Goal: Task Accomplishment & Management: Manage account settings

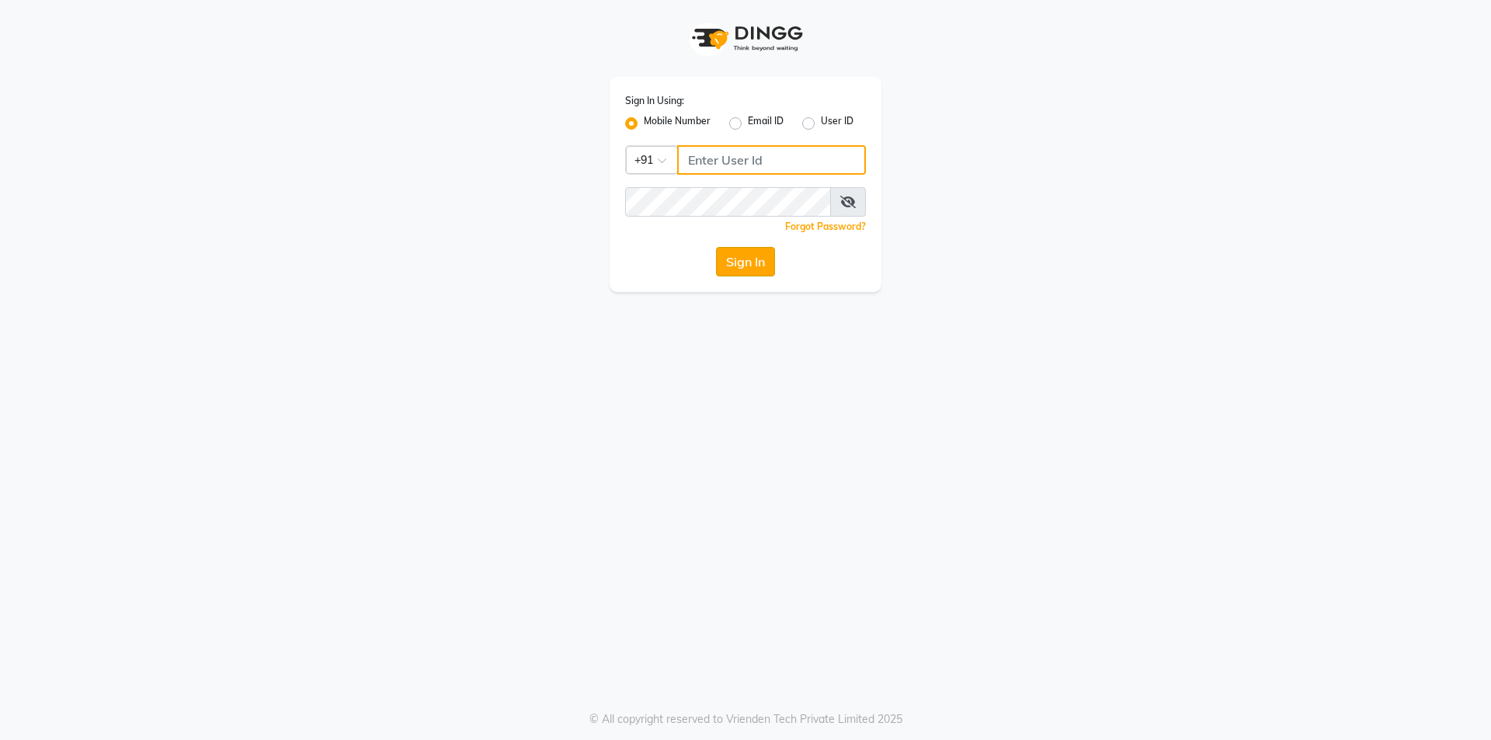
type input "9717821804"
click at [747, 272] on button "Sign In" at bounding box center [745, 262] width 59 height 30
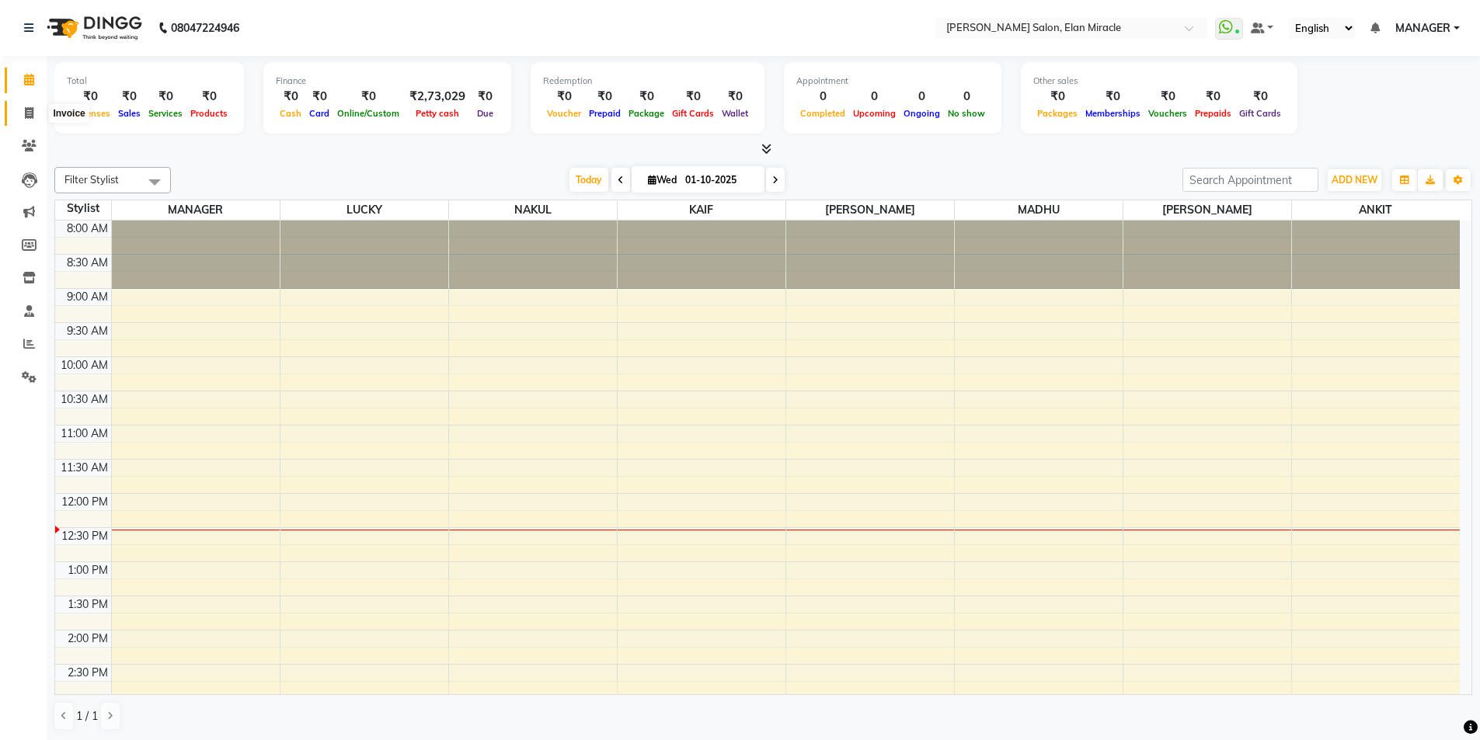
click at [30, 110] on icon at bounding box center [29, 113] width 9 height 12
select select "service"
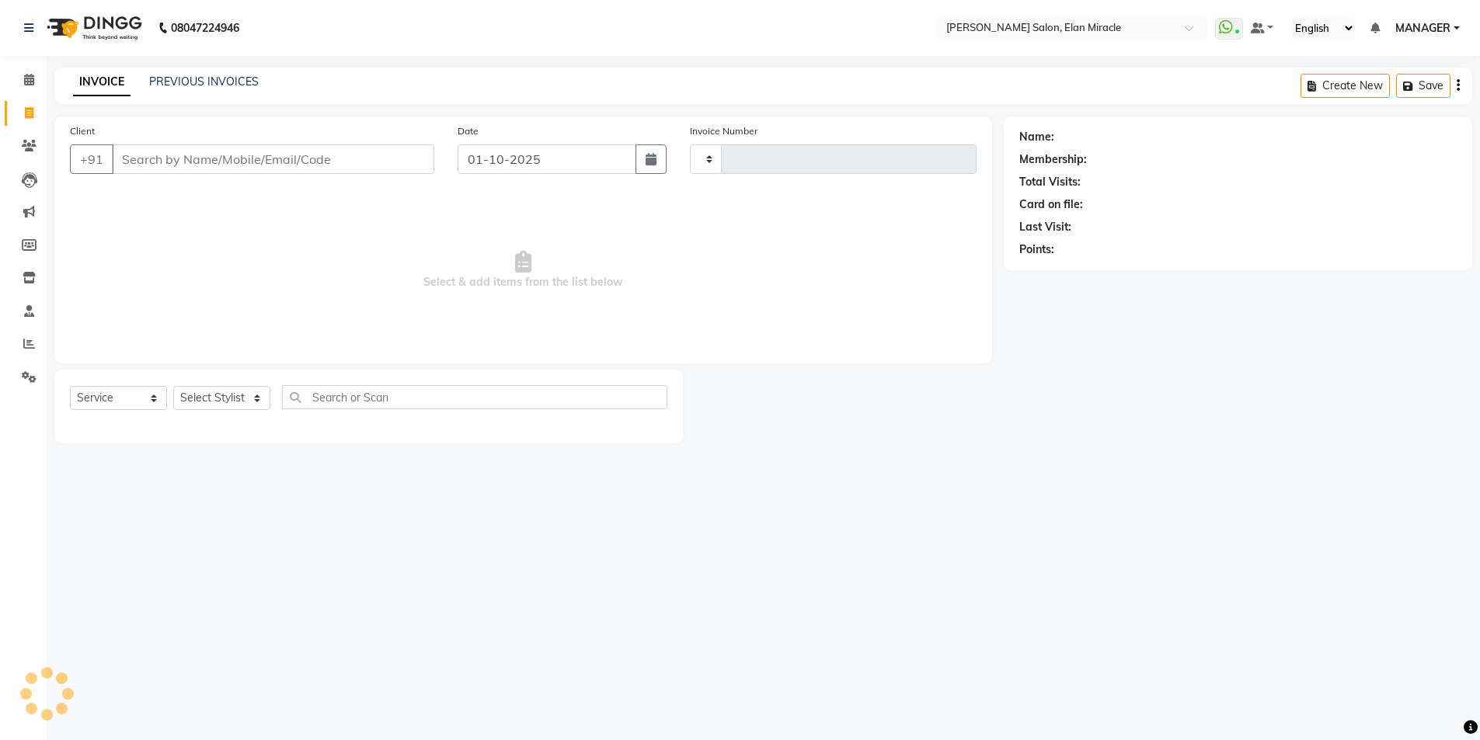
type input "1572"
select select "7738"
click at [33, 375] on icon at bounding box center [29, 377] width 15 height 12
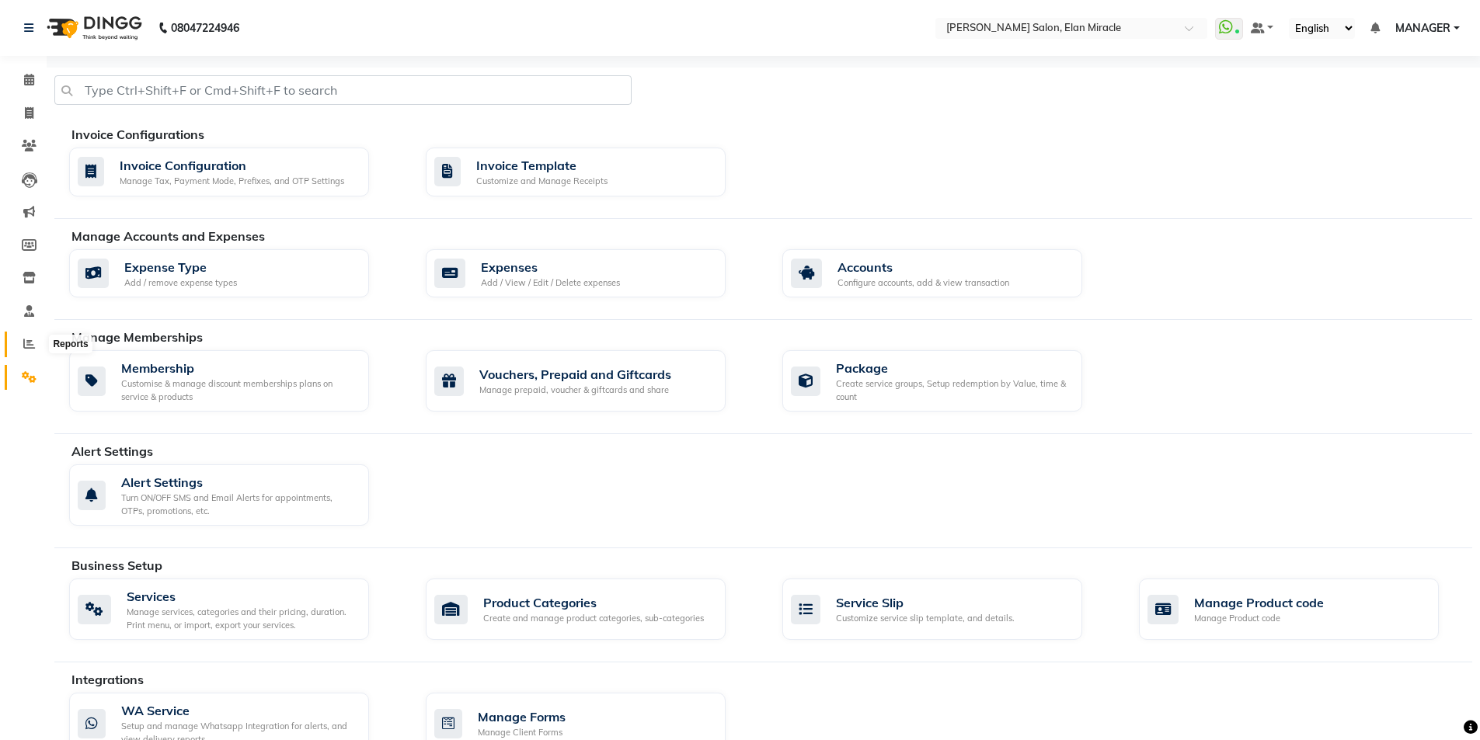
drag, startPoint x: 27, startPoint y: 339, endPoint x: 19, endPoint y: 330, distance: 12.6
click at [26, 339] on icon at bounding box center [29, 344] width 12 height 12
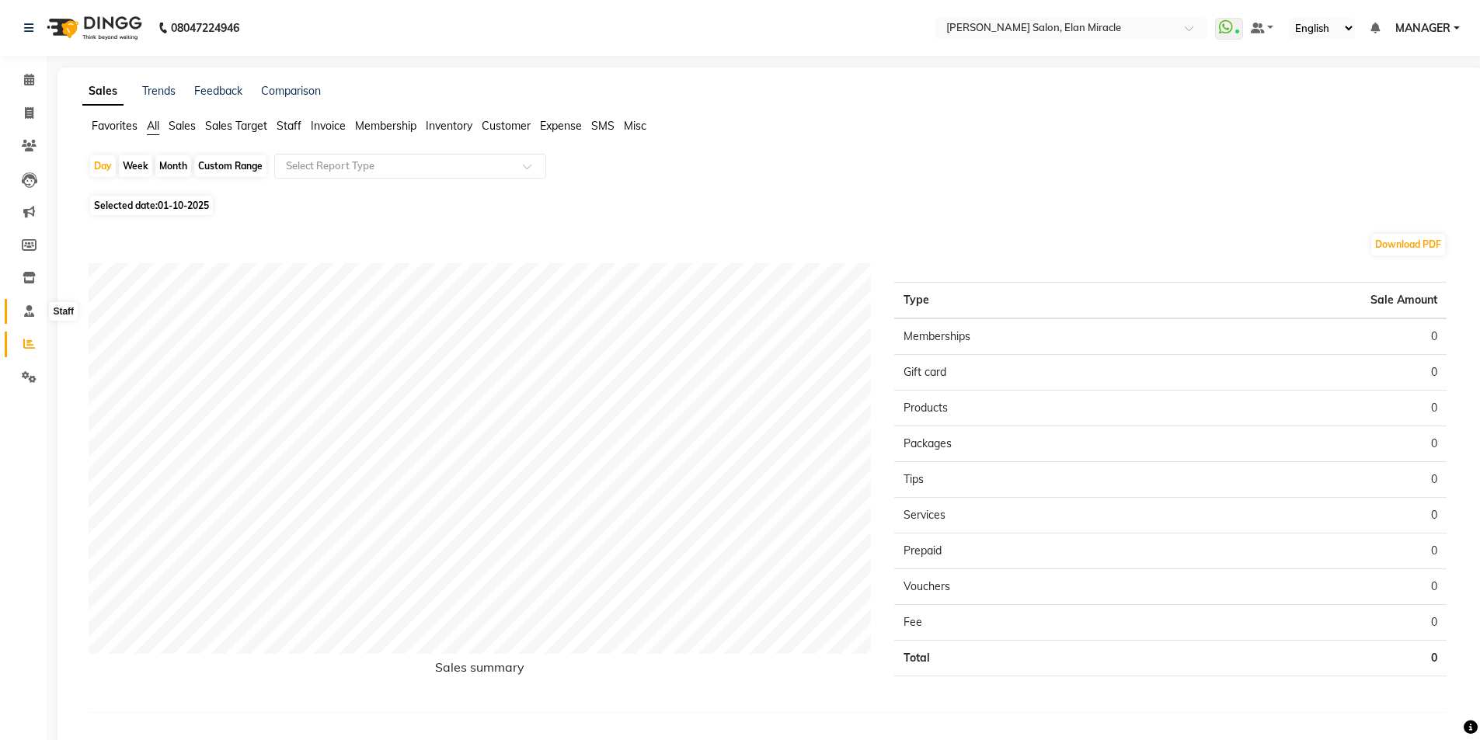
click at [29, 318] on span at bounding box center [29, 312] width 27 height 18
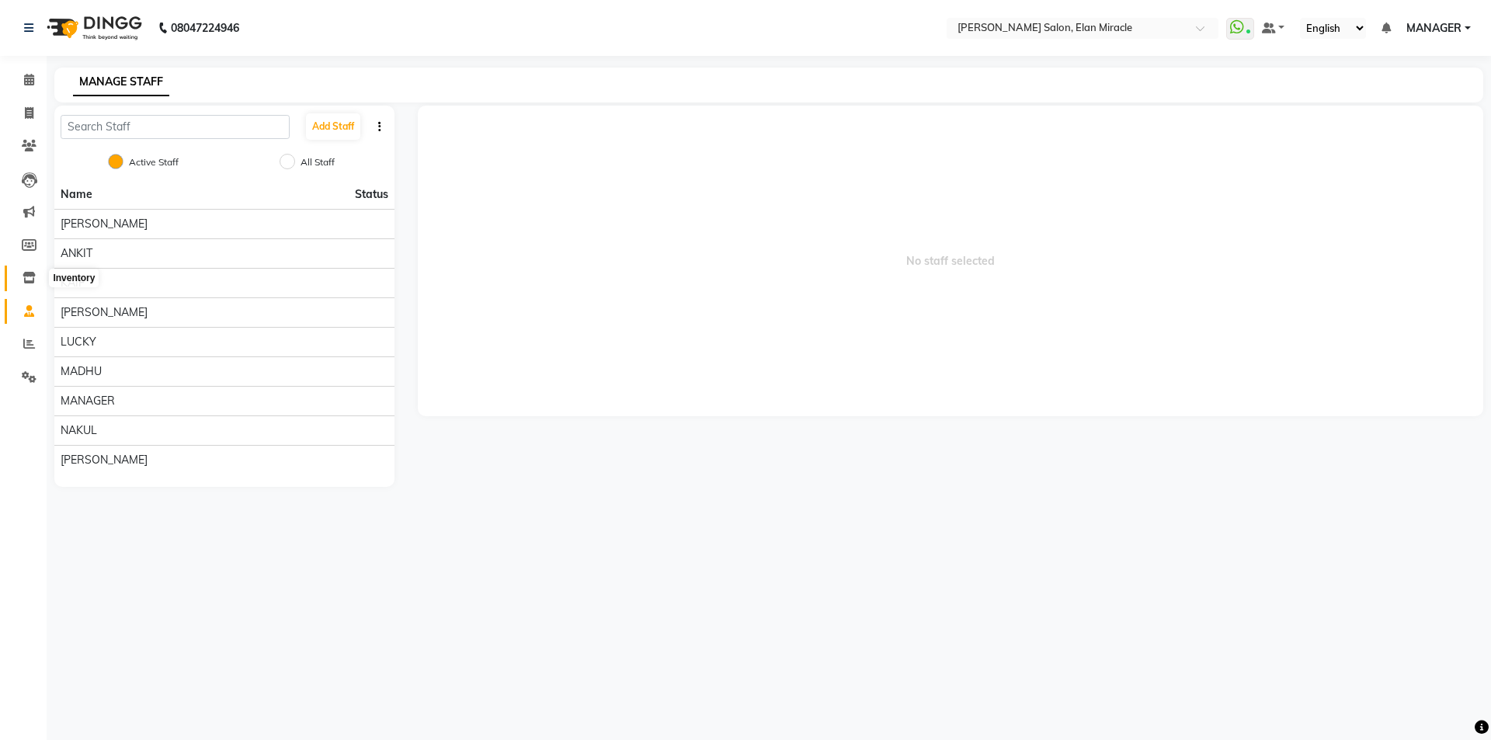
click at [23, 278] on icon at bounding box center [29, 278] width 13 height 12
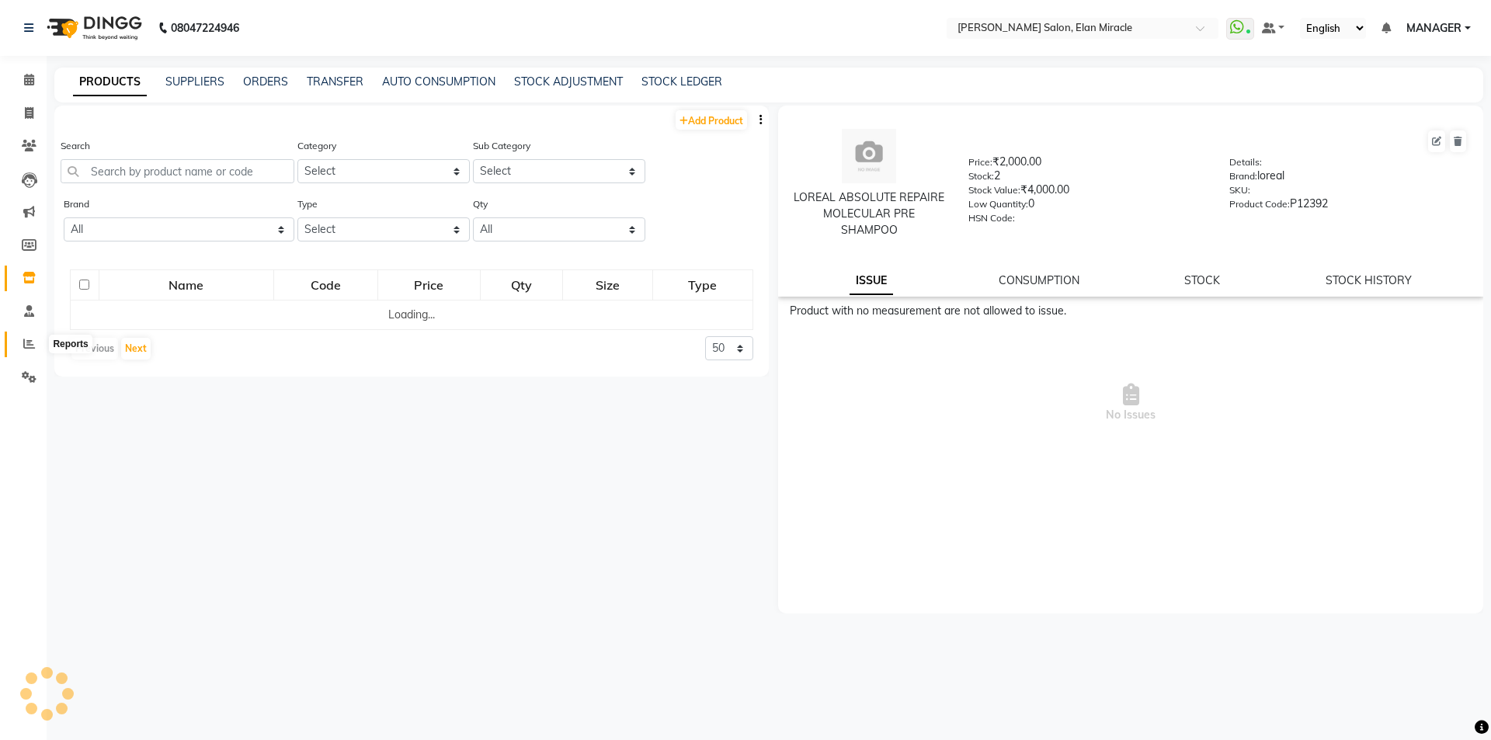
click at [18, 353] on link "Reports" at bounding box center [23, 345] width 37 height 26
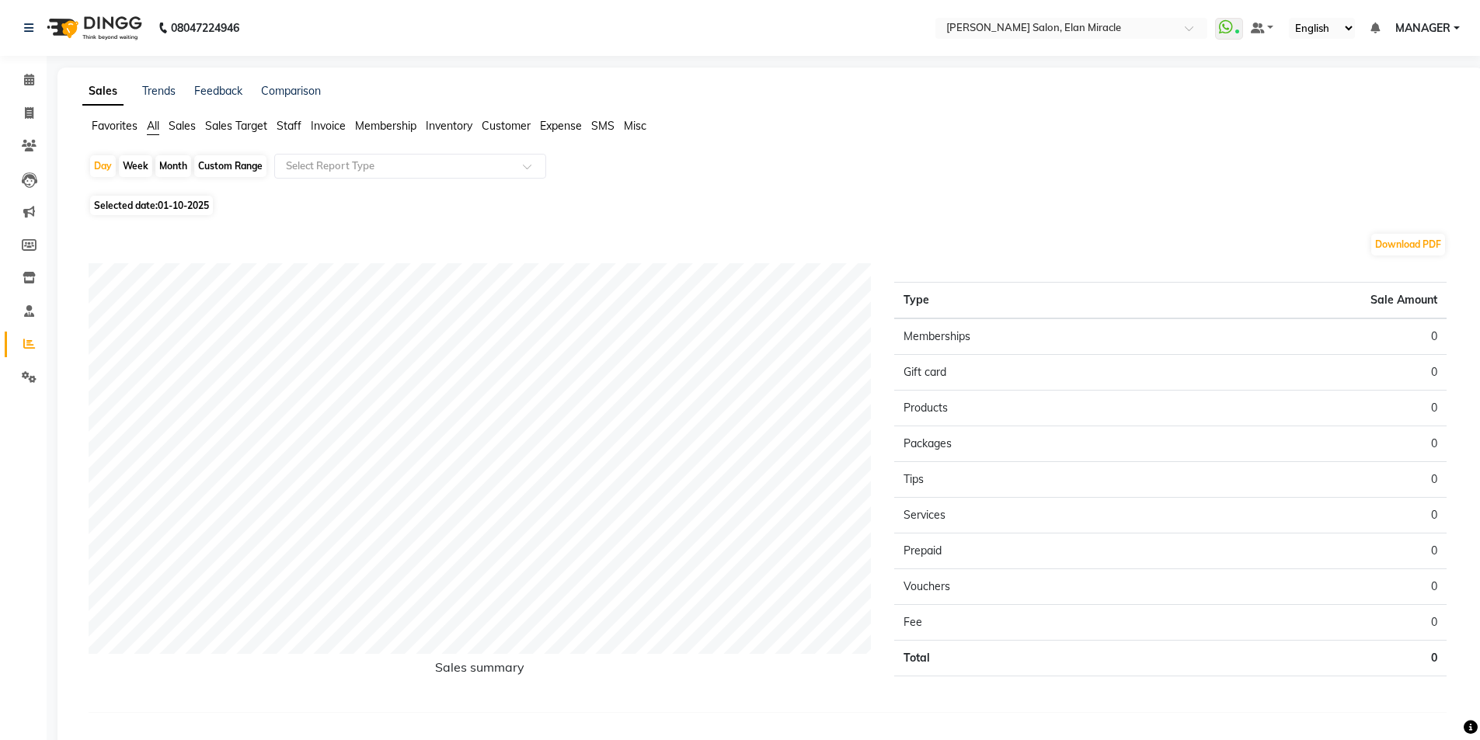
click at [304, 124] on ul "Favorites All Sales Sales Target Staff Invoice Membership Inventory Customer Ex…" at bounding box center [770, 126] width 1376 height 17
click at [186, 207] on span "01-10-2025" at bounding box center [183, 206] width 51 height 12
select select "10"
select select "2025"
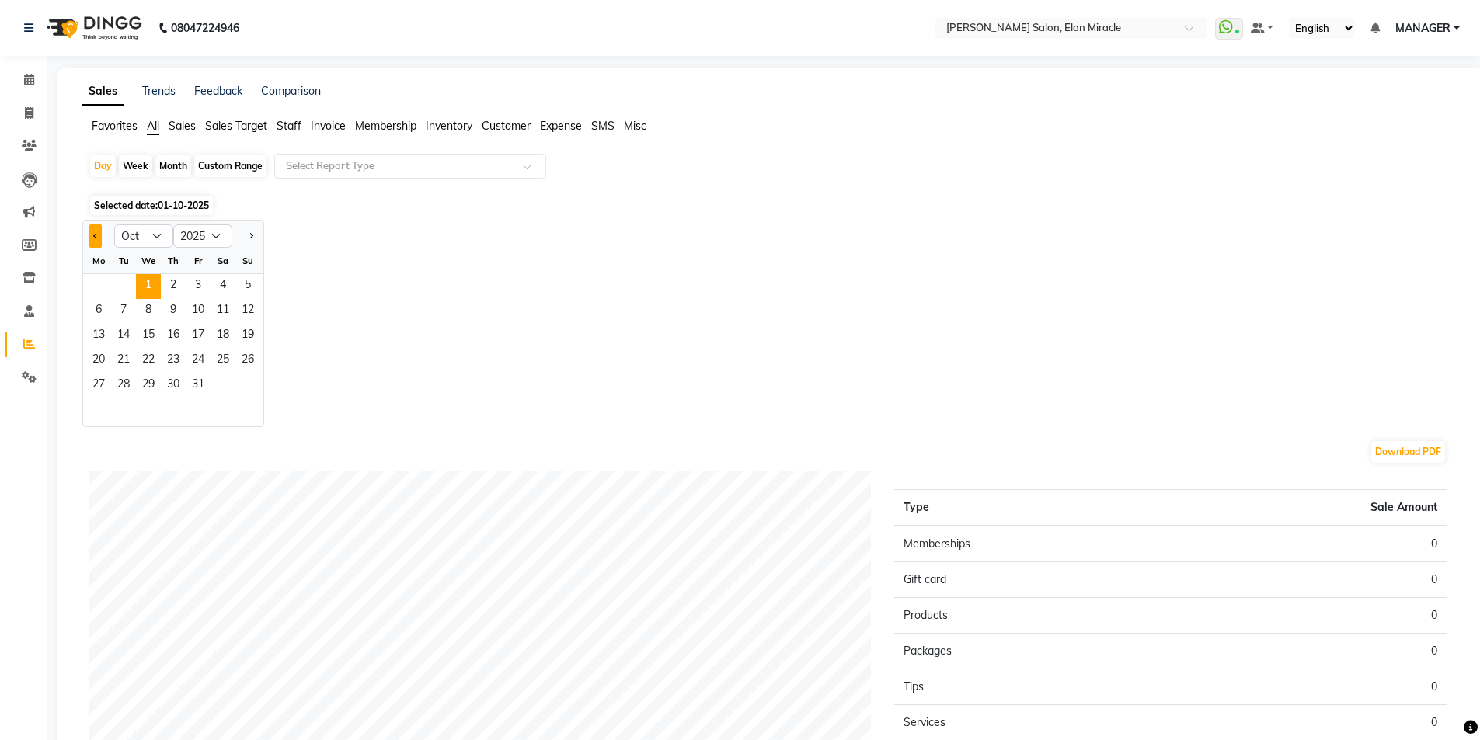
click at [92, 236] on button "Previous month" at bounding box center [95, 236] width 12 height 25
select select "9"
click at [130, 385] on span "30" at bounding box center [123, 386] width 25 height 25
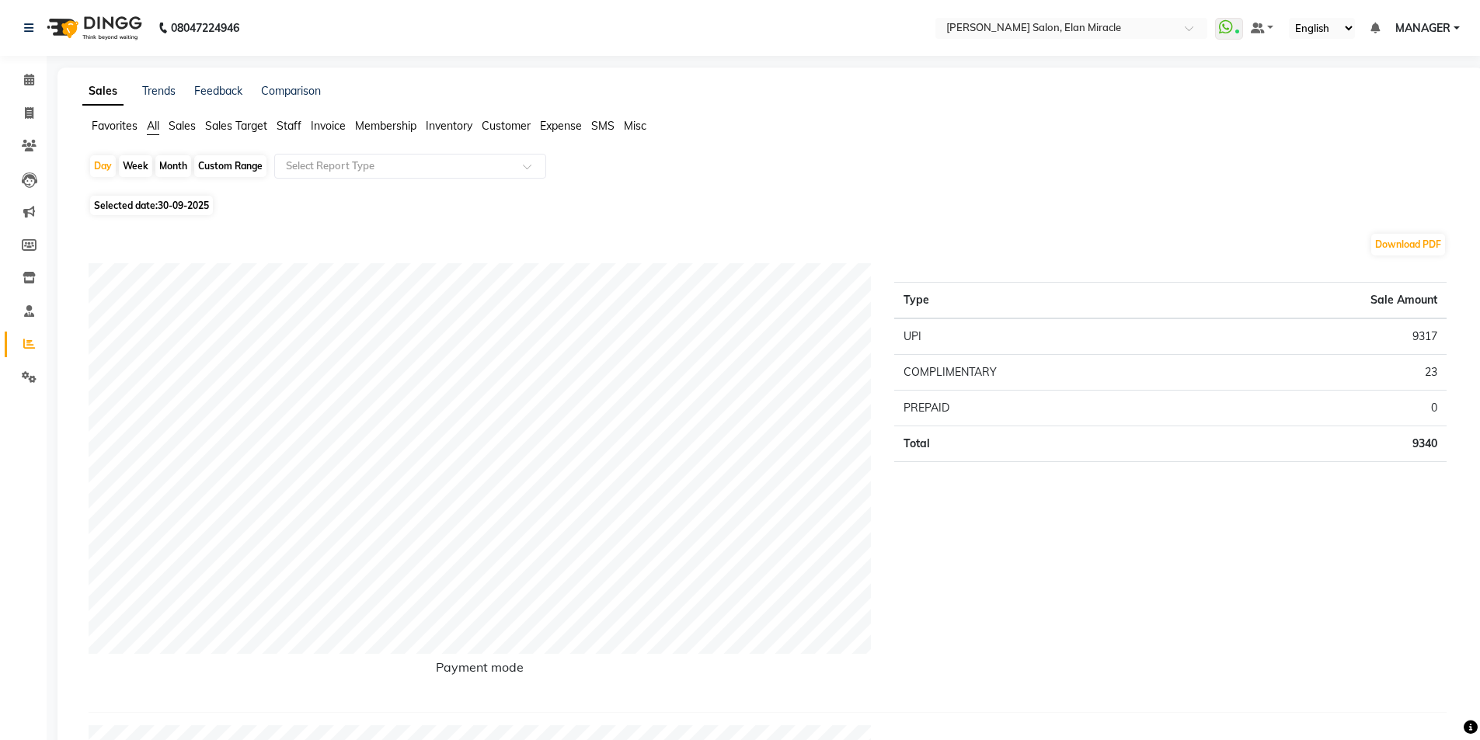
click at [175, 208] on span "30-09-2025" at bounding box center [183, 206] width 51 height 12
select select "9"
select select "2025"
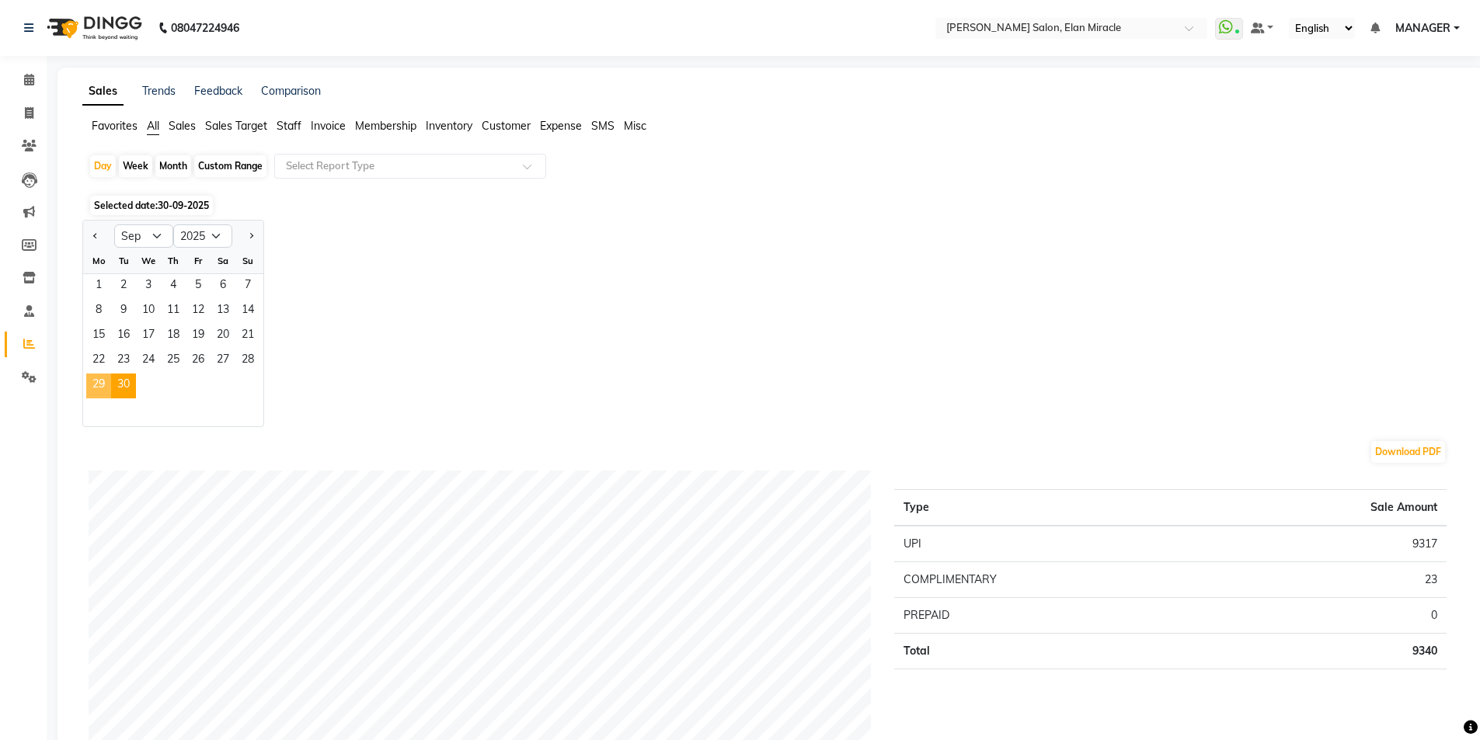
click at [108, 389] on span "29" at bounding box center [98, 386] width 25 height 25
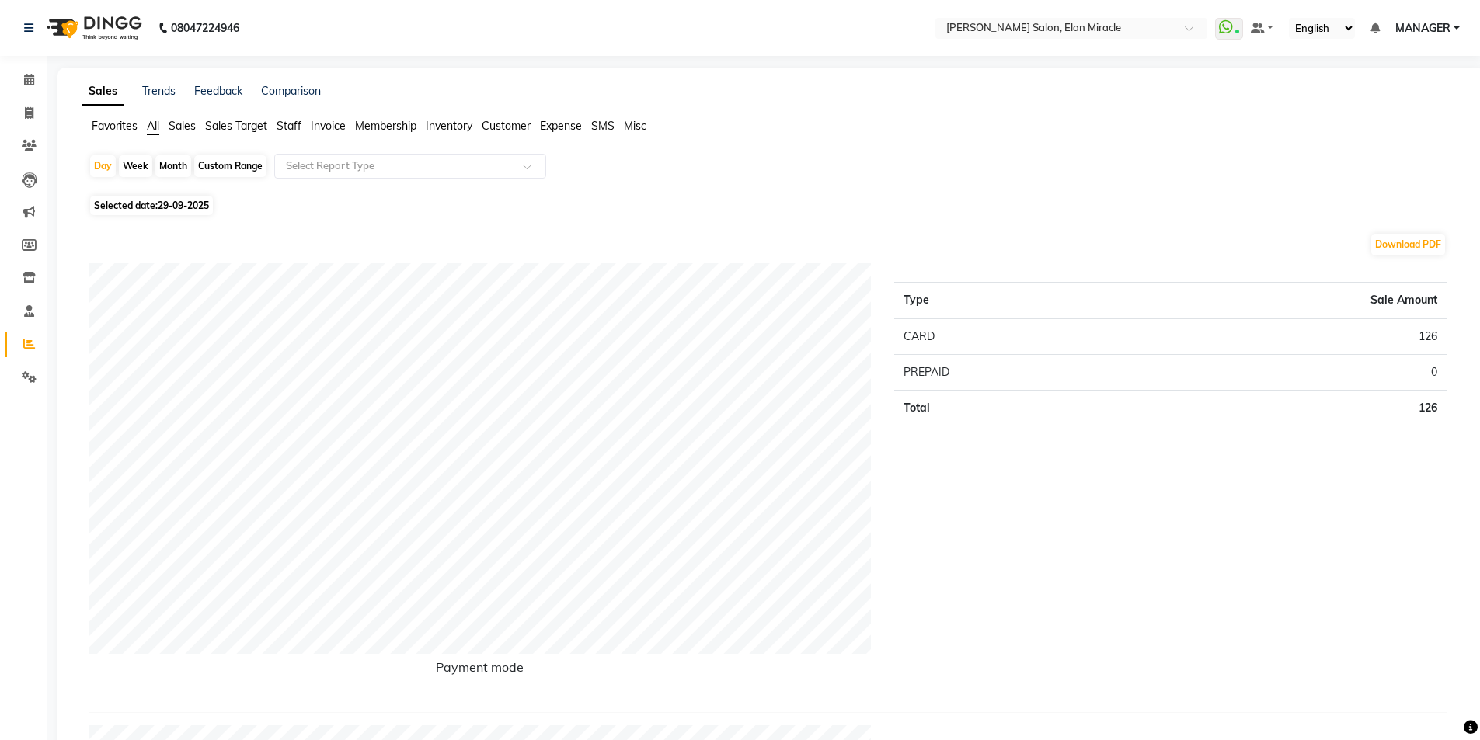
click at [291, 130] on span "Staff" at bounding box center [289, 126] width 25 height 14
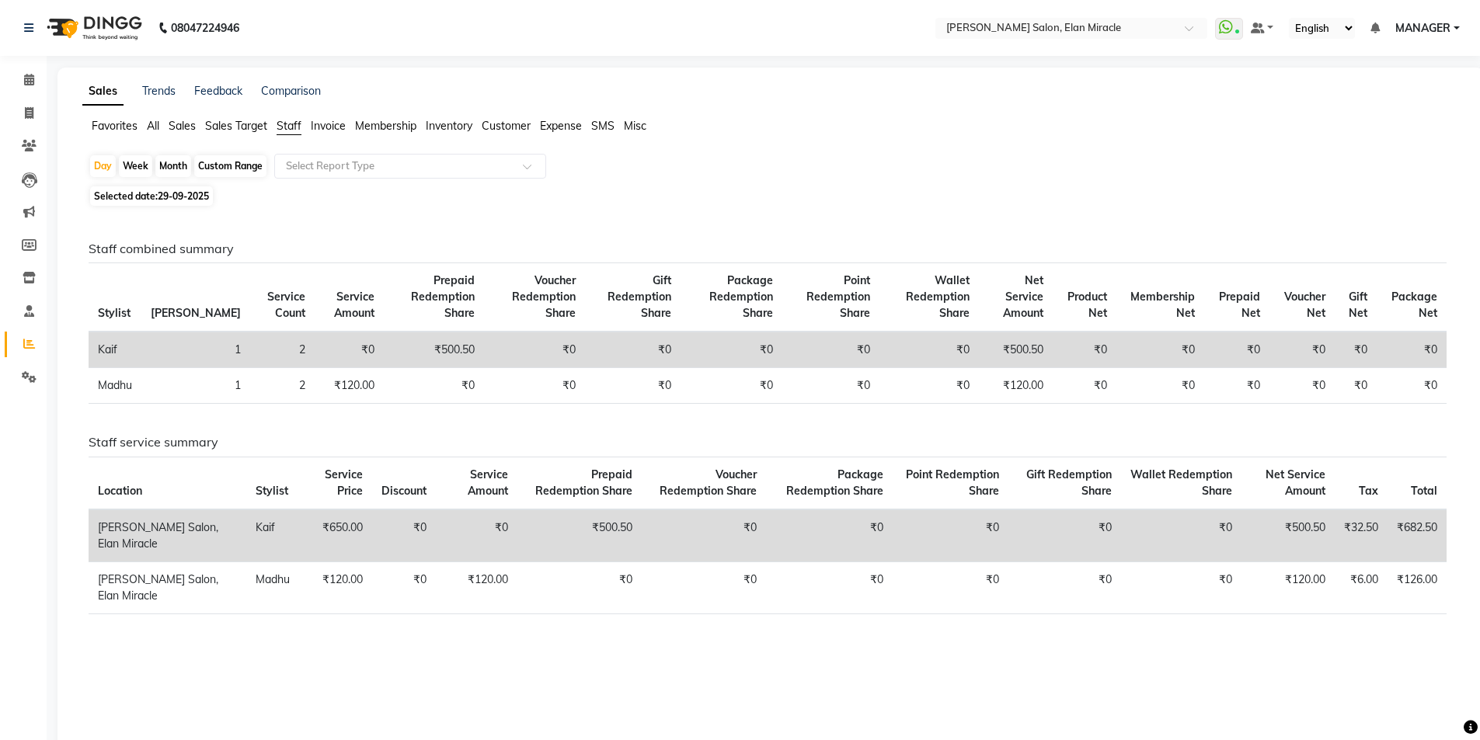
click at [164, 180] on div "Day Week Month Custom Range Select Report Type" at bounding box center [771, 168] width 1364 height 28
click at [164, 202] on span "Selected date: 29-09-2025" at bounding box center [151, 195] width 123 height 19
select select "9"
select select "2025"
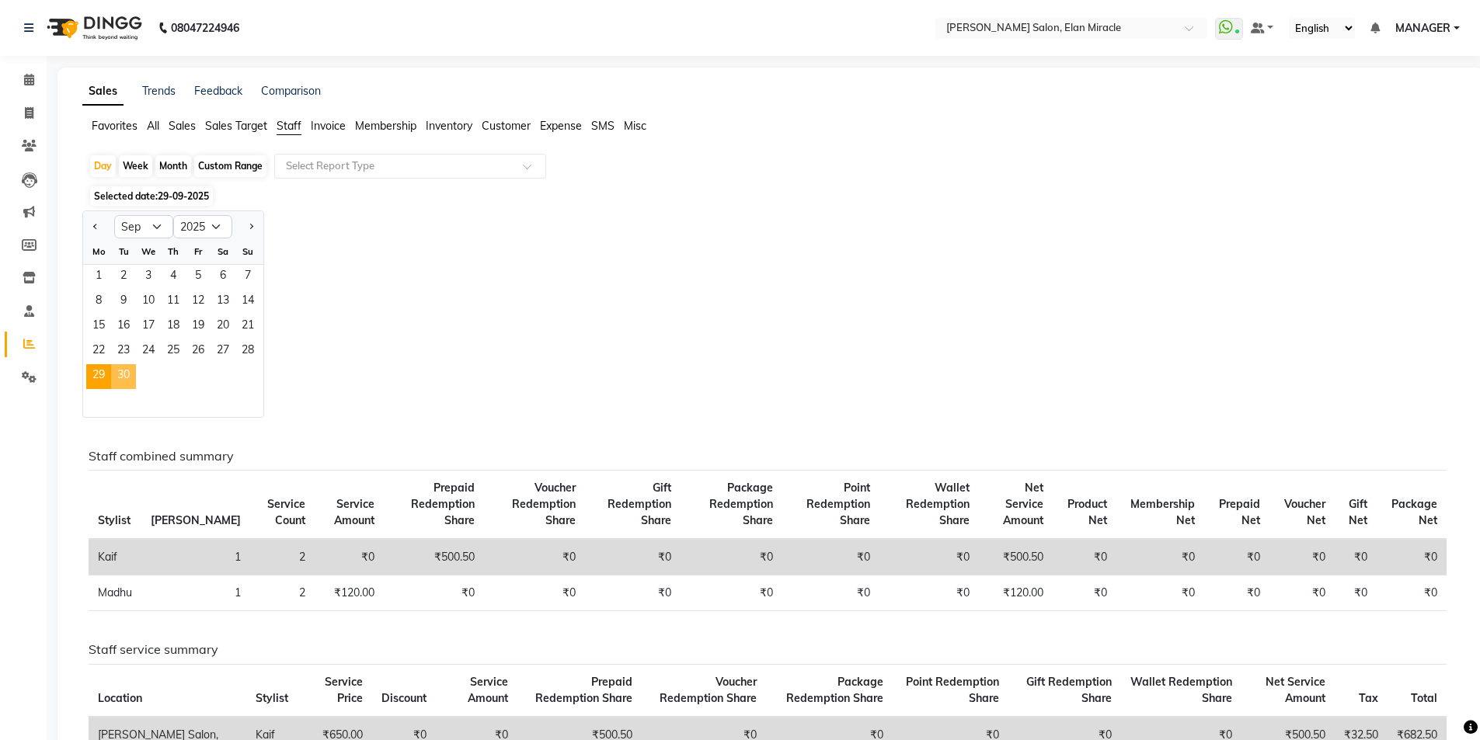
click at [124, 366] on span "30" at bounding box center [123, 376] width 25 height 25
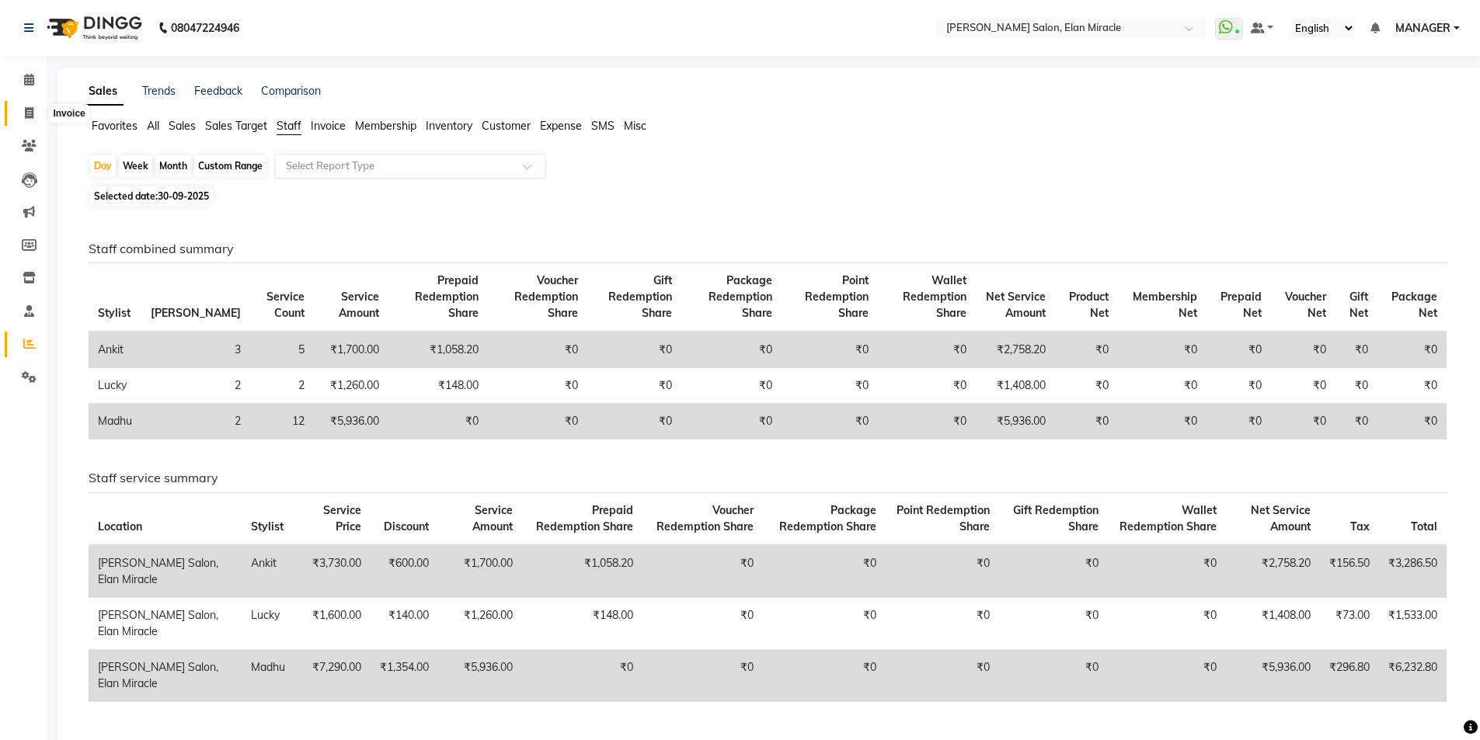
click at [32, 117] on icon at bounding box center [29, 113] width 9 height 12
select select "7738"
select select "service"
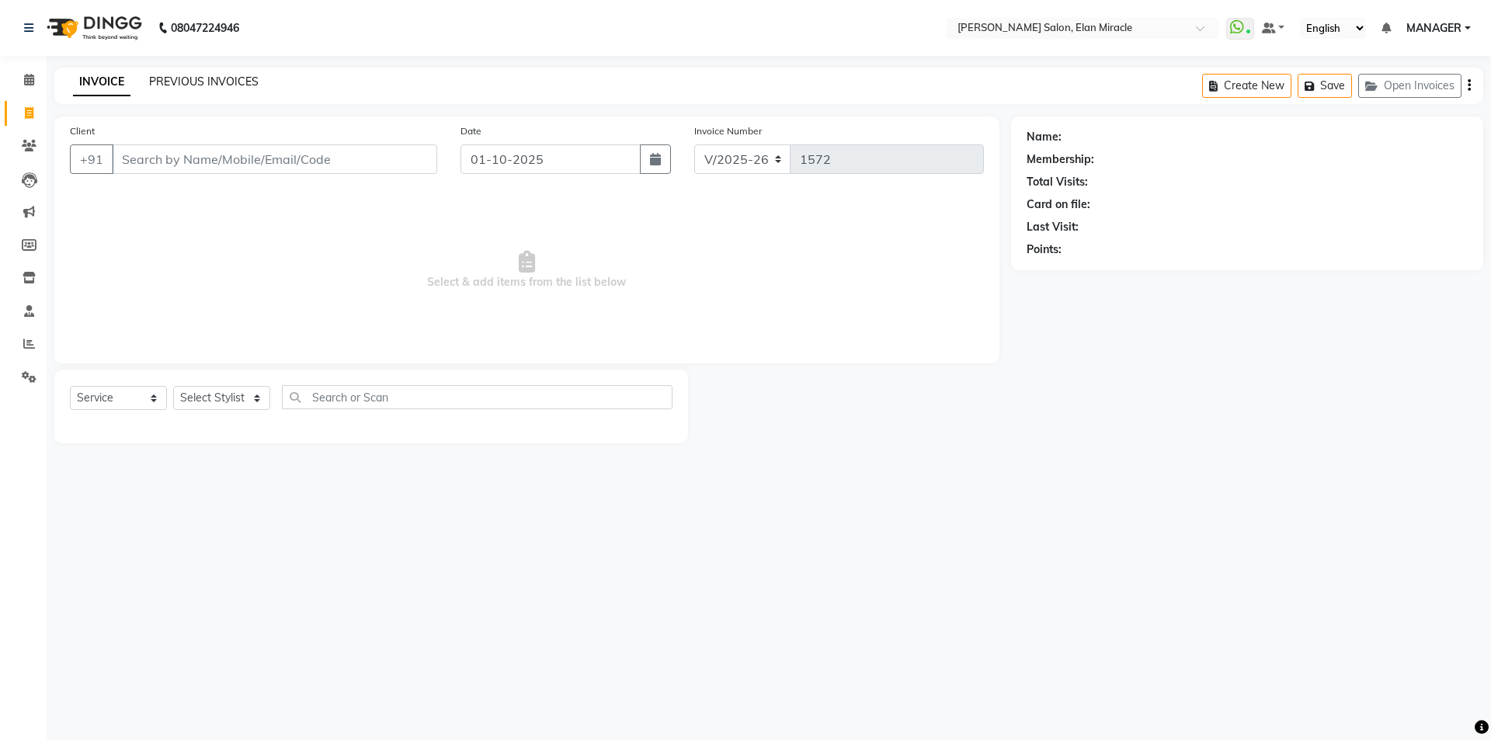
click at [246, 78] on link "PREVIOUS INVOICES" at bounding box center [204, 82] width 110 height 14
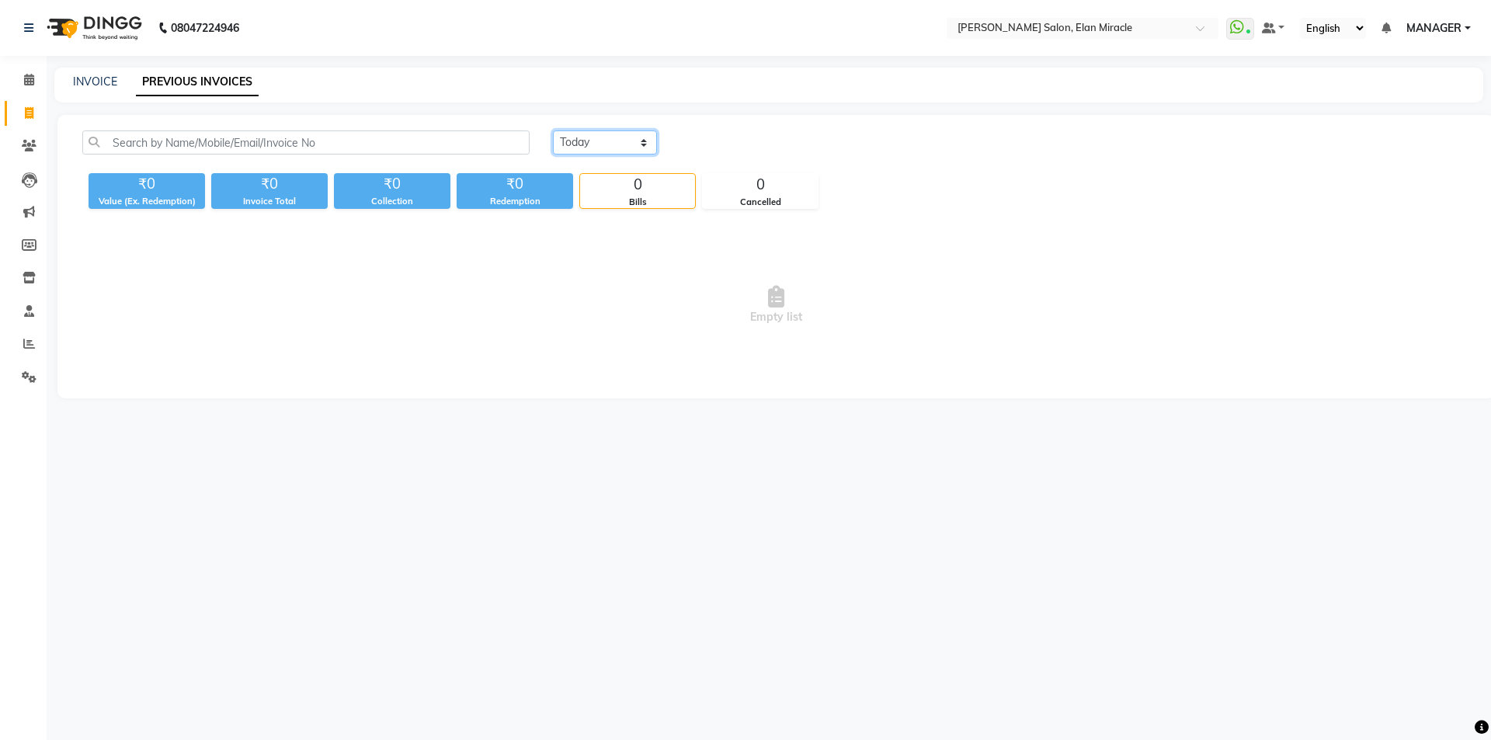
click at [611, 152] on select "Today Yesterday Custom Range" at bounding box center [605, 142] width 104 height 24
select select "range"
click at [553, 130] on select "Today Yesterday Custom Range" at bounding box center [605, 142] width 104 height 24
click at [751, 127] on div "Today Yesterday Custom Range 01-10-2025 - 01-10-2025 ₹0 Value (Ex. Redemption) …" at bounding box center [776, 257] width 1438 height 284
drag, startPoint x: 751, startPoint y: 144, endPoint x: 753, endPoint y: 152, distance: 8.1
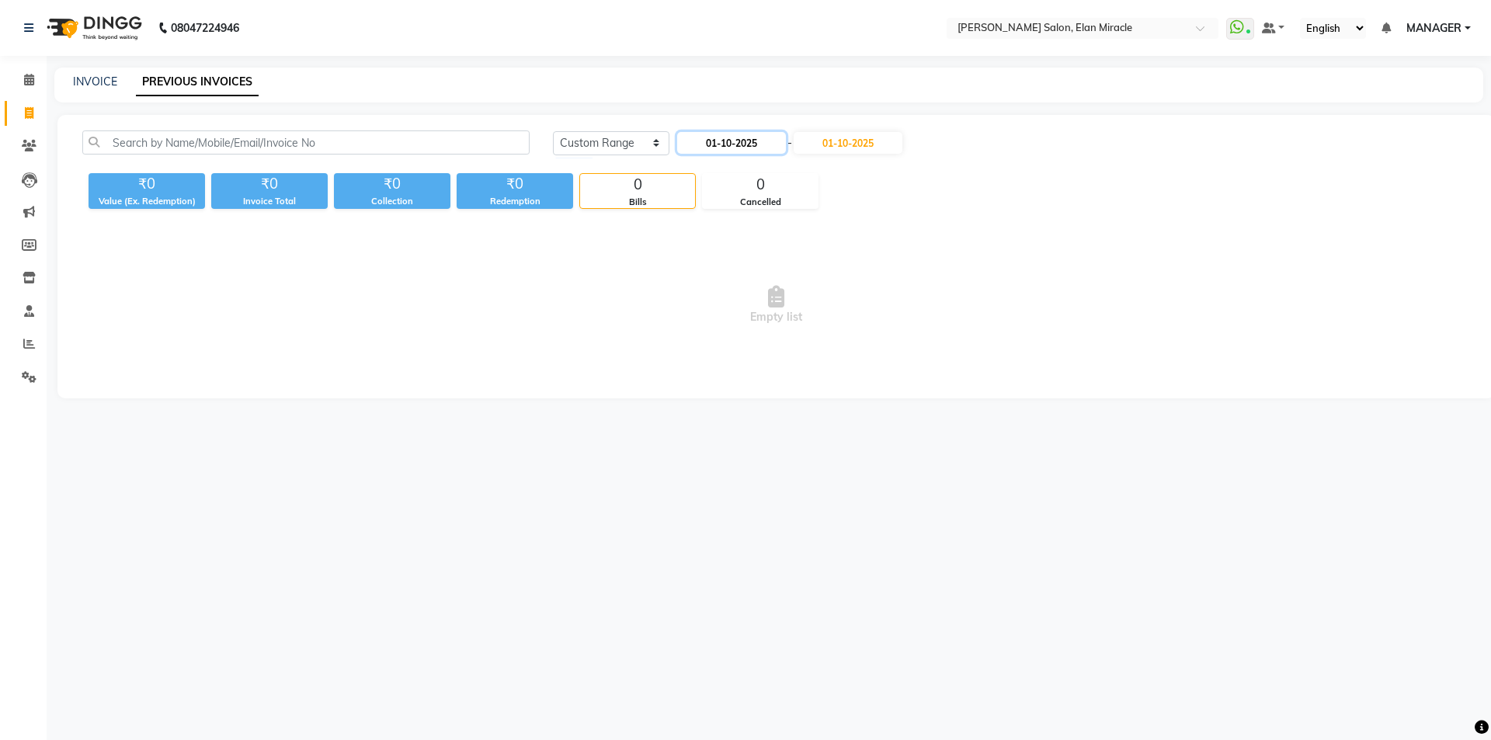
click at [753, 144] on input "01-10-2025" at bounding box center [731, 143] width 109 height 22
select select "10"
select select "2025"
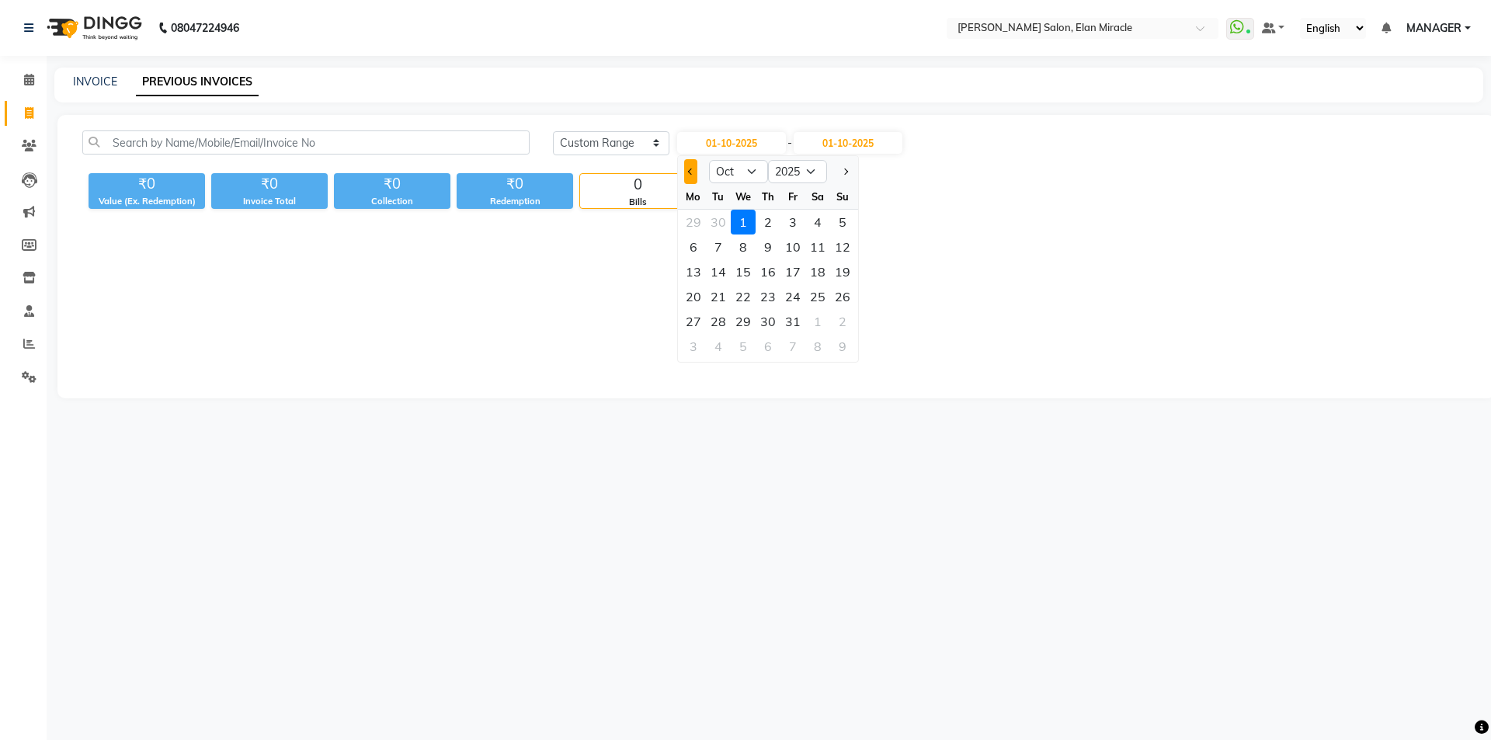
click at [692, 172] on span "Previous month" at bounding box center [690, 172] width 6 height 6
select select "9"
click at [694, 324] on div "29" at bounding box center [693, 321] width 25 height 25
type input "29-09-2025"
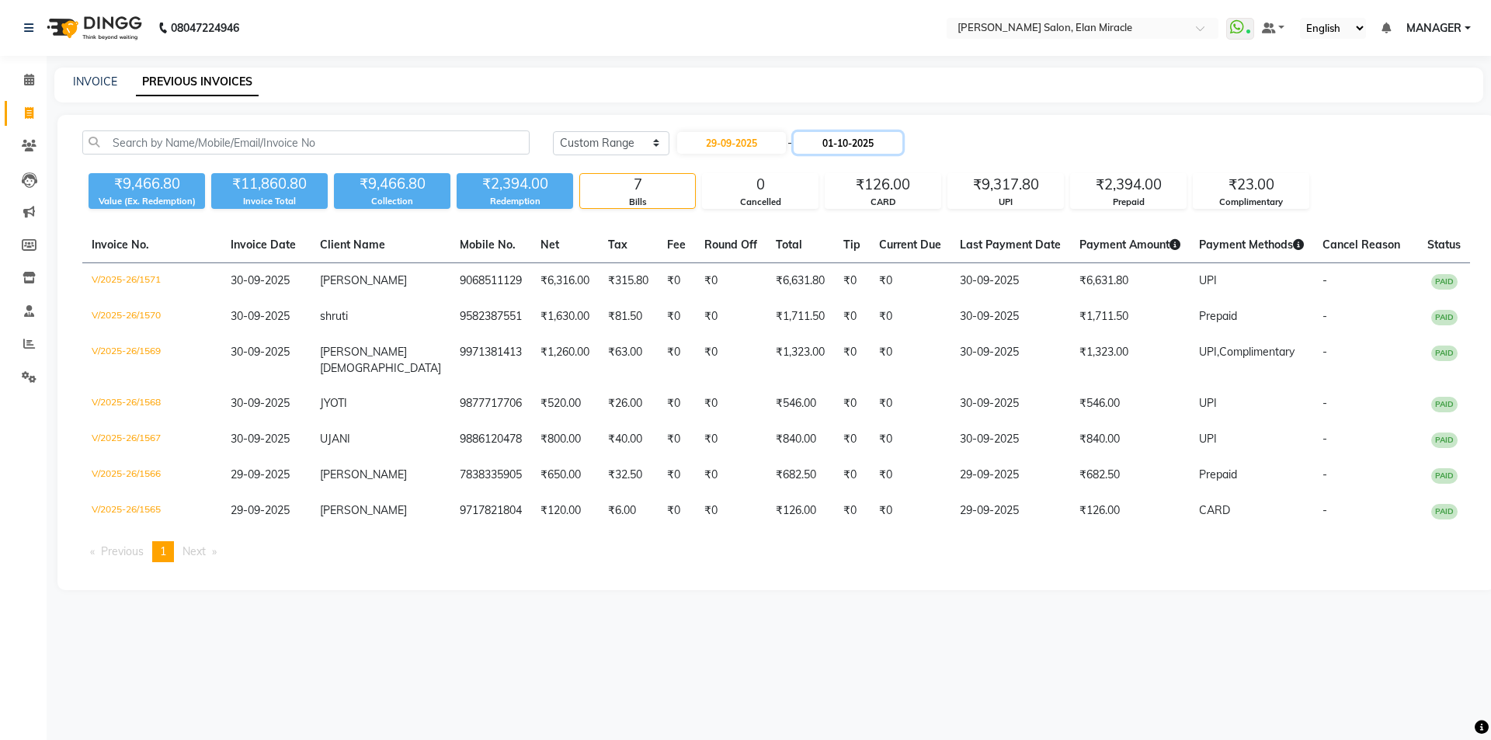
click at [838, 141] on input "01-10-2025" at bounding box center [848, 143] width 109 height 22
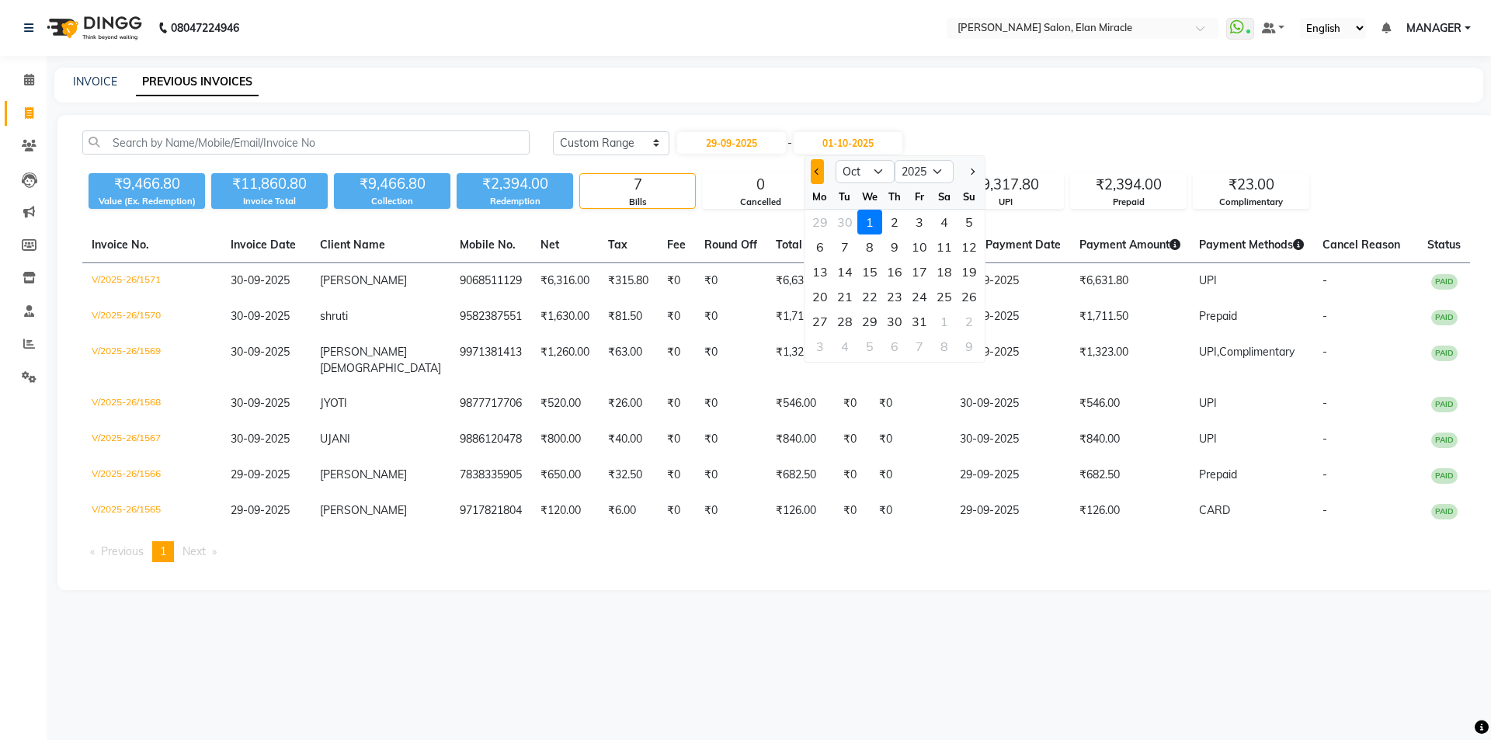
click at [813, 179] on button "Previous month" at bounding box center [817, 171] width 13 height 25
select select "9"
click at [822, 325] on div "29" at bounding box center [820, 321] width 25 height 25
type input "29-09-2025"
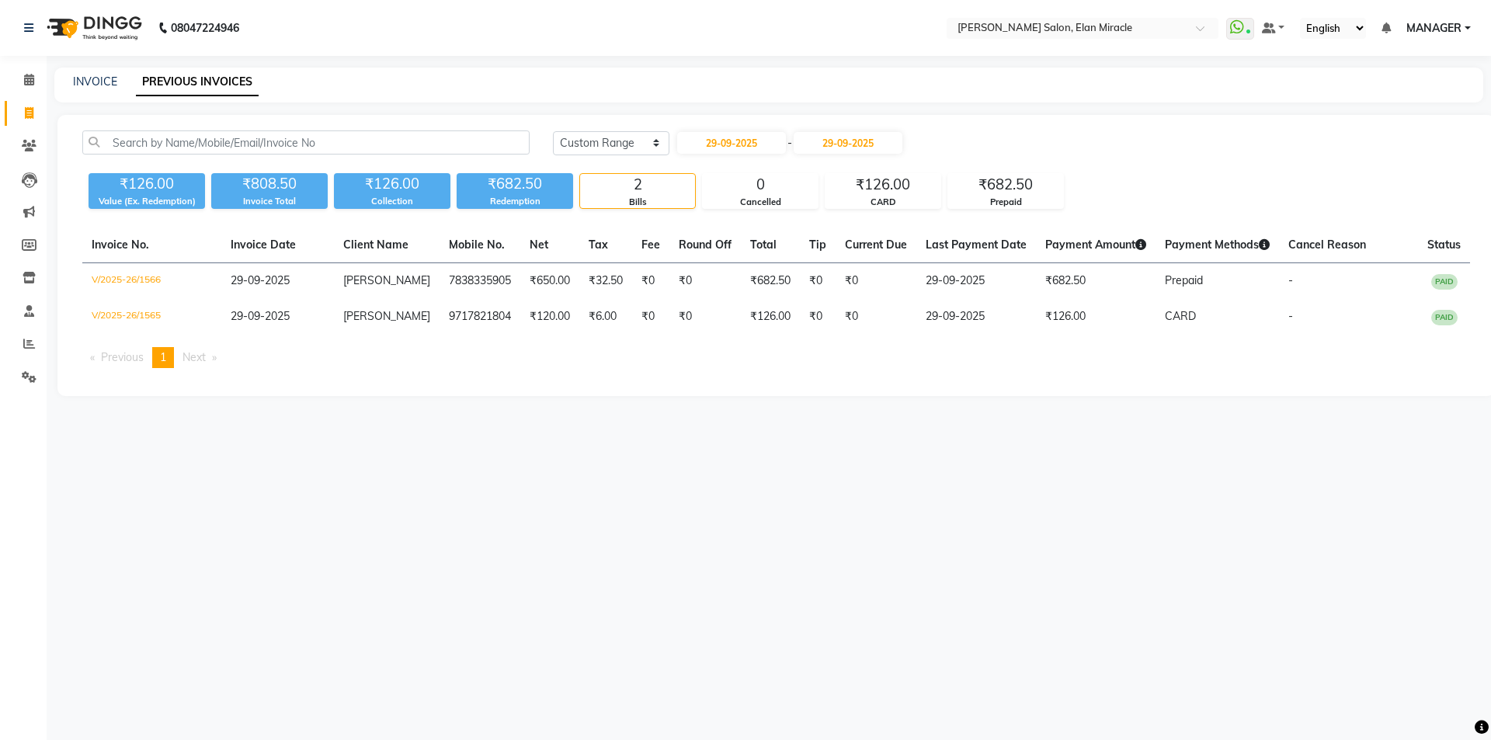
click at [753, 131] on div "29-09-2025 - 29-09-2025" at bounding box center [790, 142] width 228 height 25
click at [754, 137] on input "29-09-2025" at bounding box center [731, 143] width 109 height 22
select select "9"
select select "2025"
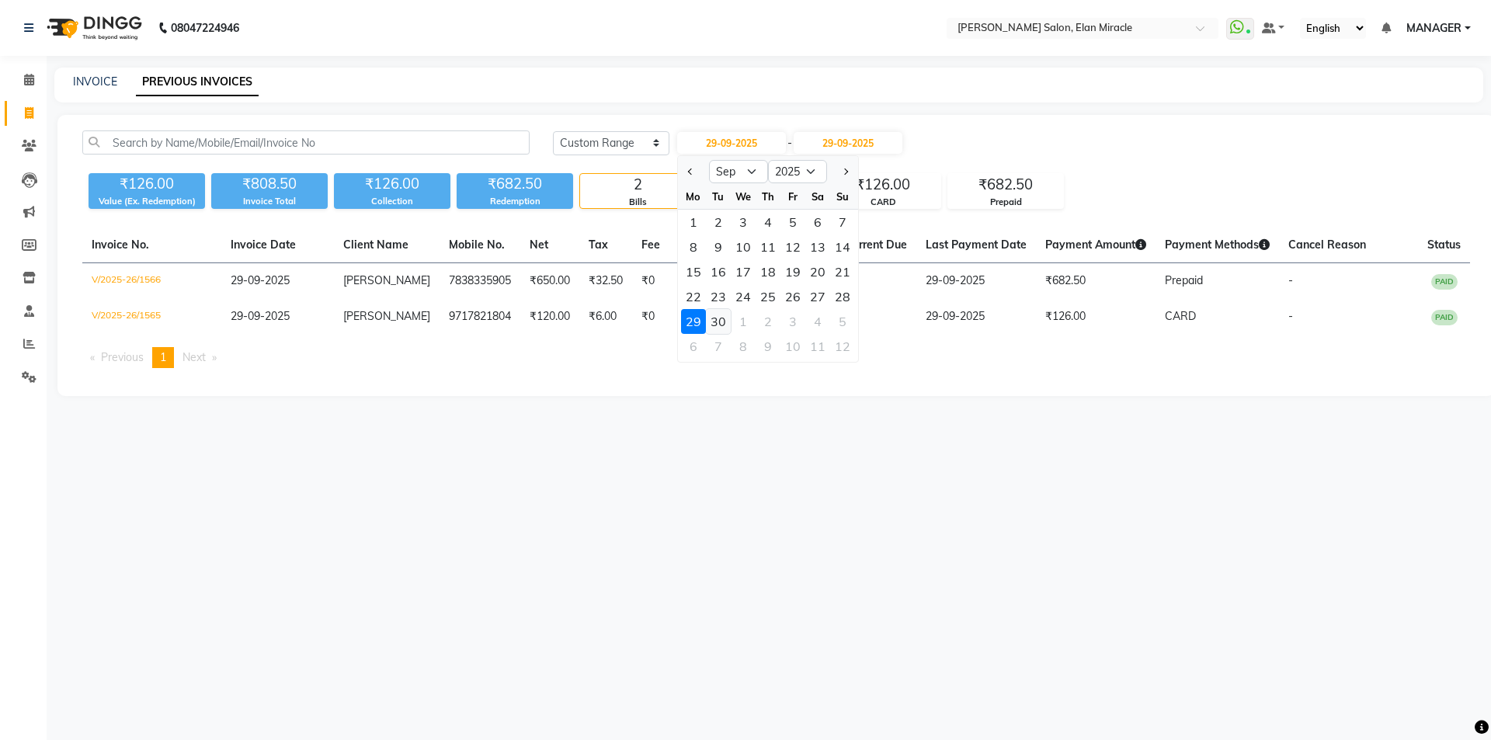
drag, startPoint x: 720, startPoint y: 315, endPoint x: 766, endPoint y: 245, distance: 83.6
click at [720, 315] on div "30" at bounding box center [718, 321] width 25 height 25
type input "30-09-2025"
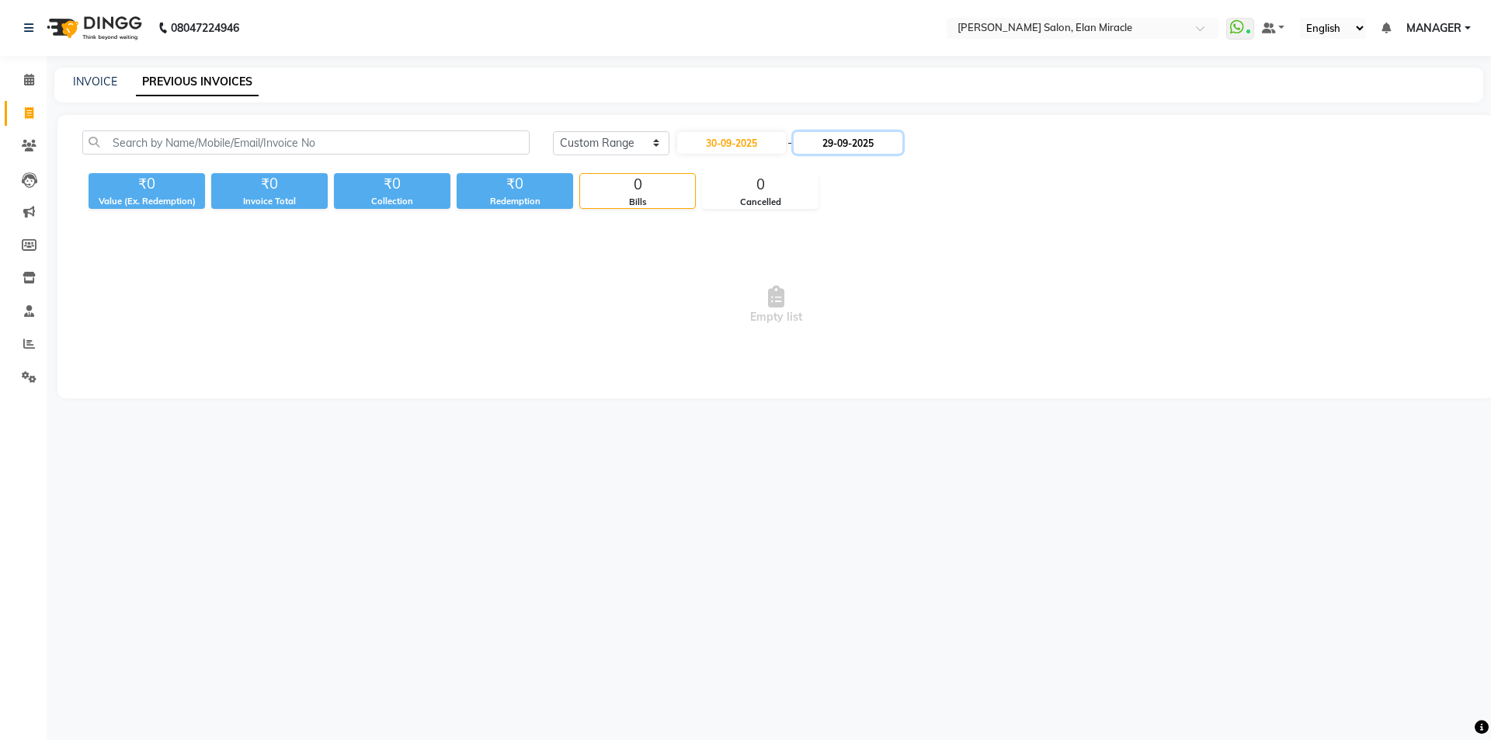
click at [853, 148] on input "29-09-2025" at bounding box center [848, 143] width 109 height 22
click at [836, 322] on div "30" at bounding box center [845, 321] width 25 height 25
type input "30-09-2025"
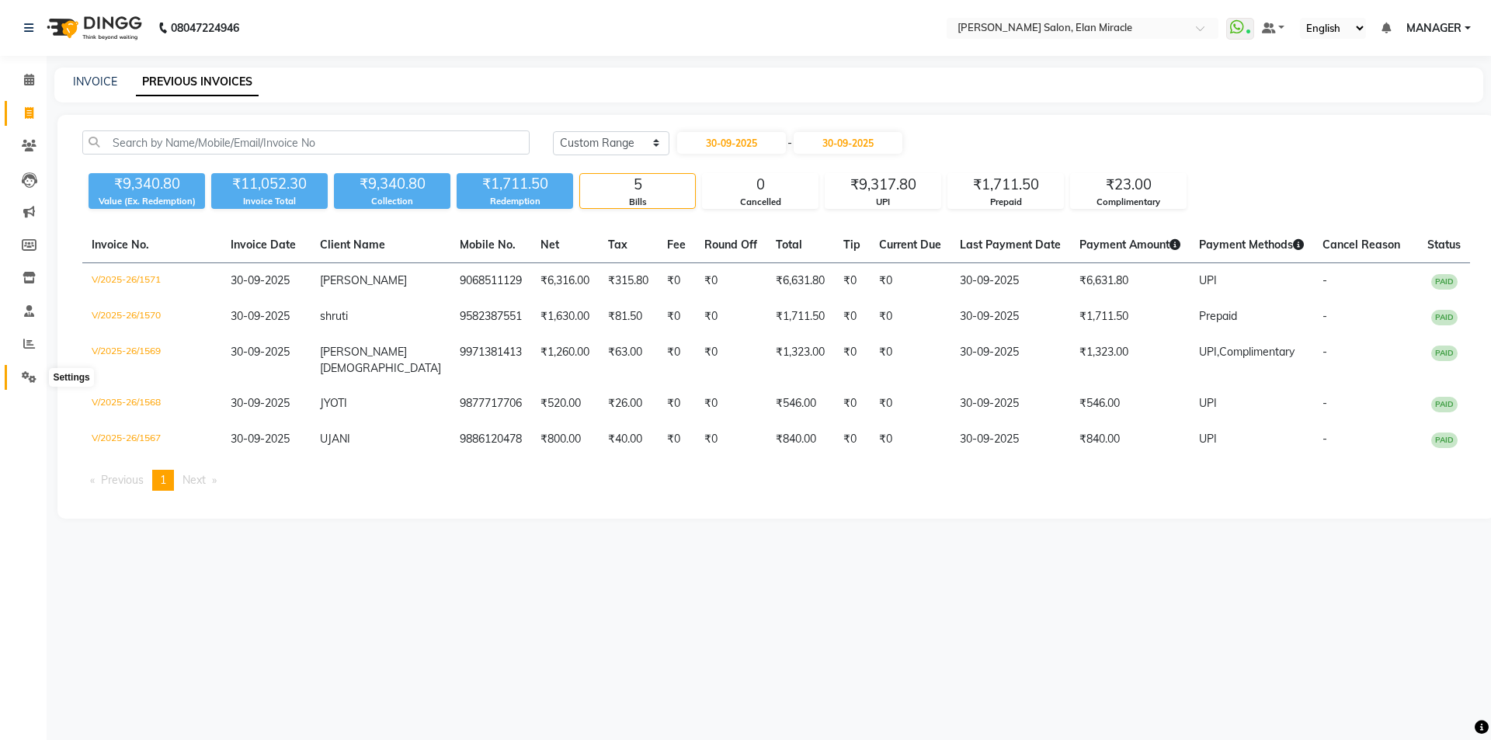
click at [24, 371] on icon at bounding box center [29, 377] width 15 height 12
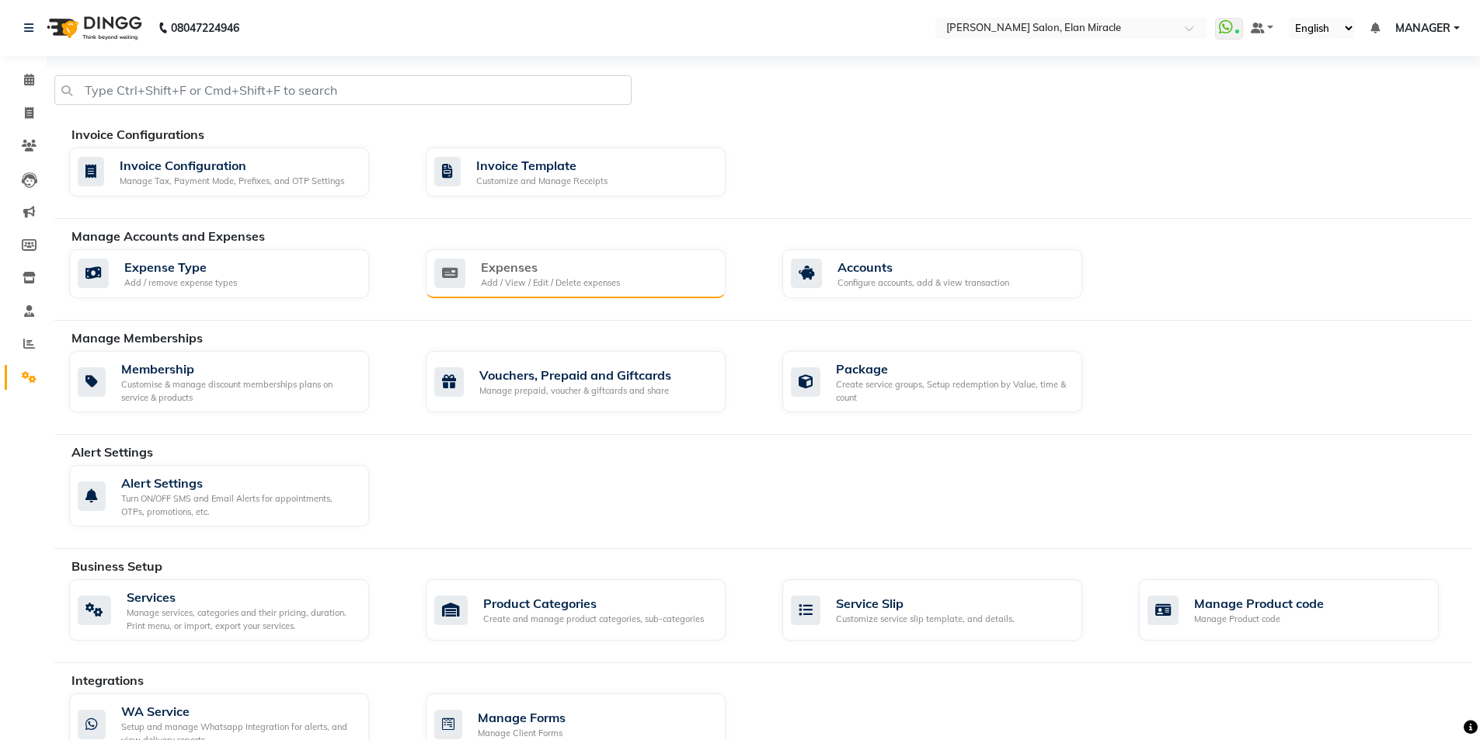
click at [605, 270] on div "Expenses" at bounding box center [550, 267] width 139 height 19
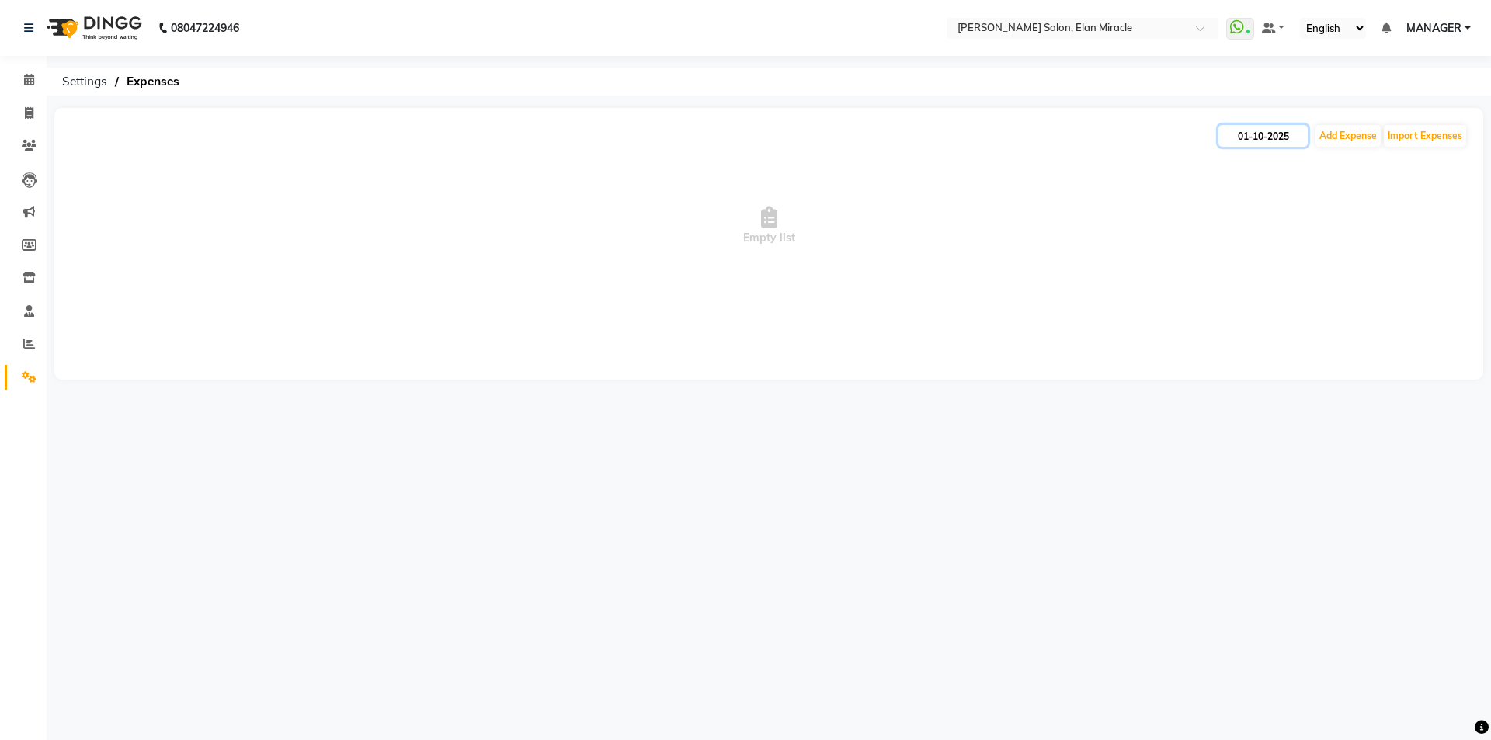
click at [1284, 130] on input "01-10-2025" at bounding box center [1263, 136] width 89 height 22
select select "10"
select select "2025"
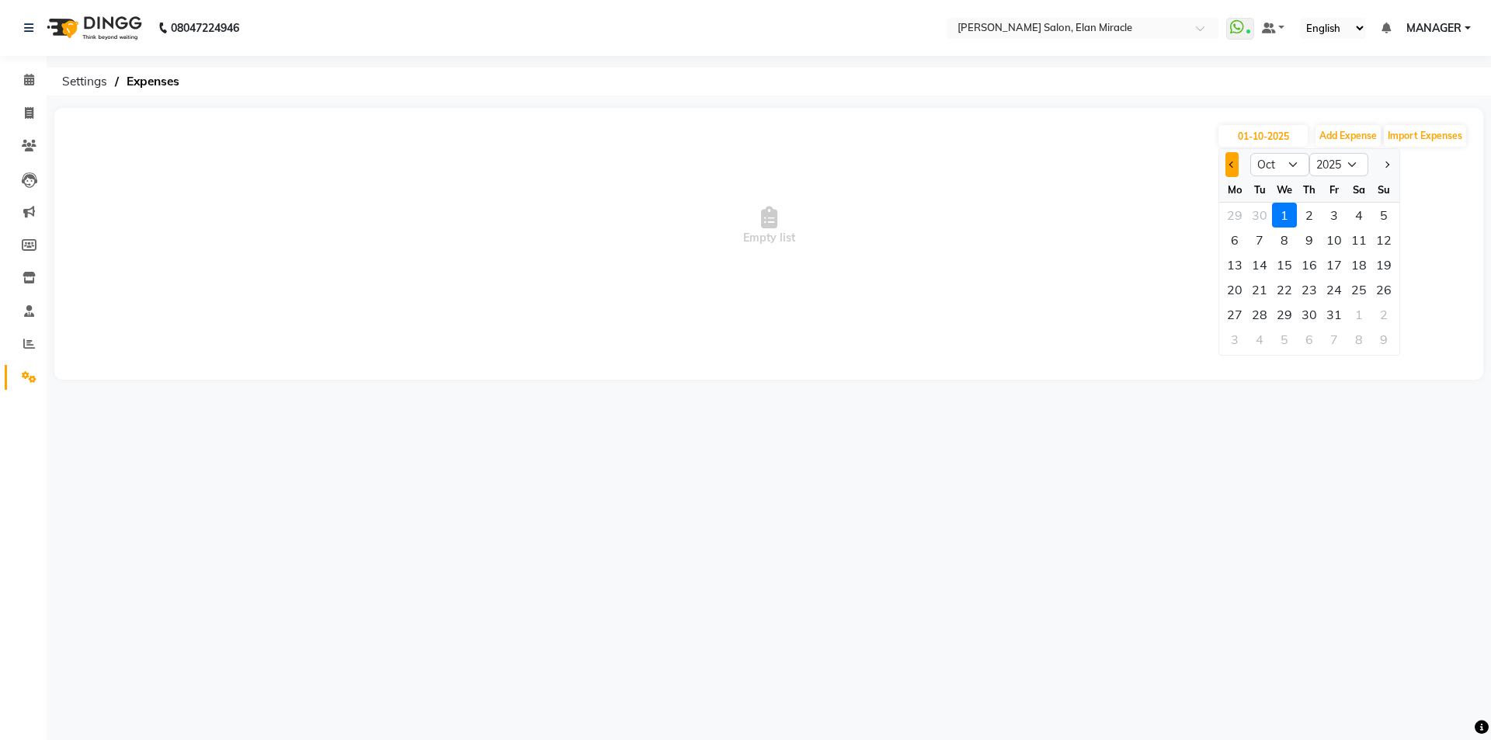
click at [1228, 172] on button "Previous month" at bounding box center [1232, 164] width 13 height 25
select select "9"
click at [1314, 267] on div "18" at bounding box center [1309, 264] width 25 height 25
type input "18-09-2025"
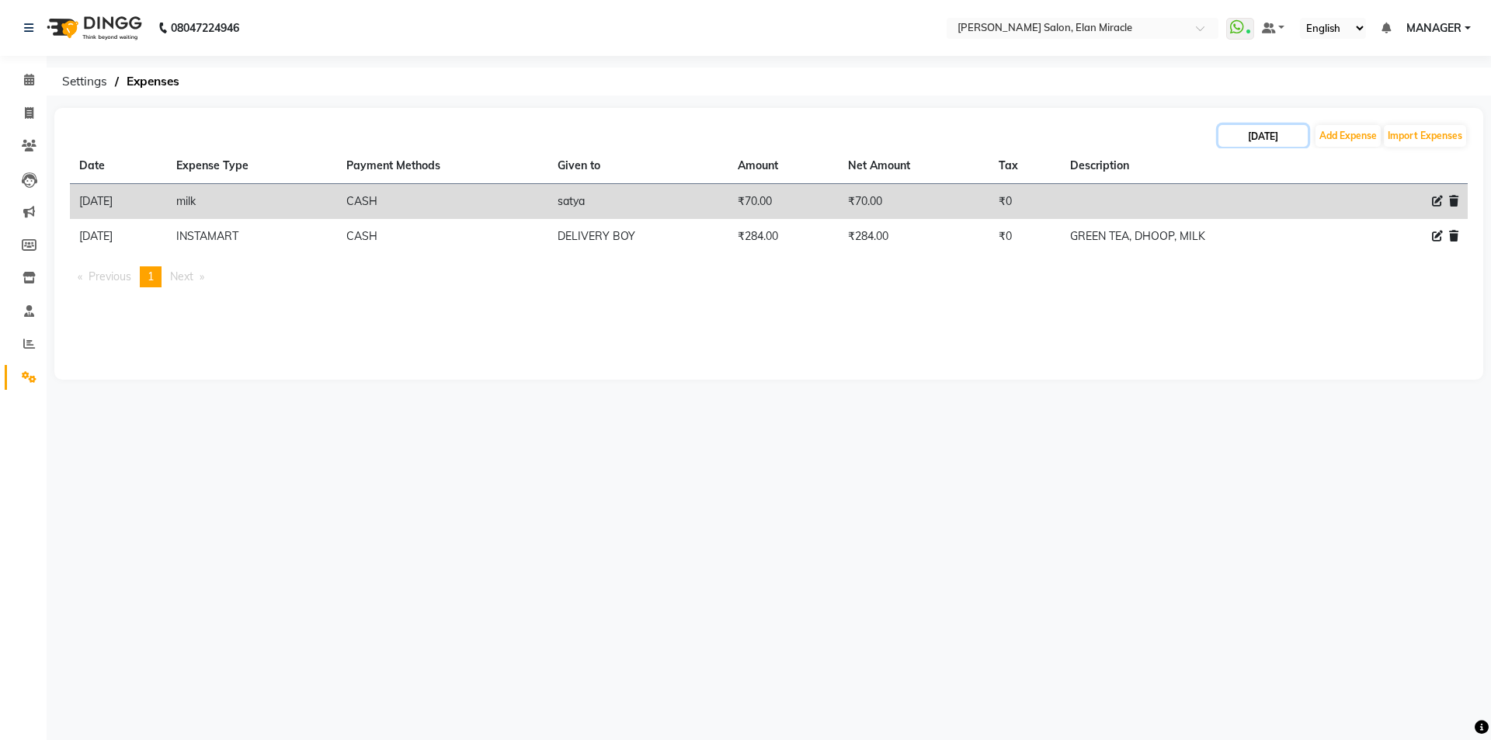
drag, startPoint x: 1289, startPoint y: 127, endPoint x: 1295, endPoint y: 139, distance: 13.9
click at [1289, 129] on input "18-09-2025" at bounding box center [1263, 136] width 89 height 22
select select "9"
select select "2025"
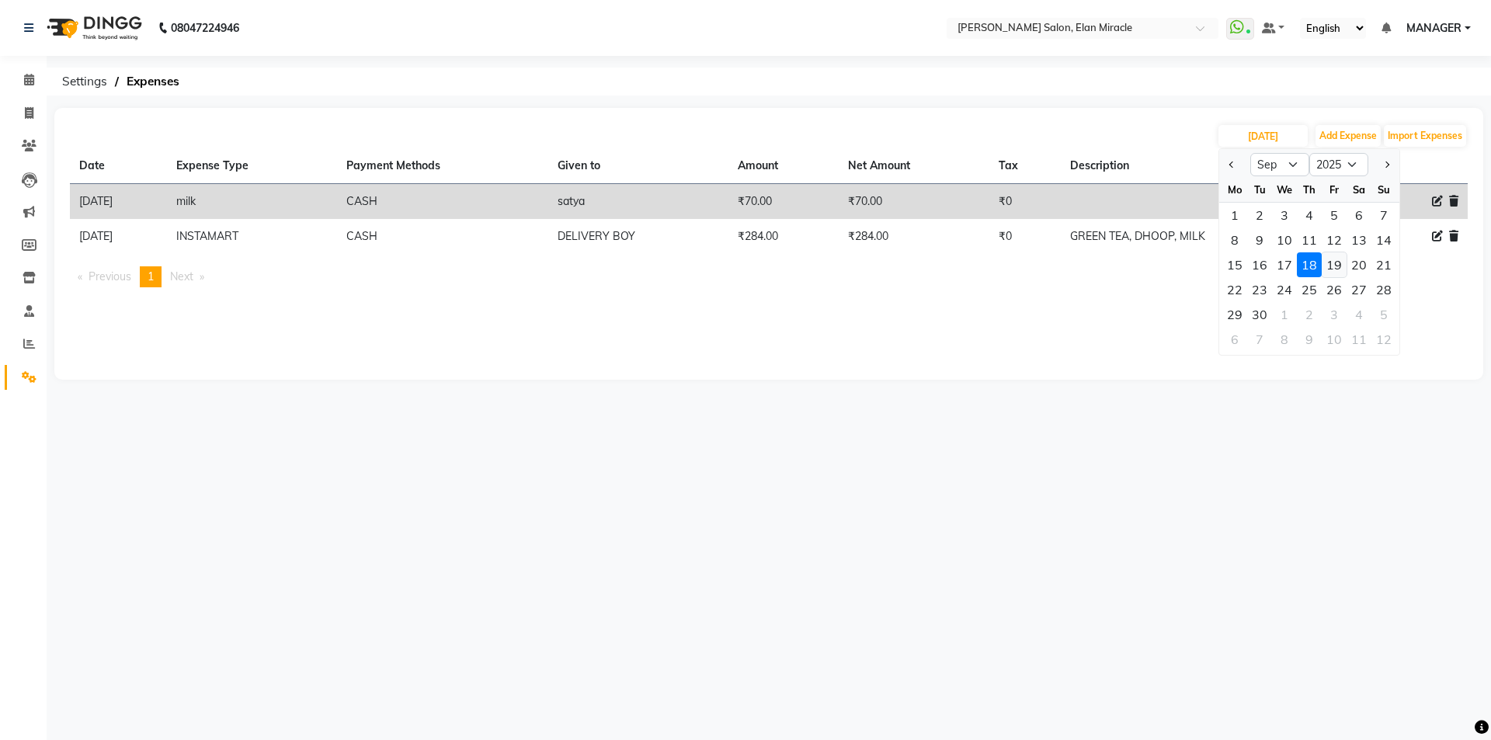
click at [1329, 264] on div "19" at bounding box center [1334, 264] width 25 height 25
type input "19-09-2025"
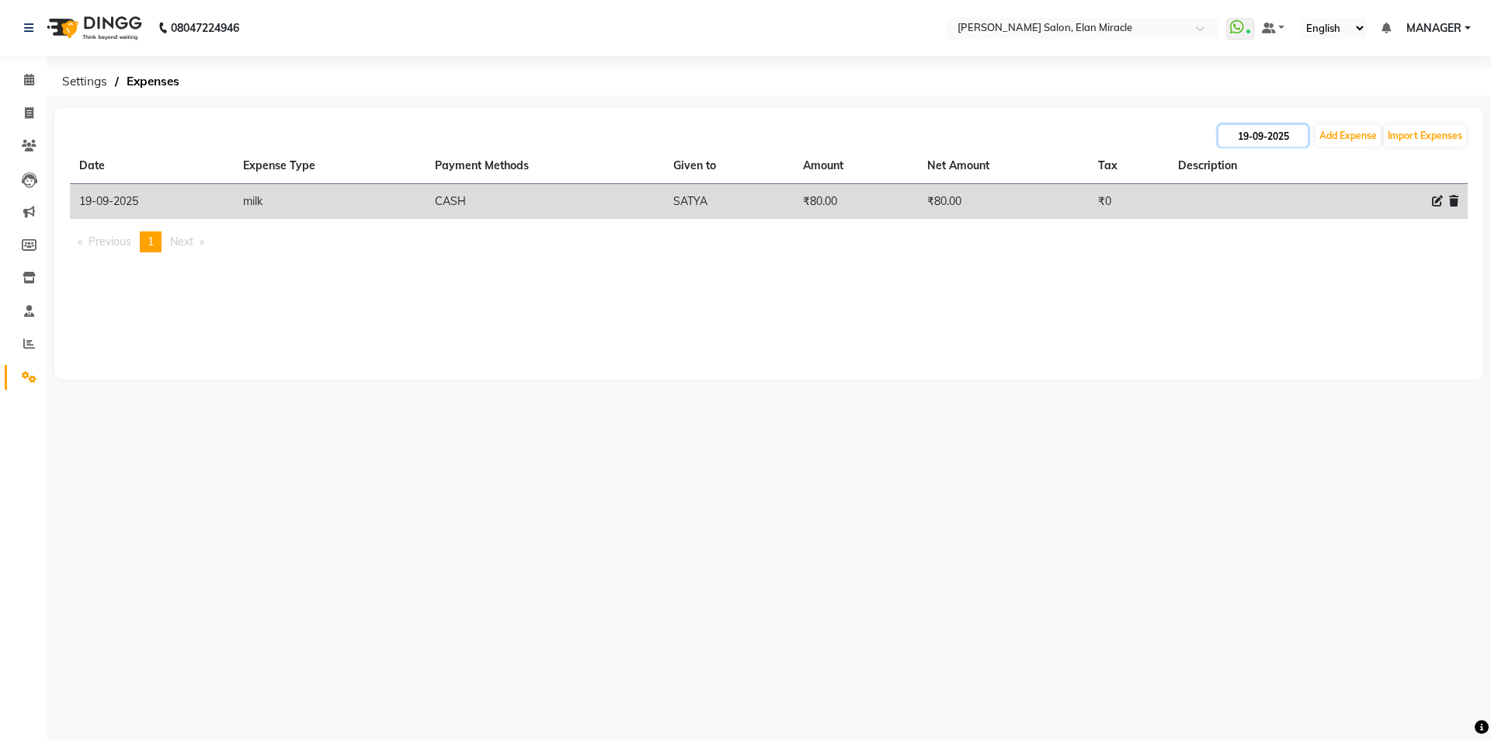
click at [1245, 141] on input "19-09-2025" at bounding box center [1263, 136] width 89 height 22
select select "9"
select select "2025"
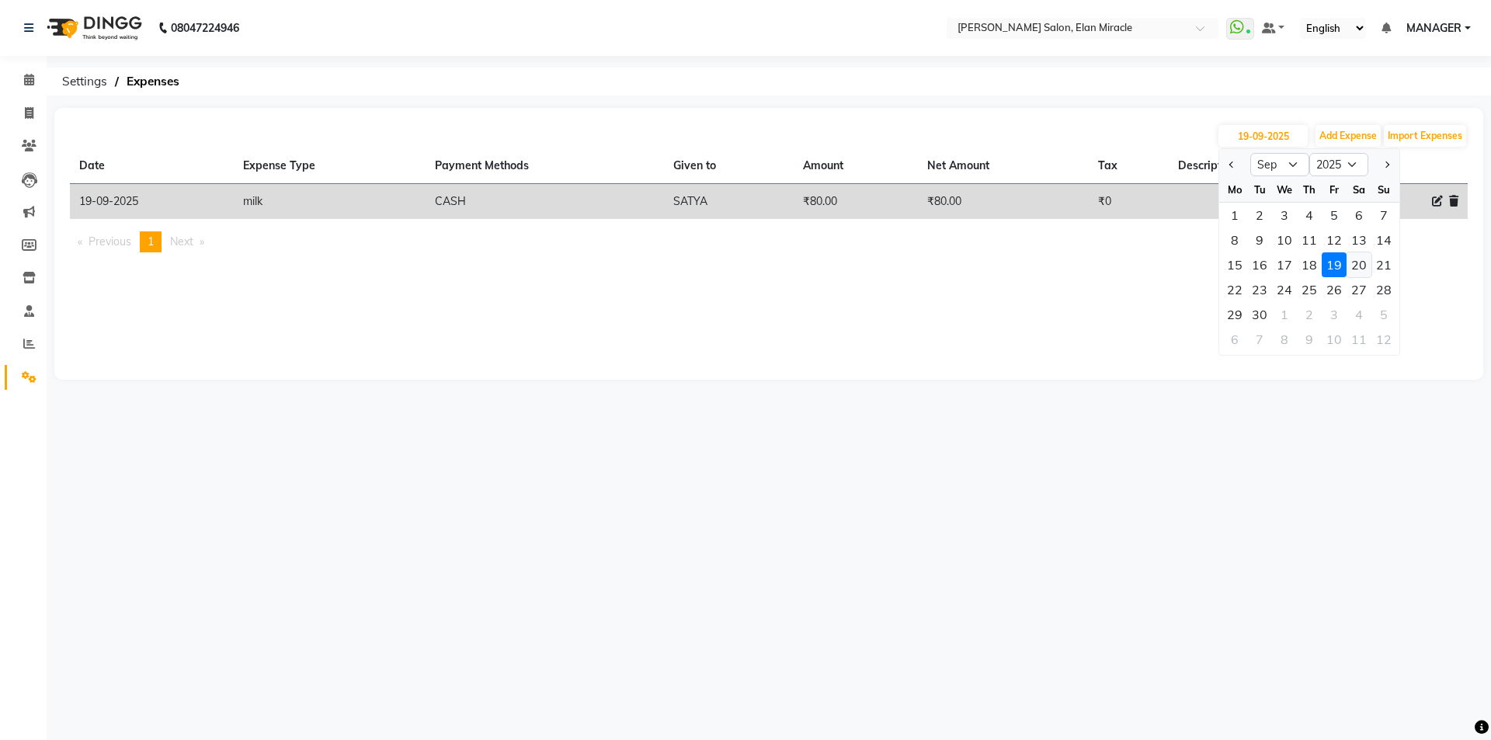
click at [1366, 262] on div "20" at bounding box center [1359, 264] width 25 height 25
type input "20-09-2025"
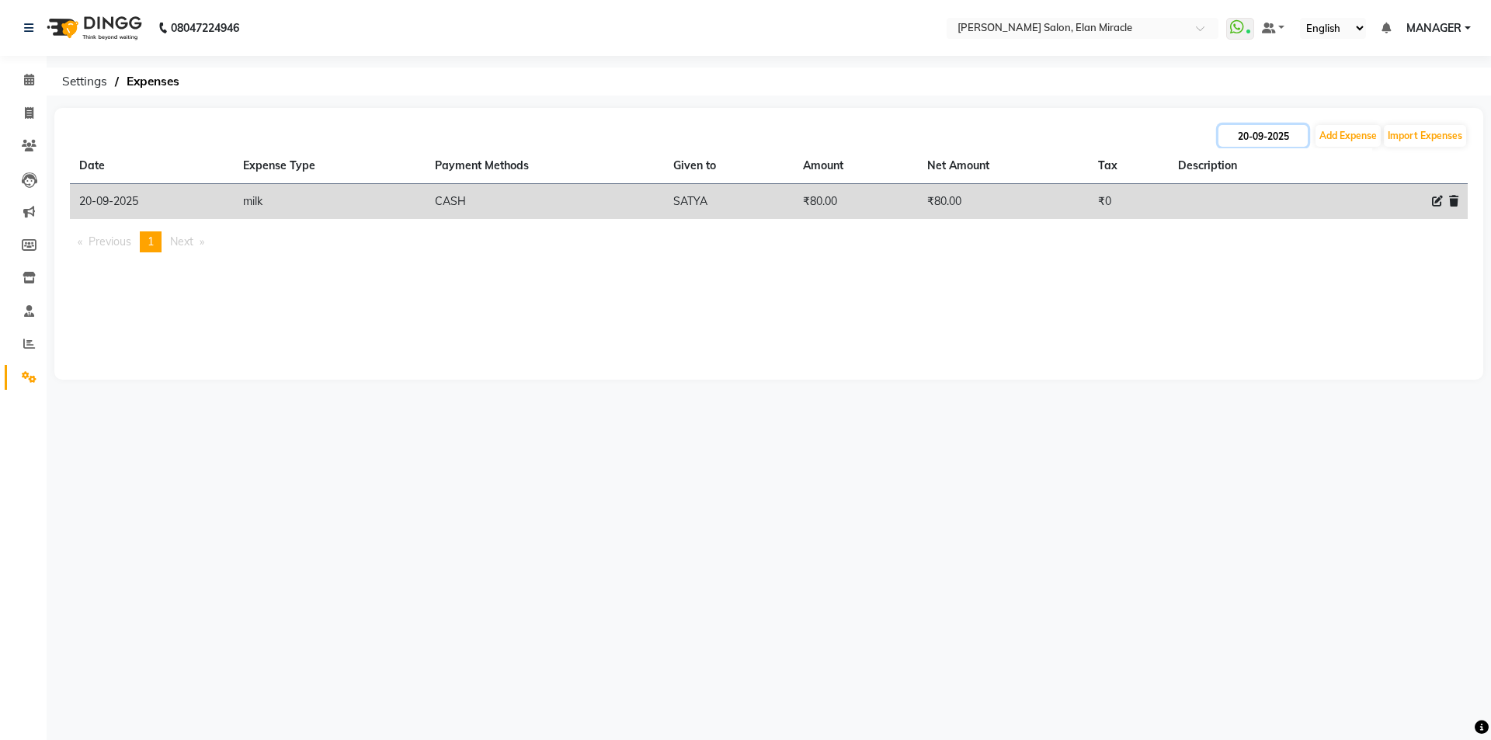
click at [1272, 145] on input "20-09-2025" at bounding box center [1263, 136] width 89 height 22
select select "9"
select select "2025"
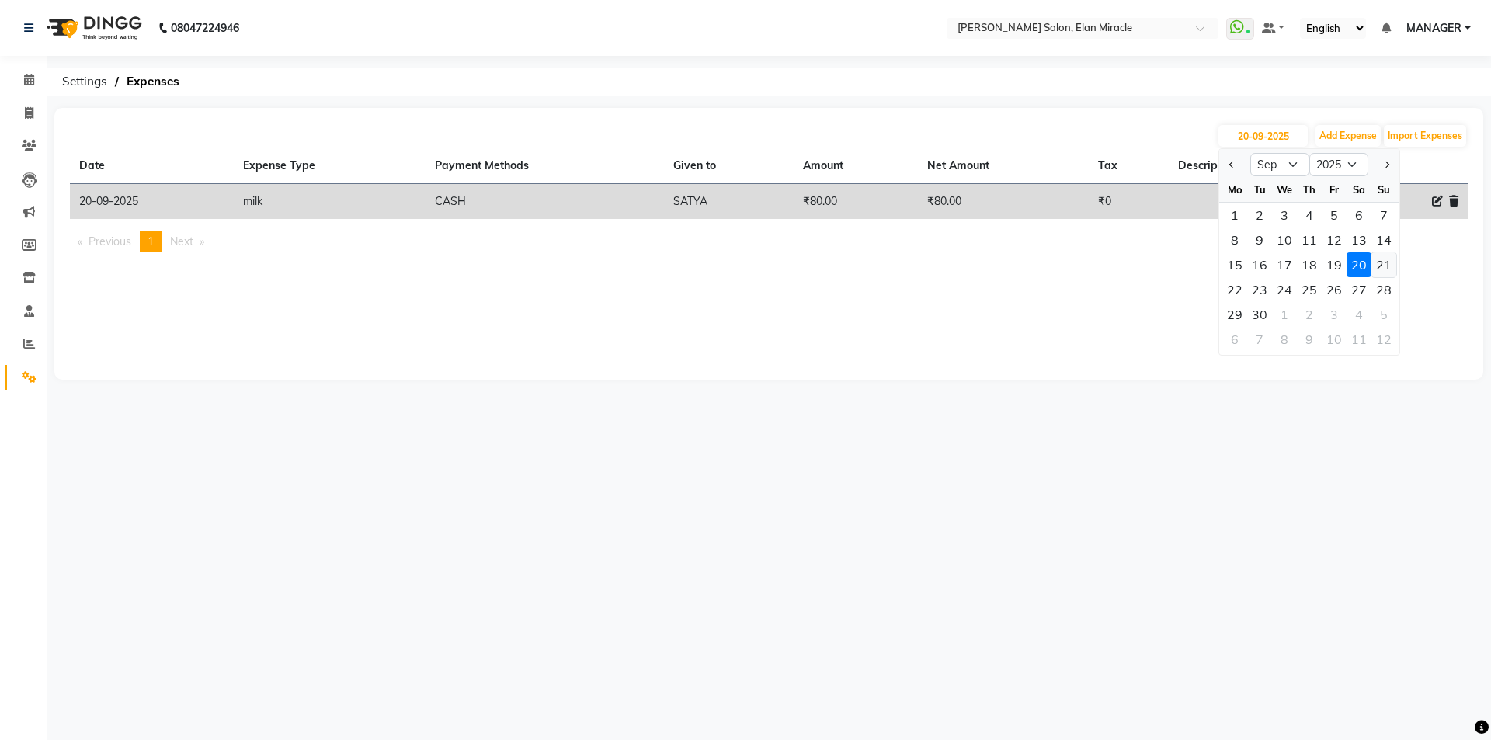
click at [1385, 259] on div "21" at bounding box center [1384, 264] width 25 height 25
type input "21-09-2025"
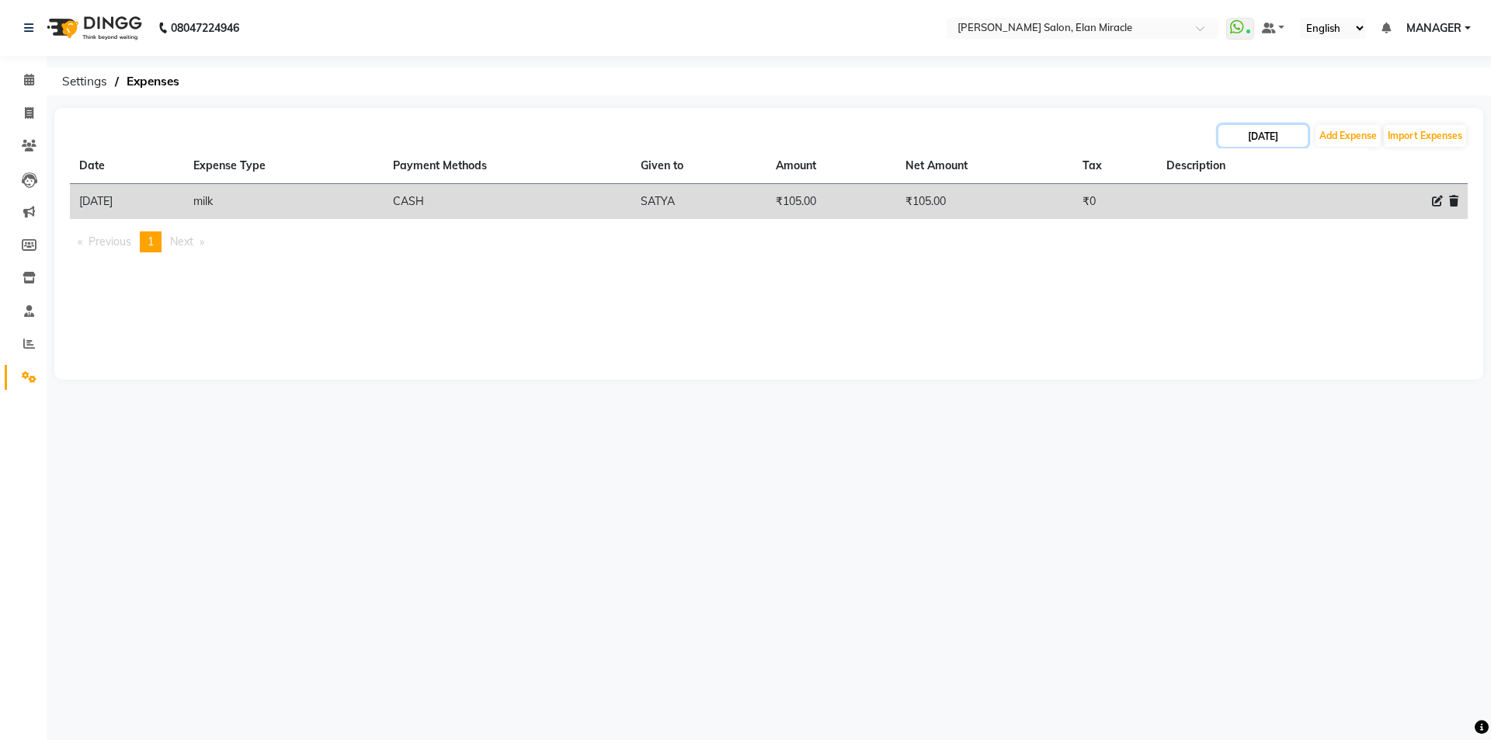
click at [1293, 140] on input "21-09-2025" at bounding box center [1263, 136] width 89 height 22
select select "9"
select select "2025"
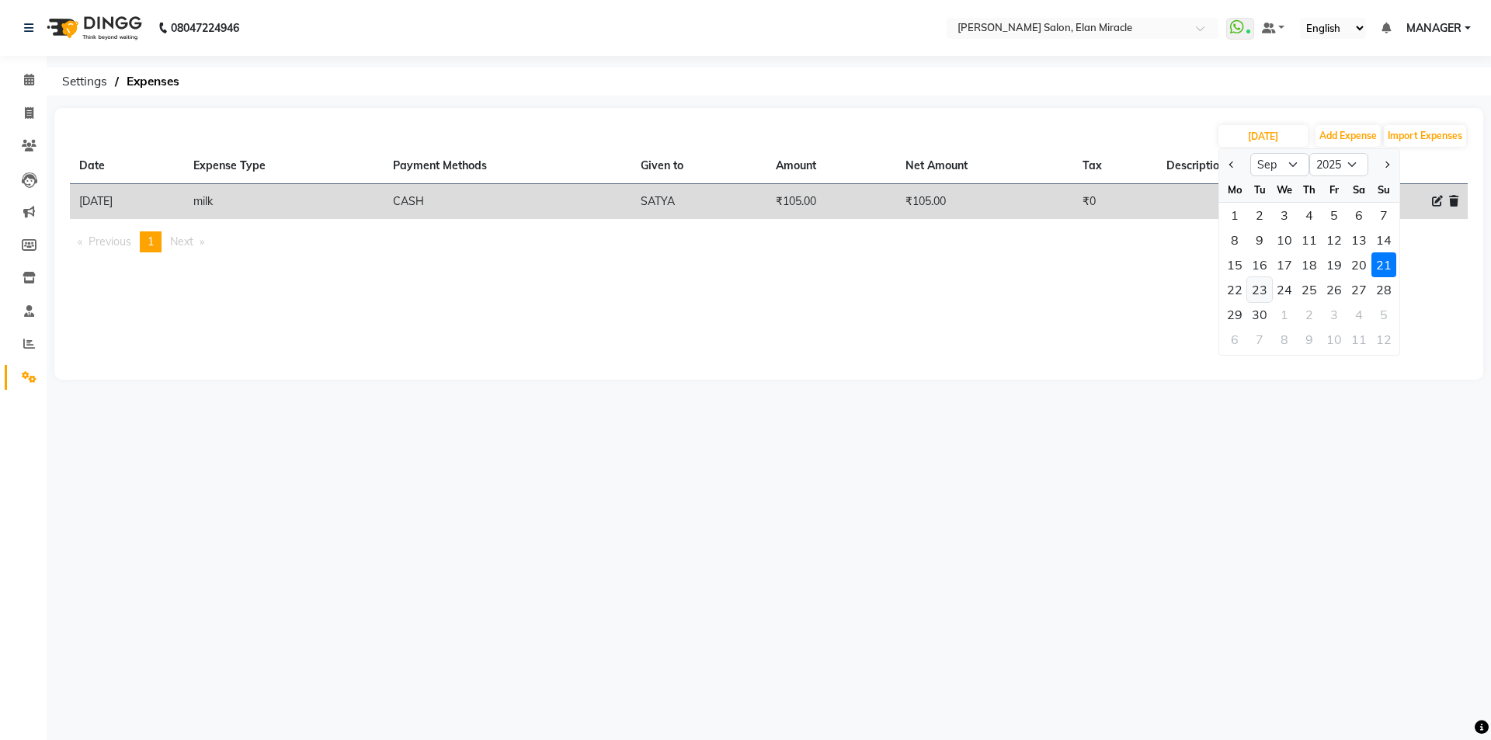
click at [1248, 291] on div "22 23 24 25 26 27 28" at bounding box center [1310, 289] width 180 height 25
click at [1254, 127] on input "21-09-2025" at bounding box center [1263, 136] width 89 height 22
click at [1285, 282] on div "24" at bounding box center [1284, 289] width 25 height 25
type input "24-09-2025"
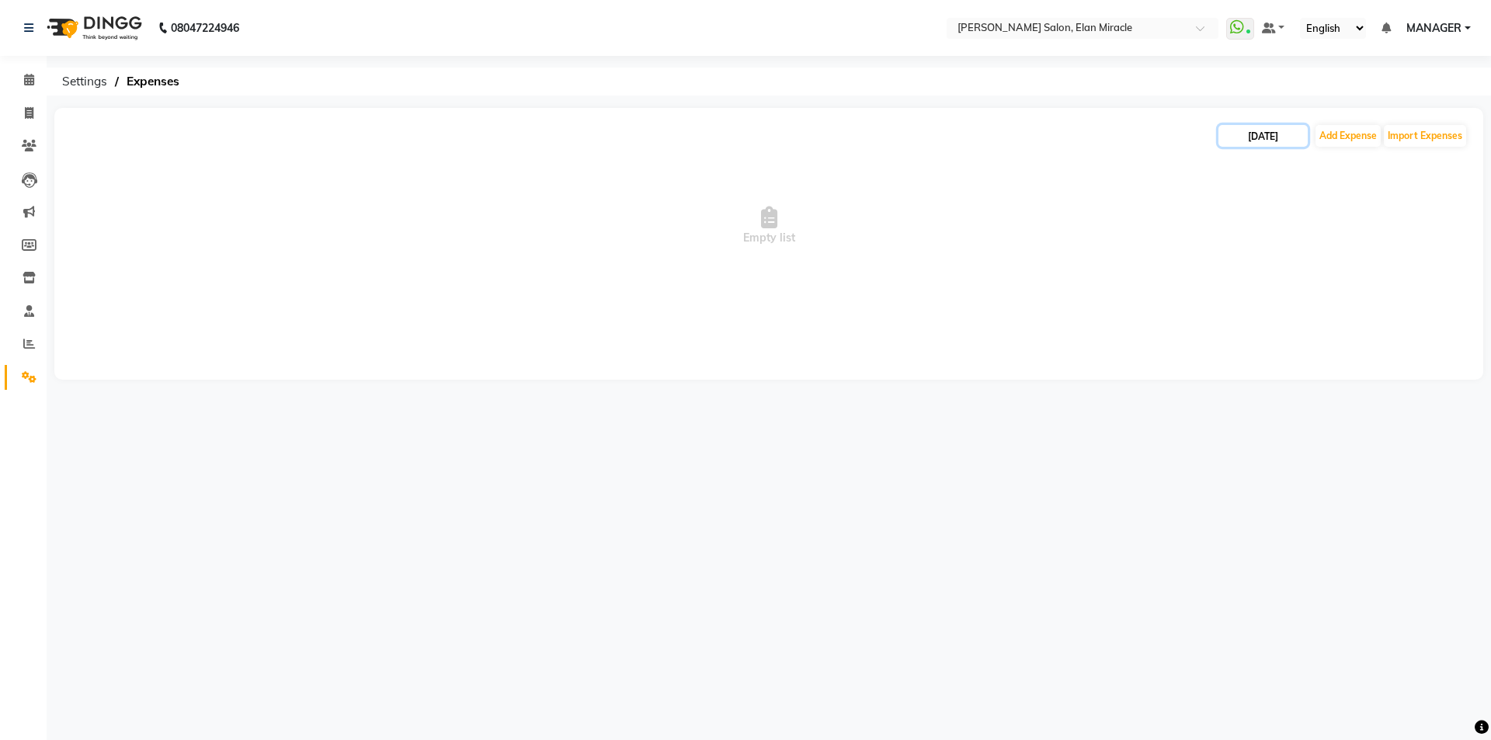
click at [1264, 144] on input "24-09-2025" at bounding box center [1263, 136] width 89 height 22
select select "9"
select select "2025"
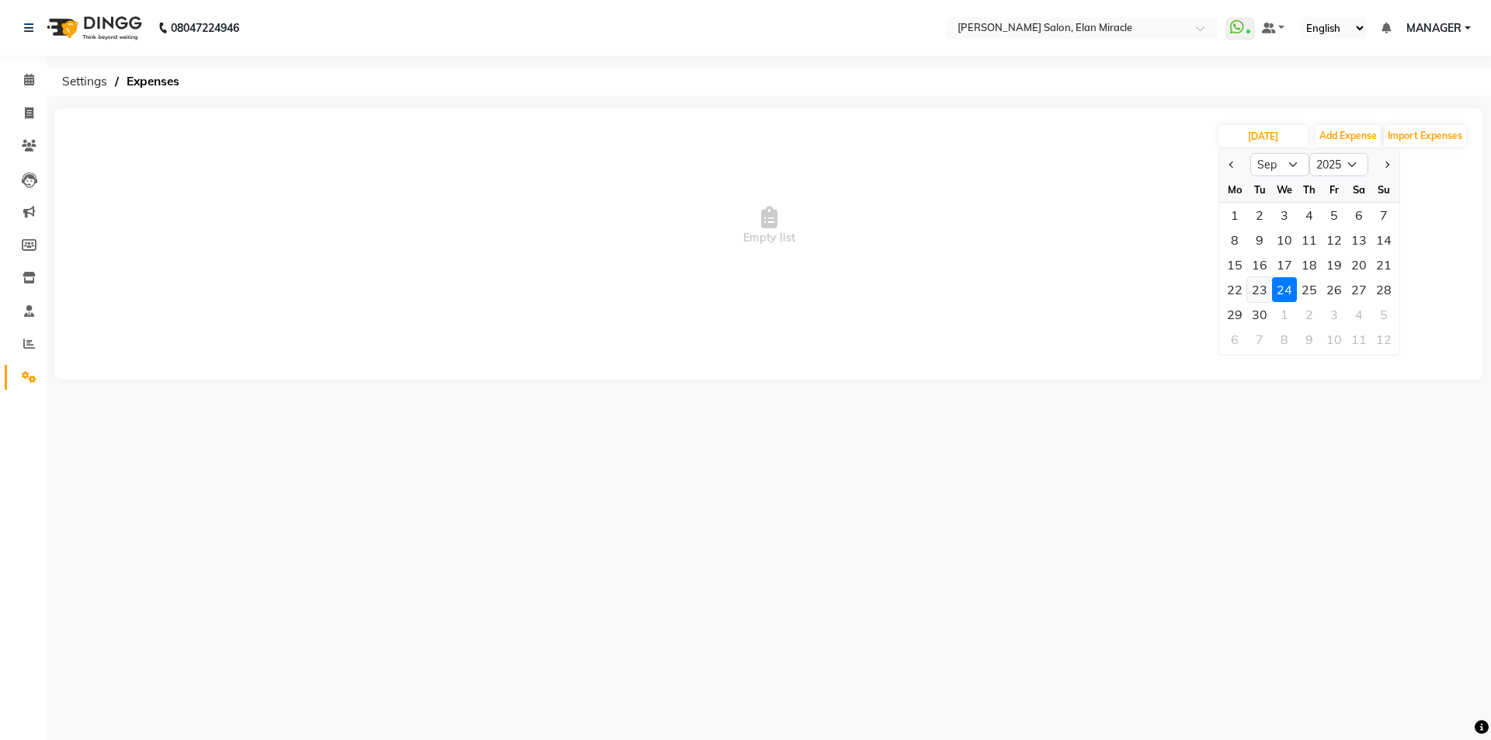
click at [1262, 289] on div "23" at bounding box center [1260, 289] width 25 height 25
type input "23-09-2025"
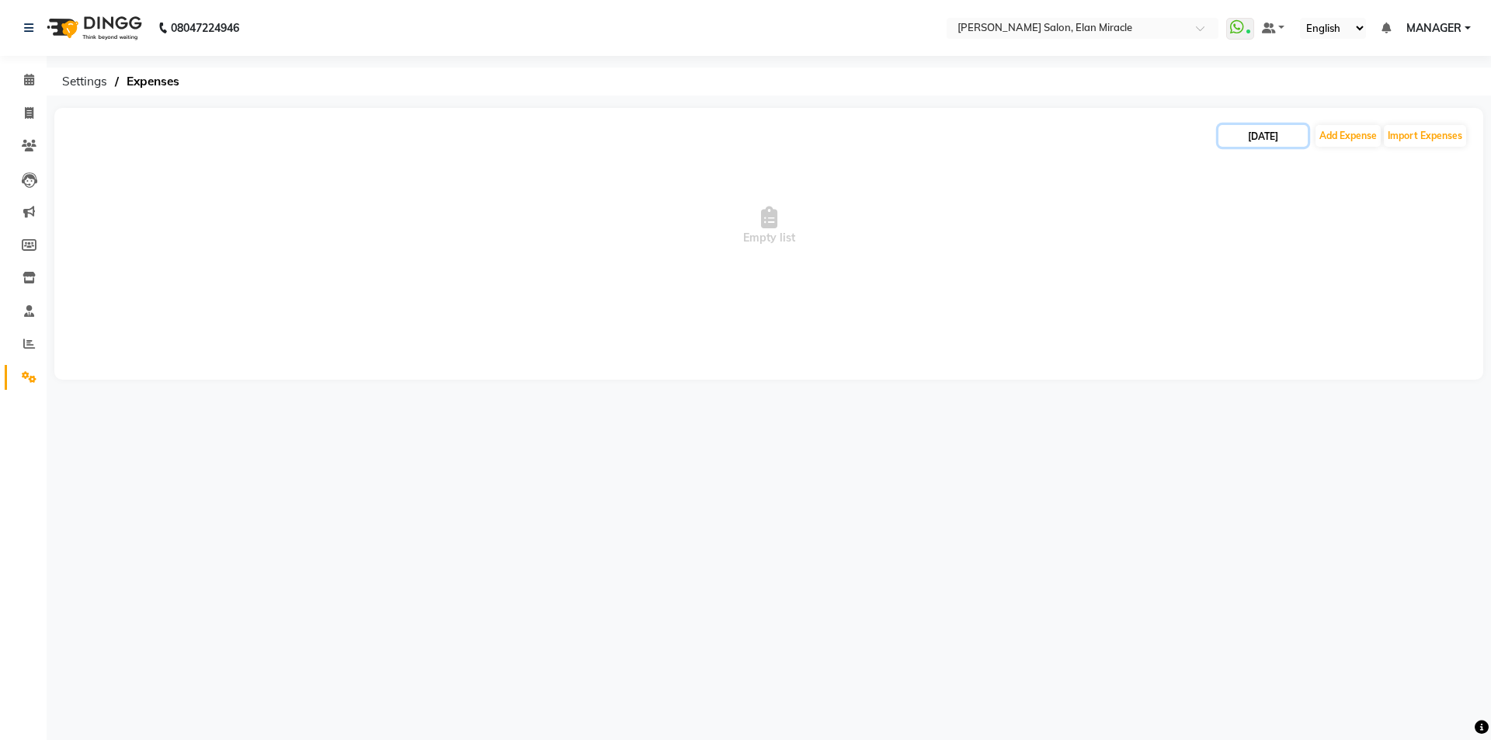
click at [1233, 143] on input "23-09-2025" at bounding box center [1263, 136] width 89 height 22
select select "9"
select select "2025"
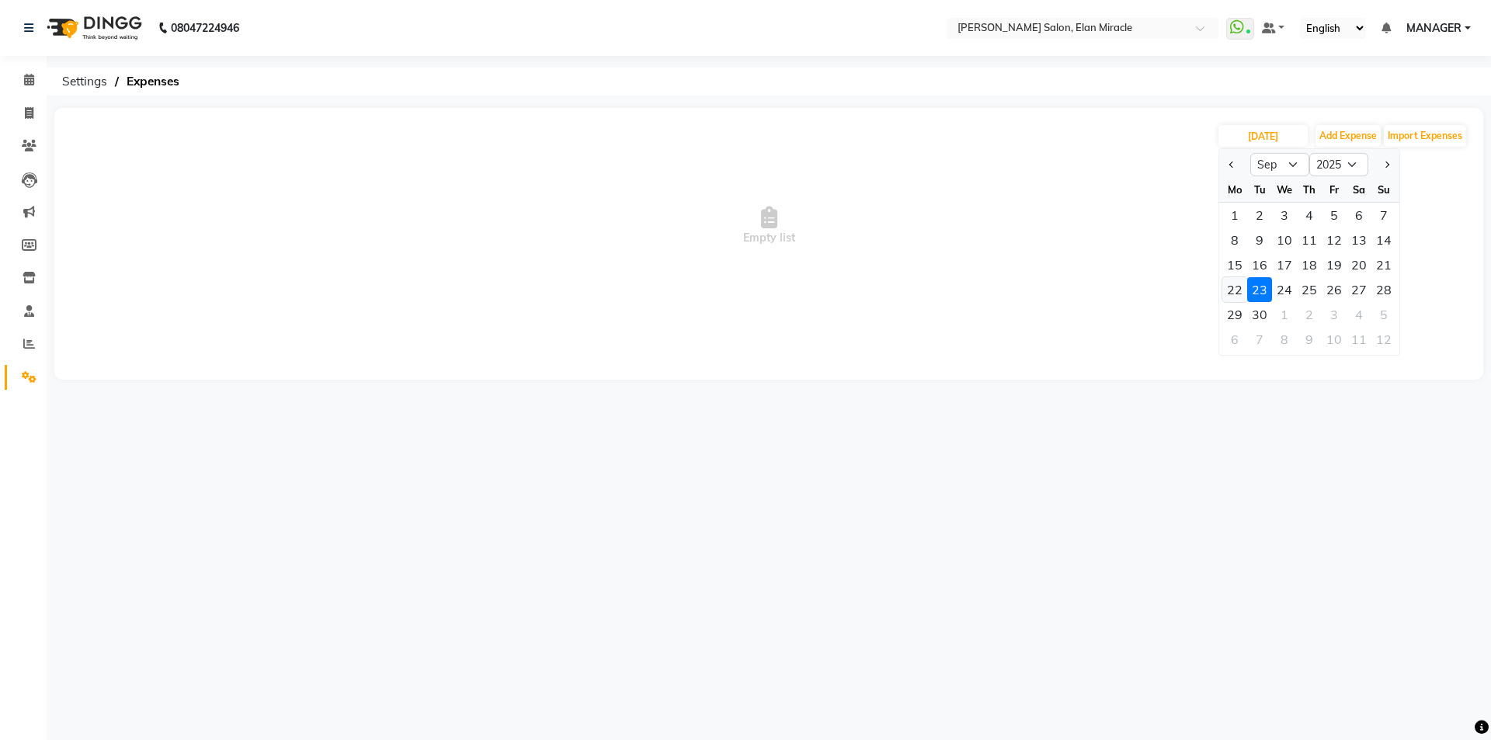
click at [1234, 292] on div "22" at bounding box center [1235, 289] width 25 height 25
type input "22-09-2025"
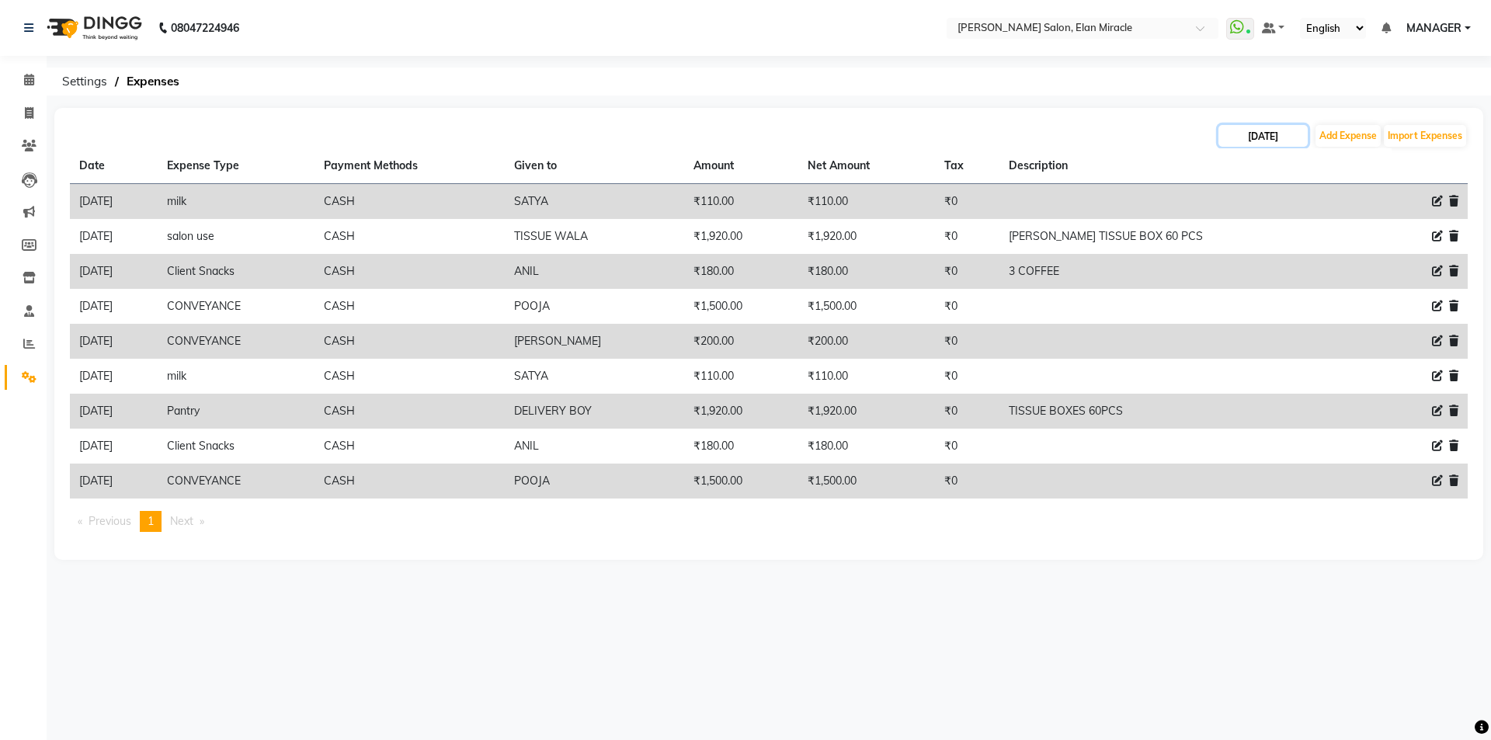
click at [1244, 133] on input "22-09-2025" at bounding box center [1263, 136] width 89 height 22
select select "9"
select select "2025"
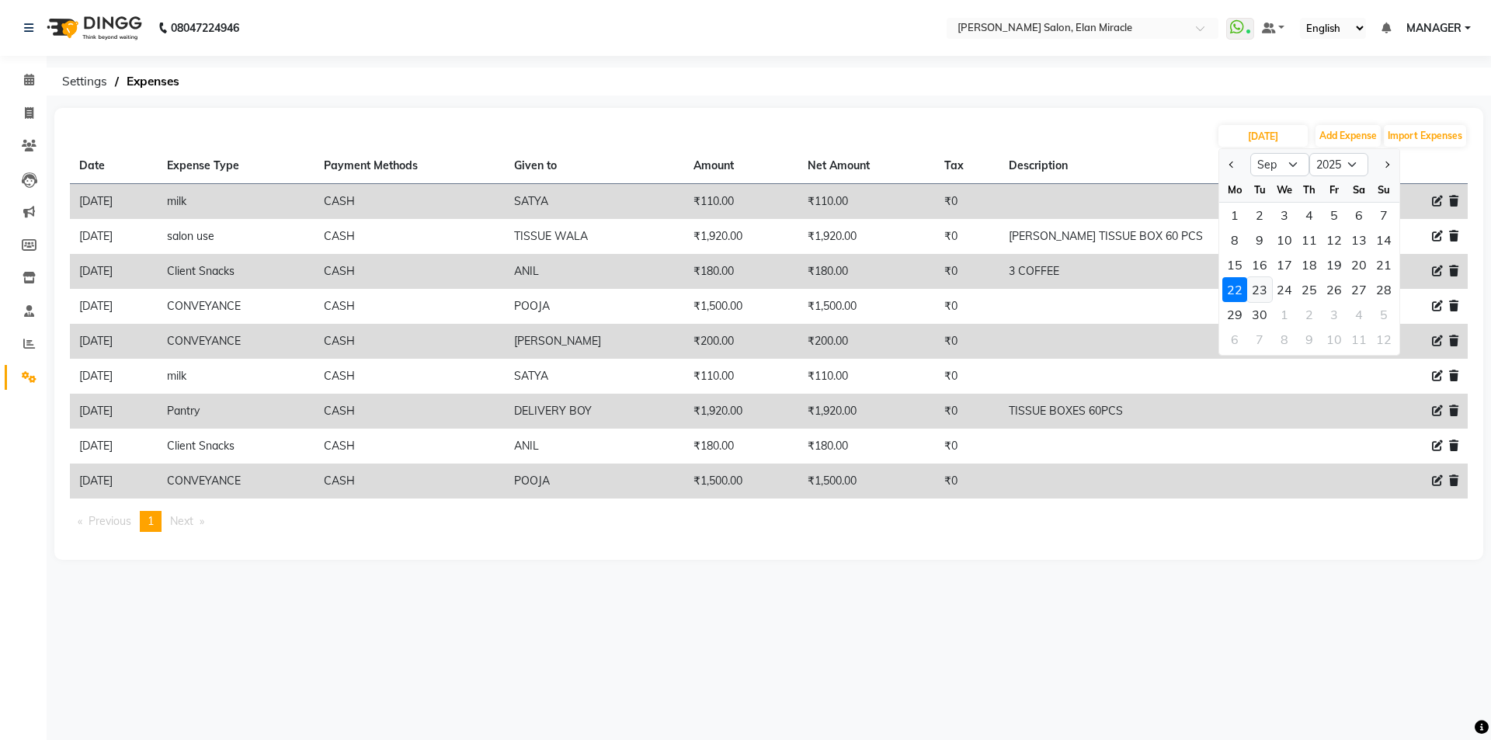
click at [1269, 291] on div "23" at bounding box center [1260, 289] width 25 height 25
type input "23-09-2025"
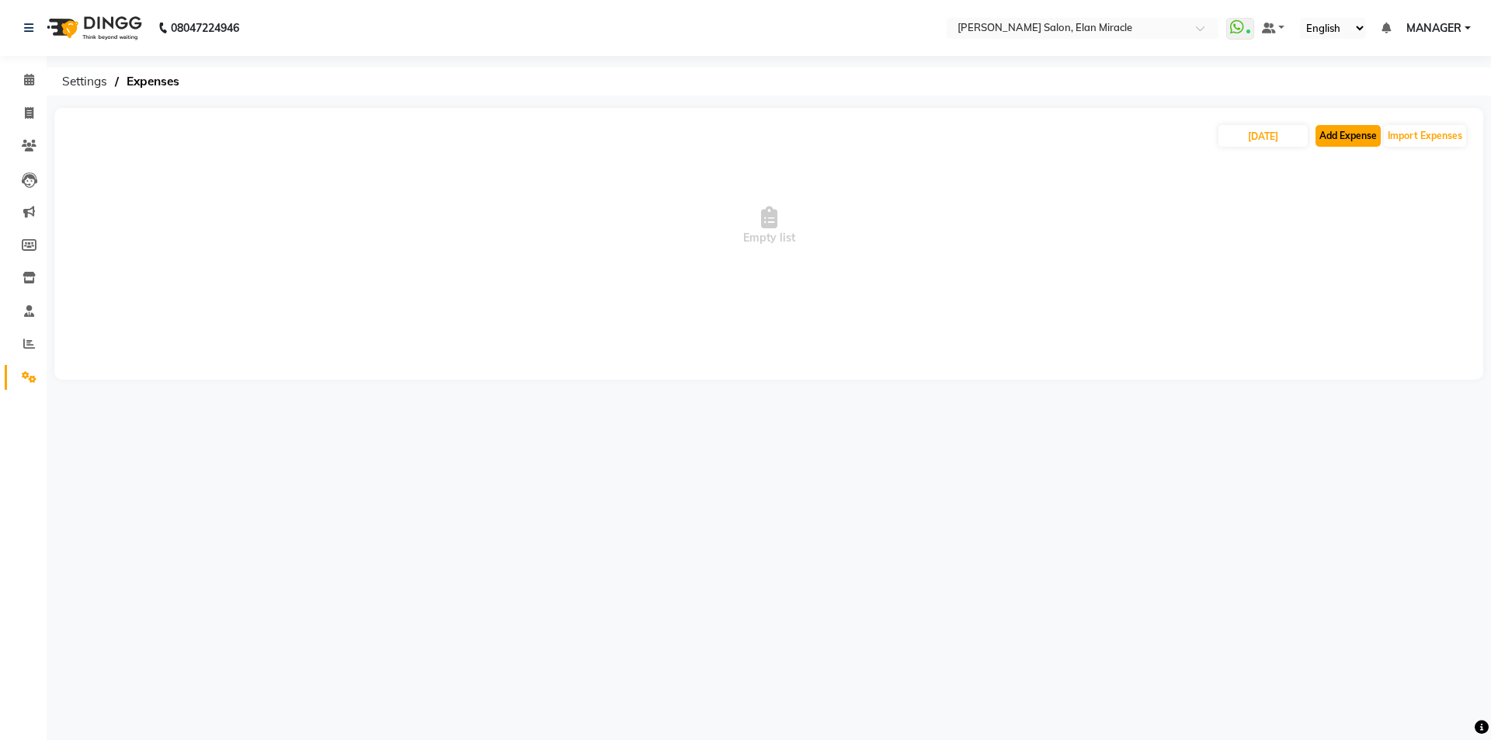
click at [1368, 139] on button "Add Expense" at bounding box center [1348, 136] width 65 height 22
select select "1"
select select "6878"
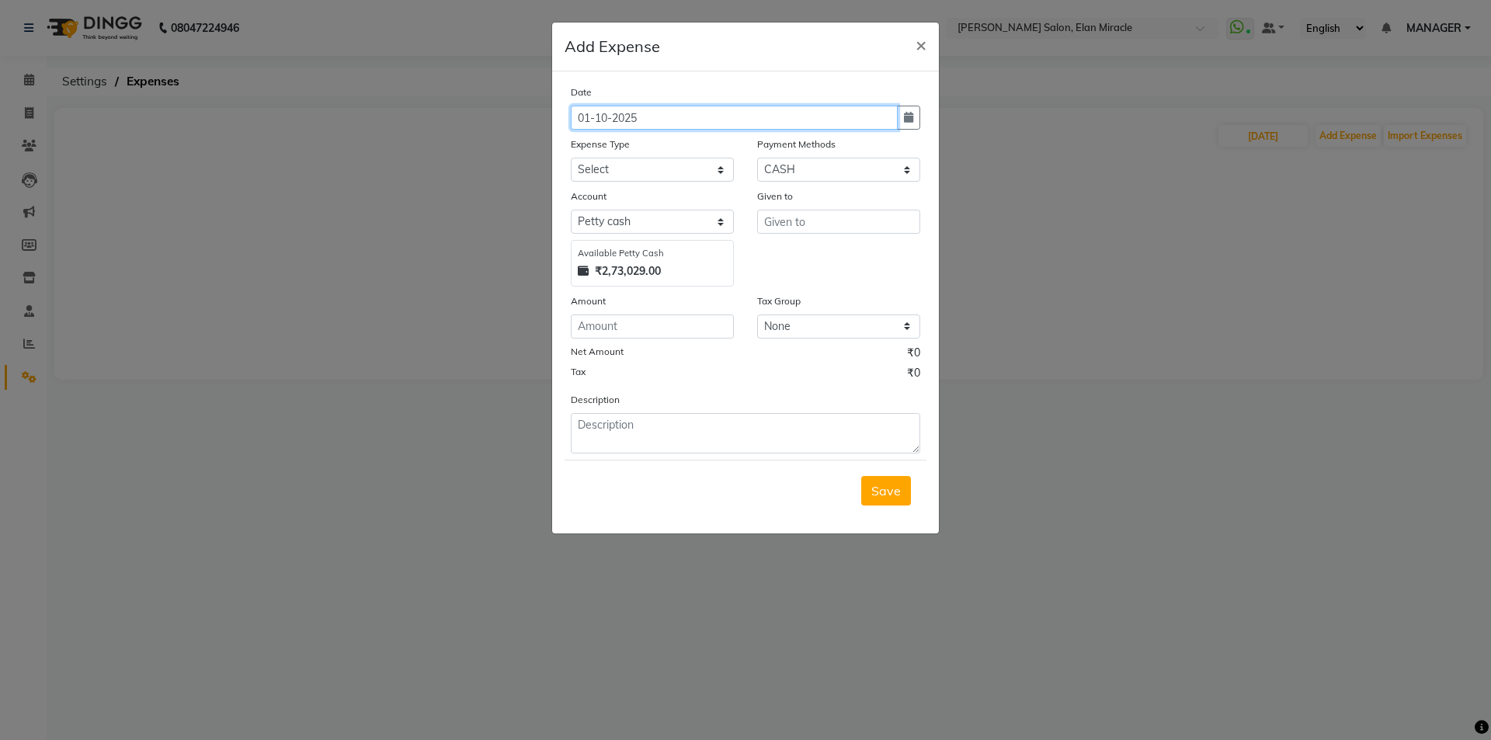
click at [612, 120] on input "01-10-2025" at bounding box center [734, 118] width 327 height 24
click at [915, 118] on button "button" at bounding box center [908, 118] width 23 height 24
select select "10"
select select "2025"
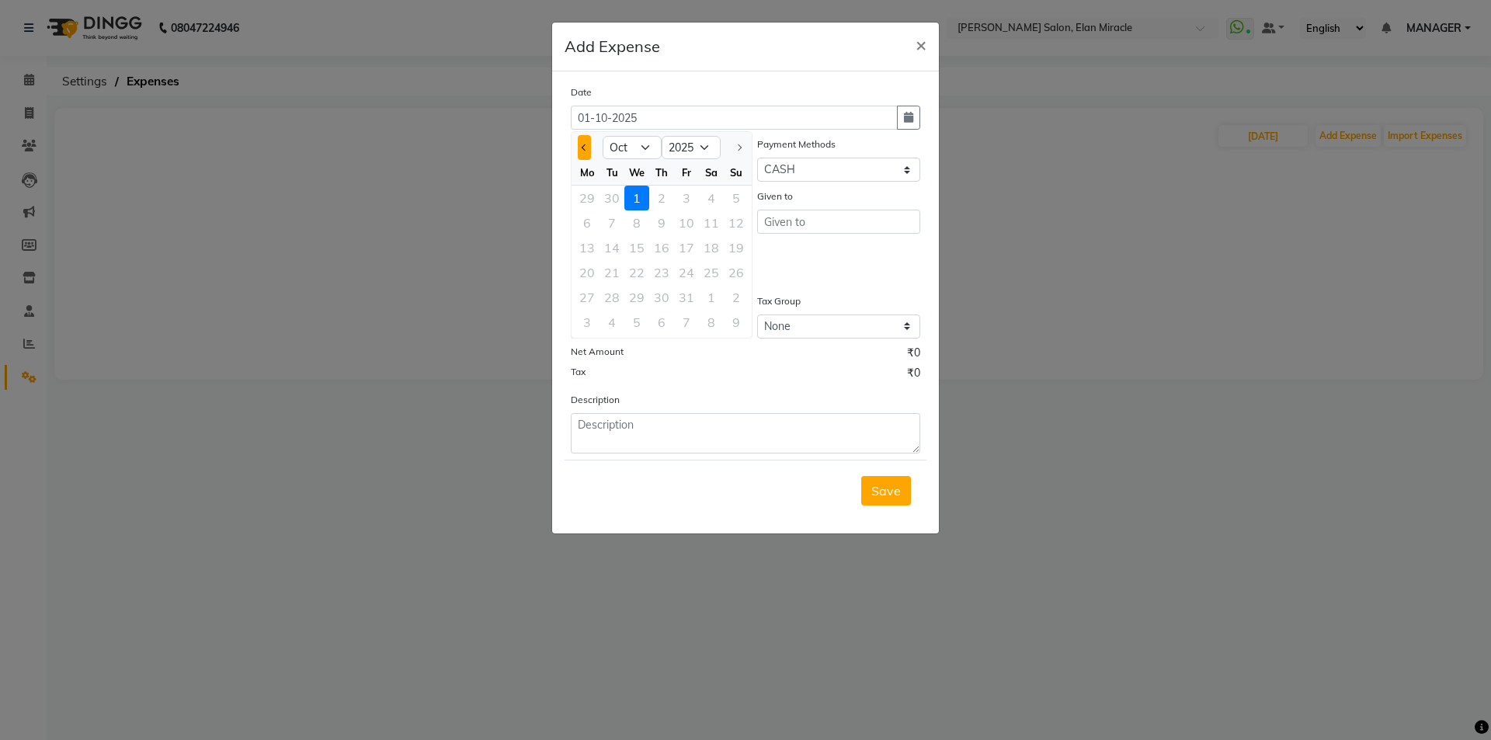
click at [586, 144] on button "Previous month" at bounding box center [584, 147] width 13 height 25
select select "9"
click at [621, 278] on div "23" at bounding box center [612, 272] width 25 height 25
type input "23-09-2025"
select select "15145"
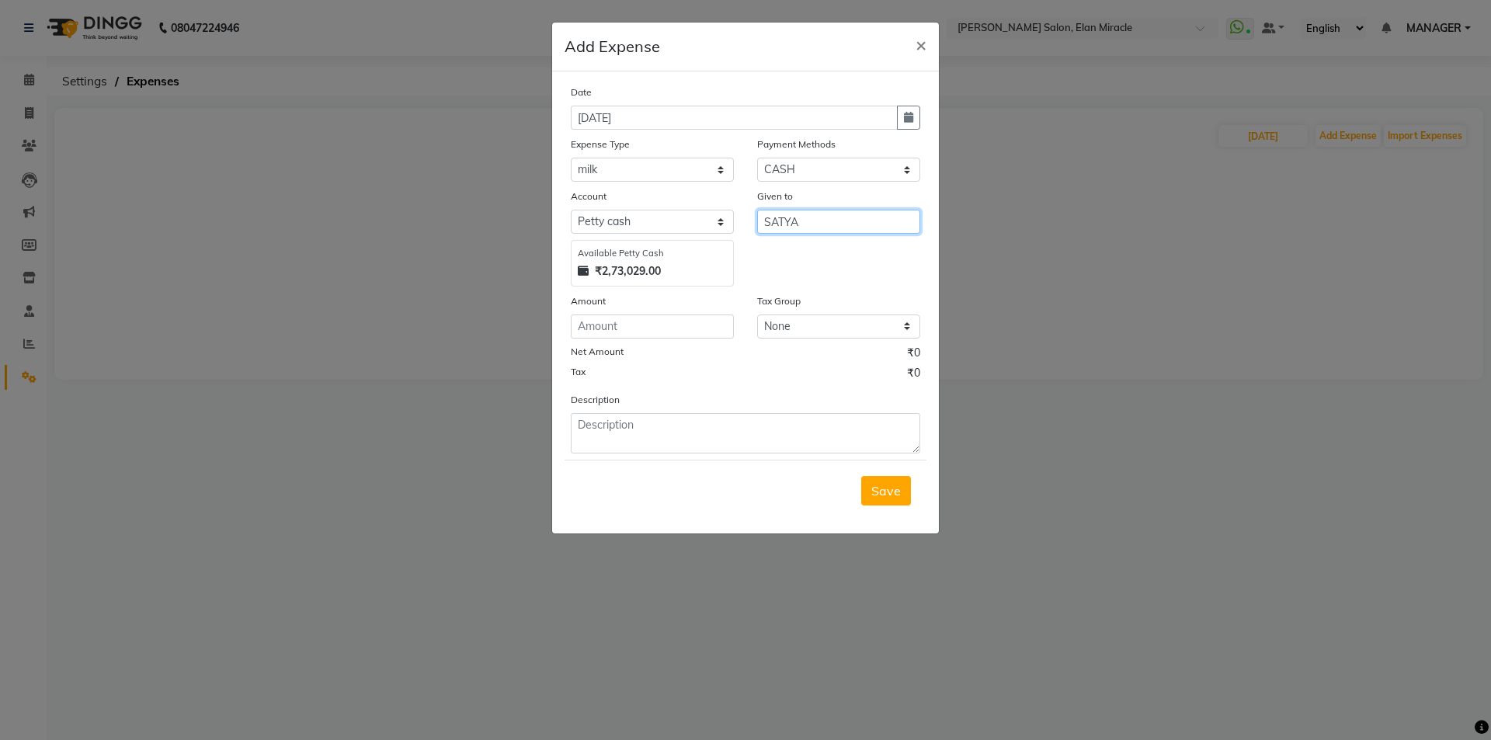
type input "SATYA"
type input "70"
click at [889, 494] on span "Save" at bounding box center [887, 491] width 30 height 16
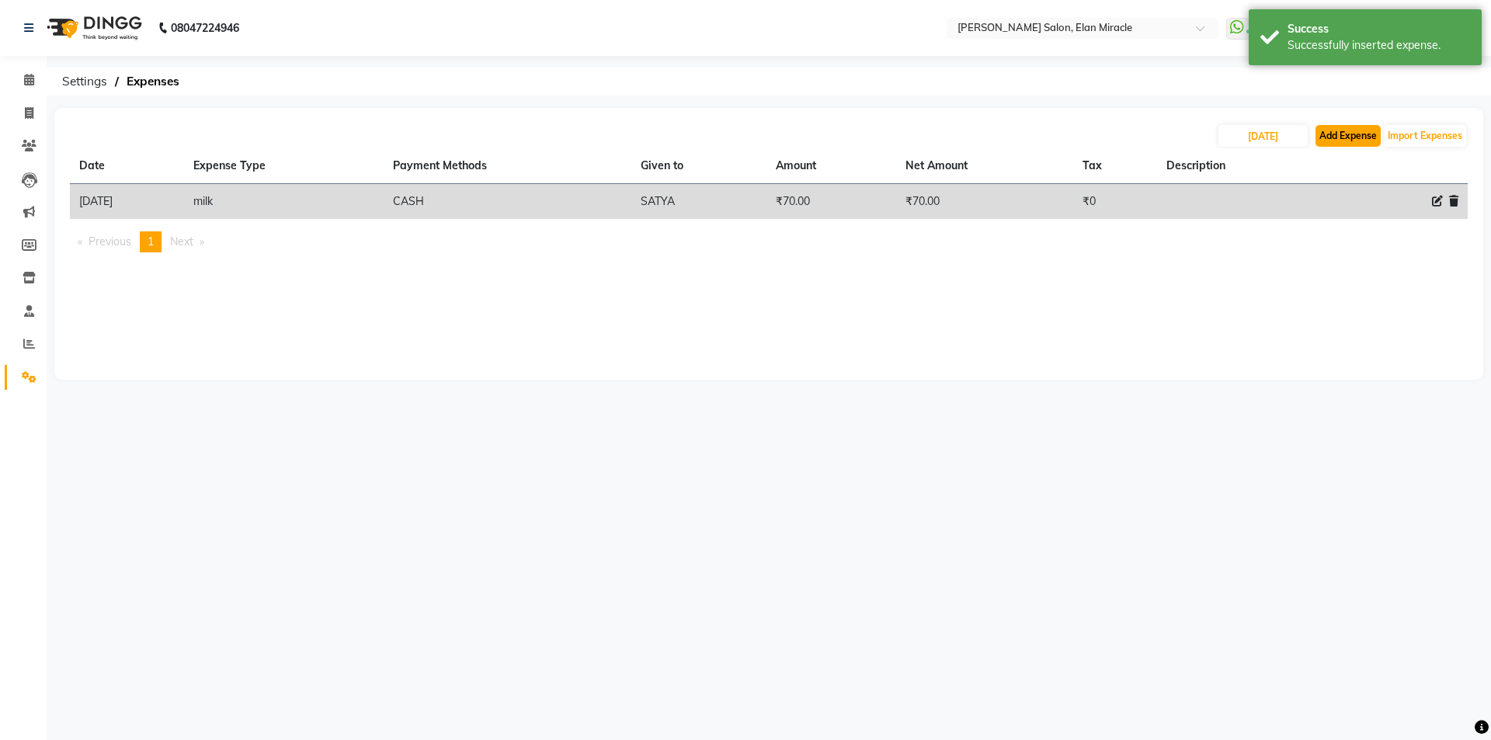
click at [1328, 140] on button "Add Expense" at bounding box center [1348, 136] width 65 height 22
select select "1"
select select "6878"
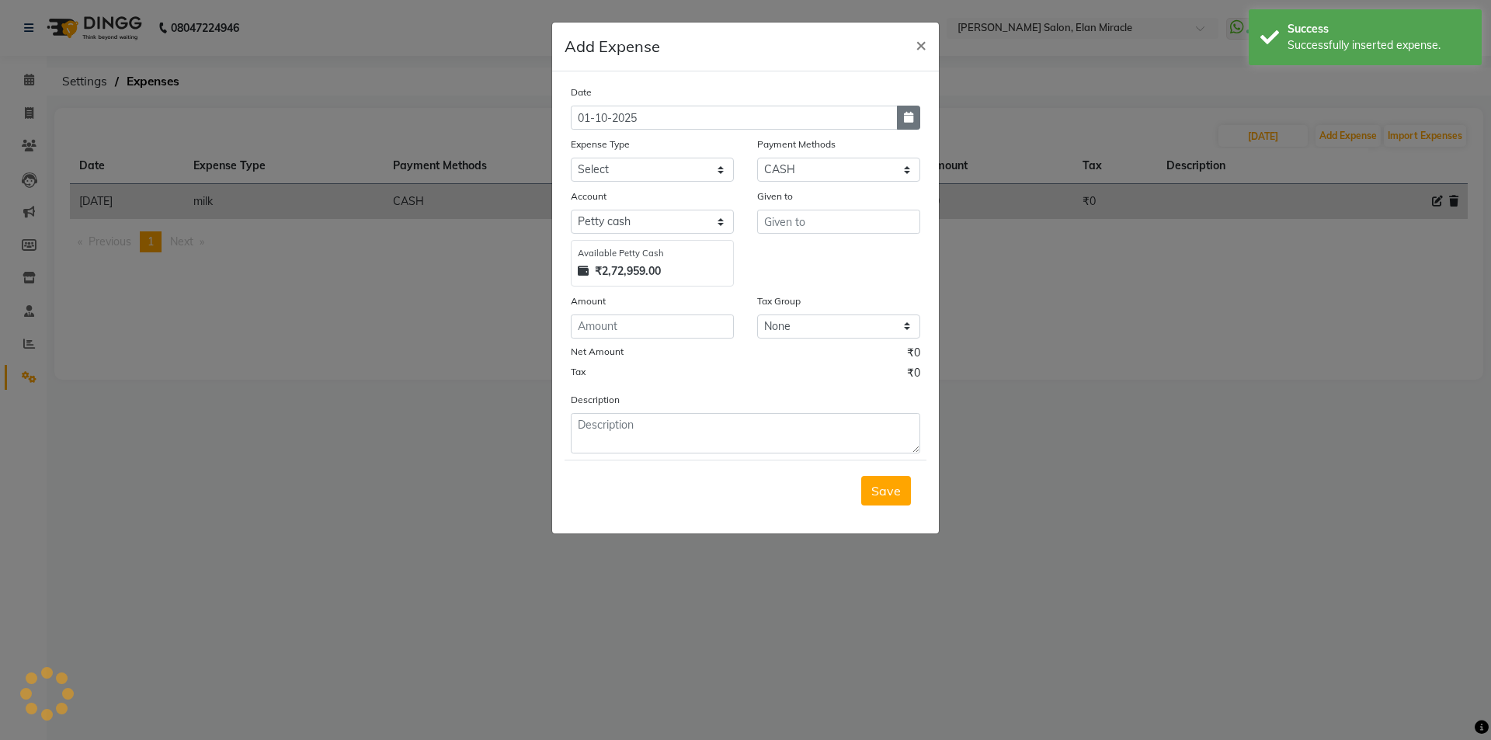
click at [914, 123] on button "button" at bounding box center [908, 118] width 23 height 24
select select "10"
select select "2025"
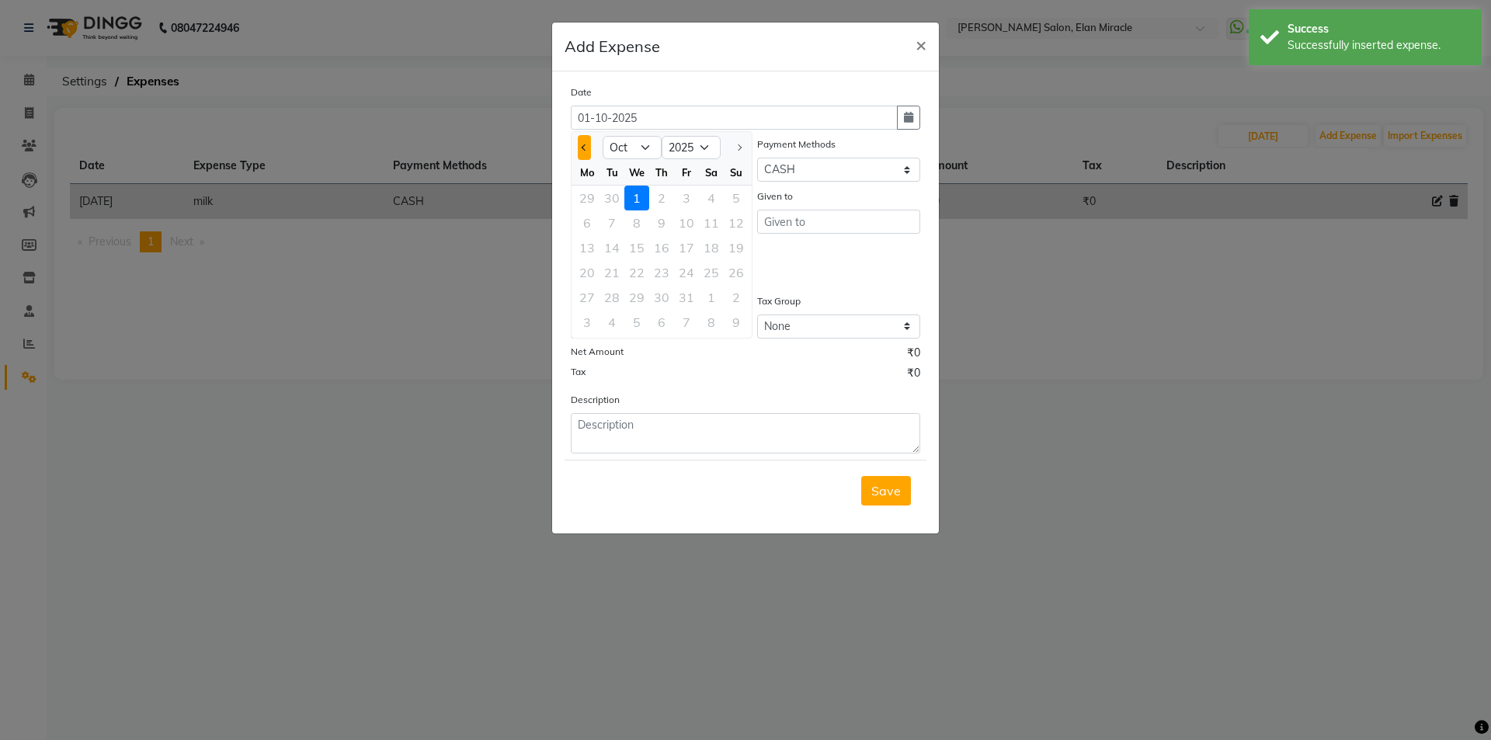
click at [582, 146] on span "Previous month" at bounding box center [585, 147] width 6 height 6
select select "9"
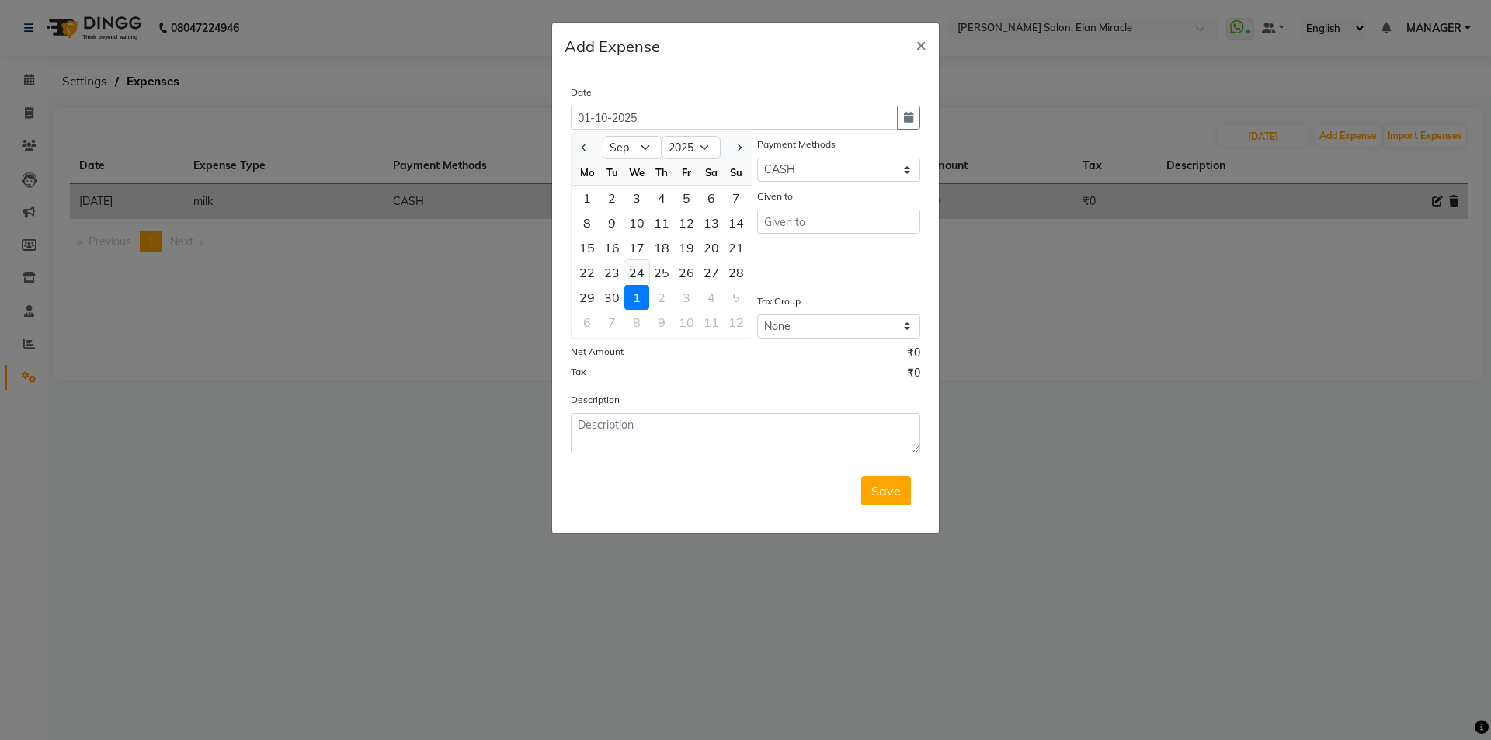
click at [635, 273] on div "24" at bounding box center [637, 272] width 25 height 25
type input "24-09-2025"
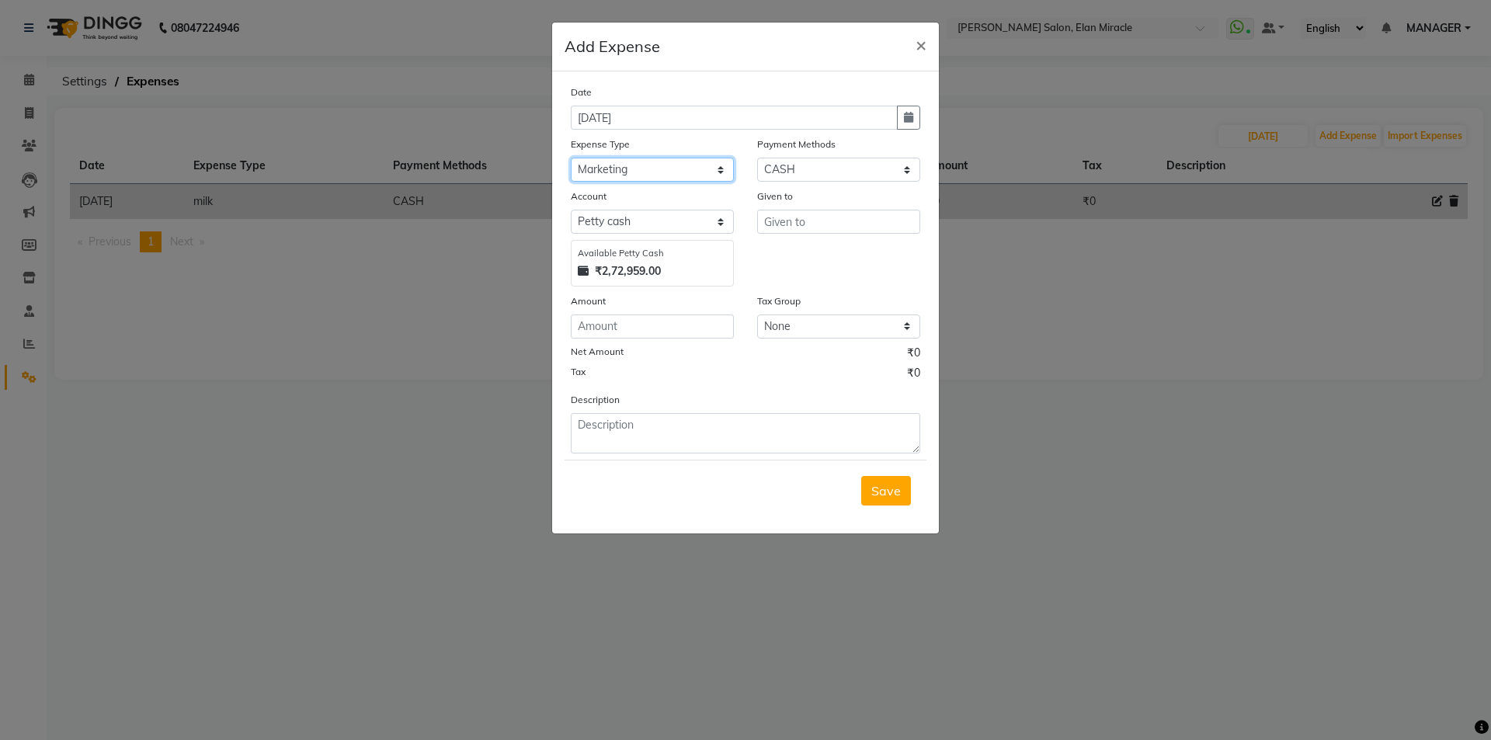
select select "15145"
type input "SATYA"
type input "100"
click at [893, 489] on span "Save" at bounding box center [887, 491] width 30 height 16
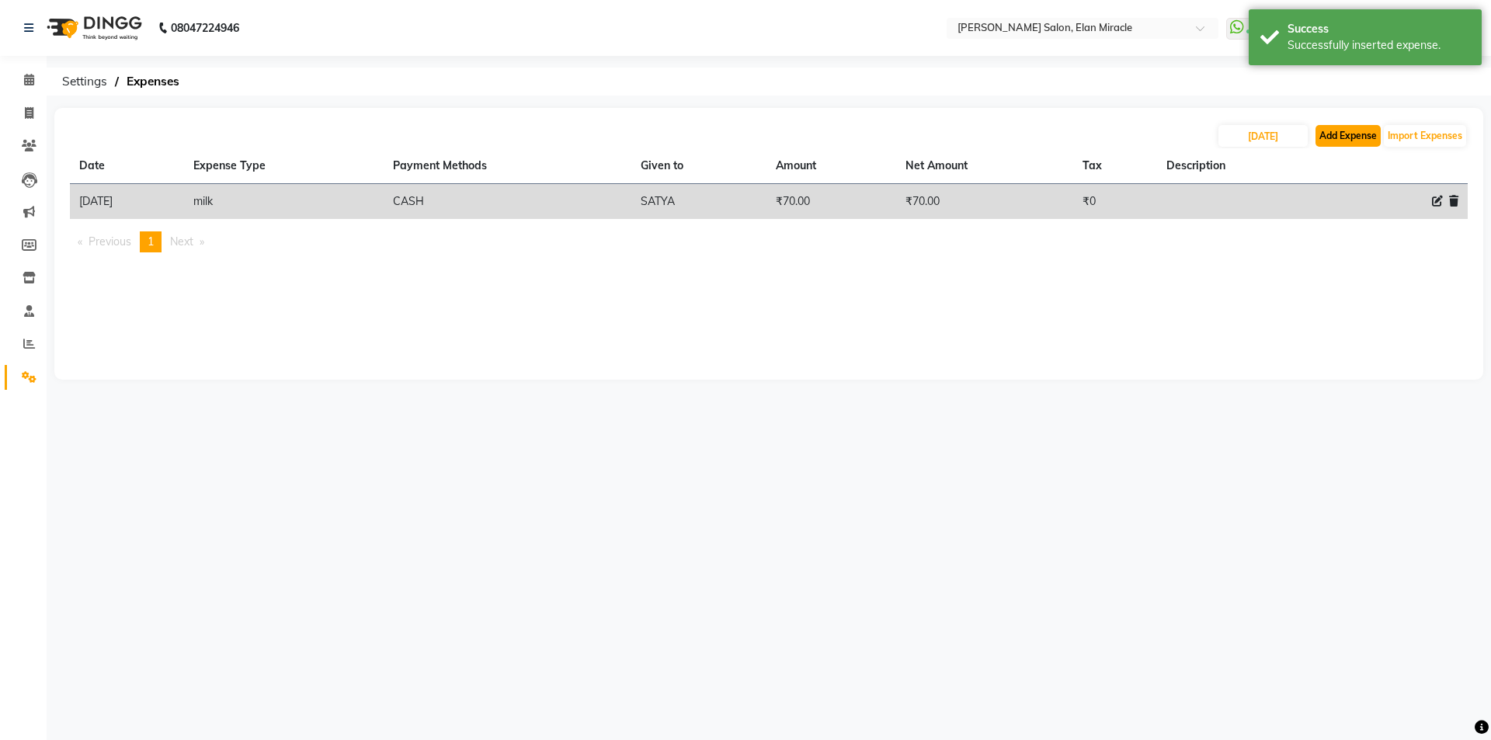
click at [1337, 144] on button "Add Expense" at bounding box center [1348, 136] width 65 height 22
select select "1"
select select "6878"
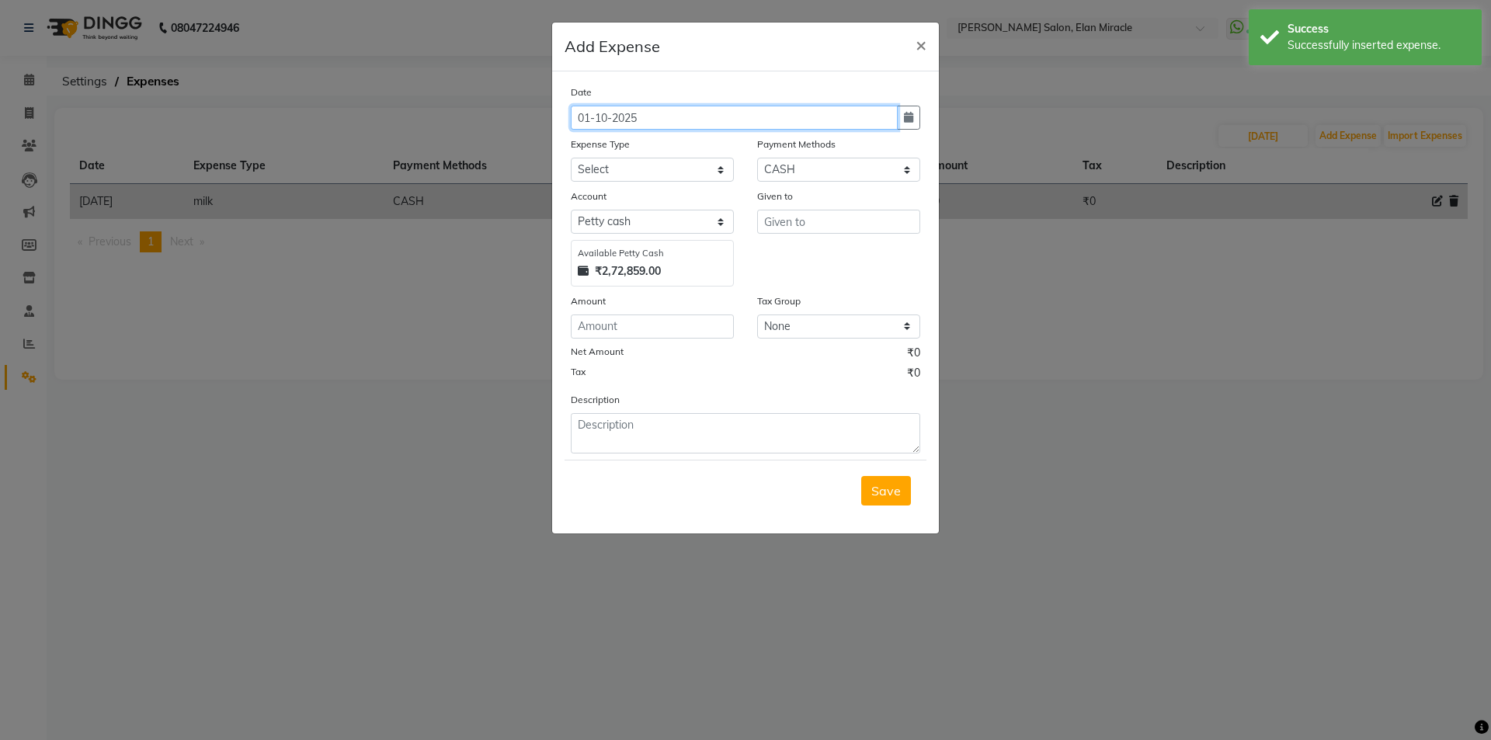
click at [708, 115] on input "01-10-2025" at bounding box center [734, 118] width 327 height 24
click at [904, 117] on icon "button" at bounding box center [908, 117] width 9 height 11
select select "10"
select select "2025"
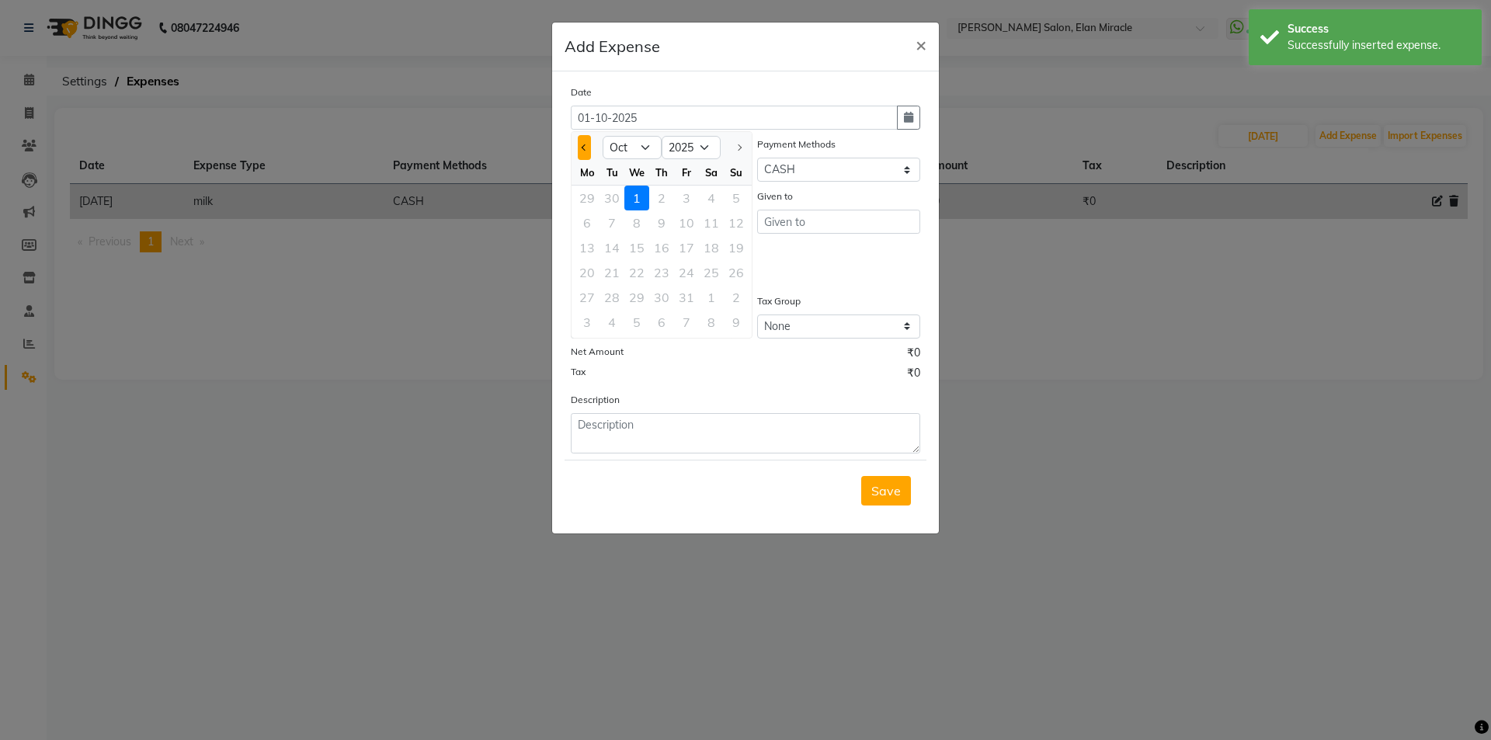
click at [579, 155] on button "Previous month" at bounding box center [584, 147] width 13 height 25
select select "9"
click at [647, 268] on div "24" at bounding box center [637, 272] width 25 height 25
type input "24-09-2025"
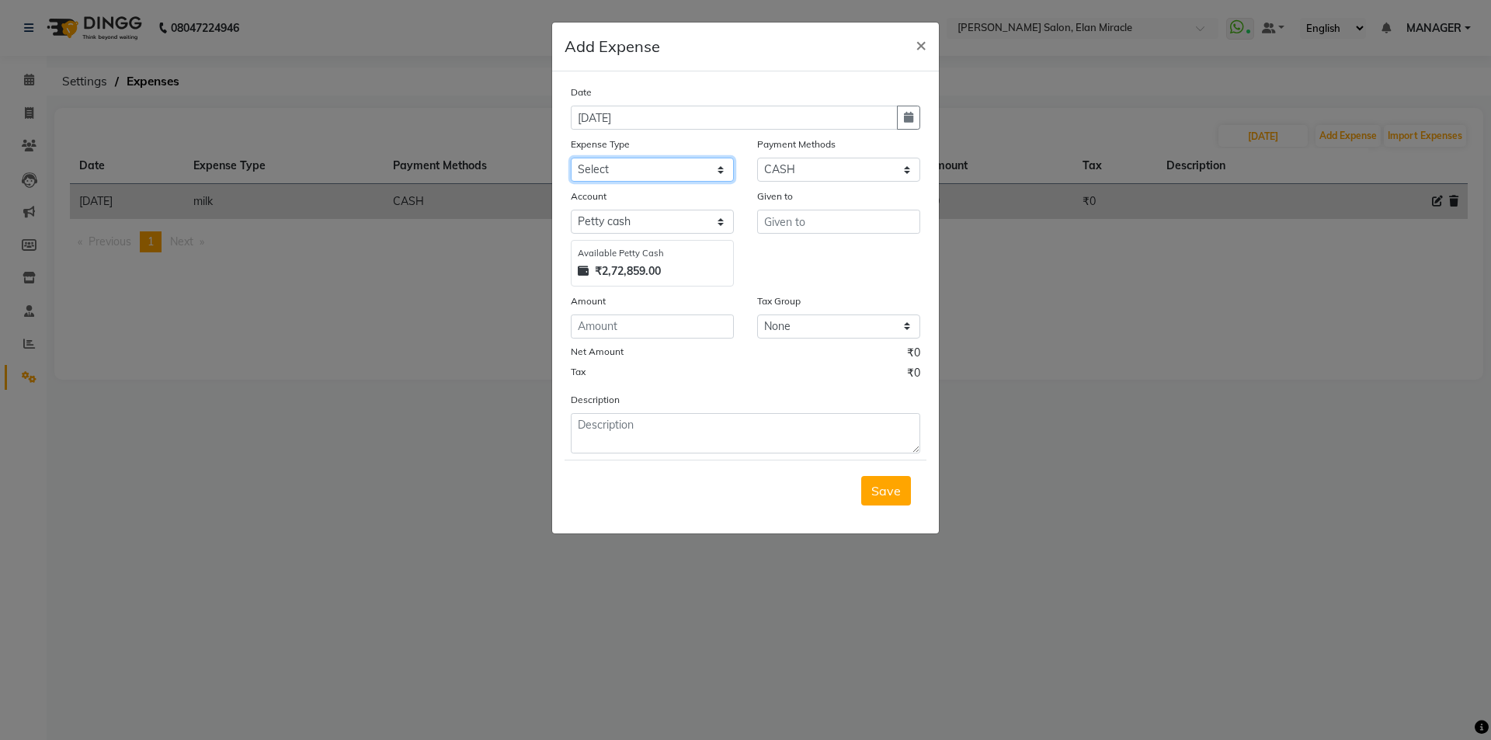
select select "12180"
type input "SATYA"
type input "100"
click at [903, 495] on button "Save" at bounding box center [886, 491] width 50 height 30
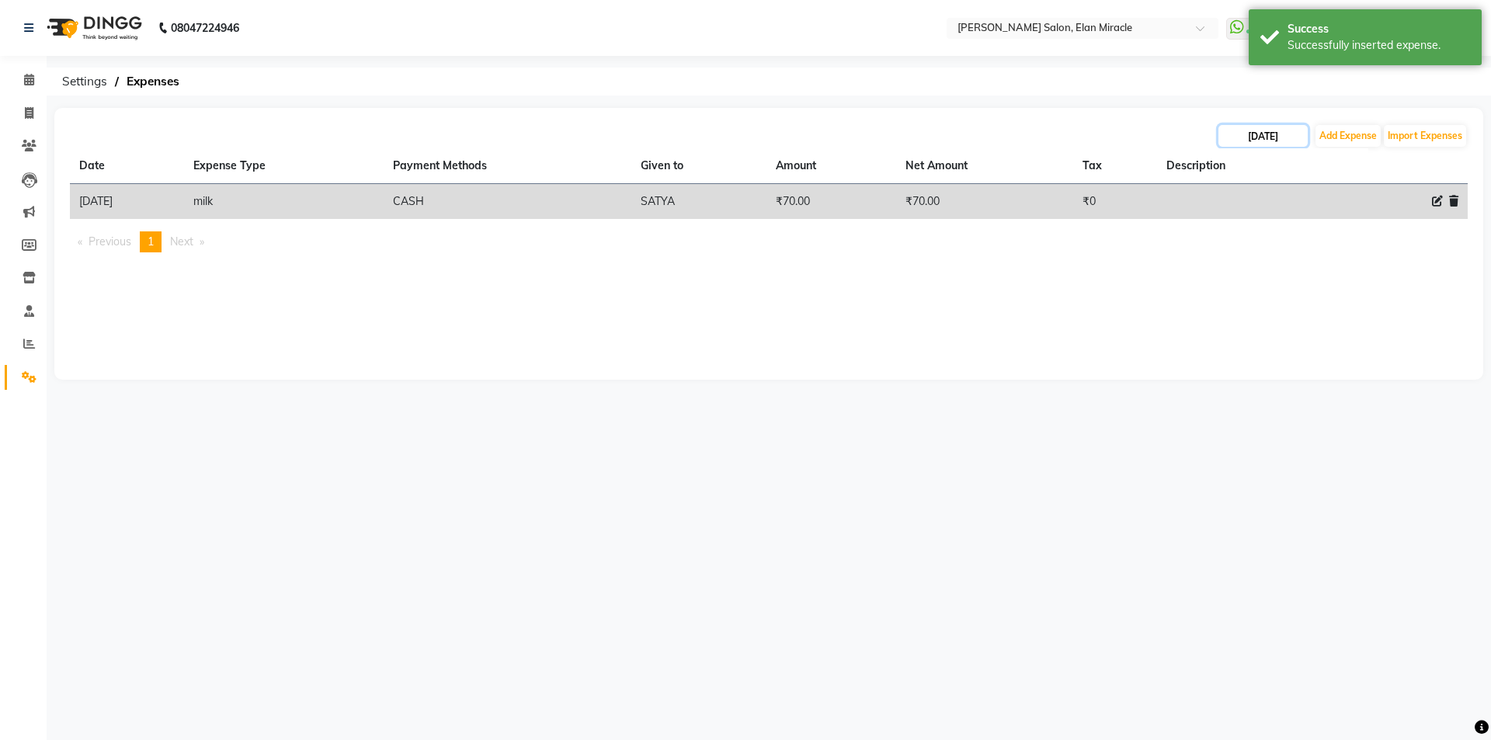
click at [1296, 137] on input "23-09-2025" at bounding box center [1263, 136] width 89 height 22
select select "9"
select select "2025"
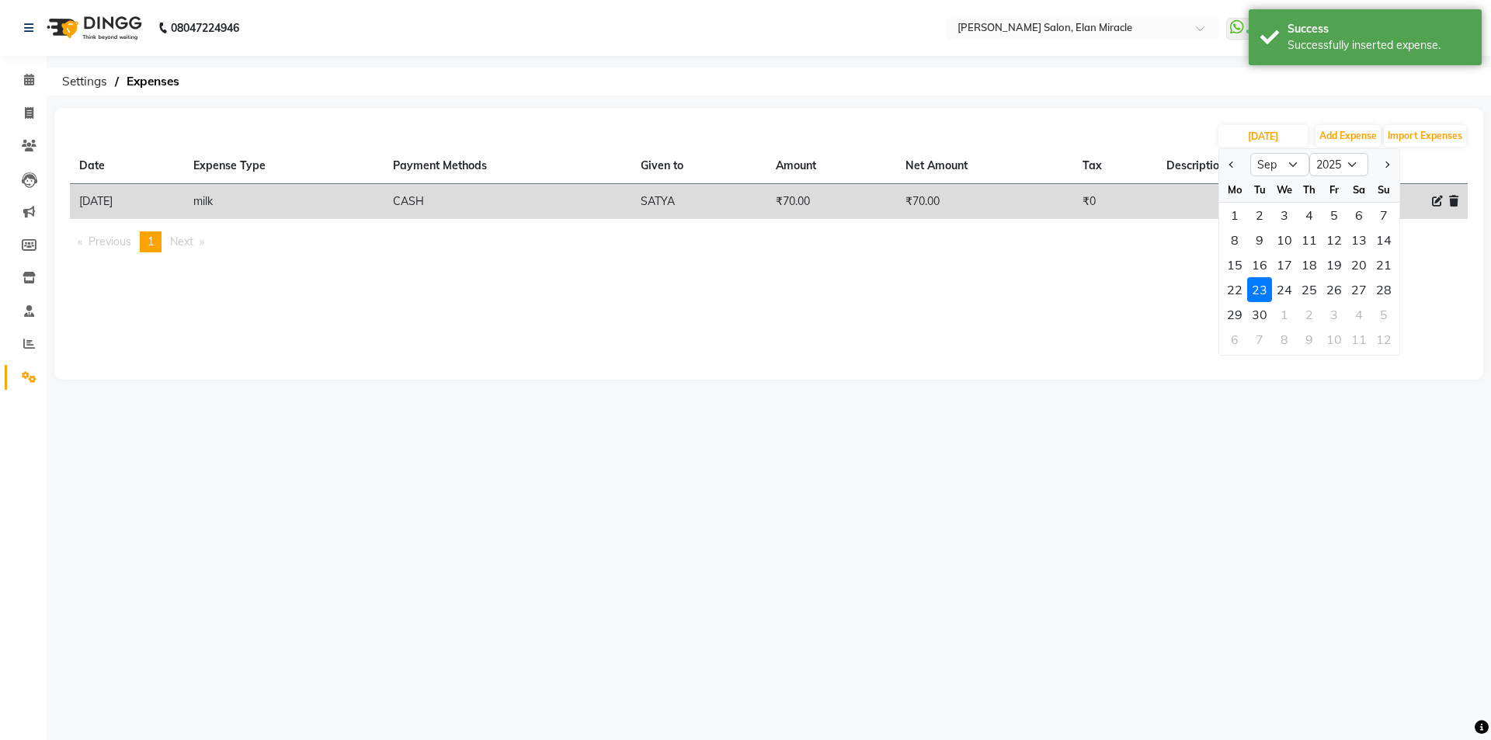
click at [1287, 290] on div "24" at bounding box center [1284, 289] width 25 height 25
type input "24-09-2025"
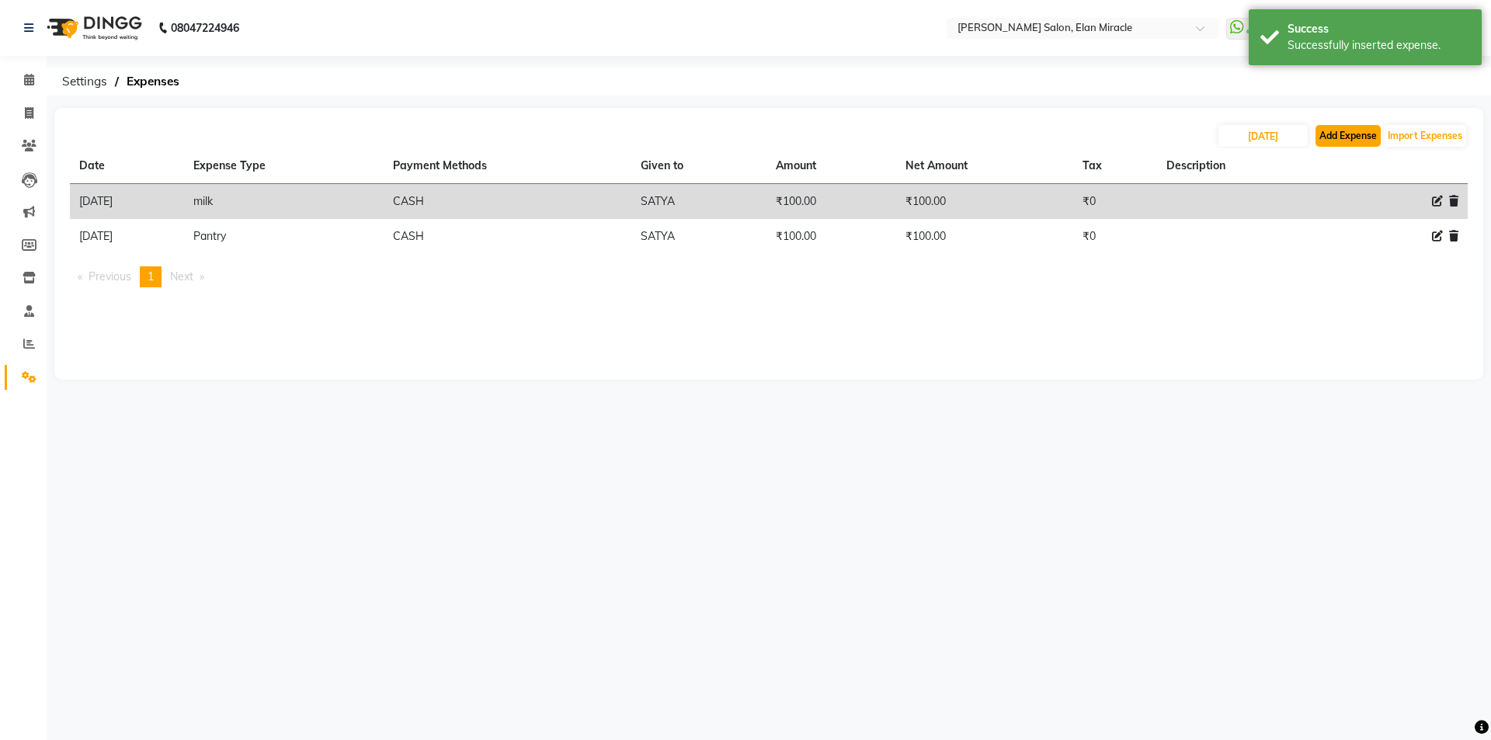
click at [1335, 136] on button "Add Expense" at bounding box center [1348, 136] width 65 height 22
select select "1"
select select "6878"
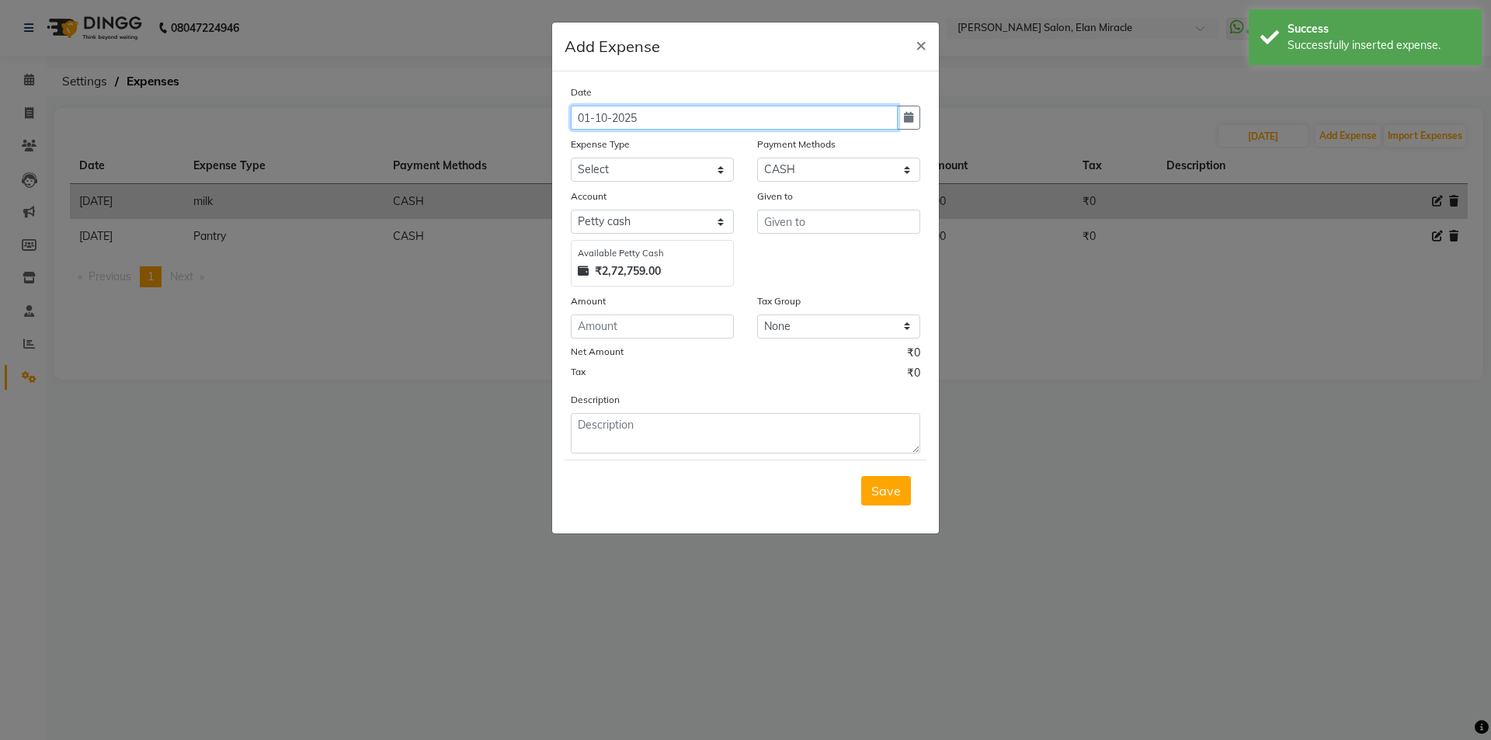
click at [677, 123] on input "01-10-2025" at bounding box center [734, 118] width 327 height 24
click at [607, 121] on input "01-10-2025" at bounding box center [734, 118] width 327 height 24
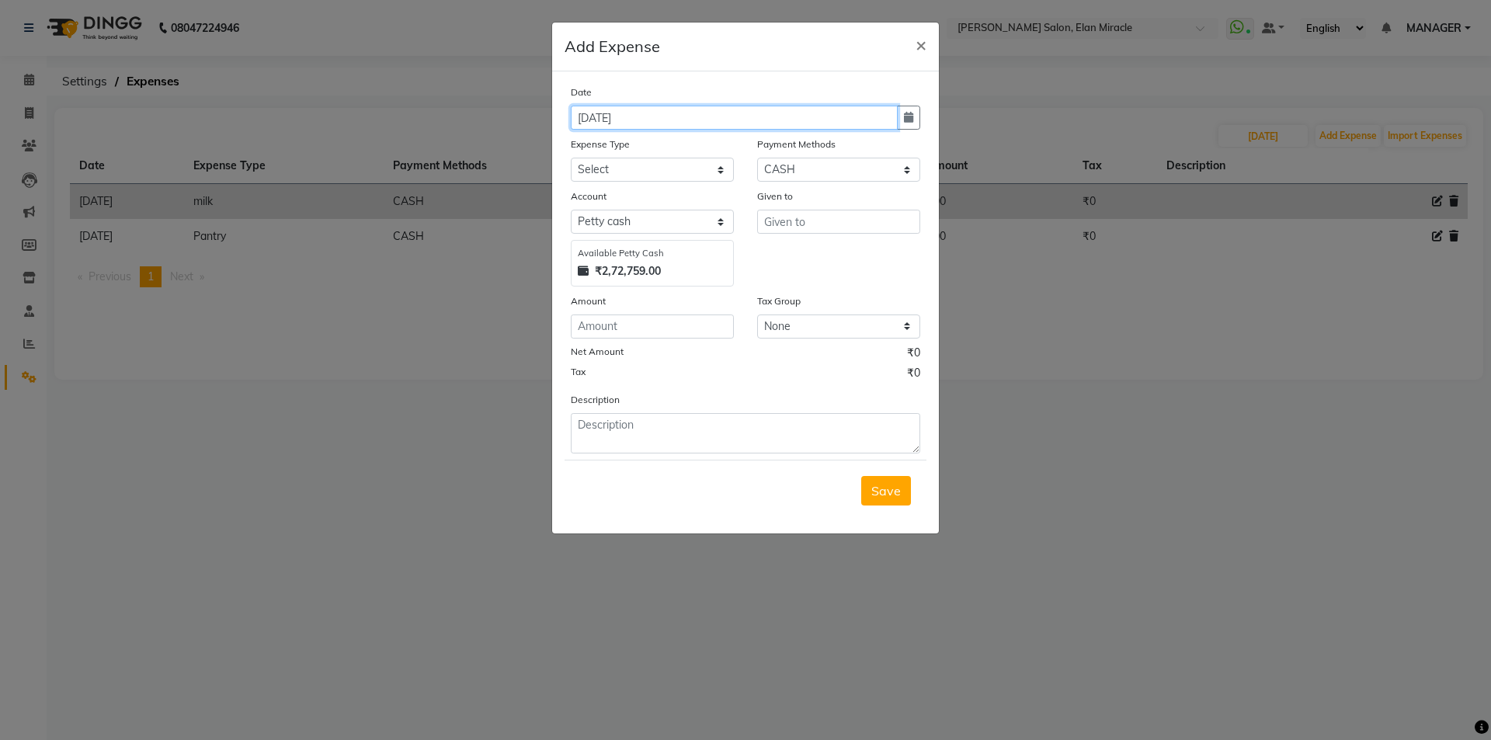
type input "24-09-2025"
select select "23715"
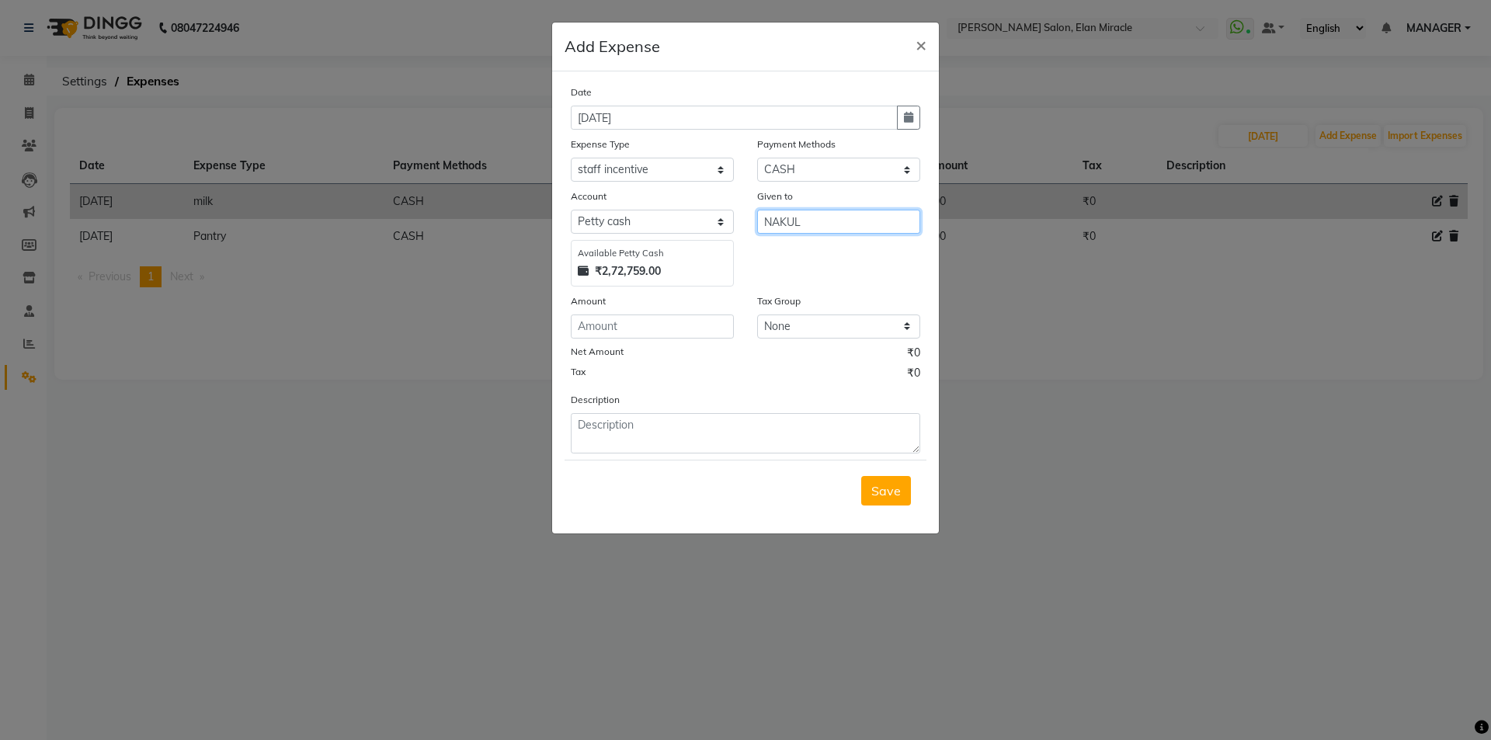
type input "NAKUL"
type input "500"
drag, startPoint x: 382, startPoint y: 197, endPoint x: 396, endPoint y: 199, distance: 14.2
click at [395, 199] on ngb-modal-window "Add Expense × Date 24-09-2025 Expense Type Select Advance Salary BILLS client c…" at bounding box center [745, 370] width 1491 height 740
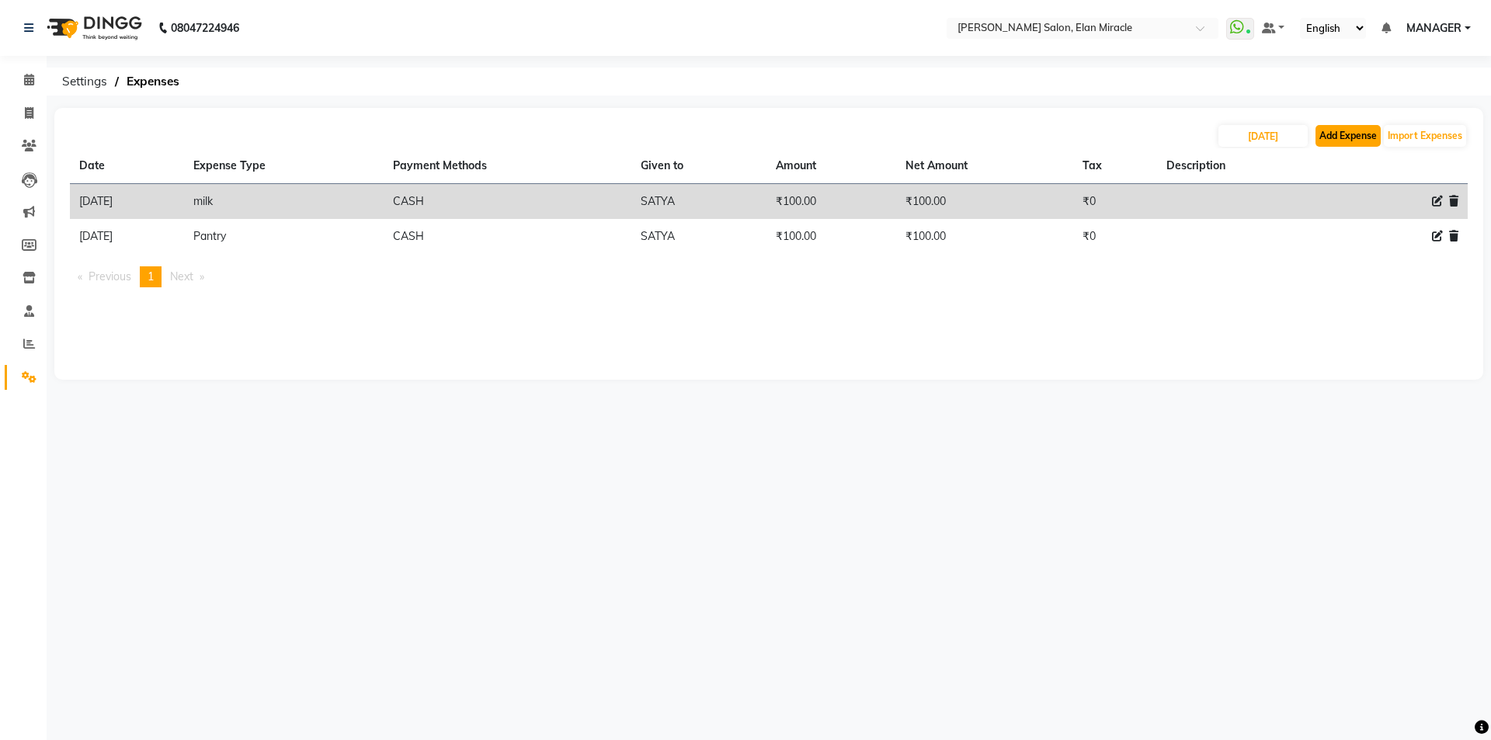
click at [1337, 135] on button "Add Expense" at bounding box center [1348, 136] width 65 height 22
select select "1"
select select "6878"
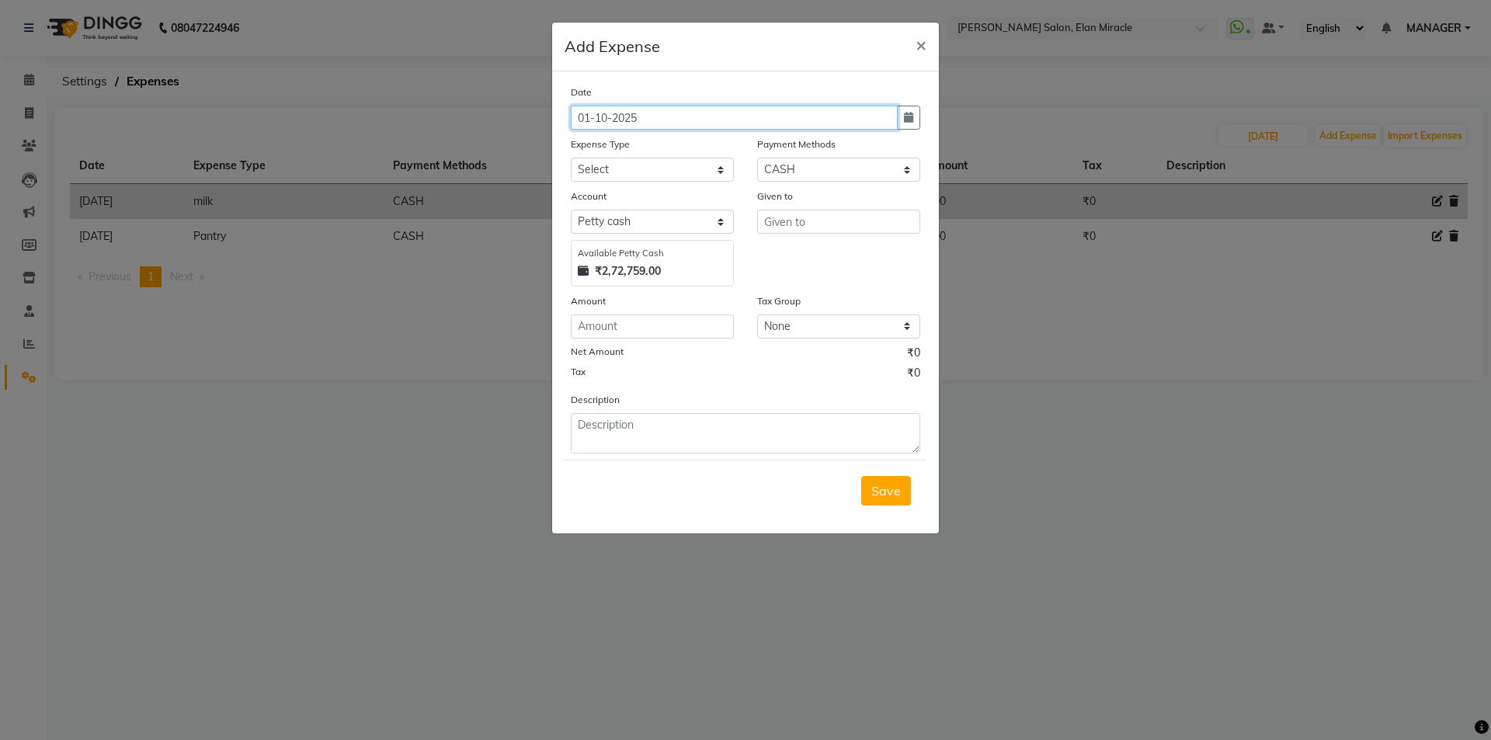
click at [618, 113] on input "01-10-2025" at bounding box center [734, 118] width 327 height 24
type input "24-09-2025"
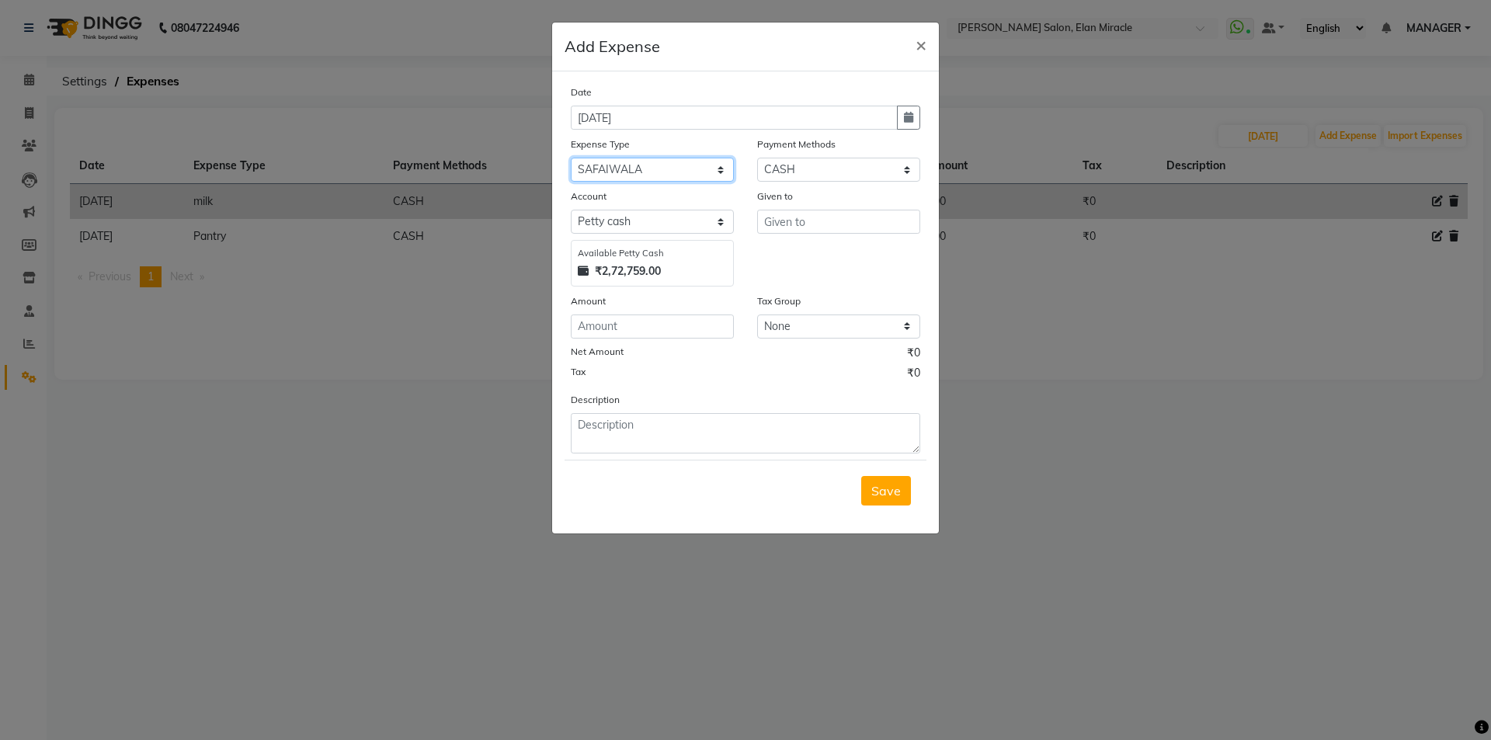
select select "23715"
type input "NAKUL"
type input "500"
click at [909, 485] on button "Save" at bounding box center [886, 491] width 50 height 30
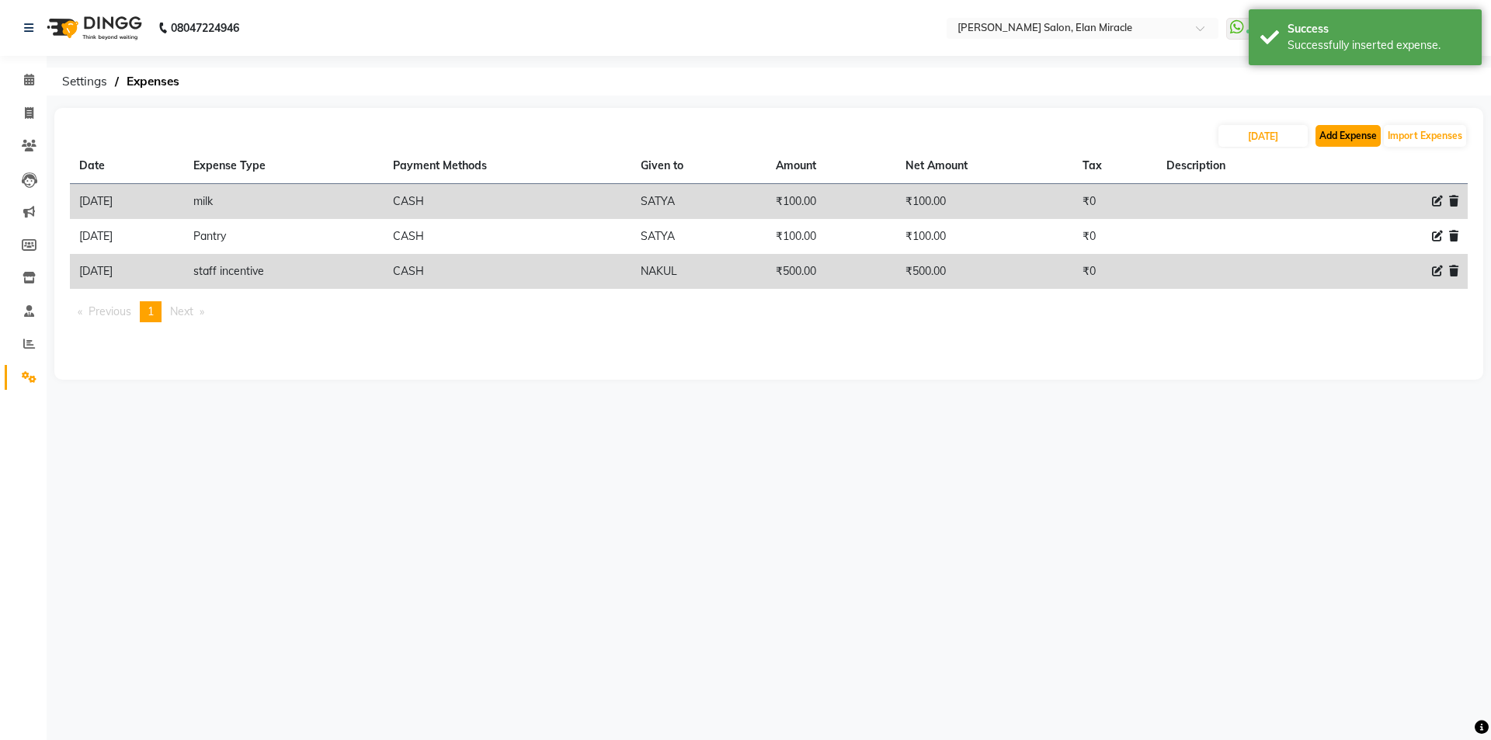
click at [1336, 130] on button "Add Expense" at bounding box center [1348, 136] width 65 height 22
select select "1"
select select "6878"
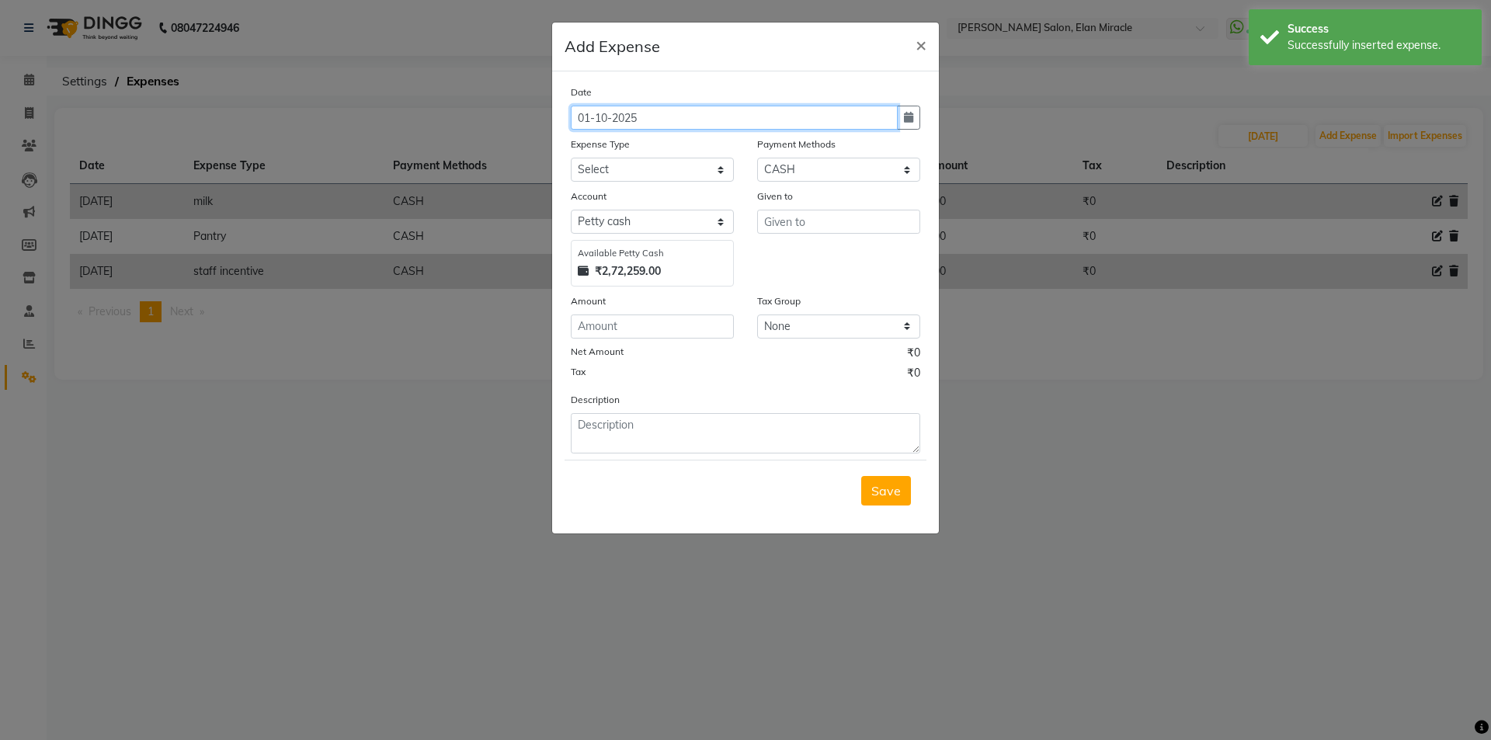
click at [701, 118] on input "01-10-2025" at bounding box center [734, 118] width 327 height 24
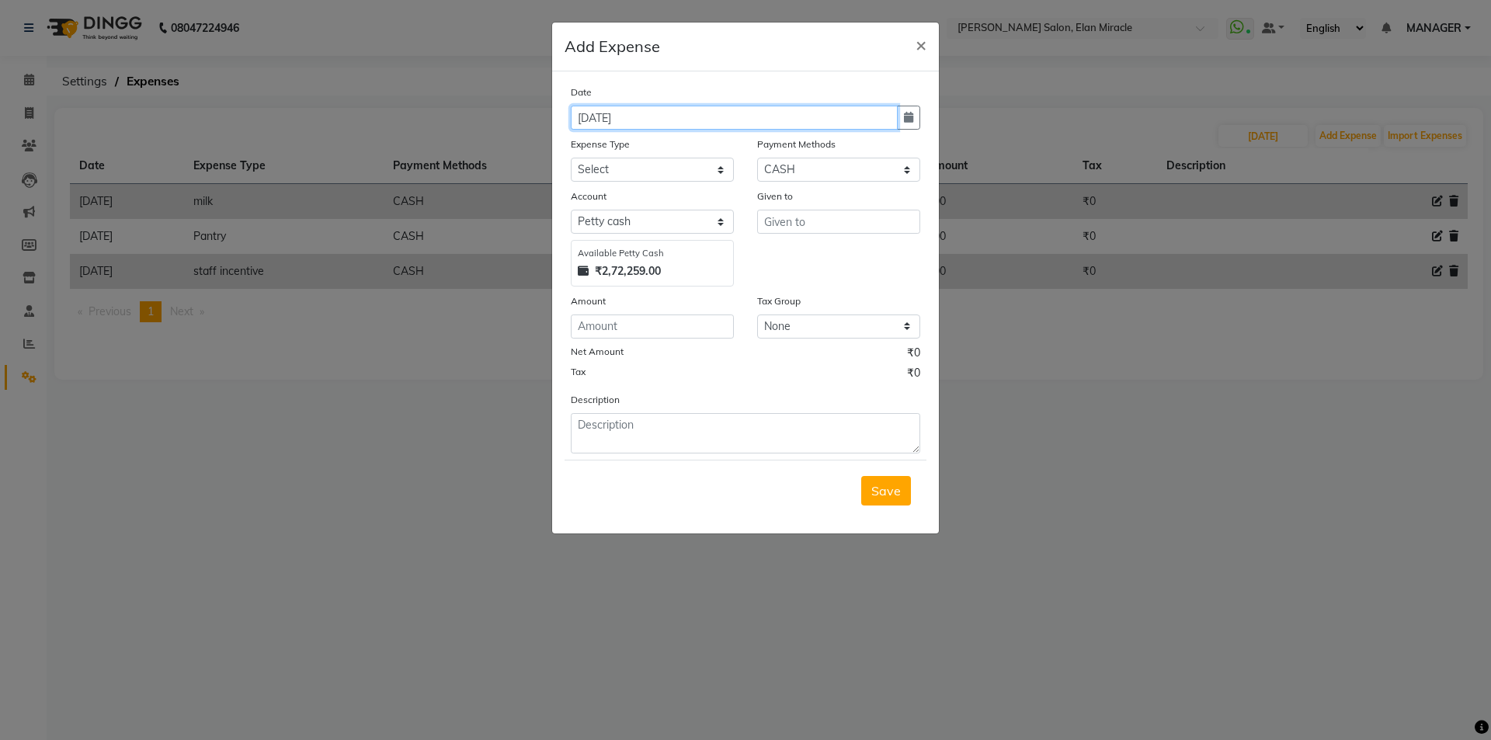
type input "25-09-2025"
select select "15145"
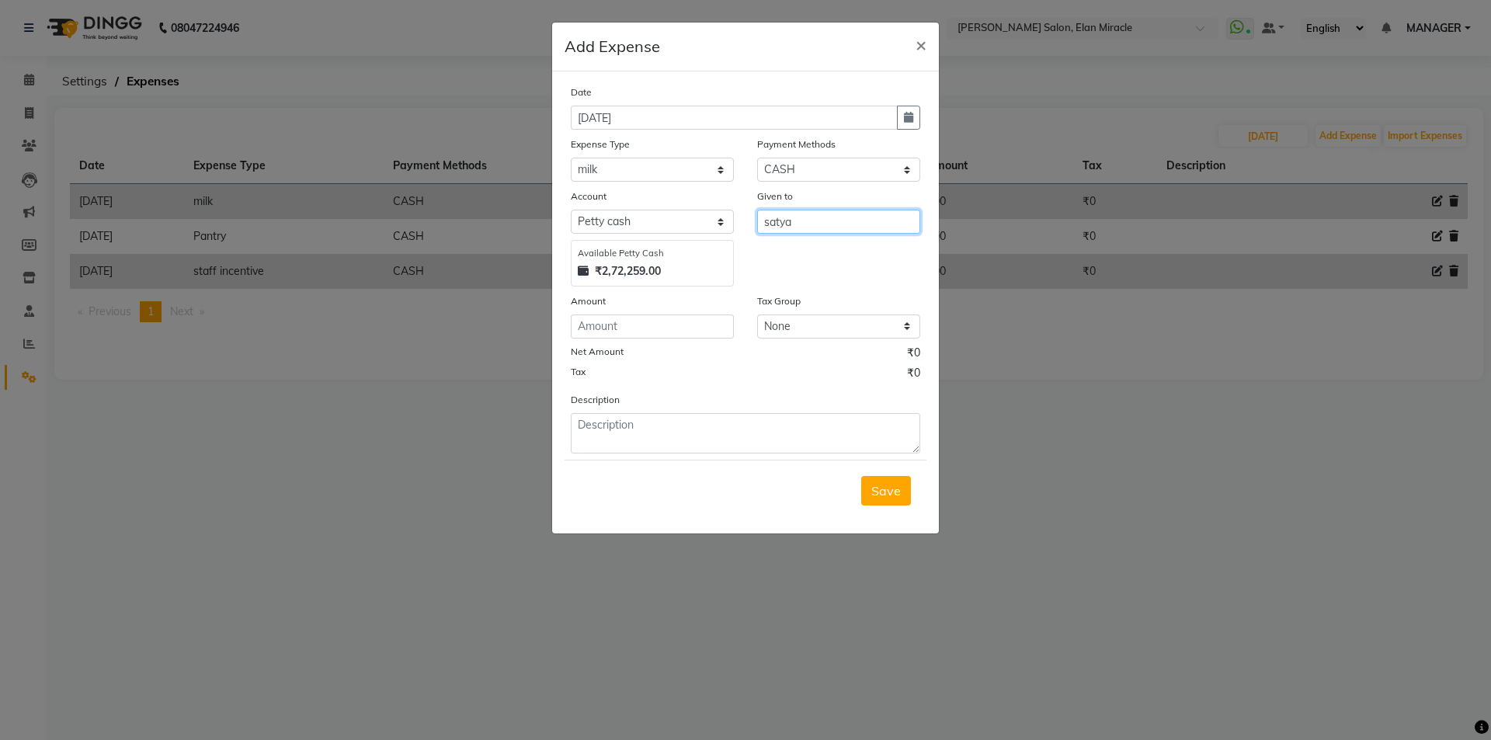
type input "satya"
type input "1"
type input "140"
click at [892, 495] on span "Save" at bounding box center [887, 491] width 30 height 16
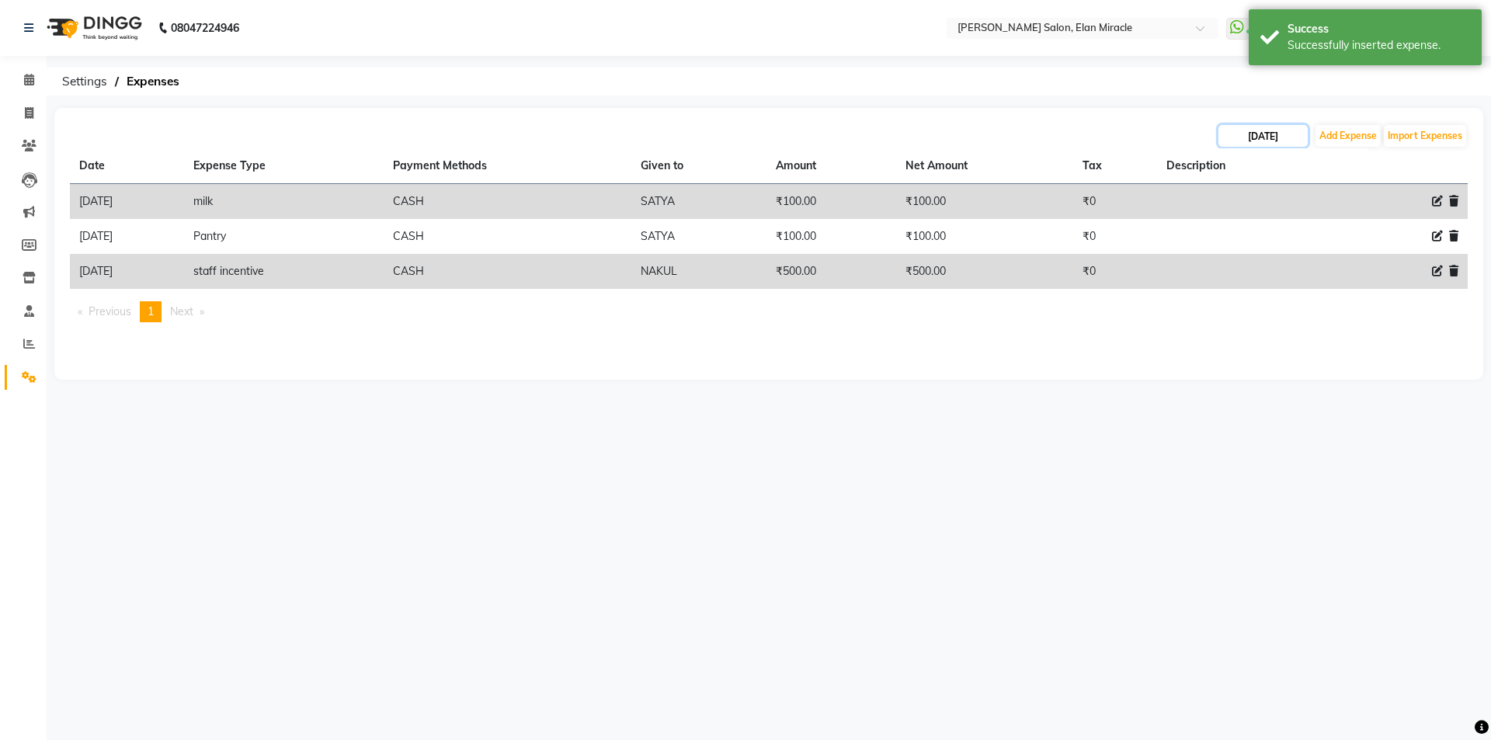
click at [1290, 140] on input "24-09-2025" at bounding box center [1263, 136] width 89 height 22
select select "9"
select select "2025"
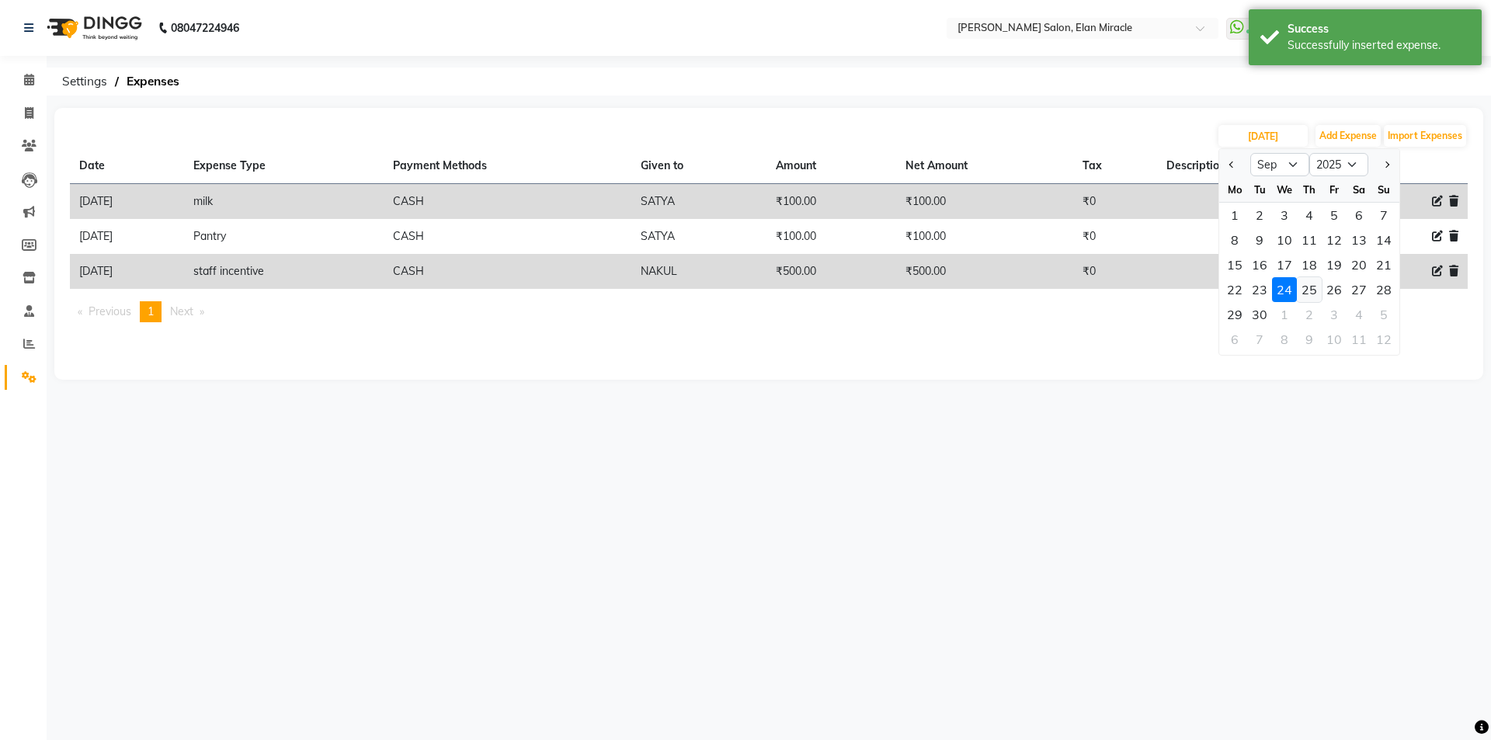
click at [1317, 292] on div "25" at bounding box center [1309, 289] width 25 height 25
type input "25-09-2025"
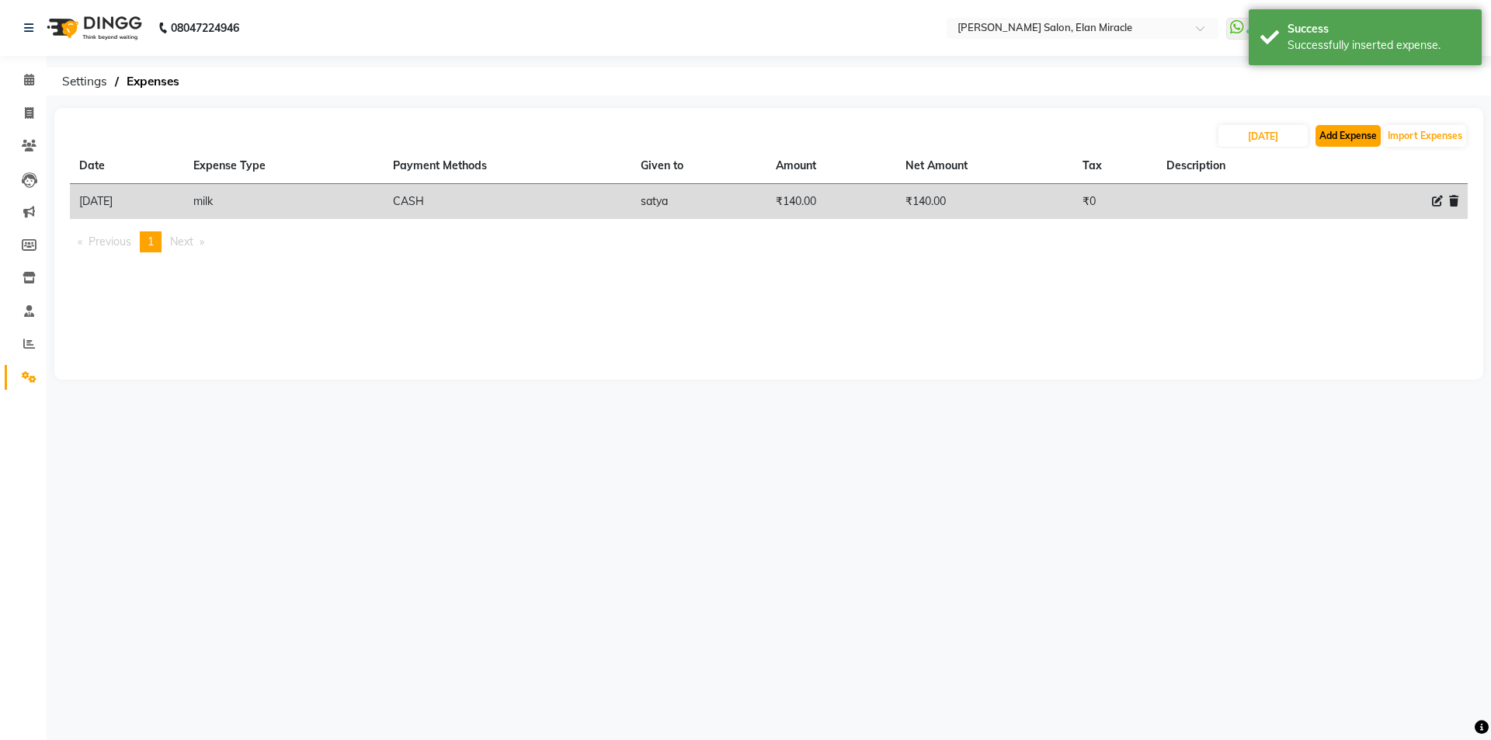
click at [1359, 134] on button "Add Expense" at bounding box center [1348, 136] width 65 height 22
select select "1"
select select "6878"
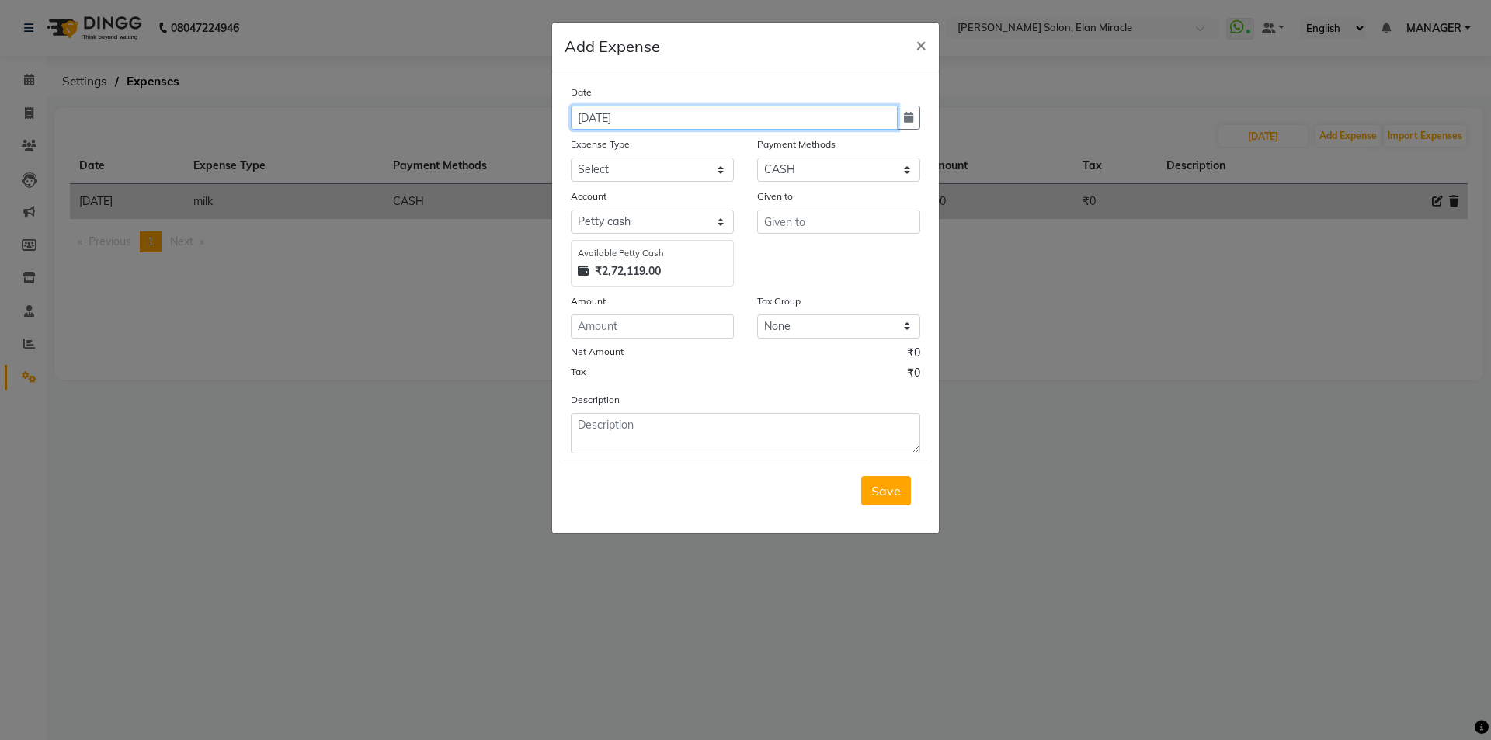
type input "25-09-2025"
click at [654, 170] on select "Select Advance Salary BILLS client change paytm Client Snacks Coffee CONVEYANCE…" at bounding box center [652, 170] width 163 height 24
select select "19062"
click at [571, 158] on select "Select Advance Salary BILLS client change paytm Client Snacks Coffee CONVEYANCE…" at bounding box center [652, 170] width 163 height 24
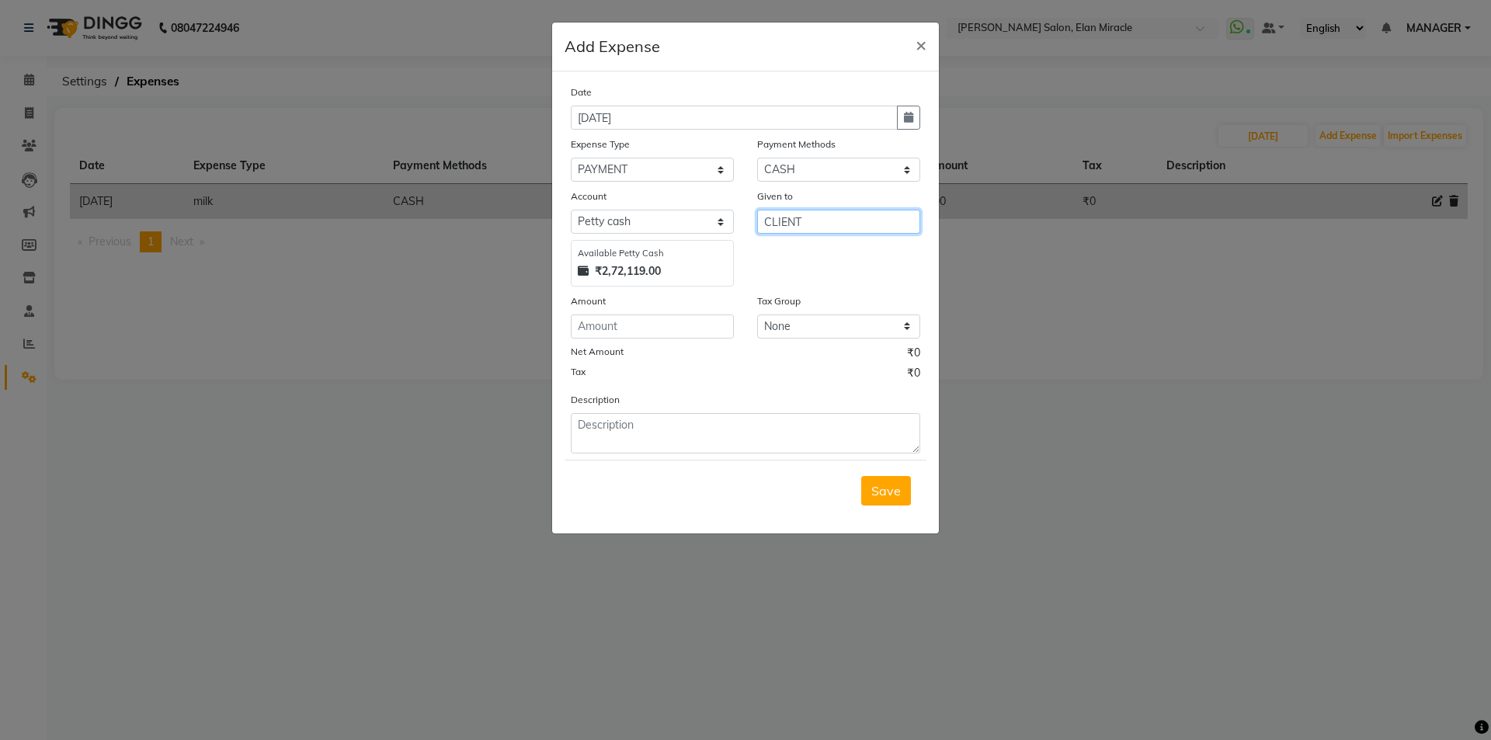
type input "CLIENT"
type input "180"
click at [889, 500] on button "Save" at bounding box center [886, 491] width 50 height 30
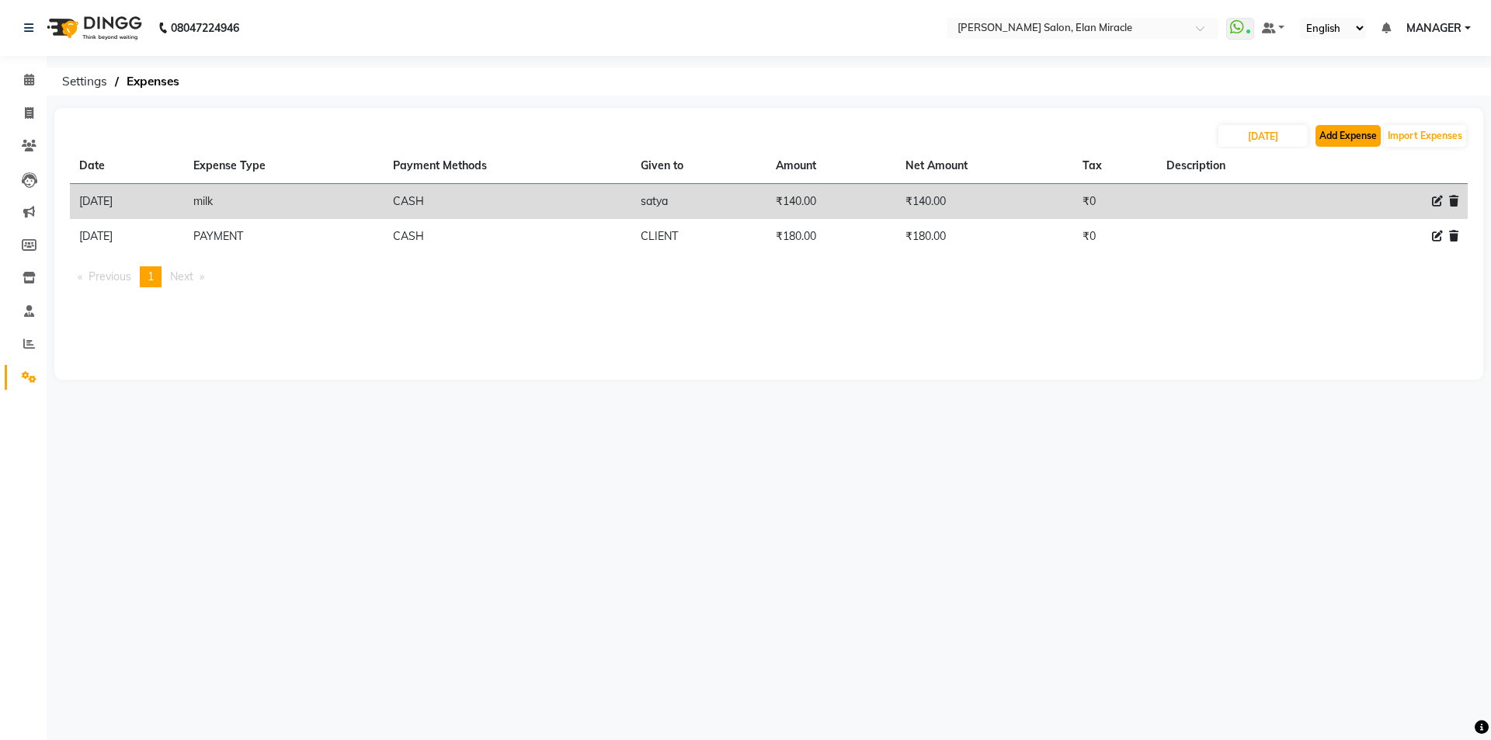
click at [1345, 134] on button "Add Expense" at bounding box center [1348, 136] width 65 height 22
select select "1"
select select "6878"
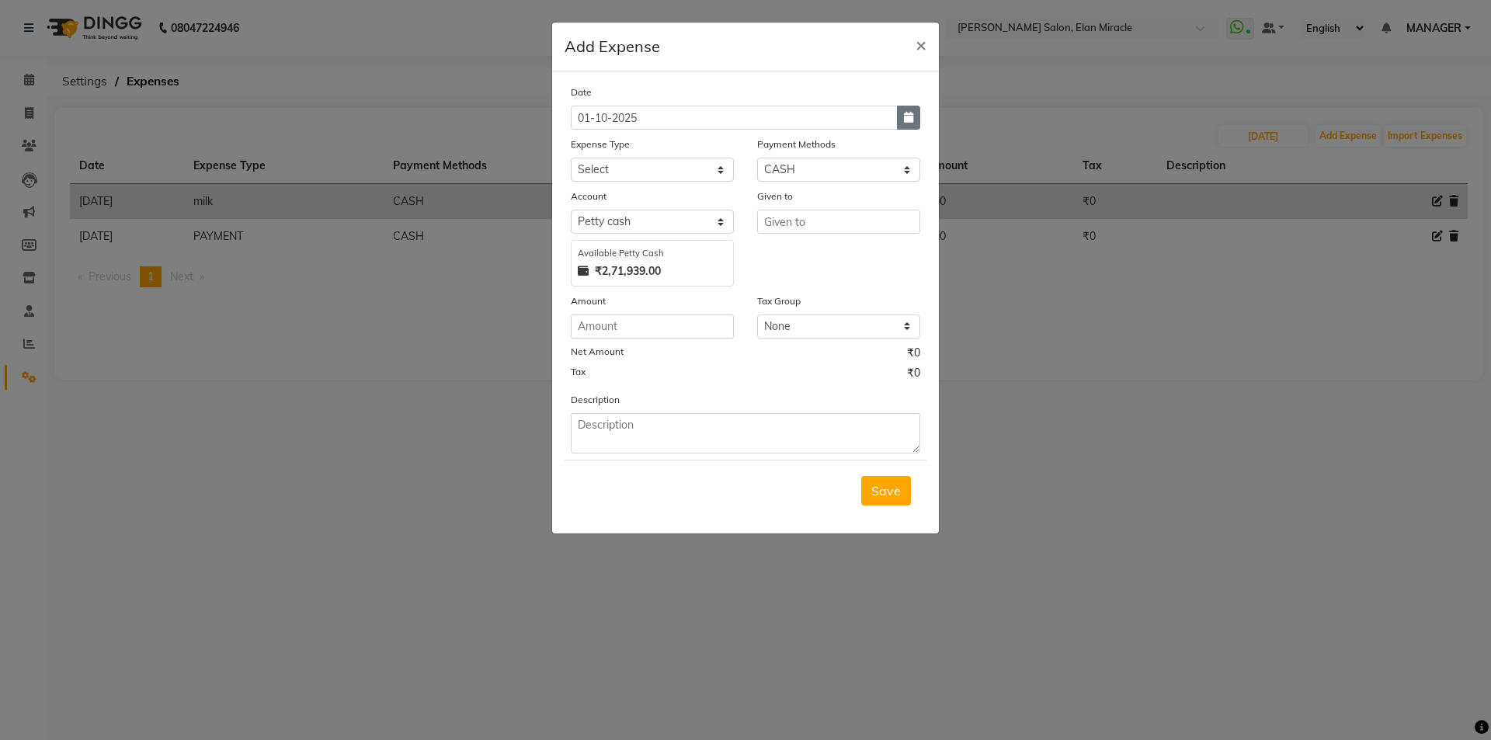
click at [918, 125] on button "button" at bounding box center [908, 118] width 23 height 24
select select "10"
select select "2025"
click at [579, 153] on button "Previous month" at bounding box center [584, 147] width 13 height 25
select select "9"
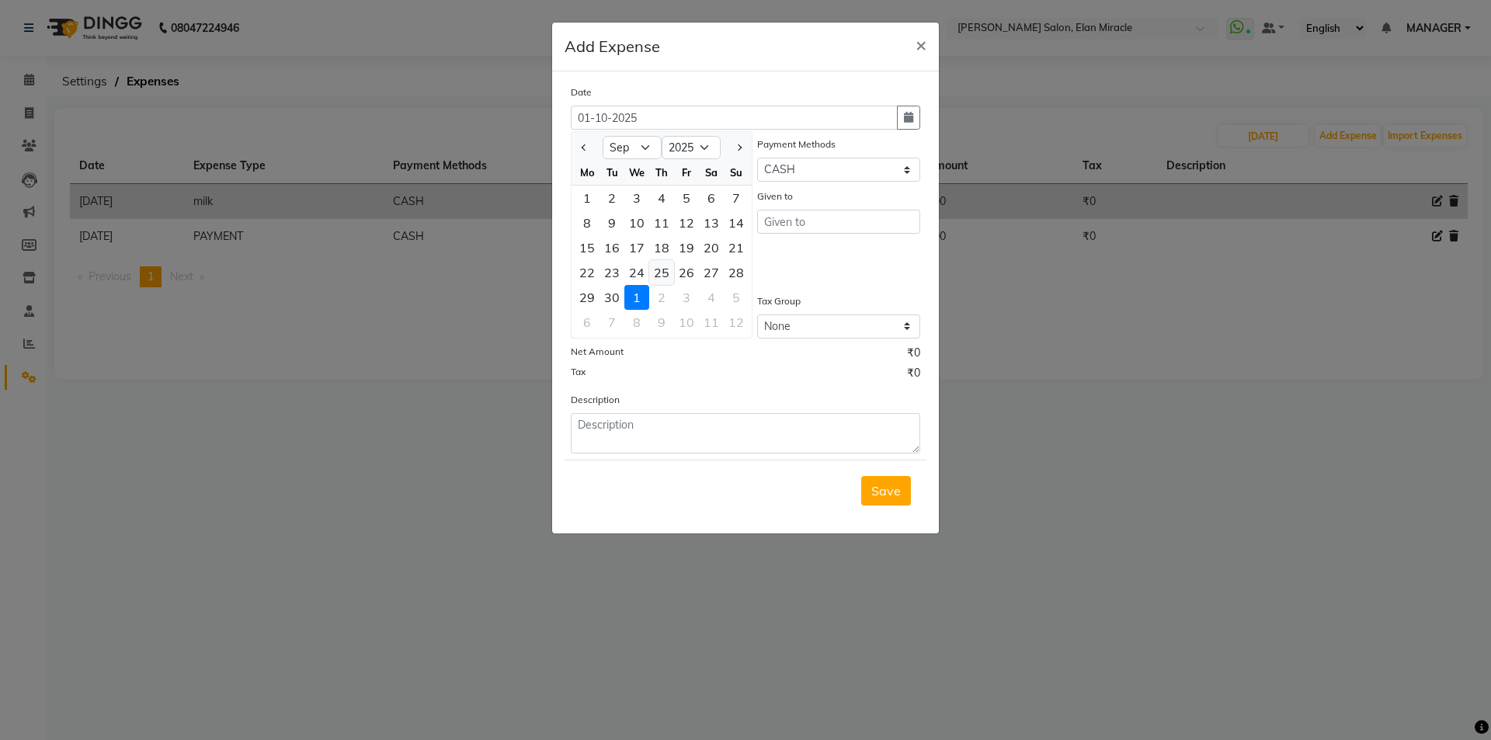
click at [659, 275] on div "25" at bounding box center [661, 272] width 25 height 25
type input "25-09-2025"
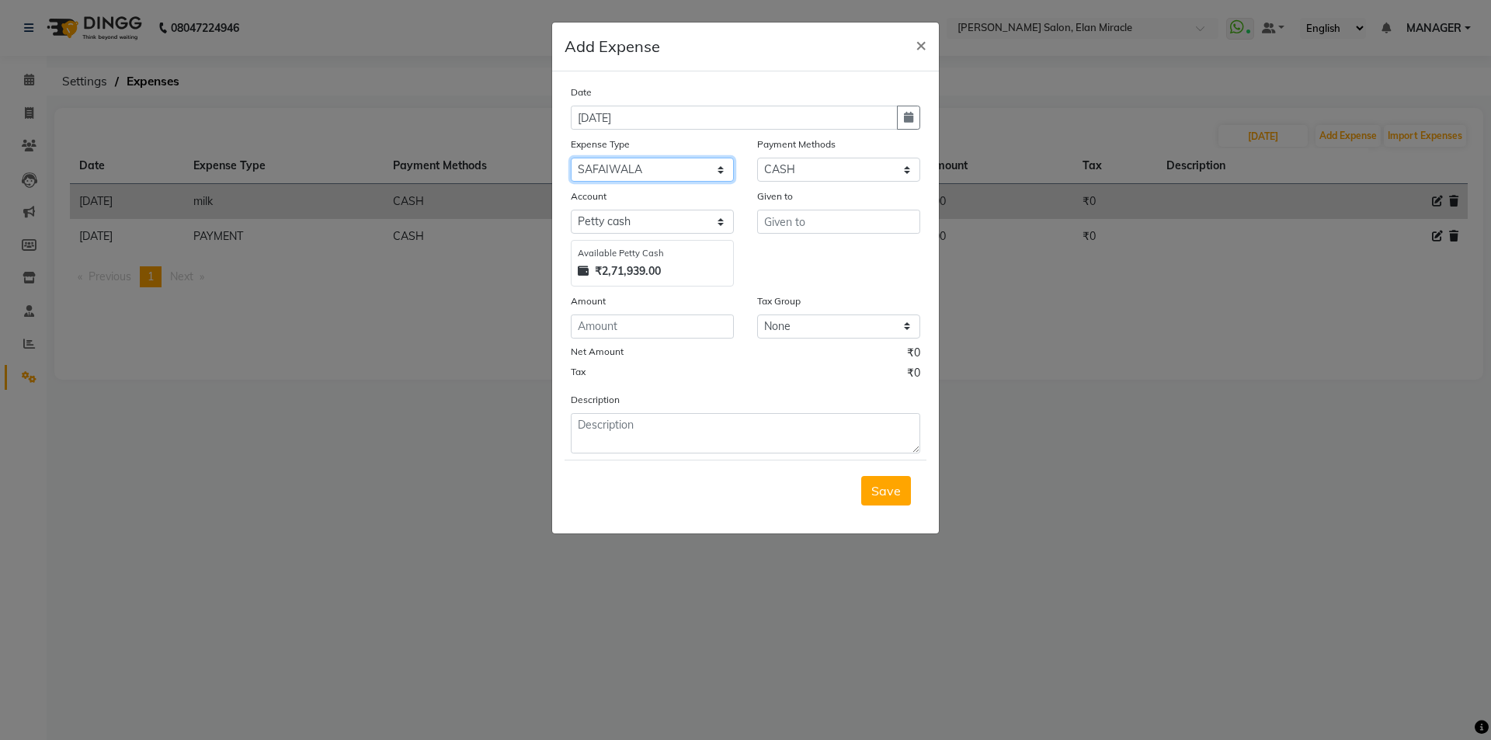
select select "23715"
type input "MADHU"
type input "825"
click at [895, 495] on span "Save" at bounding box center [887, 491] width 30 height 16
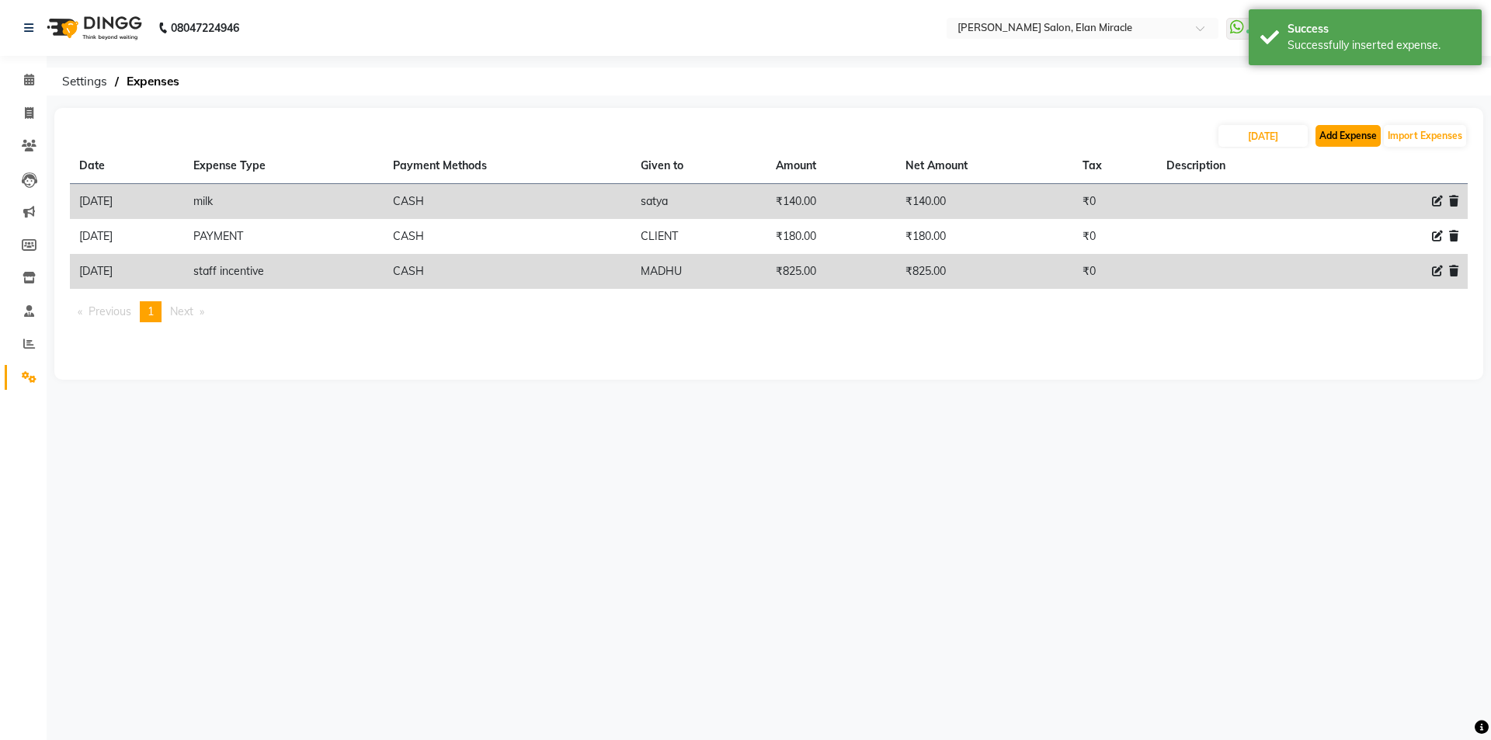
click at [1339, 136] on button "Add Expense" at bounding box center [1348, 136] width 65 height 22
select select "1"
select select "6878"
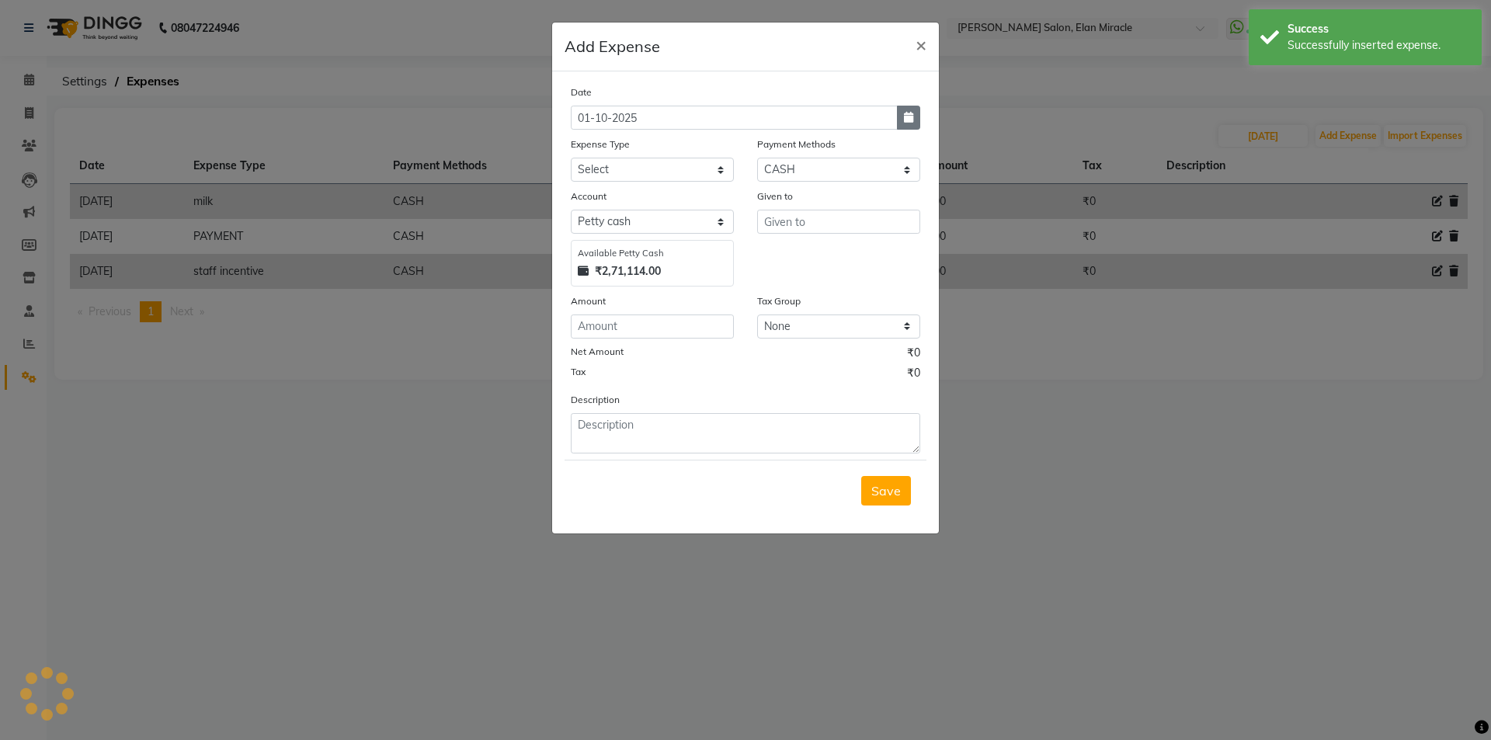
click at [915, 116] on button "button" at bounding box center [908, 118] width 23 height 24
select select "10"
select select "2025"
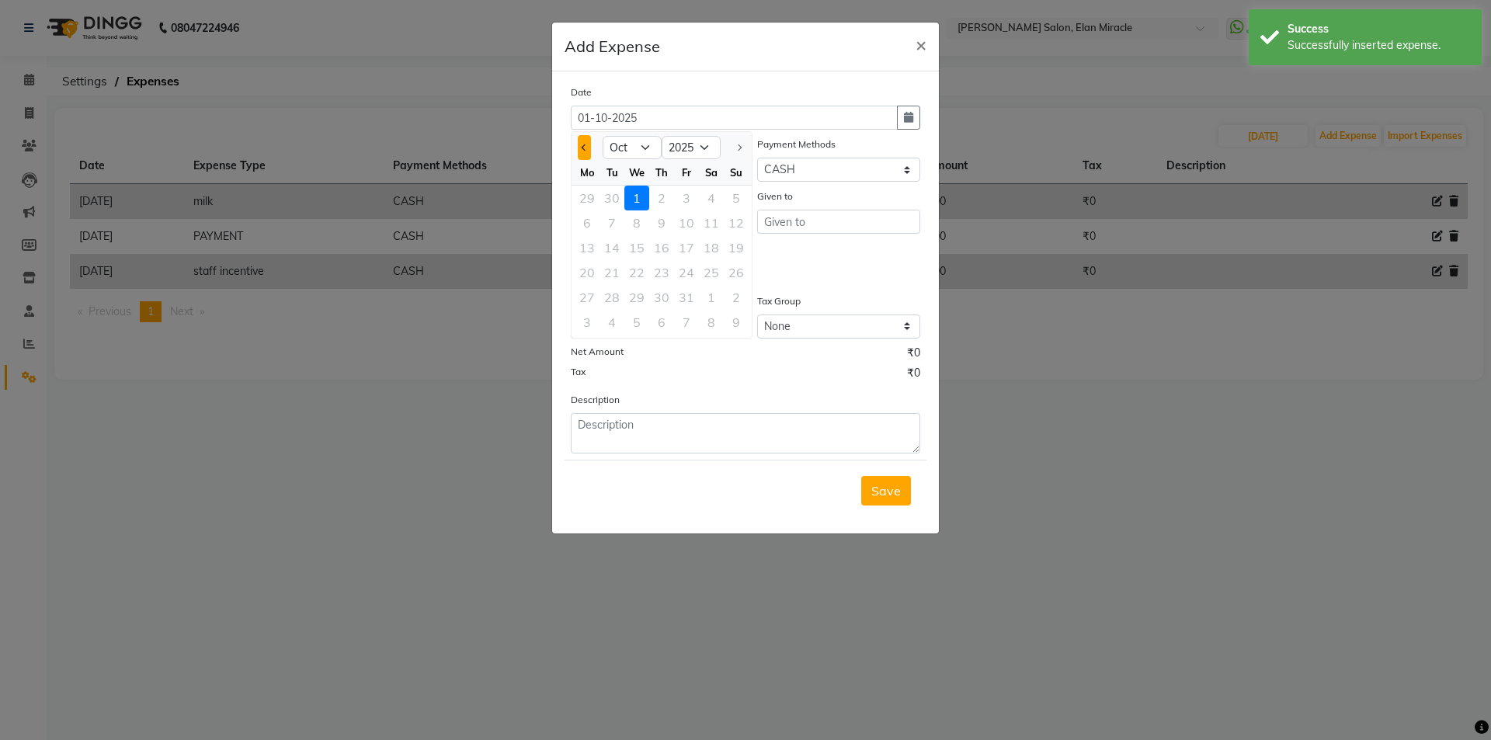
click at [581, 153] on button "Previous month" at bounding box center [584, 147] width 13 height 25
select select "9"
click at [668, 267] on div "25" at bounding box center [661, 272] width 25 height 25
type input "25-09-2025"
select select "23715"
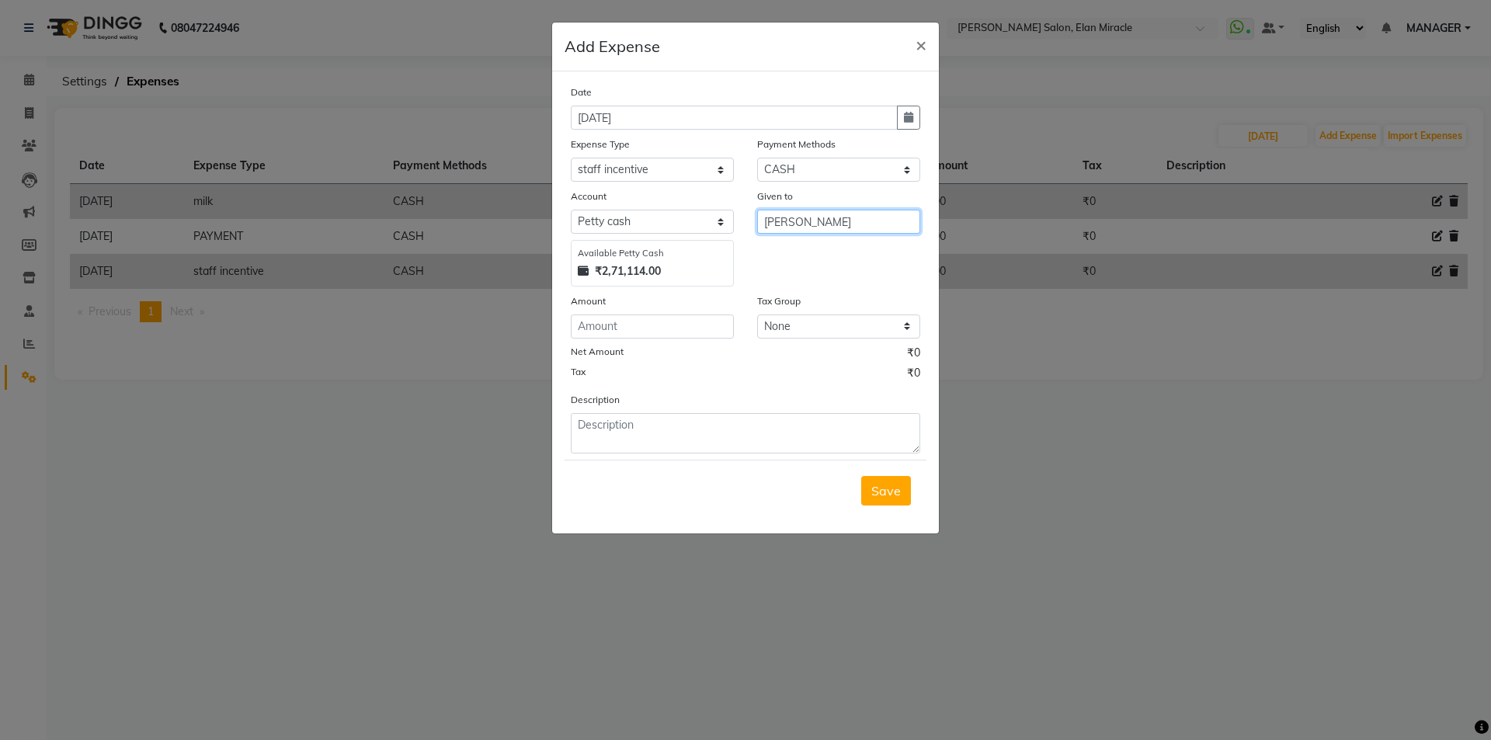
type input "[PERSON_NAME]"
type input "850"
click at [903, 490] on button "Save" at bounding box center [886, 491] width 50 height 30
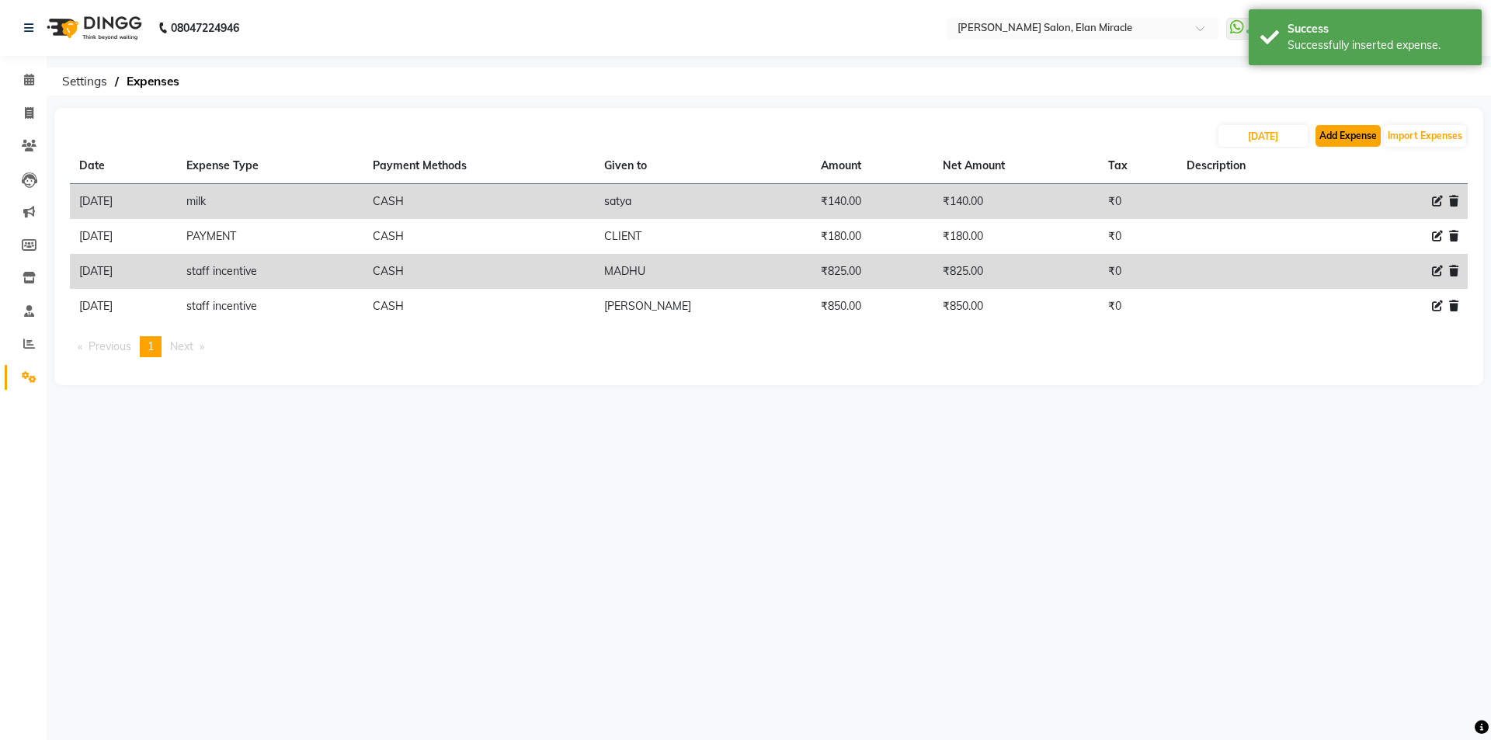
click at [1338, 138] on button "Add Expense" at bounding box center [1348, 136] width 65 height 22
select select "1"
select select "6878"
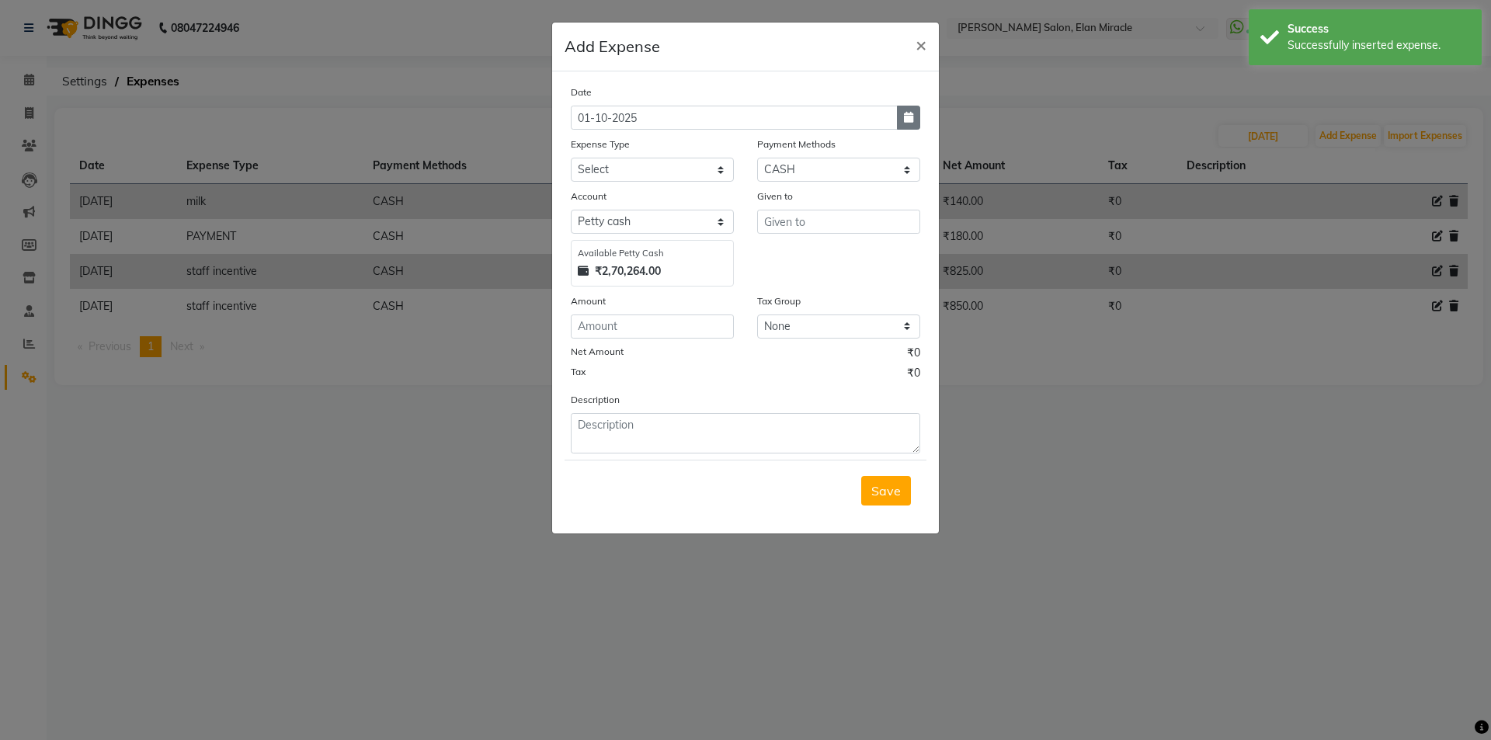
click at [914, 125] on button "button" at bounding box center [908, 118] width 23 height 24
select select "10"
select select "2025"
click at [584, 150] on span "Previous month" at bounding box center [585, 147] width 6 height 6
select select "9"
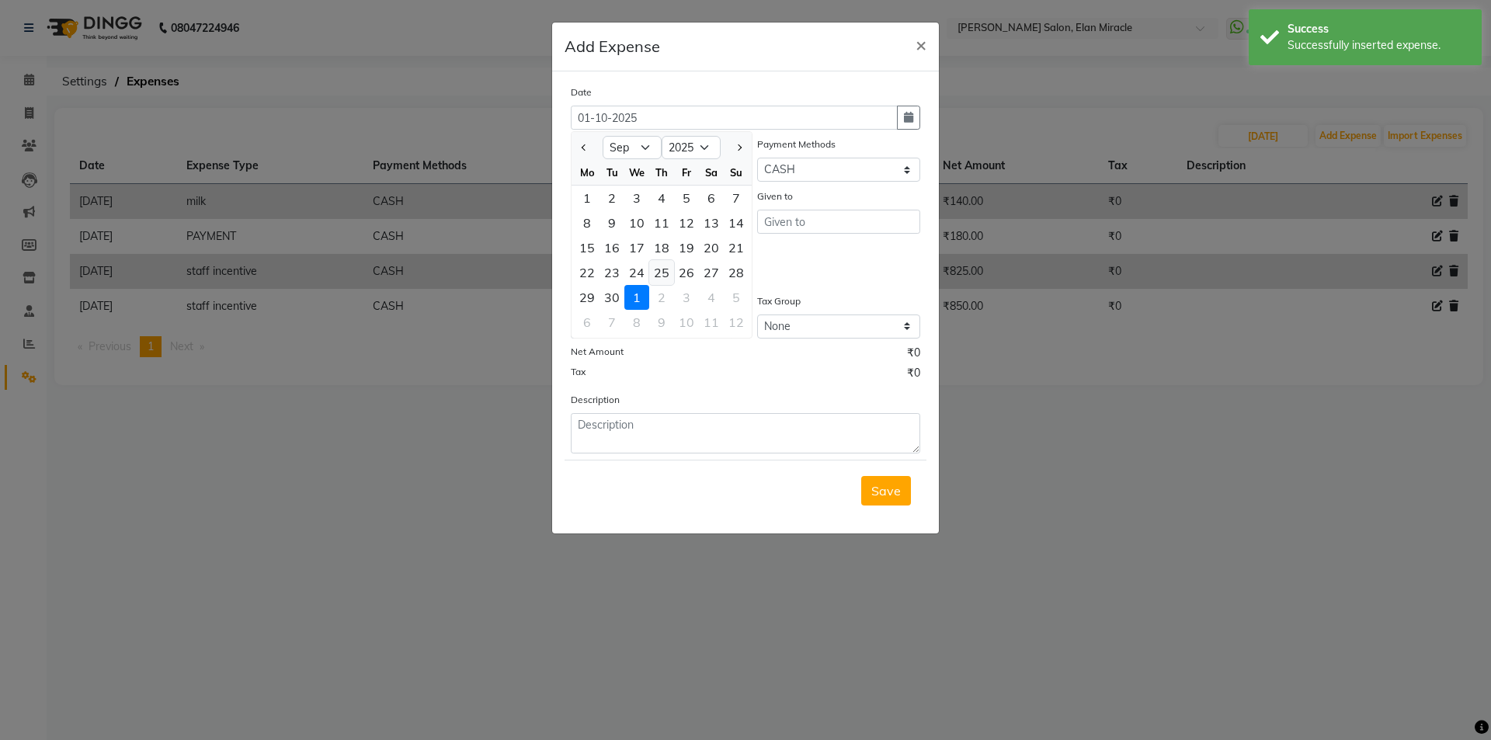
click at [670, 268] on div "25" at bounding box center [661, 272] width 25 height 25
type input "25-09-2025"
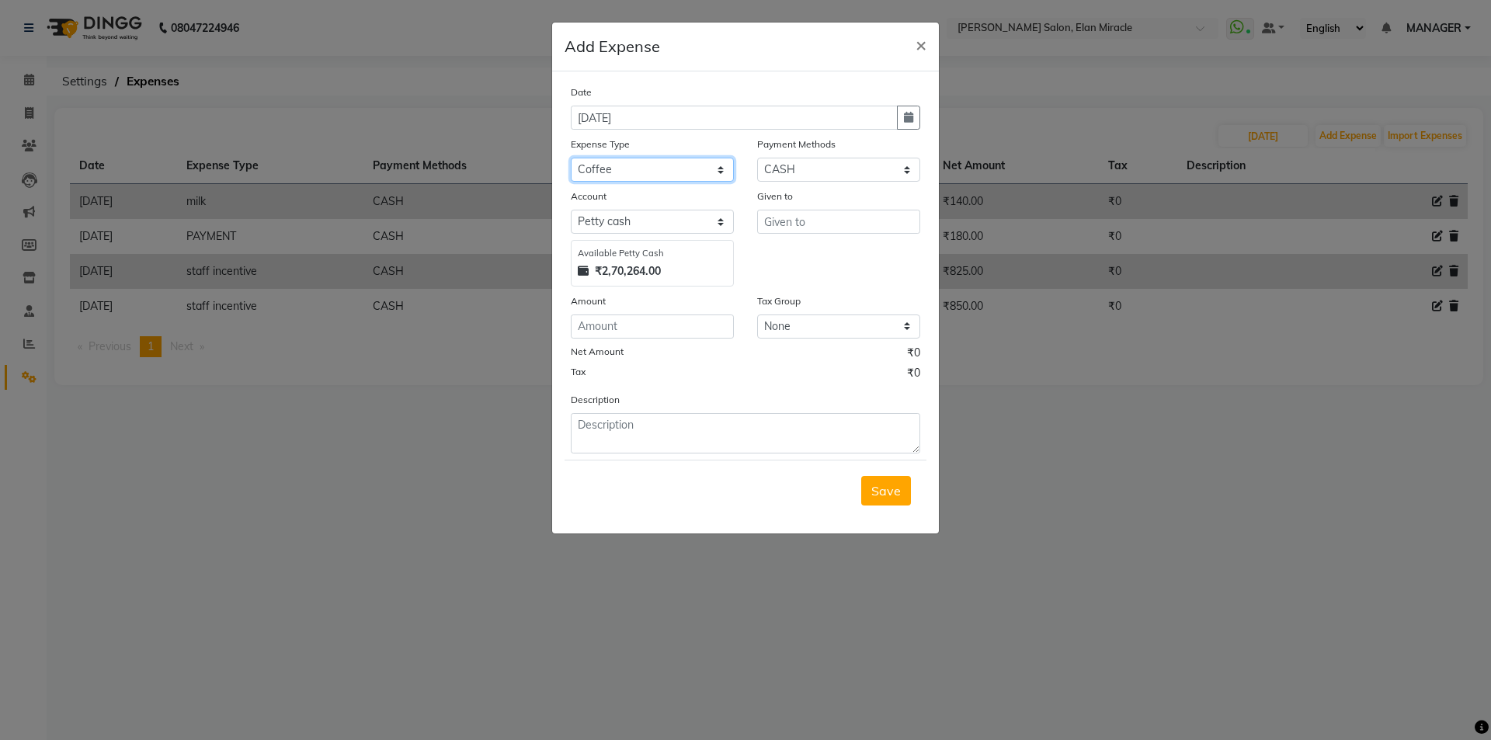
select select "15193"
type input "POOJA"
type input "2000"
click at [868, 476] on button "Save" at bounding box center [886, 491] width 50 height 30
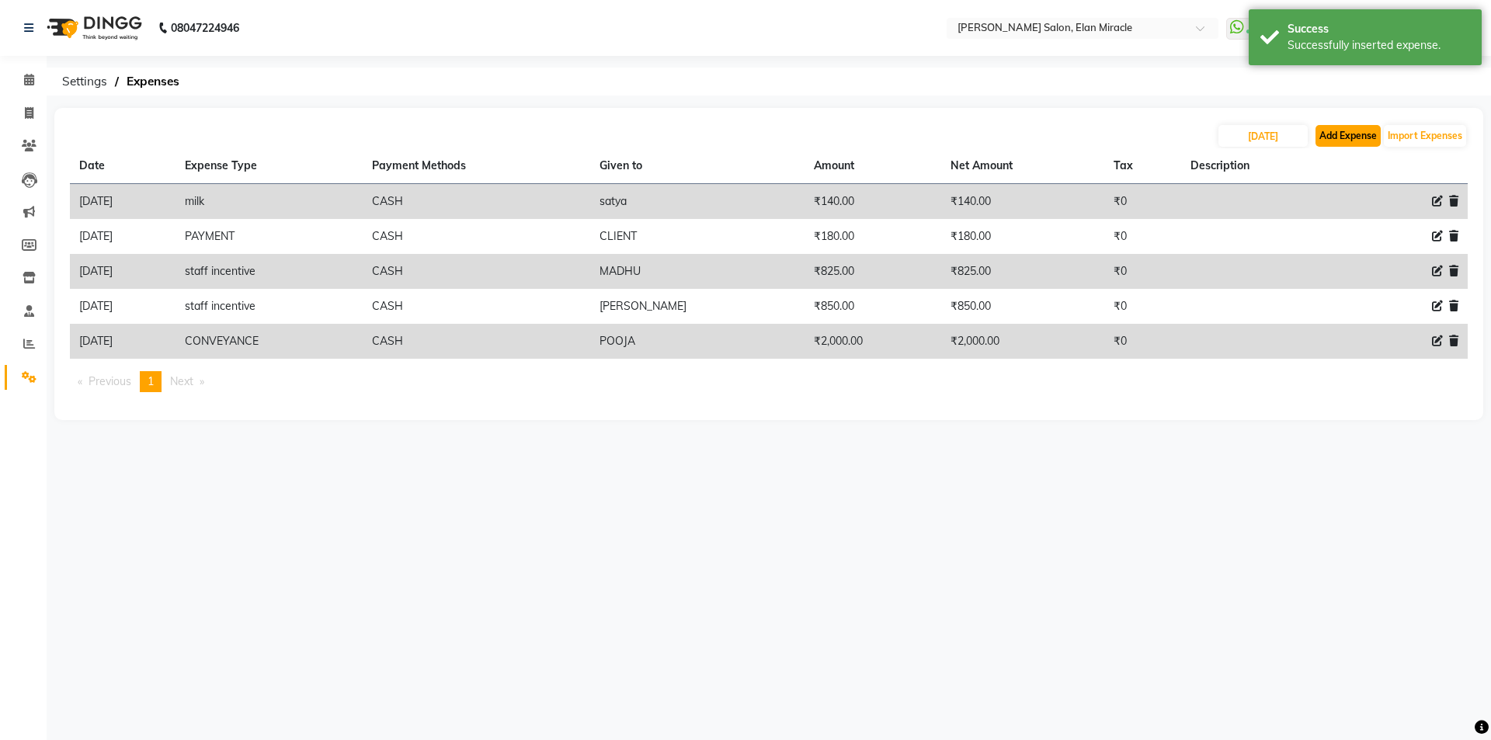
click at [1362, 143] on button "Add Expense" at bounding box center [1348, 136] width 65 height 22
select select "1"
select select "6878"
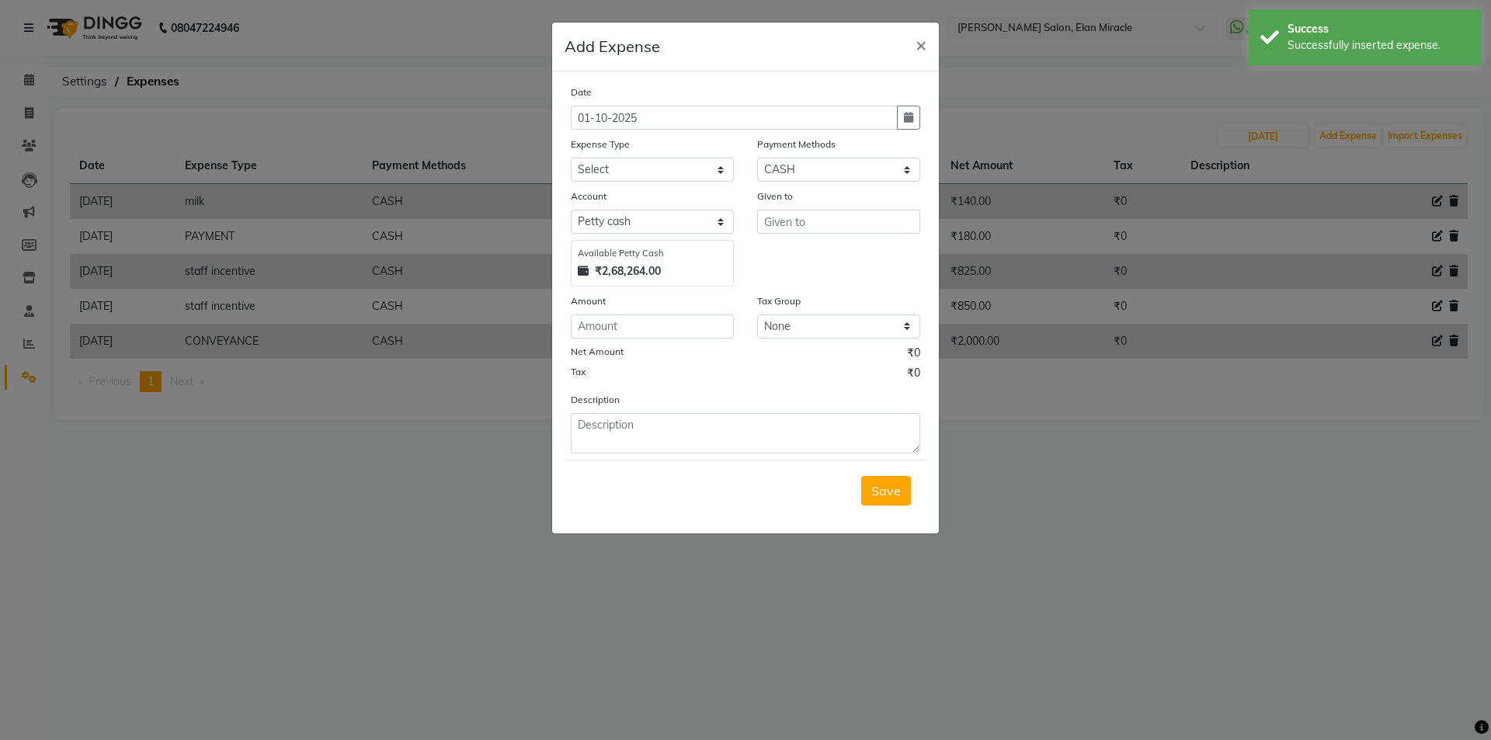
click at [923, 115] on div "Date 01-10-2025" at bounding box center [745, 107] width 373 height 46
click at [913, 127] on button "button" at bounding box center [908, 118] width 23 height 24
select select "10"
select select "2025"
click at [584, 148] on span "Previous month" at bounding box center [585, 147] width 6 height 6
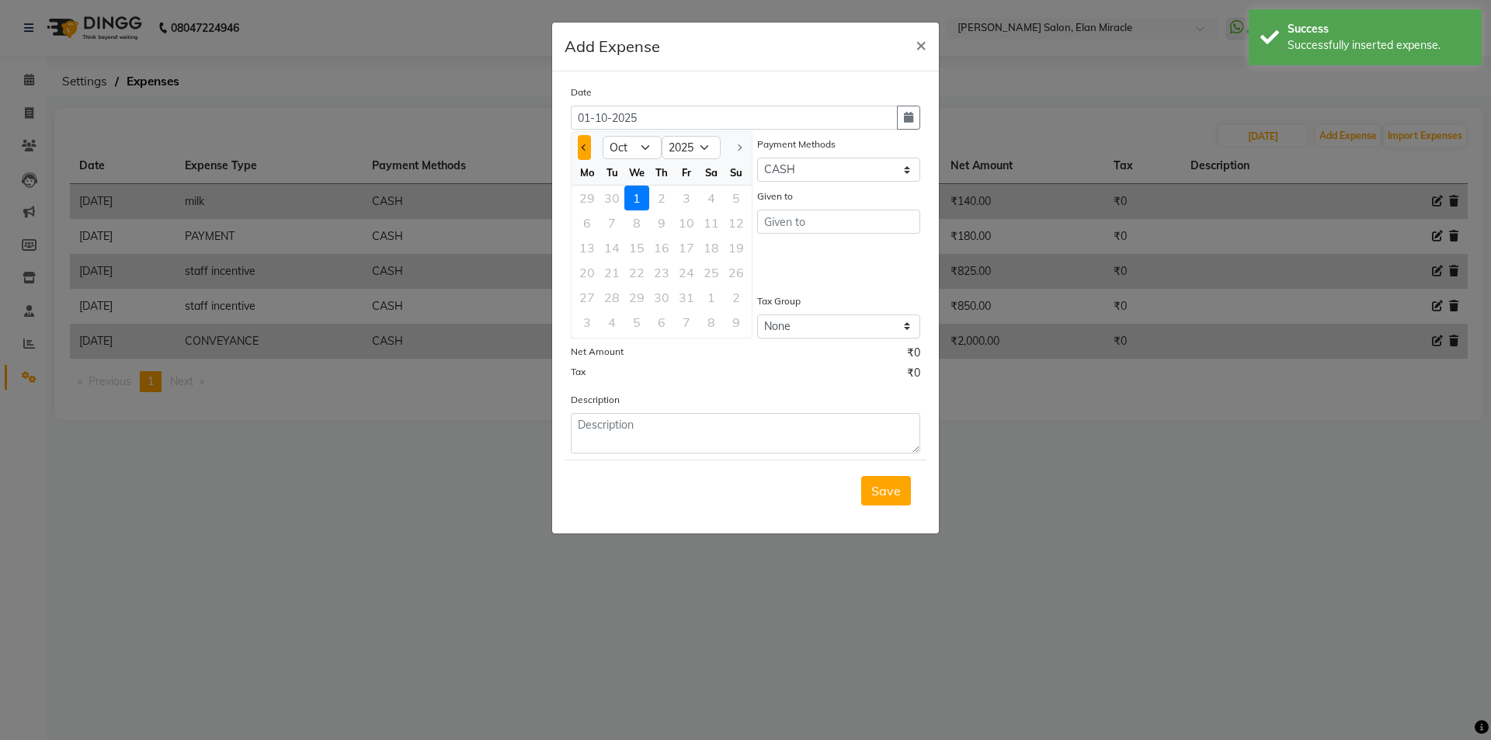
select select "9"
click at [684, 278] on div "26" at bounding box center [686, 272] width 25 height 25
type input "26-09-2025"
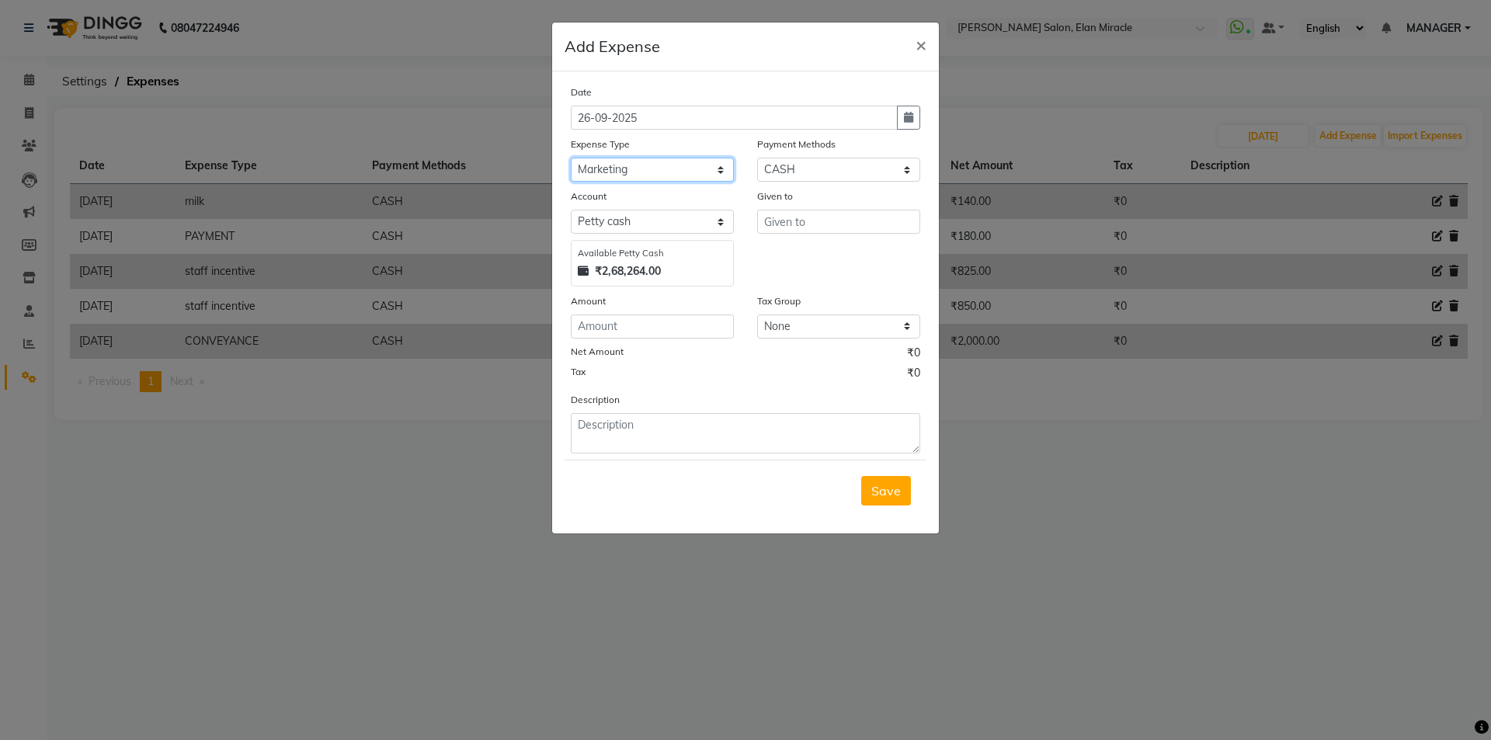
select select "15145"
type input "SATYA"
type input "70"
click at [874, 492] on span "Save" at bounding box center [887, 491] width 30 height 16
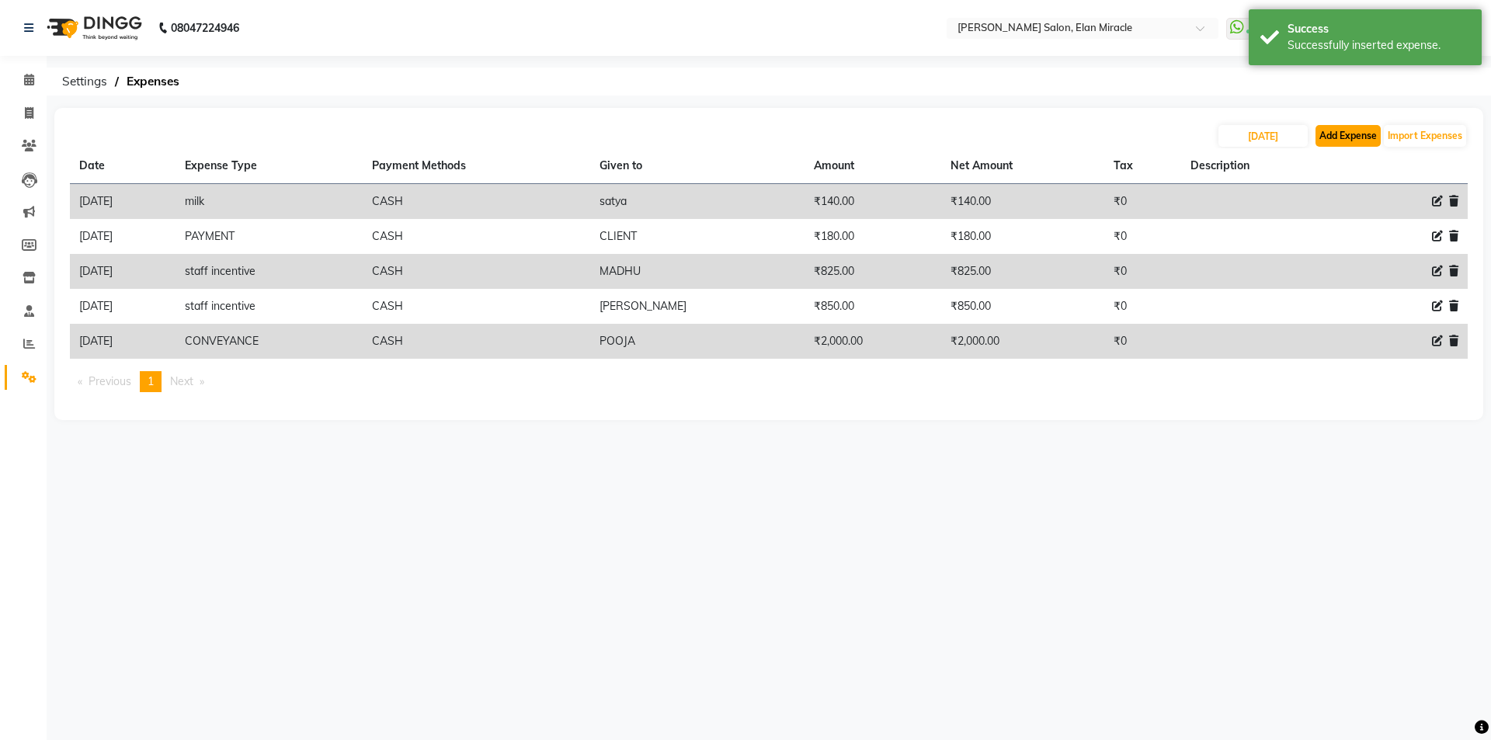
click at [1369, 128] on button "Add Expense" at bounding box center [1348, 136] width 65 height 22
select select "1"
select select "6878"
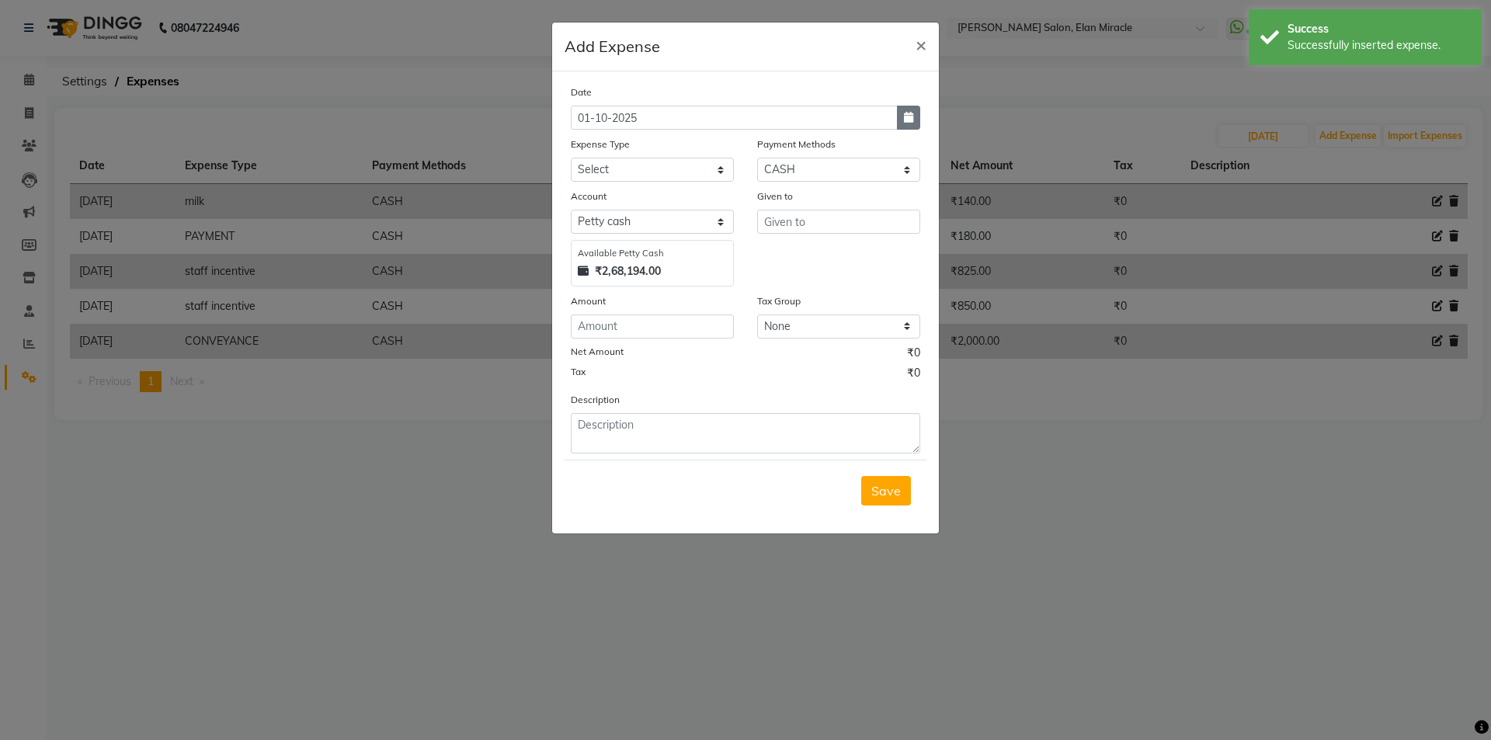
click at [910, 123] on button "button" at bounding box center [908, 118] width 23 height 24
select select "10"
select select "2025"
click at [582, 145] on button "Previous month" at bounding box center [584, 147] width 13 height 25
select select "9"
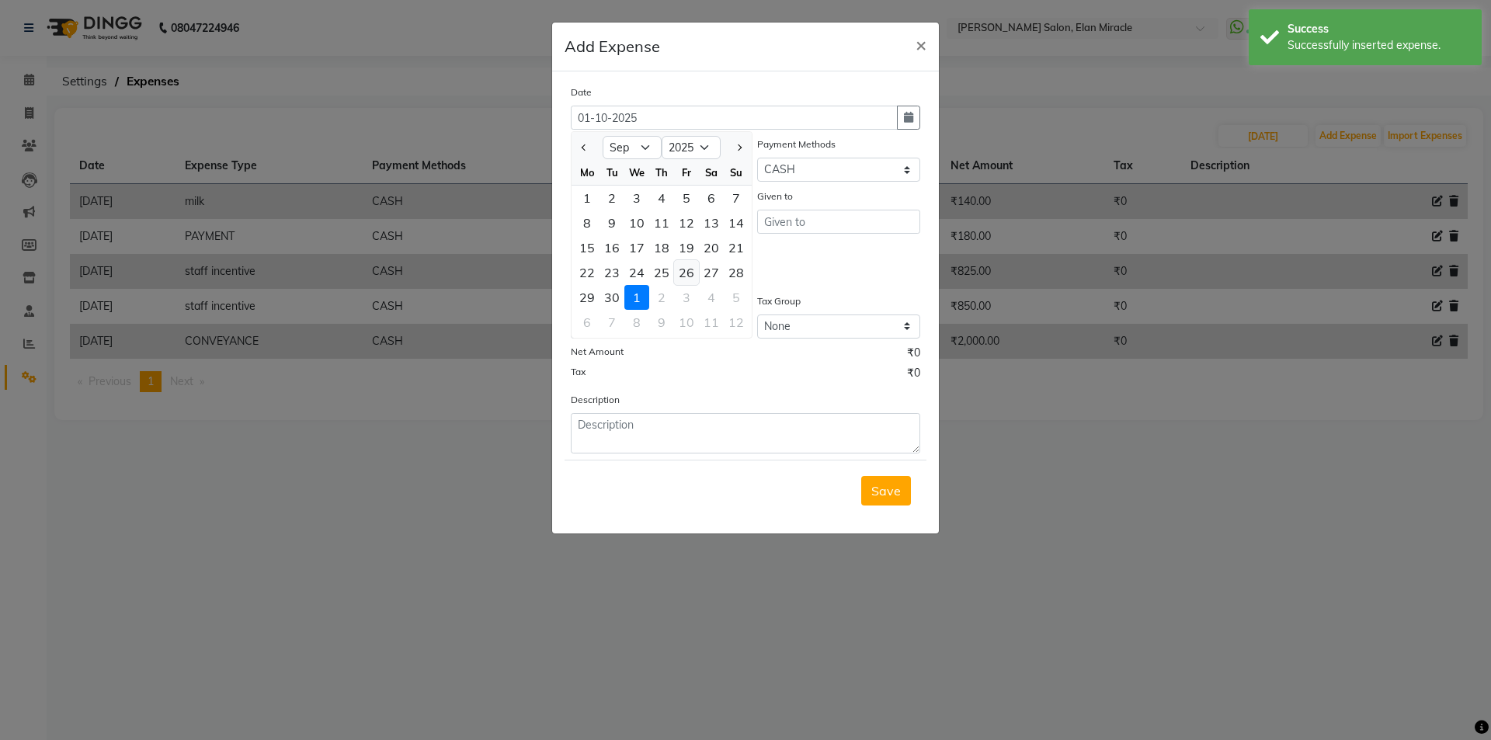
click at [680, 268] on div "26" at bounding box center [686, 272] width 25 height 25
type input "26-09-2025"
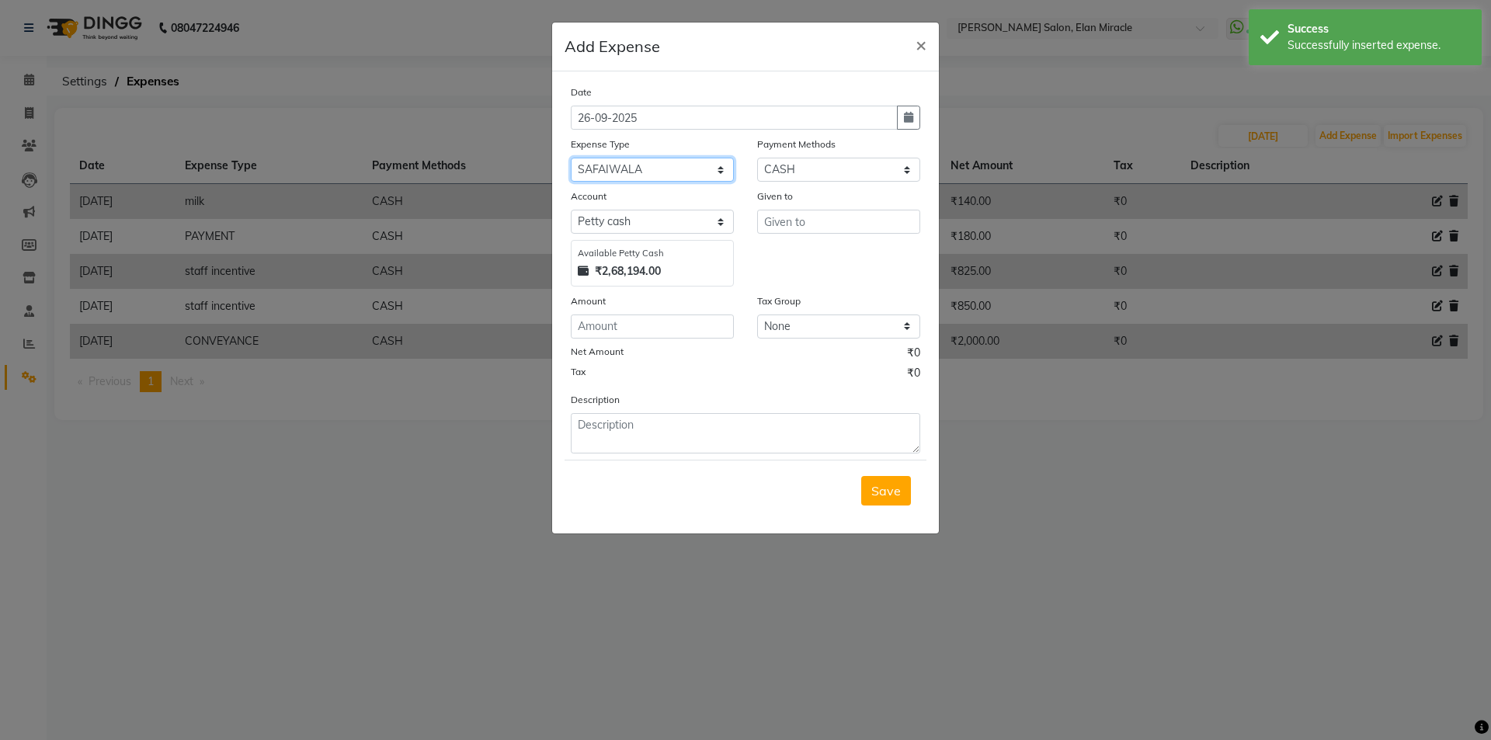
select select "23715"
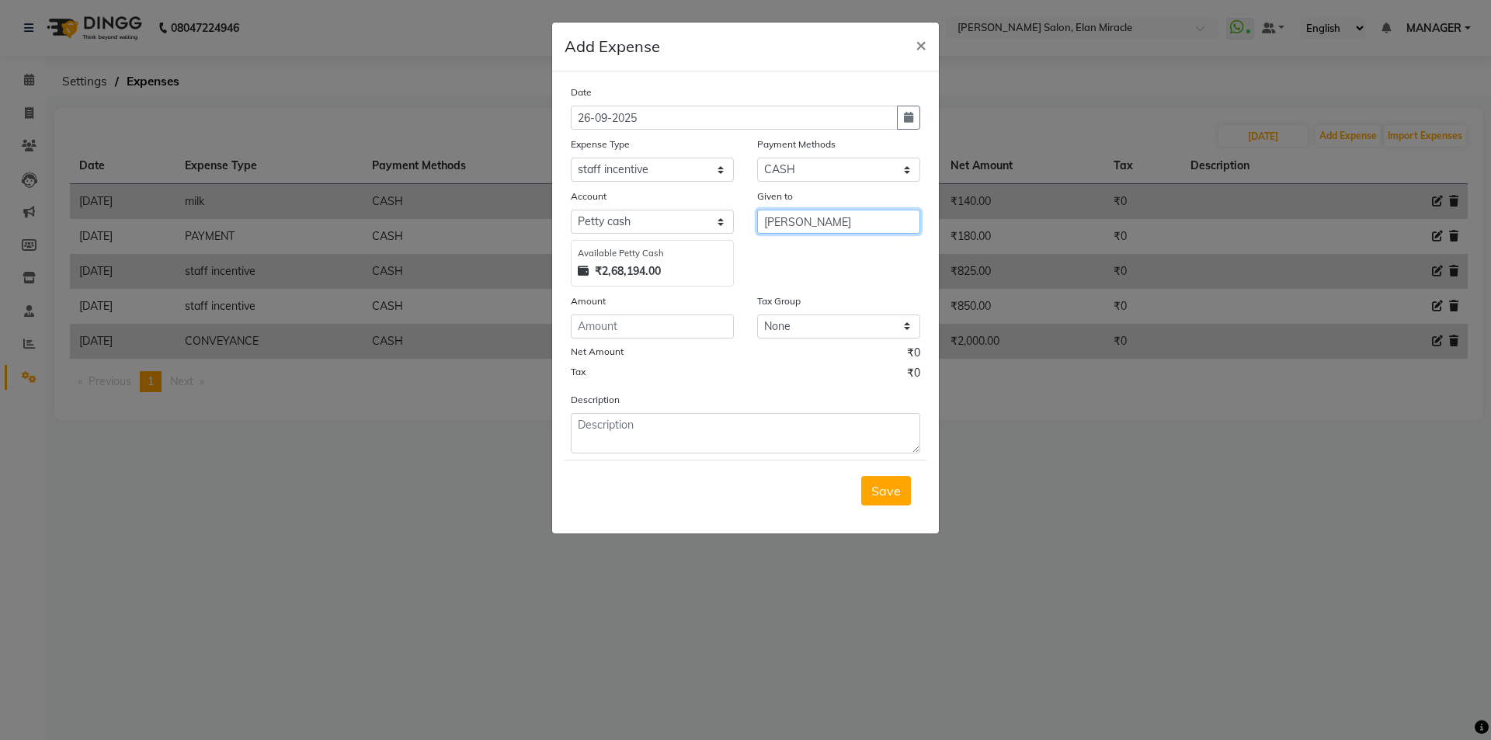
type input "[PERSON_NAME]"
type input "100"
click at [909, 492] on button "Save" at bounding box center [886, 491] width 50 height 30
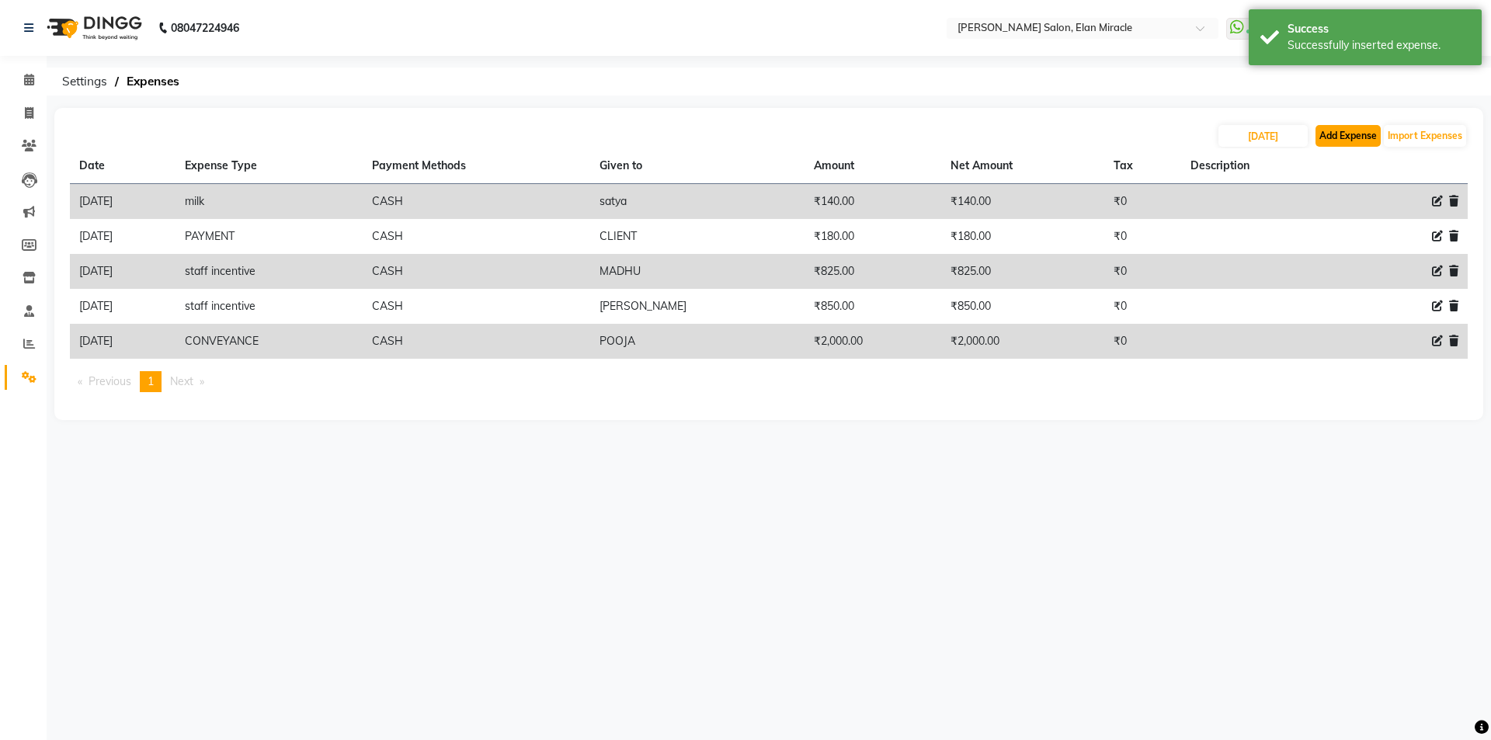
click at [1338, 141] on button "Add Expense" at bounding box center [1348, 136] width 65 height 22
select select "1"
select select "6878"
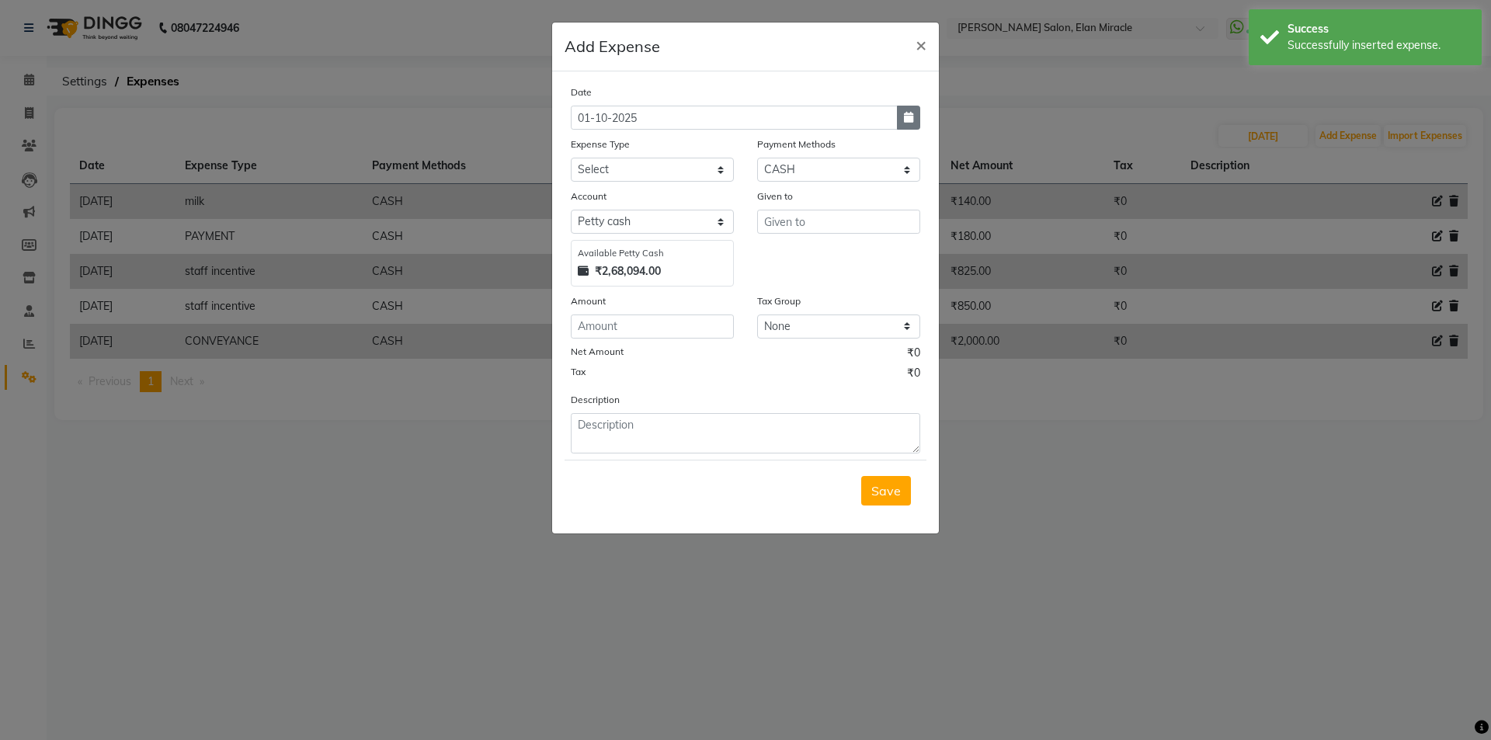
click at [900, 121] on button "button" at bounding box center [908, 118] width 23 height 24
select select "10"
select select "2025"
click at [578, 145] on button "Previous month" at bounding box center [584, 147] width 13 height 25
select select "9"
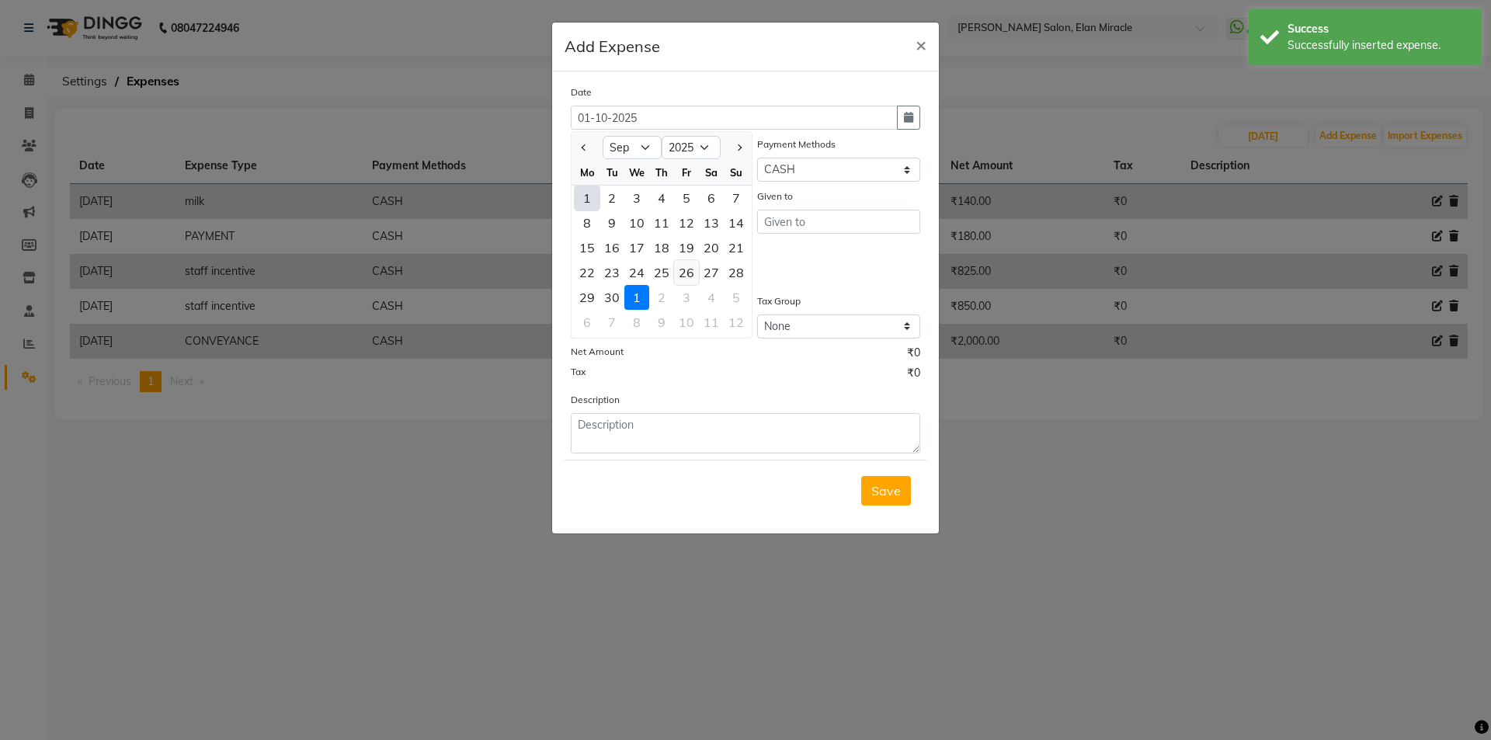
click at [688, 267] on div "26" at bounding box center [686, 272] width 25 height 25
type input "26-09-2025"
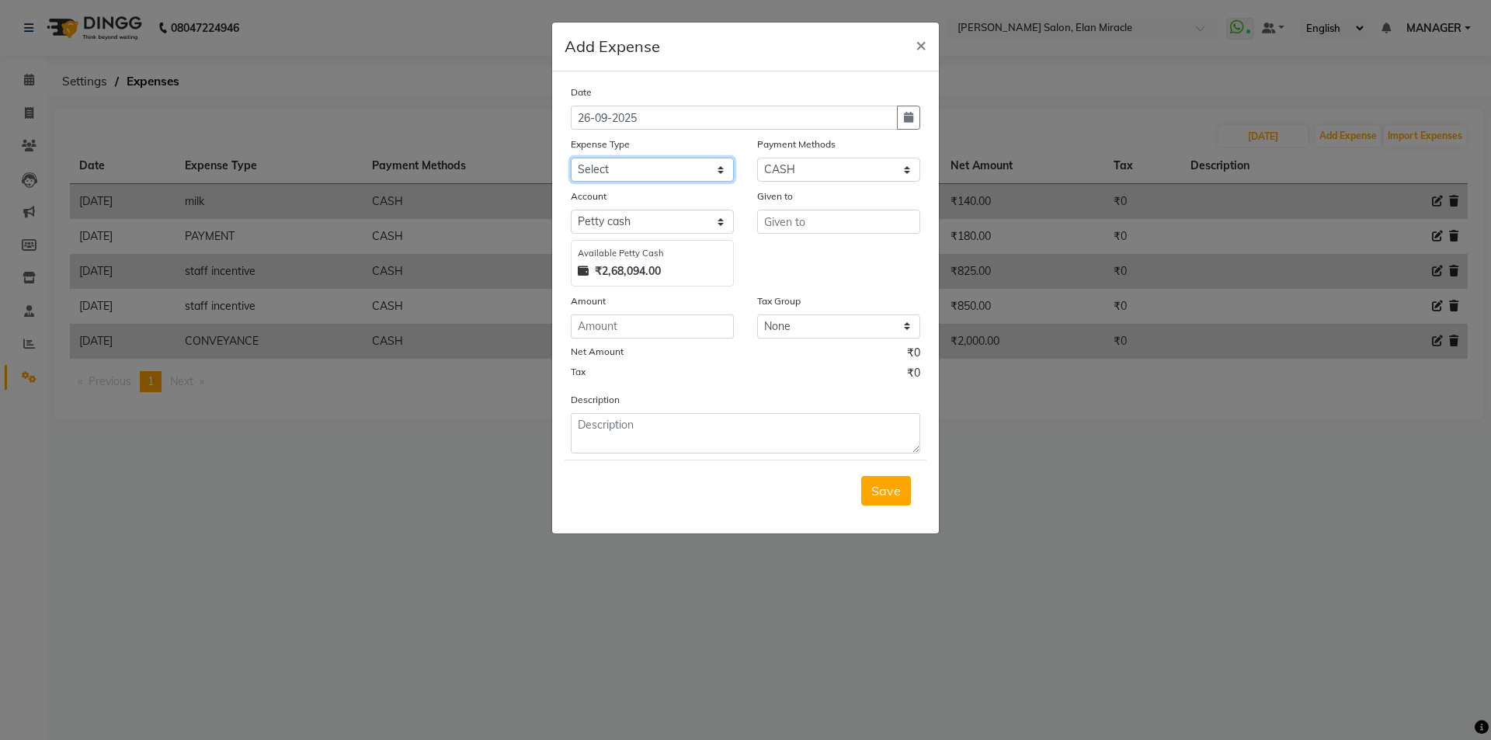
select select "12178"
type input "SATYA"
type input "500"
click at [891, 492] on span "Save" at bounding box center [887, 491] width 30 height 16
click at [859, 493] on div "Saving" at bounding box center [746, 490] width 362 height 61
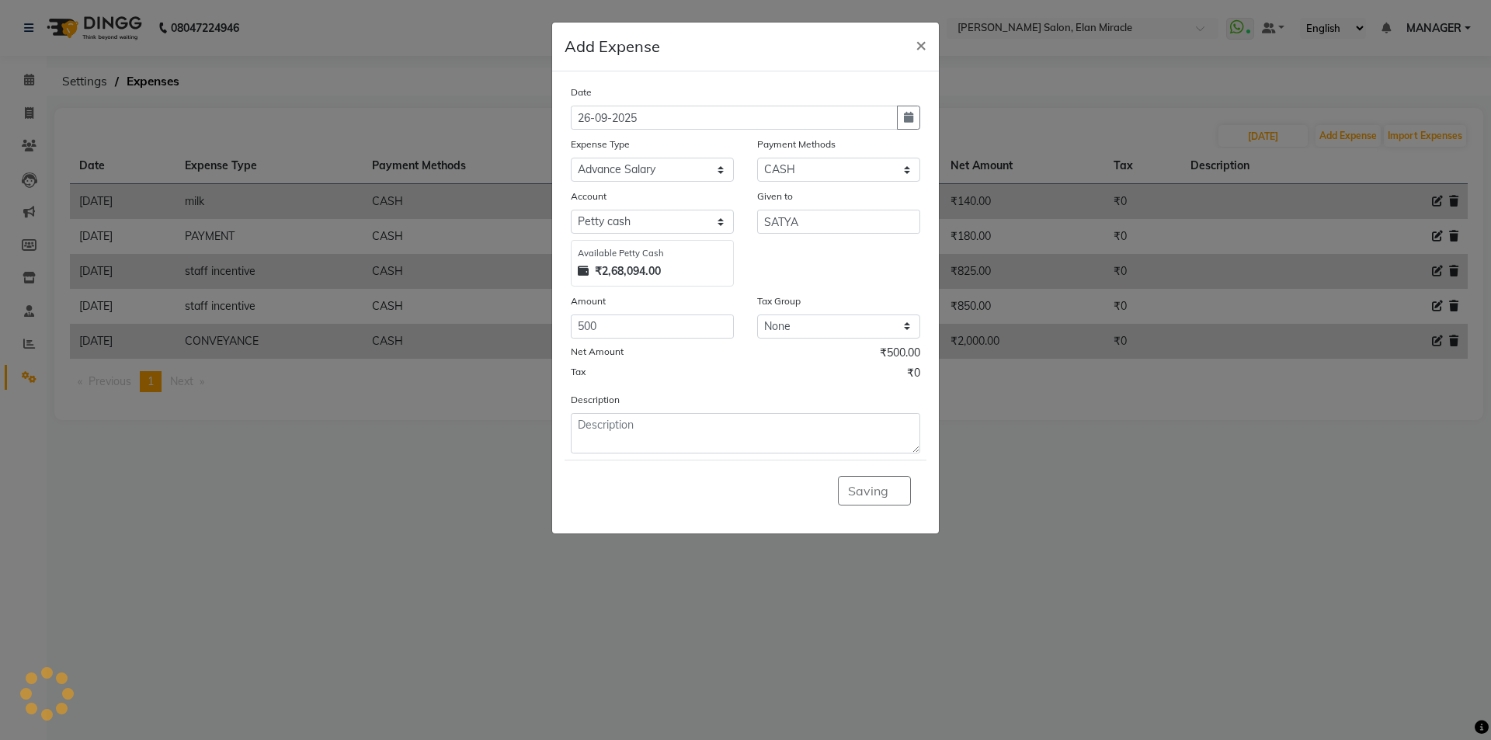
click at [1361, 565] on ngb-modal-window "Add Expense × Date 26-09-2025 Expense Type Select Advance Salary BILLS client c…" at bounding box center [745, 370] width 1491 height 740
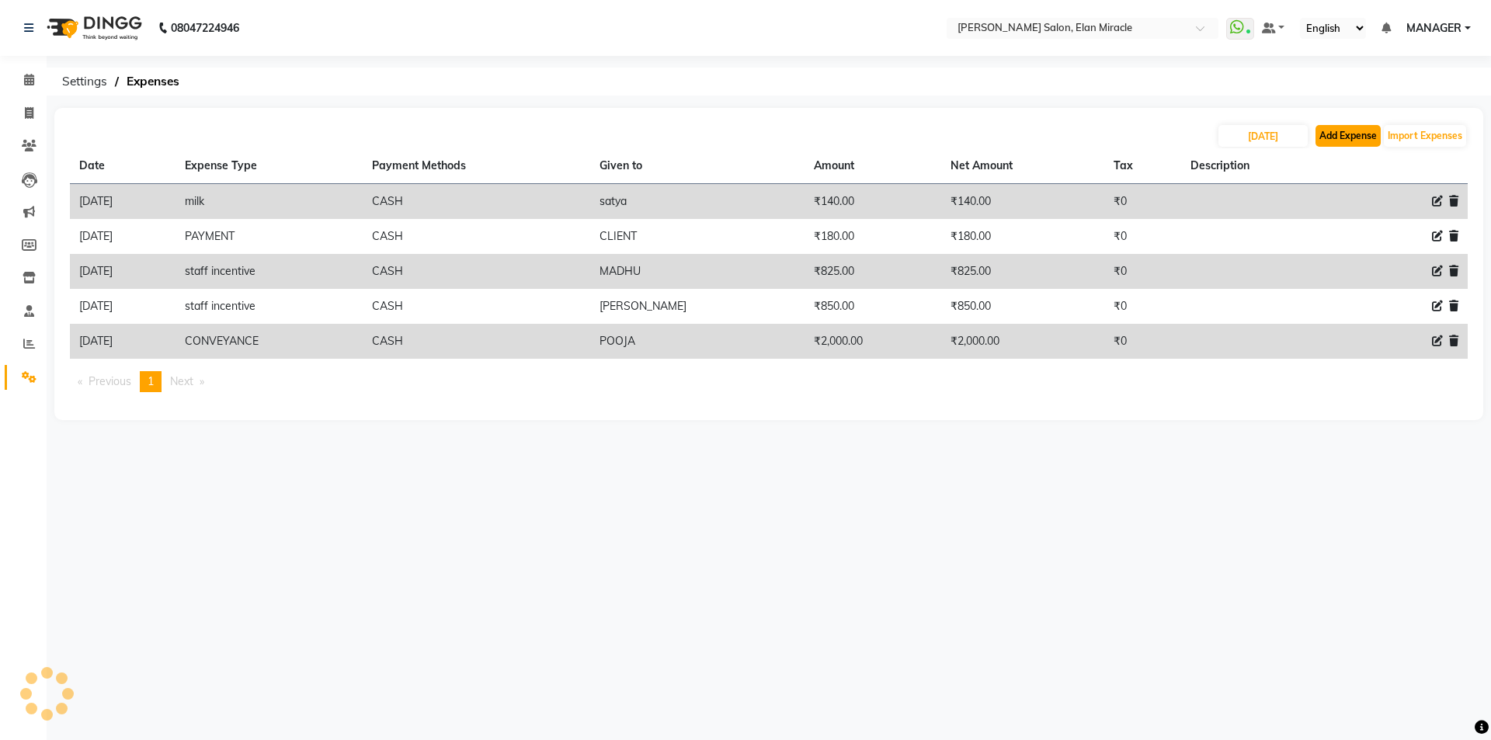
click at [1333, 136] on button "Add Expense" at bounding box center [1348, 136] width 65 height 22
select select "1"
select select "6878"
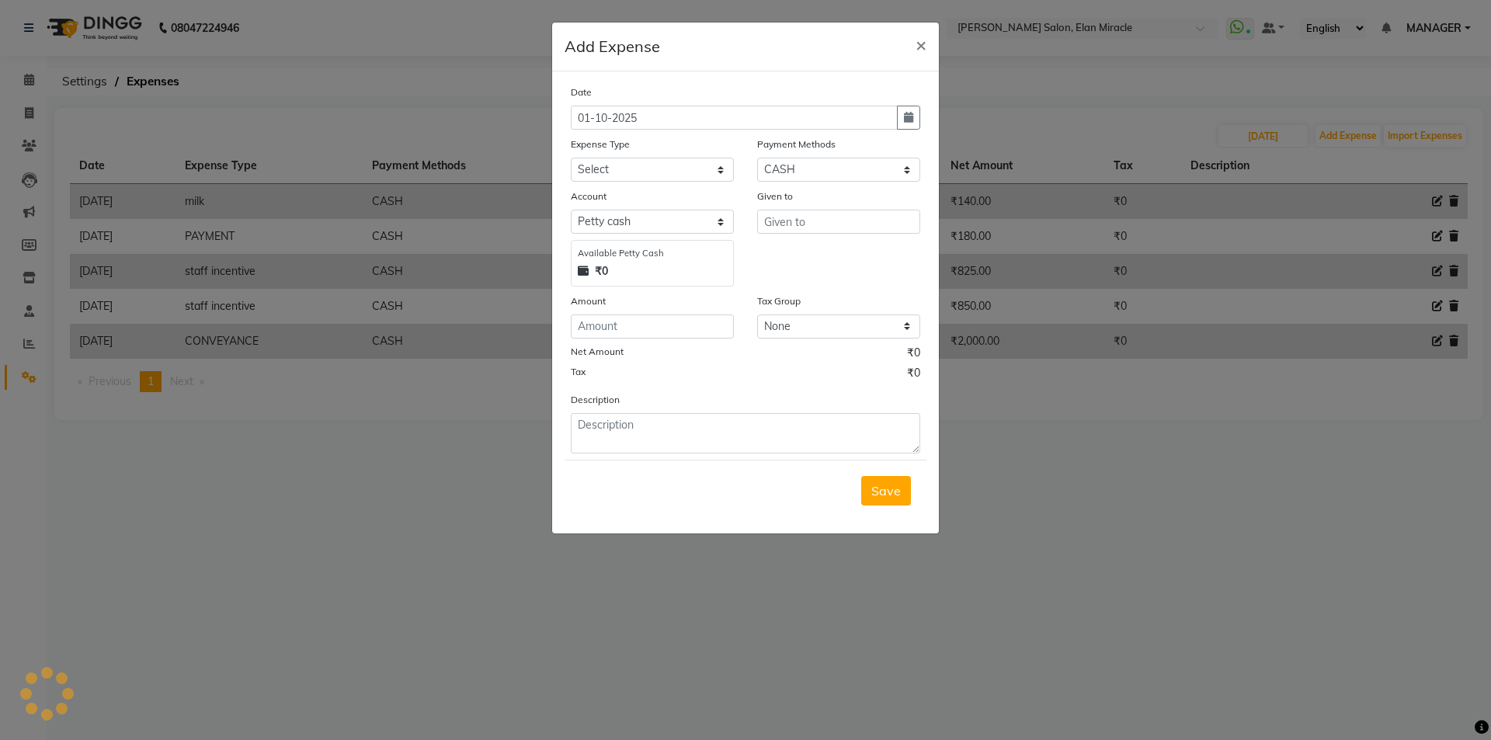
drag, startPoint x: 1075, startPoint y: 474, endPoint x: 910, endPoint y: 491, distance: 166.3
click at [1039, 486] on ngb-modal-window "Add Expense × Date 01-10-2025 Expense Type Select Advance Salary BILLS client c…" at bounding box center [745, 370] width 1491 height 740
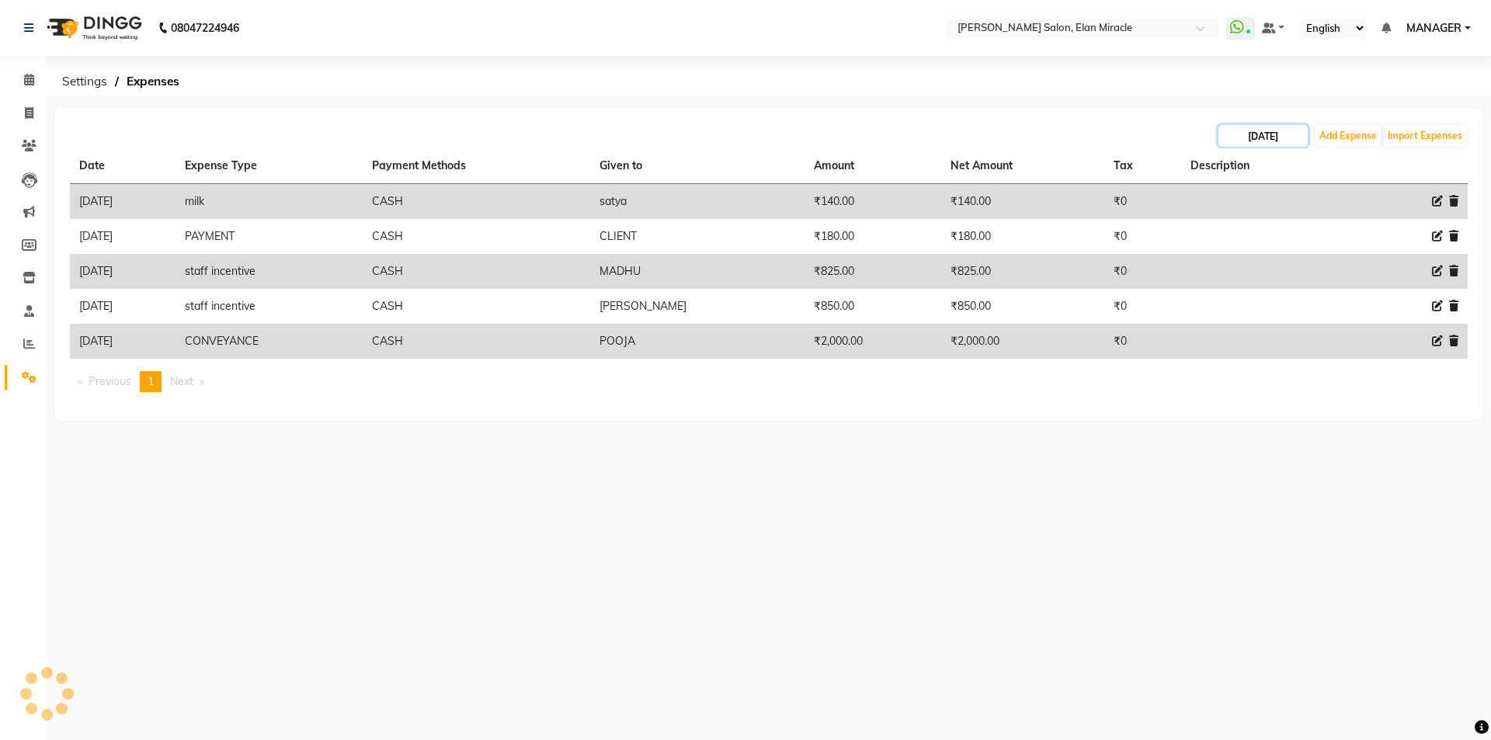
click at [1247, 142] on input "25-09-2025" at bounding box center [1263, 136] width 89 height 22
select select "9"
select select "2025"
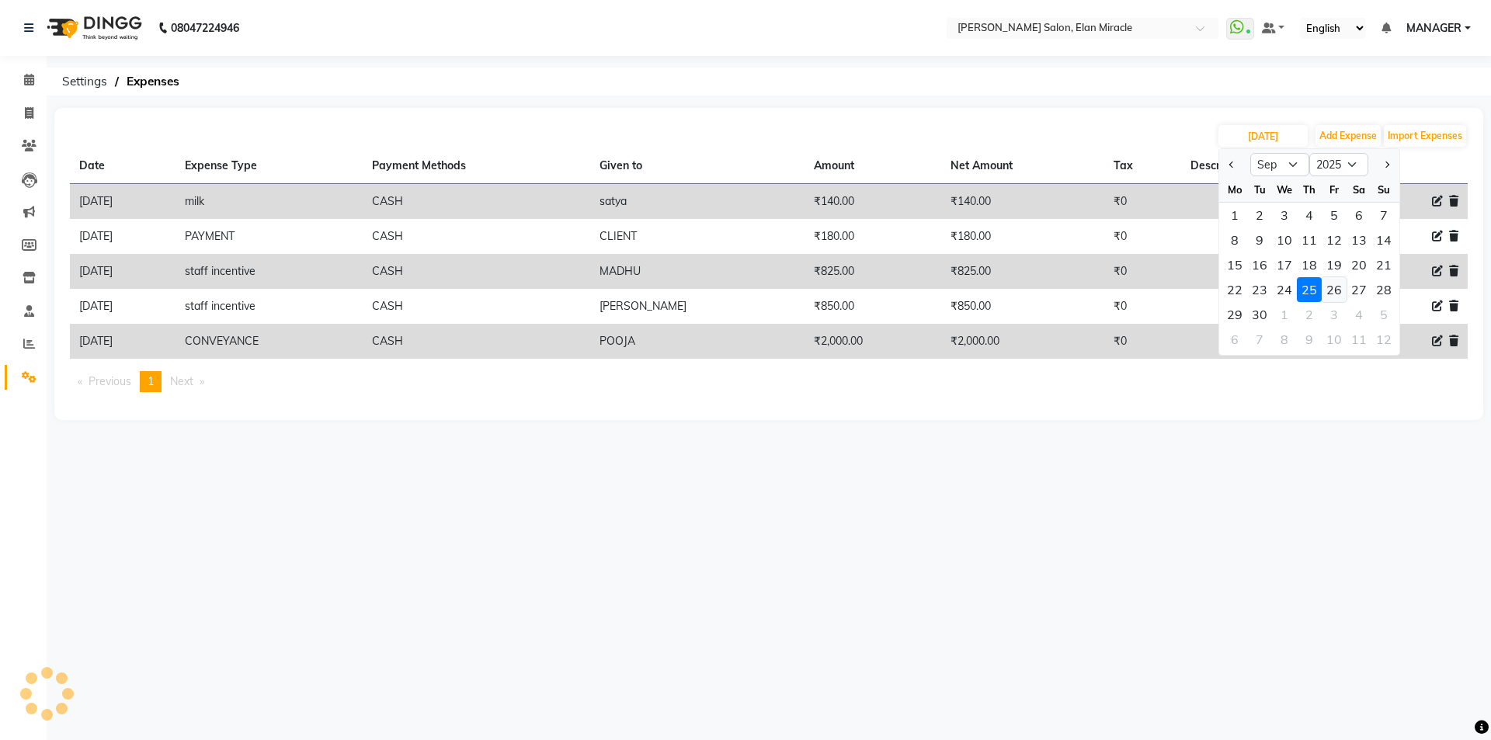
click at [1329, 287] on div "26" at bounding box center [1334, 289] width 25 height 25
type input "26-09-2025"
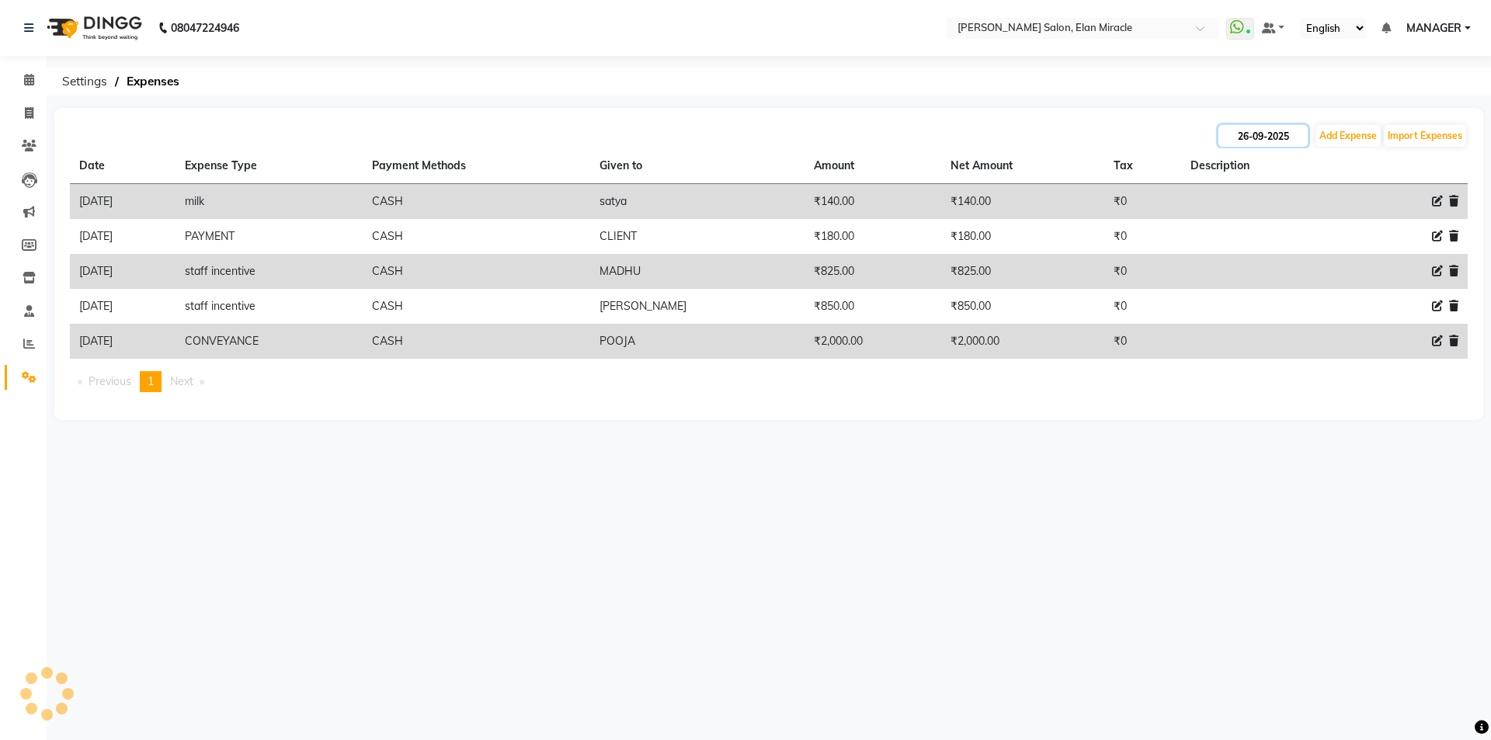
click at [1261, 137] on input "26-09-2025" at bounding box center [1263, 136] width 89 height 22
select select "9"
select select "2025"
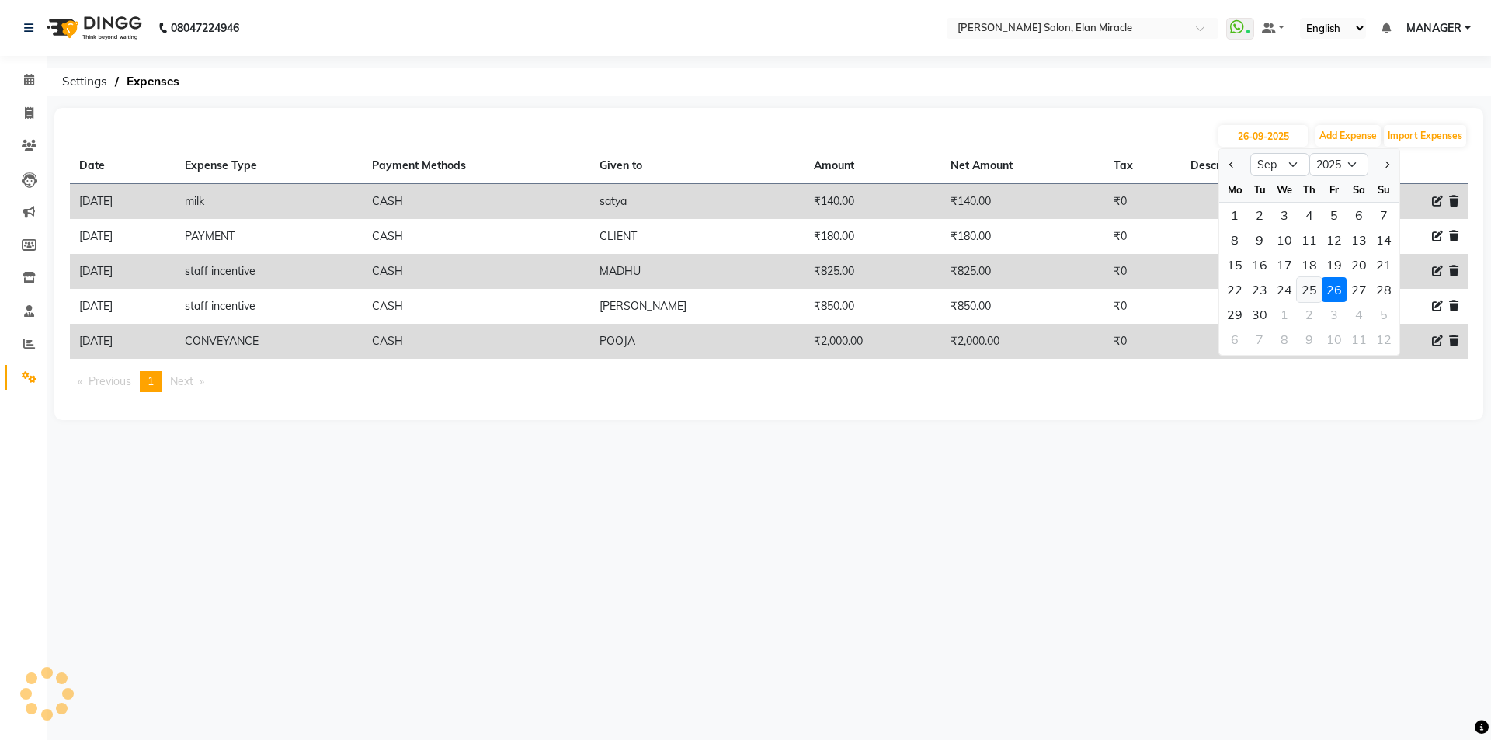
click at [1312, 294] on div "25" at bounding box center [1309, 289] width 25 height 25
type input "25-09-2025"
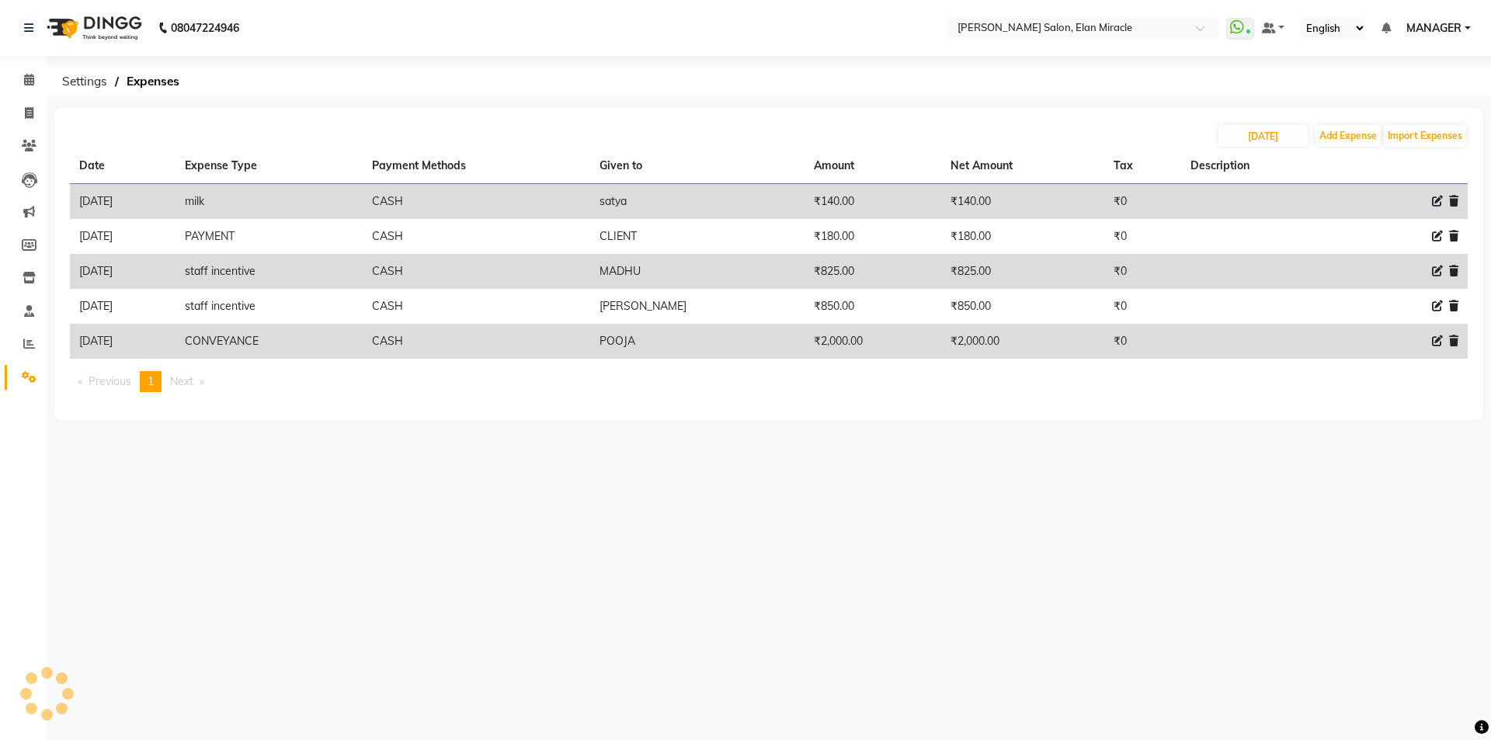
click at [1261, 122] on div "25-09-2025 Add Expense Import Expenses Date Expense Type Payment Methods Given …" at bounding box center [768, 264] width 1429 height 312
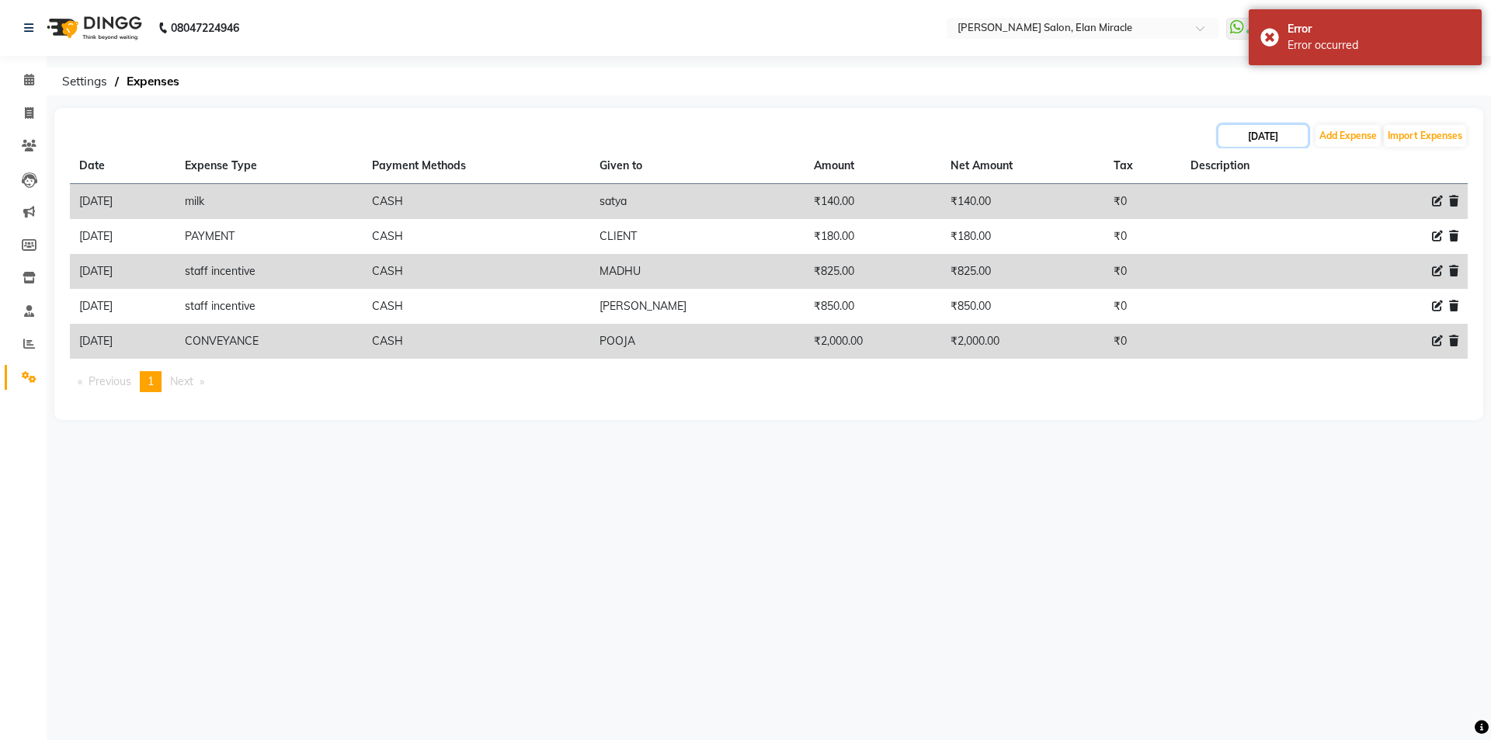
click at [1267, 136] on input "25-09-2025" at bounding box center [1263, 136] width 89 height 22
select select "9"
select select "2025"
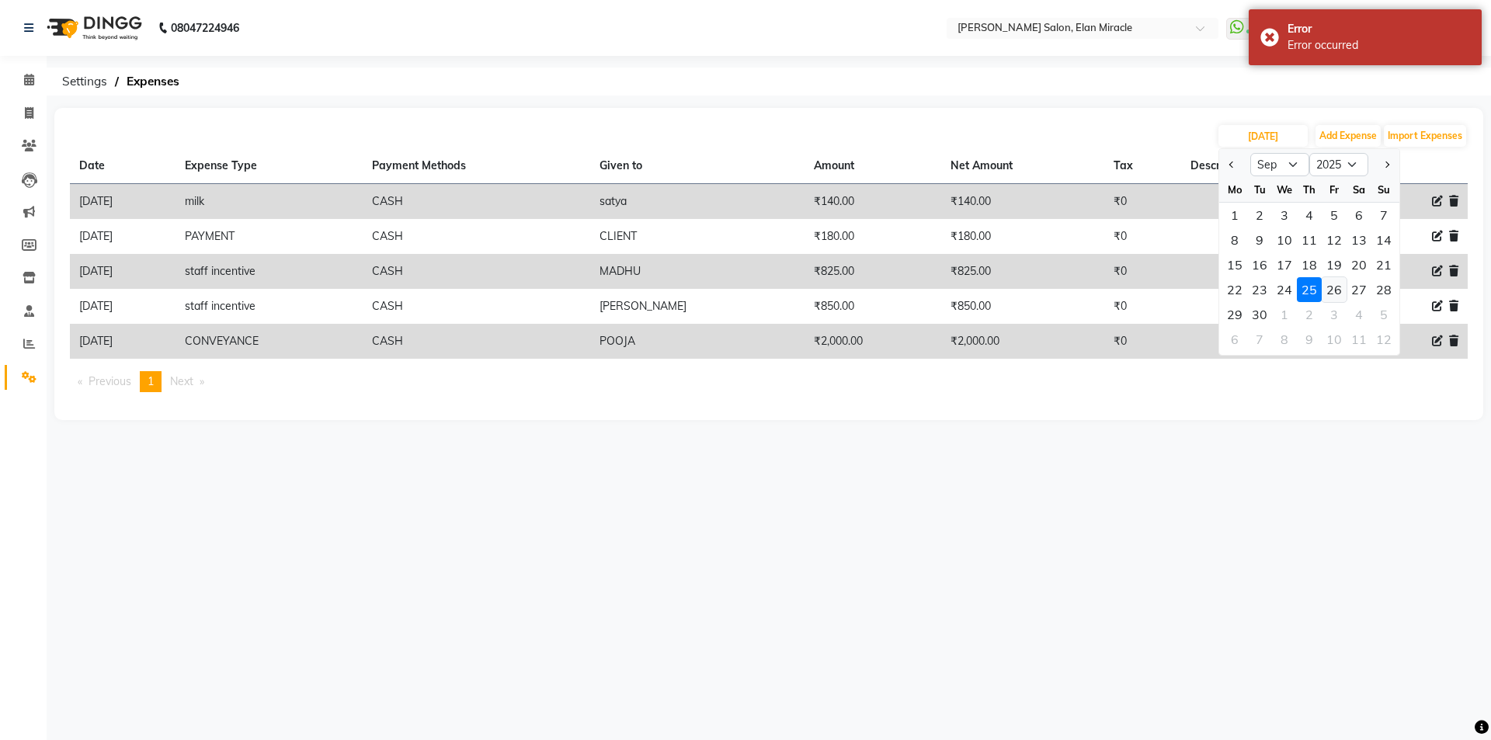
click at [1333, 284] on div "26" at bounding box center [1334, 289] width 25 height 25
type input "26-09-2025"
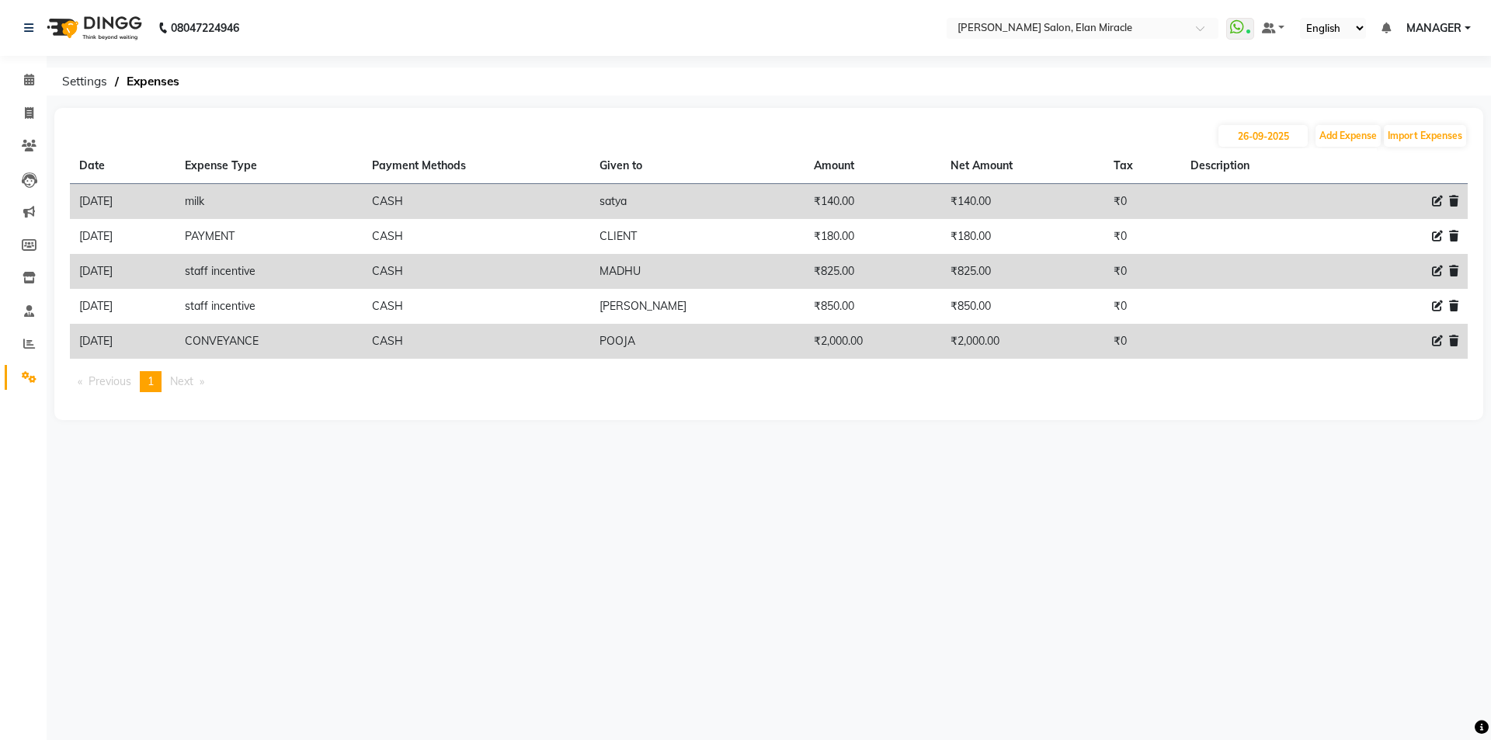
click at [1039, 534] on div "08047224946 Select Location × Madonna Salon, Elan Miracle WhatsApp Status ✕ Sta…" at bounding box center [745, 370] width 1491 height 740
click at [1279, 137] on input "26-09-2025" at bounding box center [1263, 136] width 89 height 22
select select "9"
select select "2025"
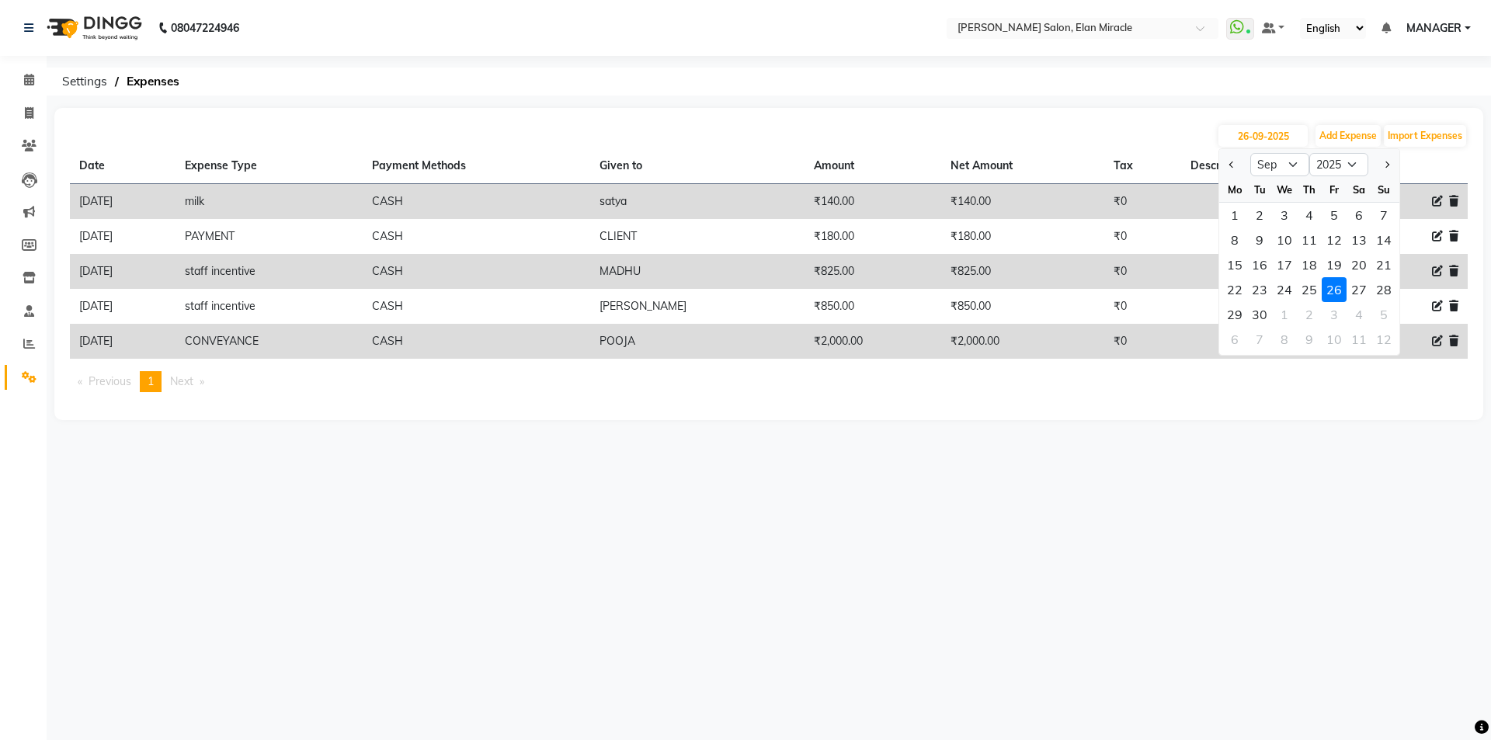
click at [1332, 291] on div "26" at bounding box center [1334, 289] width 25 height 25
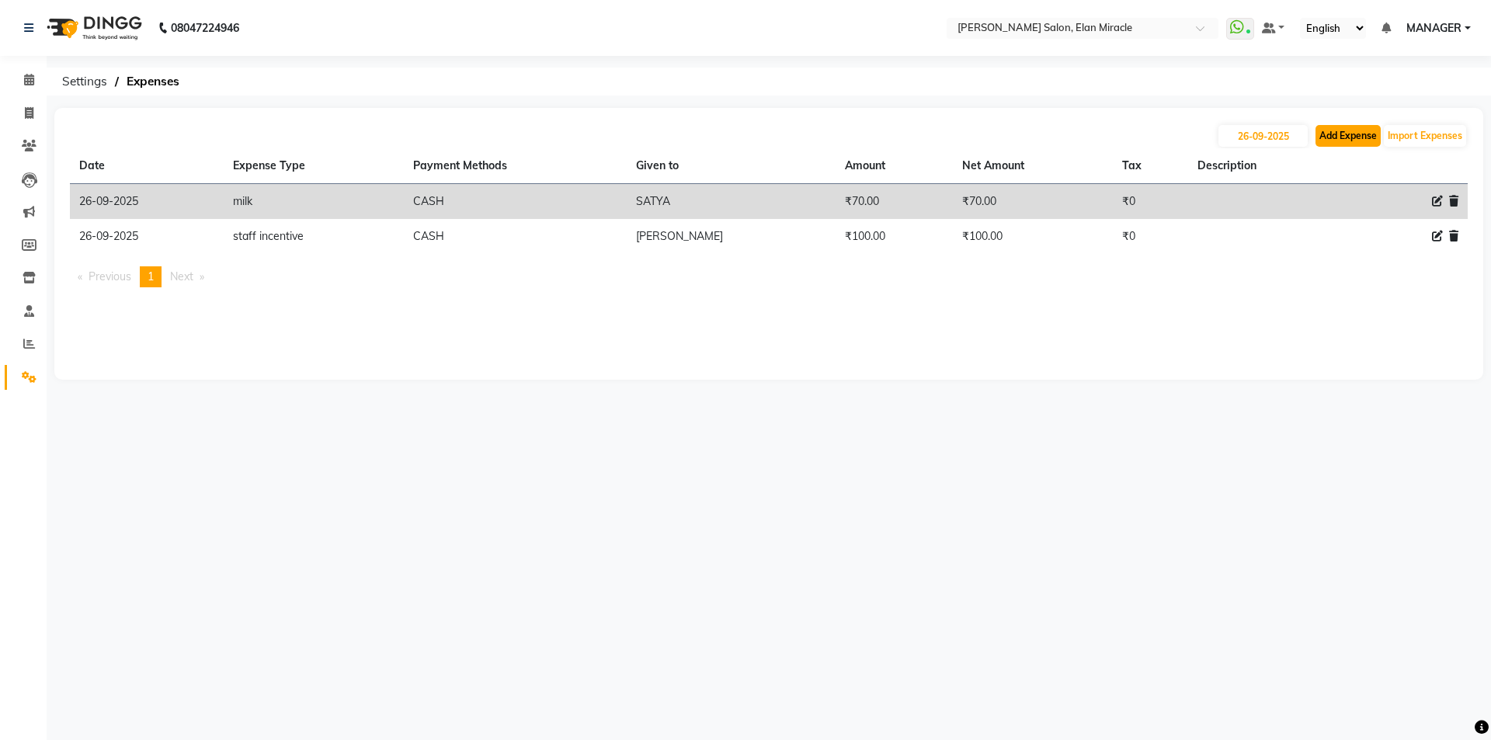
click at [1355, 143] on button "Add Expense" at bounding box center [1348, 136] width 65 height 22
select select "1"
select select "6878"
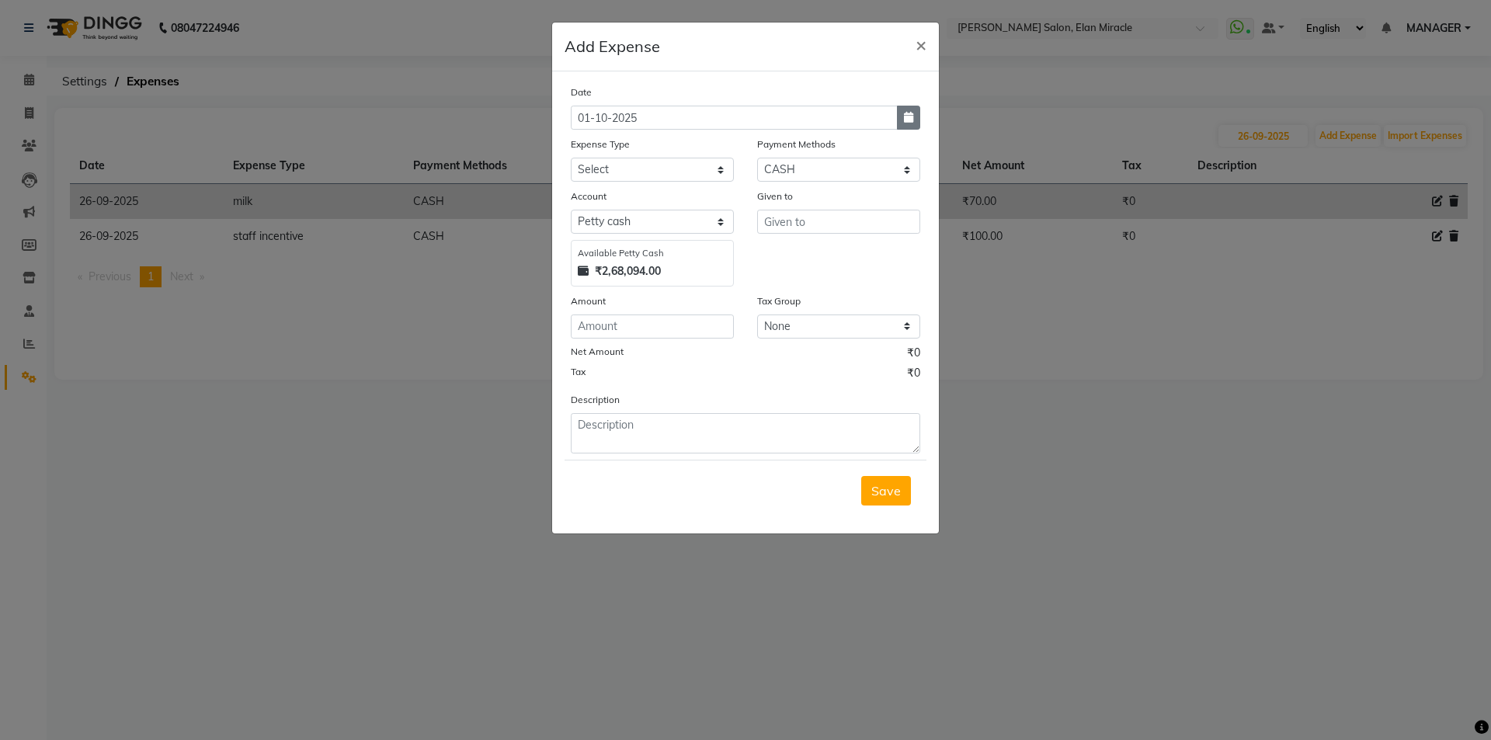
click at [907, 123] on button "button" at bounding box center [908, 118] width 23 height 24
select select "10"
select select "2025"
click at [590, 144] on button "Previous month" at bounding box center [584, 147] width 13 height 25
select select "9"
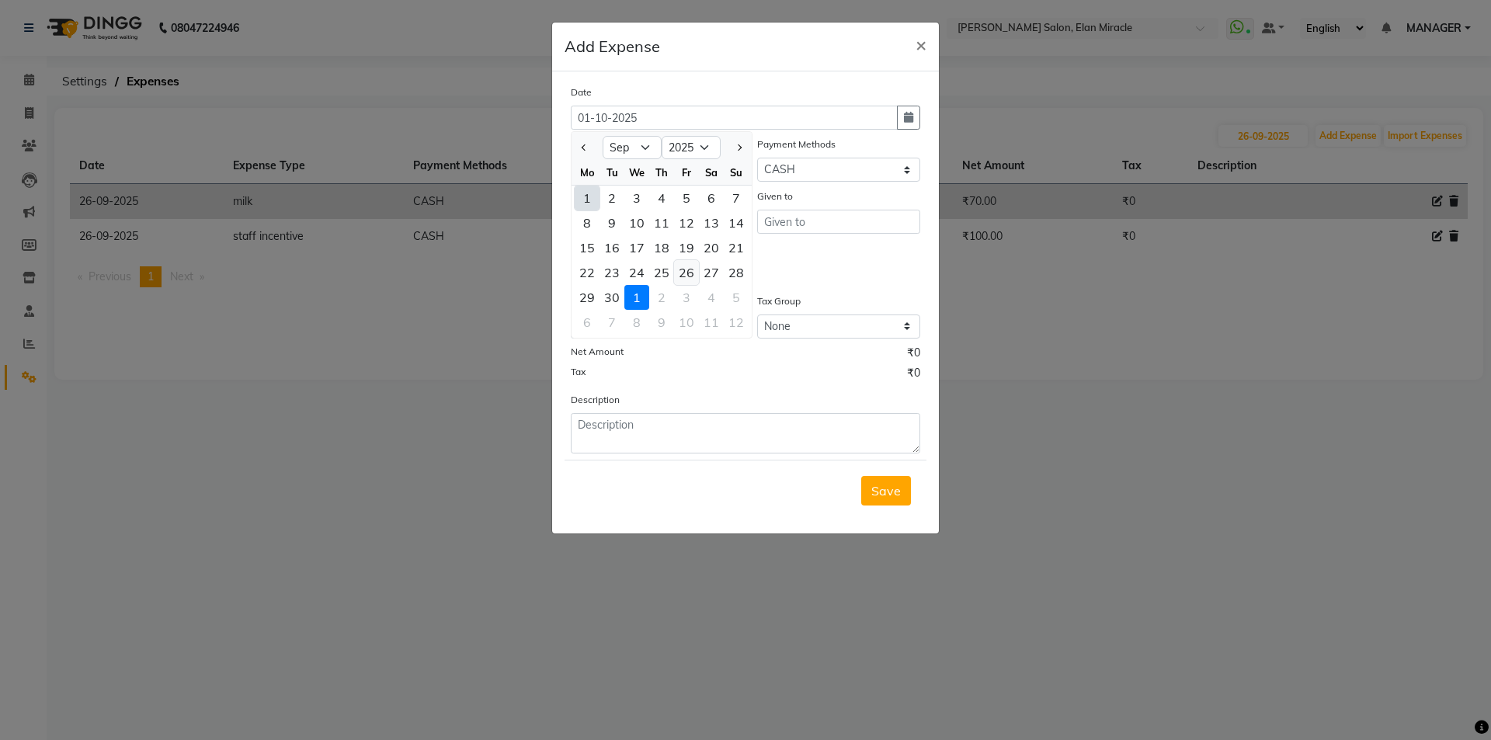
click at [684, 275] on div "26" at bounding box center [686, 272] width 25 height 25
type input "26-09-2025"
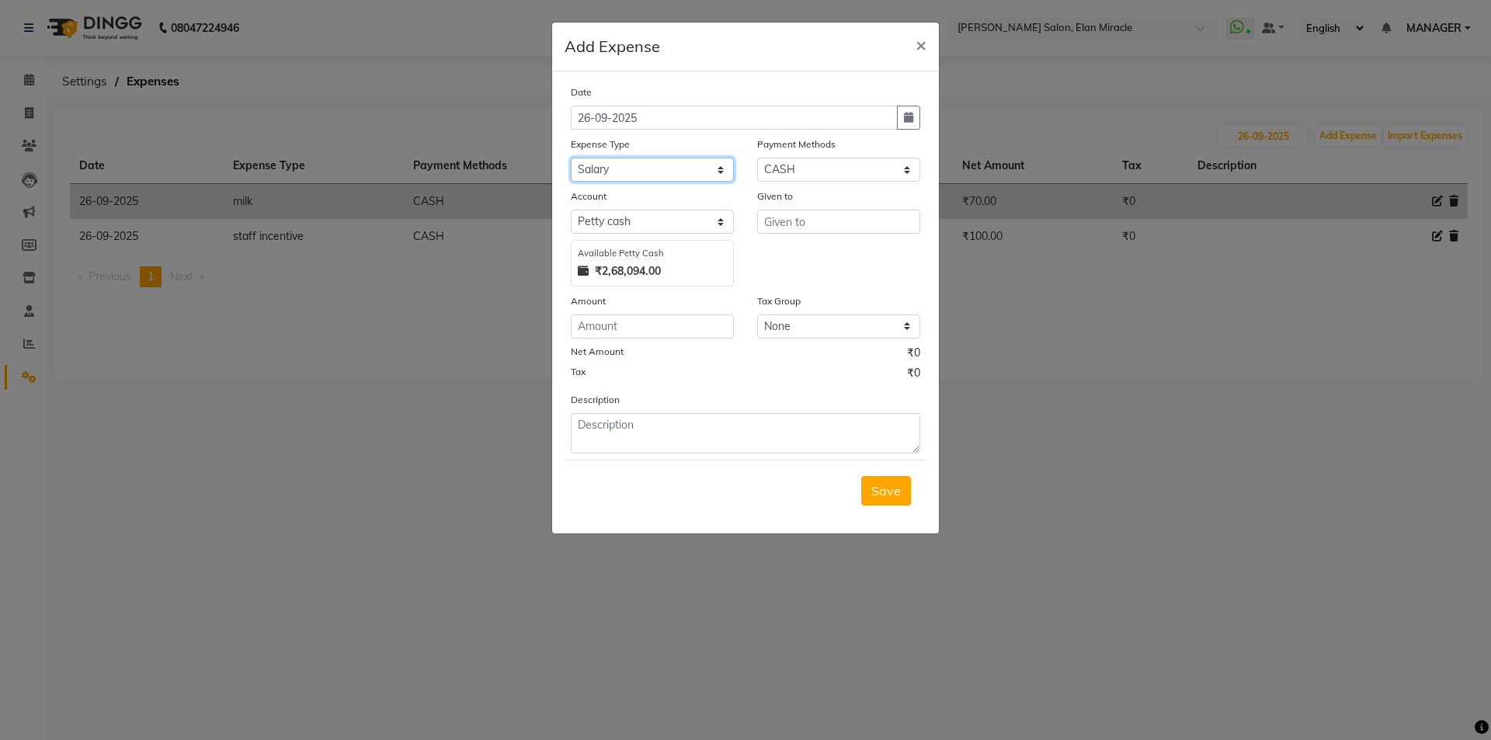
select select "12178"
type input "SATYA"
type input "500"
click at [898, 499] on button "Save" at bounding box center [886, 491] width 50 height 30
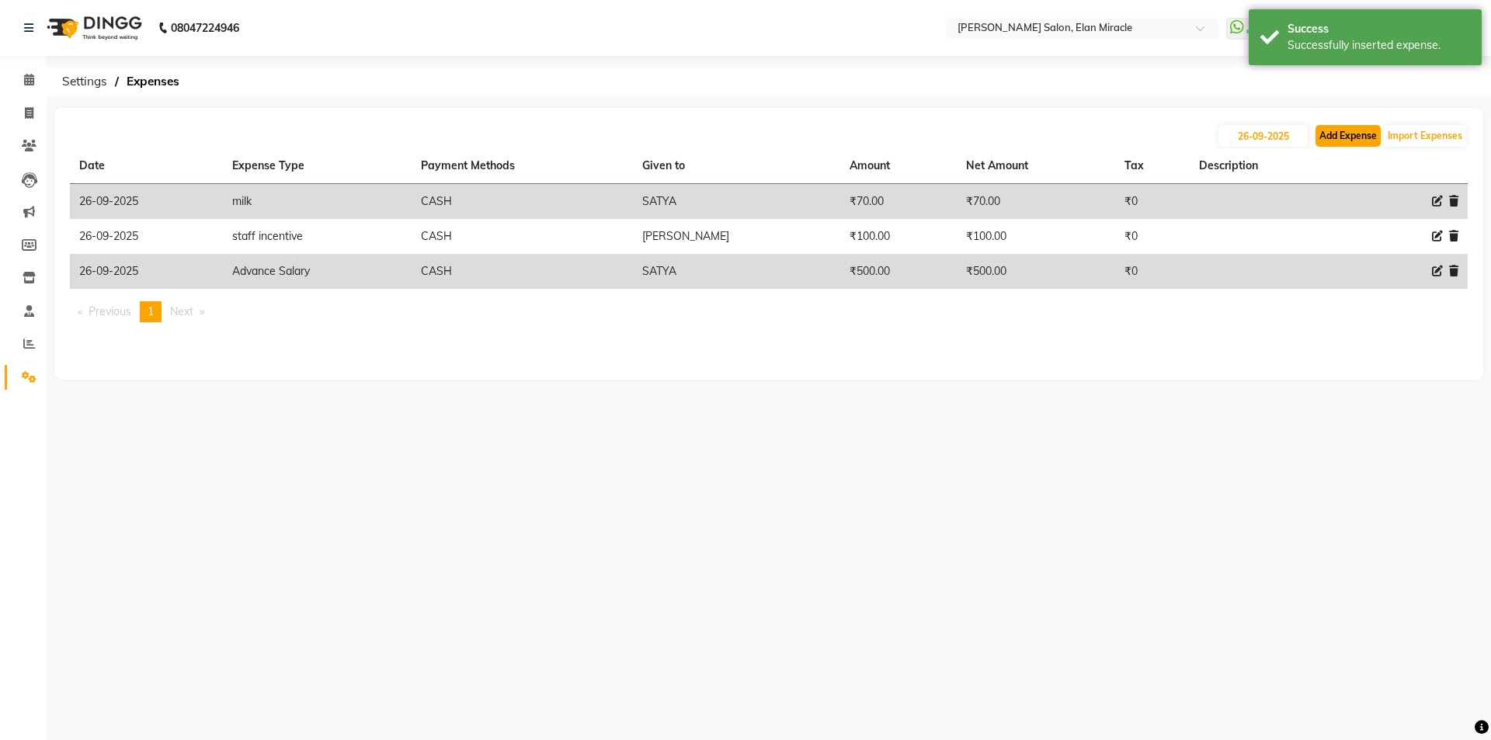
click at [1342, 141] on button "Add Expense" at bounding box center [1348, 136] width 65 height 22
select select "1"
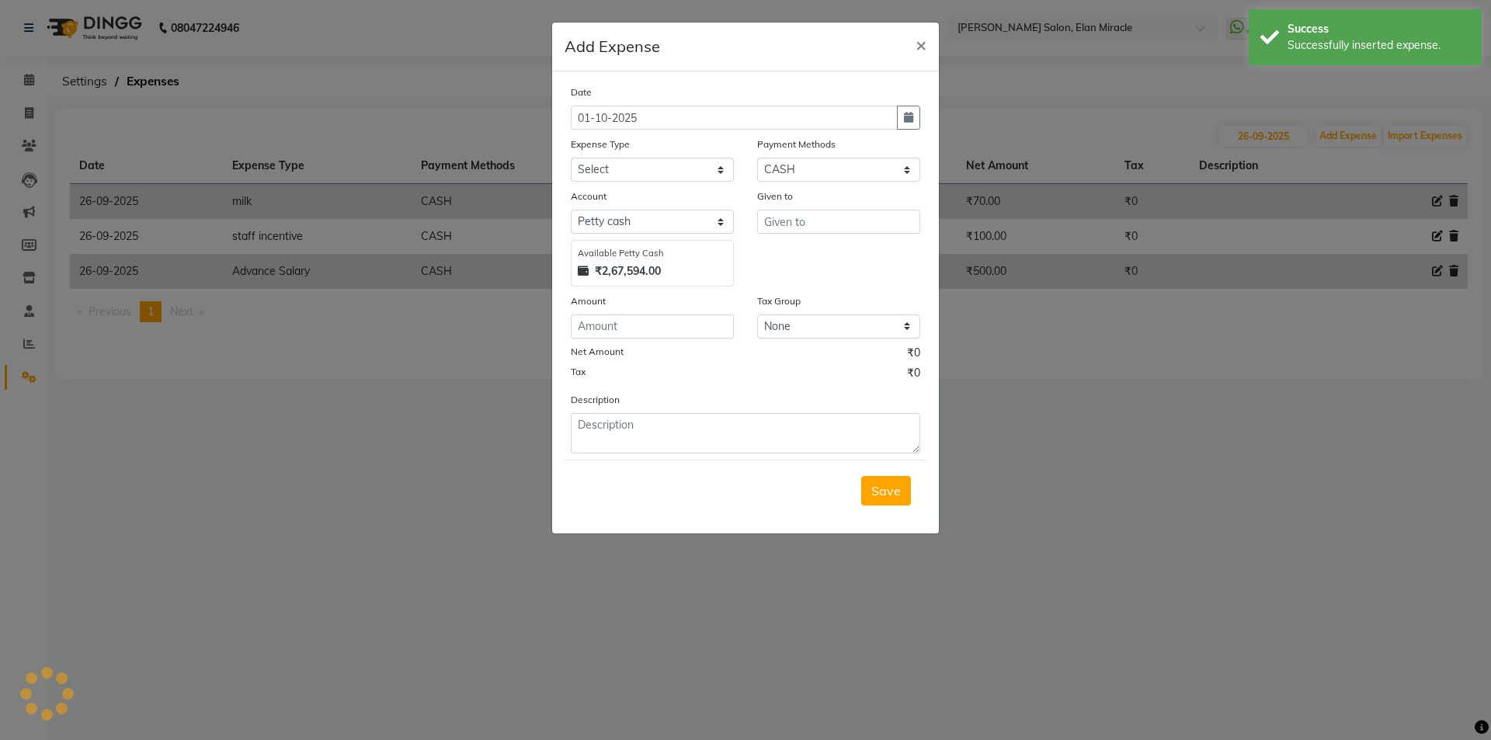
click at [900, 121] on button "button" at bounding box center [908, 118] width 23 height 24
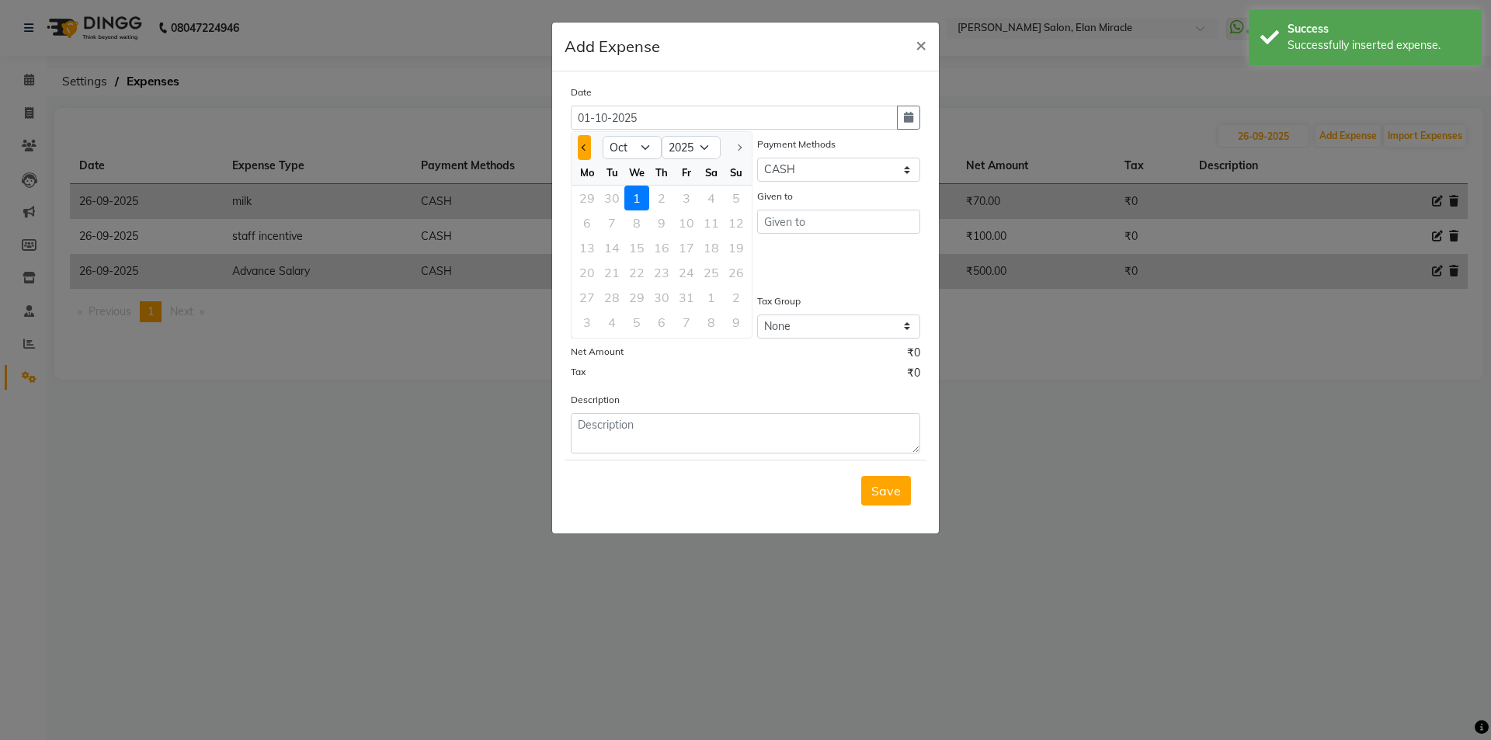
click at [583, 139] on button "Previous month" at bounding box center [584, 147] width 13 height 25
click at [696, 274] on div "26" at bounding box center [686, 272] width 25 height 25
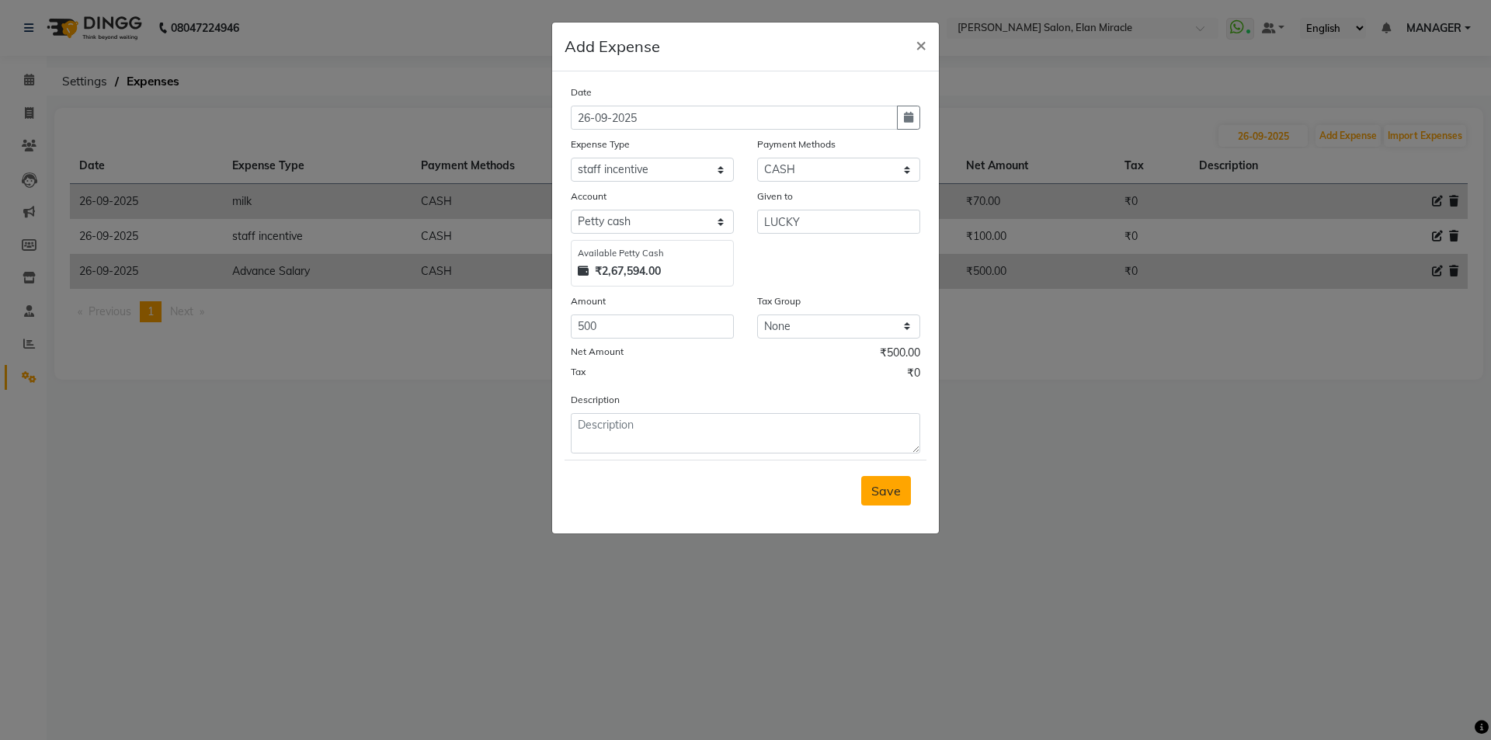
click at [893, 496] on span "Save" at bounding box center [887, 491] width 30 height 16
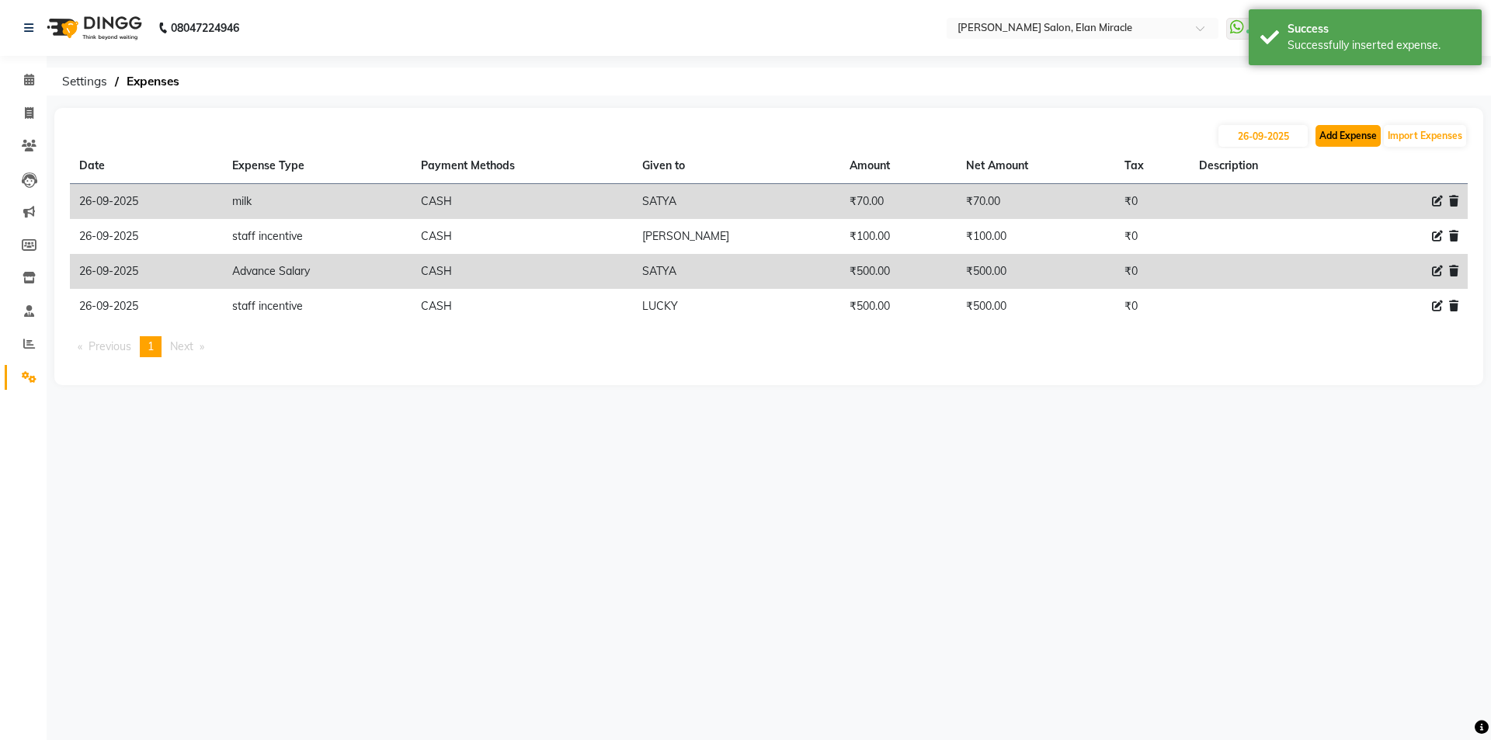
click at [1328, 137] on button "Add Expense" at bounding box center [1348, 136] width 65 height 22
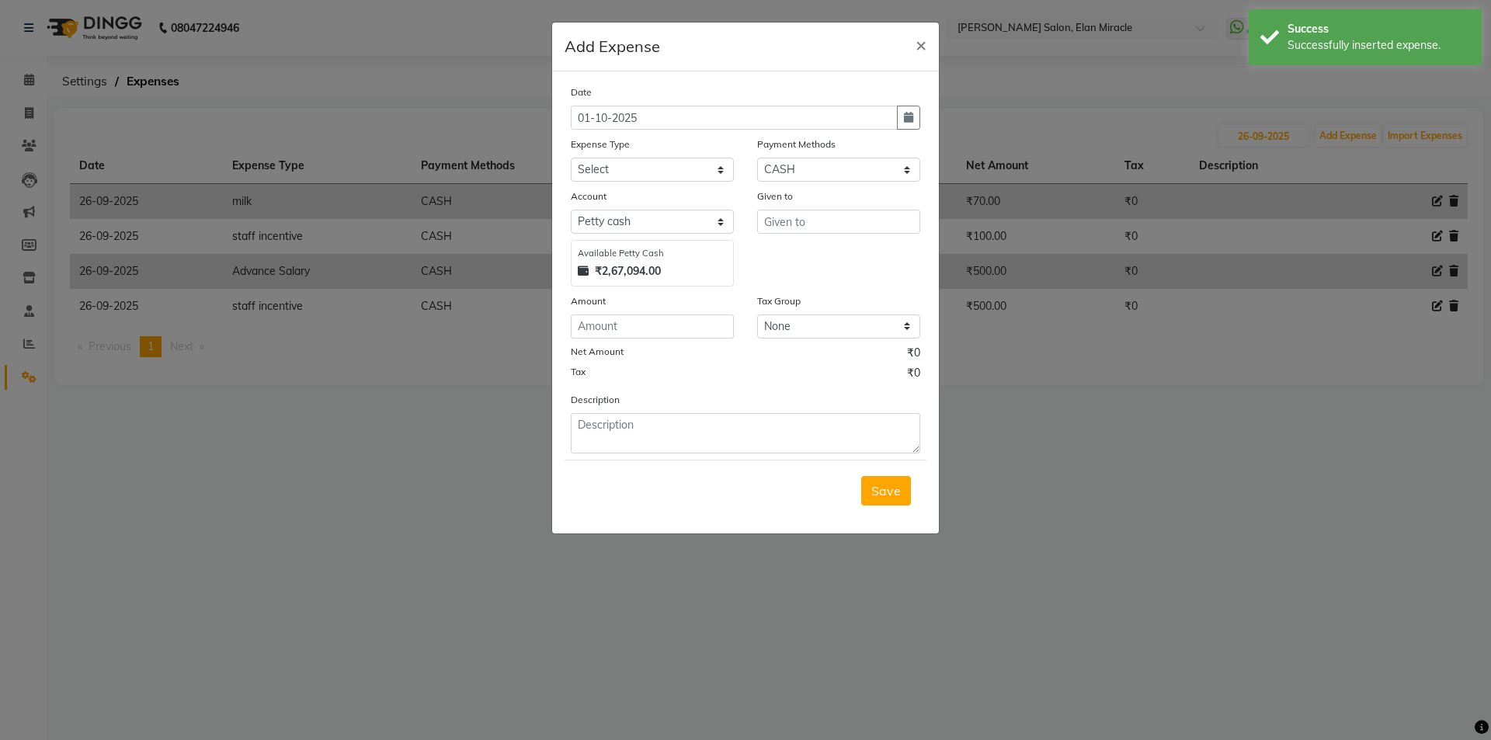
click at [1268, 124] on ngb-modal-window "Add Expense × Date 01-10-2025 Expense Type Select Advance Salary BILLS client c…" at bounding box center [745, 370] width 1491 height 740
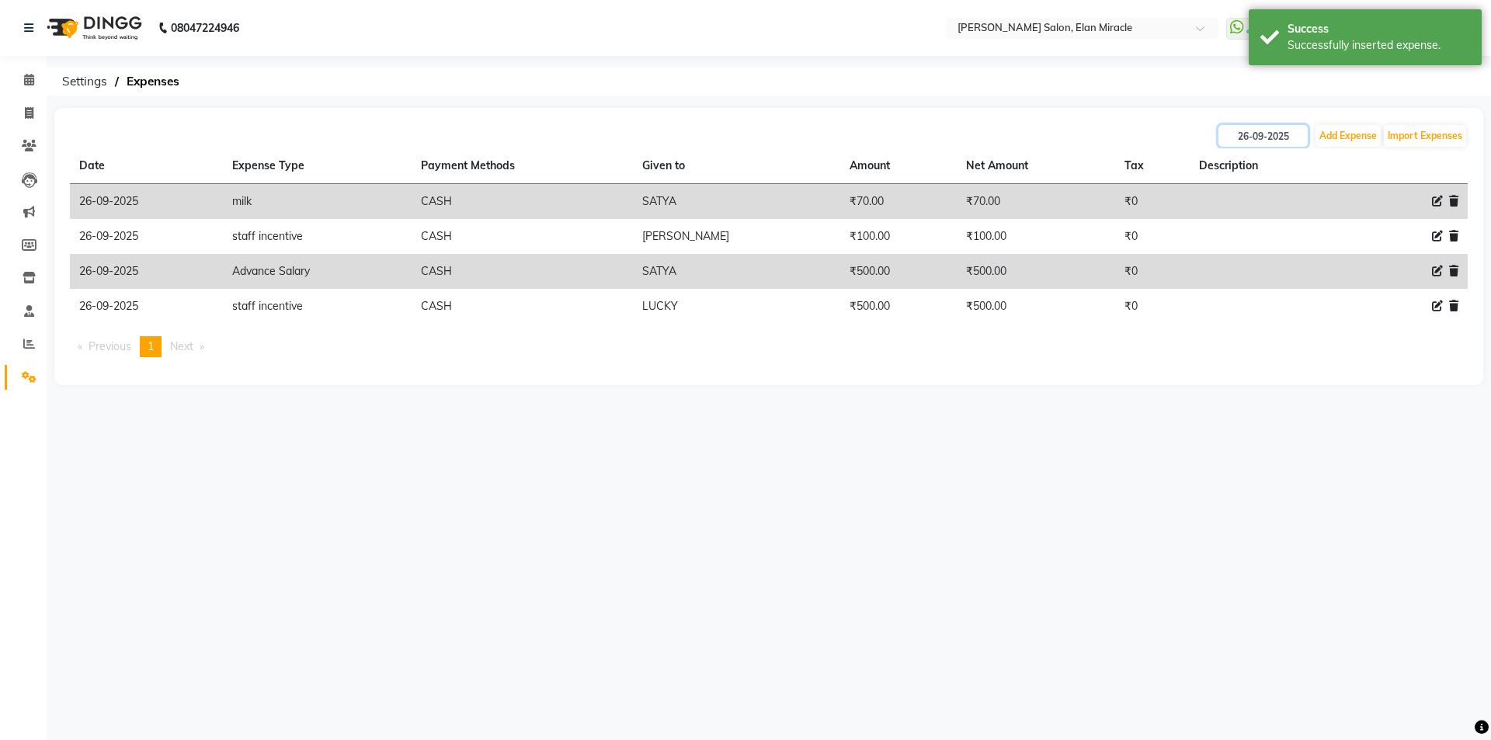
click at [1270, 128] on input "26-09-2025" at bounding box center [1263, 136] width 89 height 22
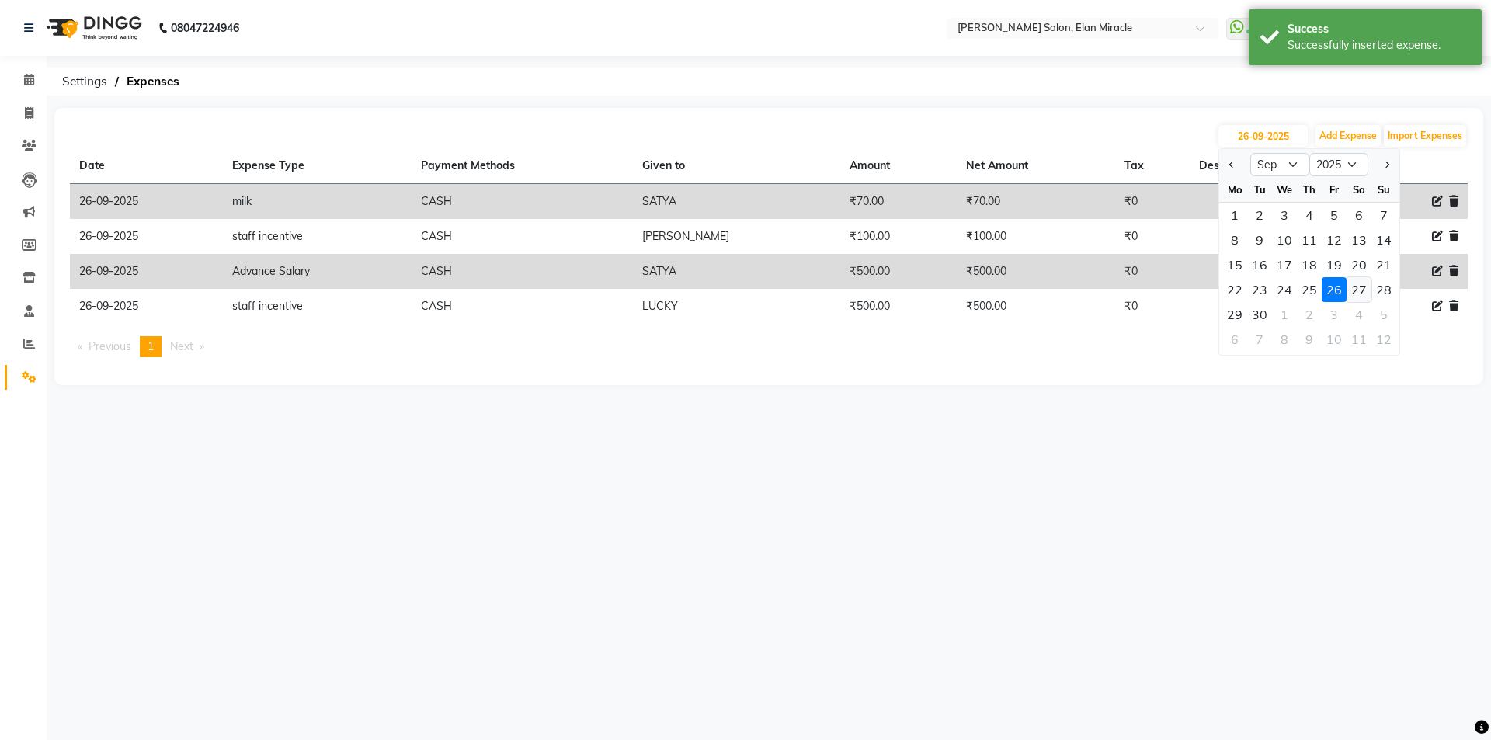
click at [1351, 289] on div "27" at bounding box center [1359, 289] width 25 height 25
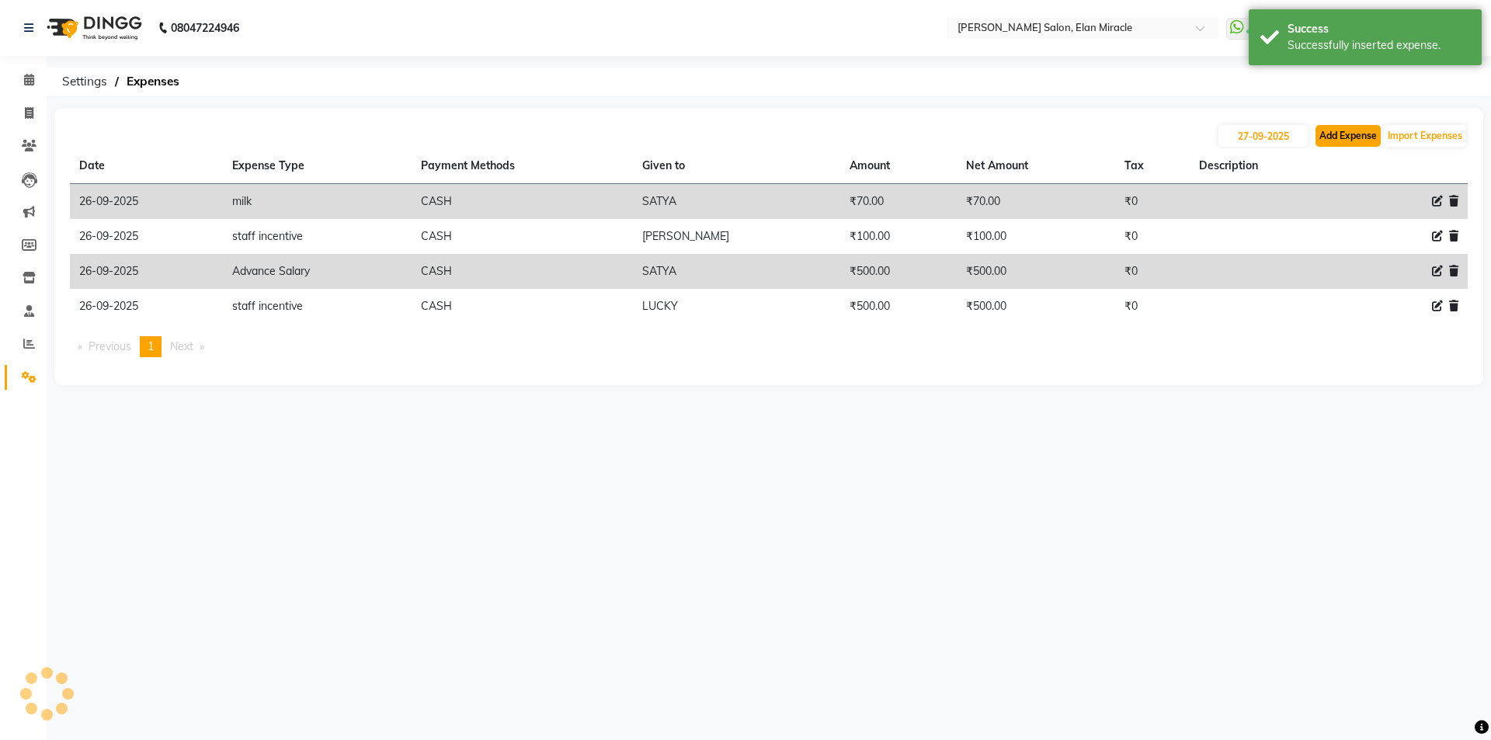
click at [1351, 126] on button "Add Expense" at bounding box center [1348, 136] width 65 height 22
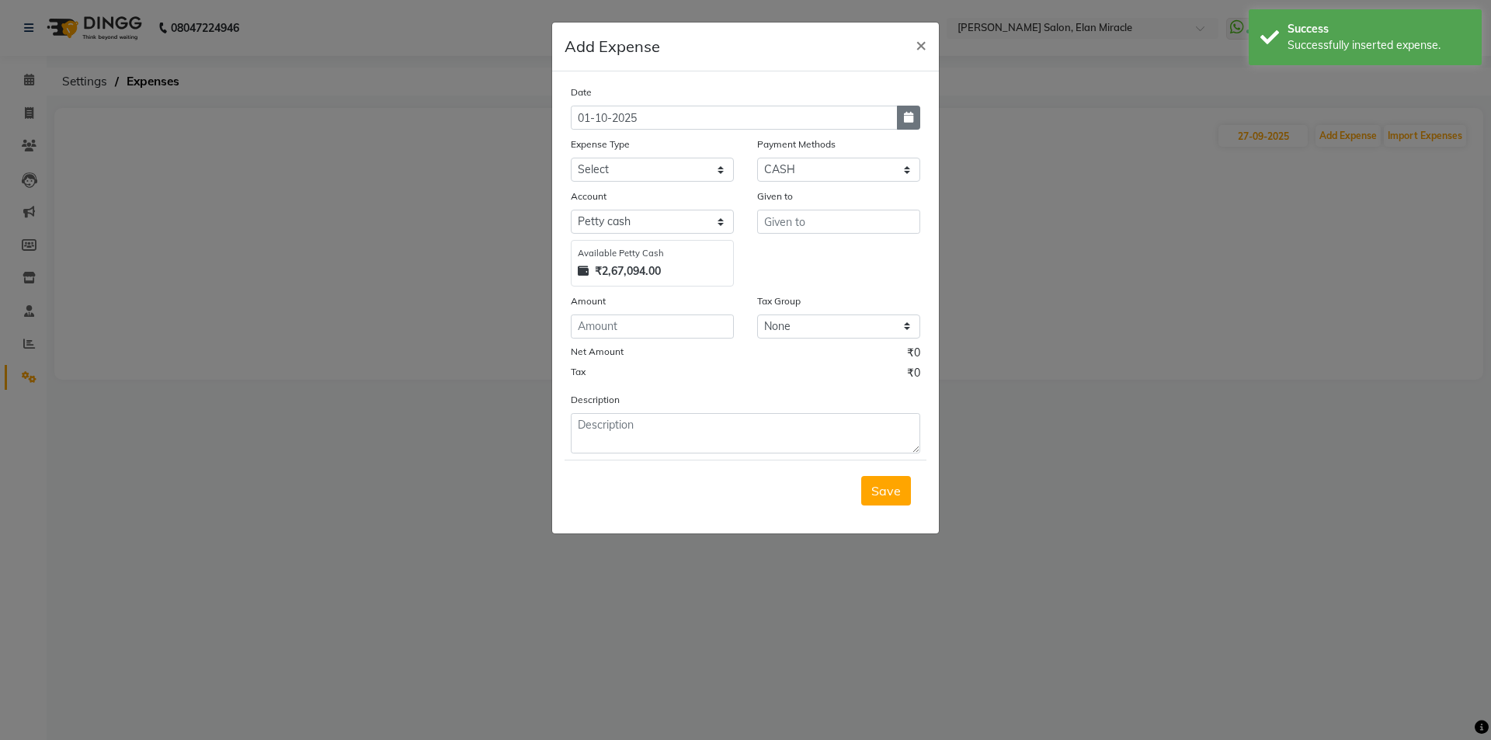
click at [917, 124] on button "button" at bounding box center [908, 118] width 23 height 24
click at [586, 169] on div "Mo" at bounding box center [587, 172] width 25 height 25
click at [582, 158] on button "Previous month" at bounding box center [584, 147] width 13 height 25
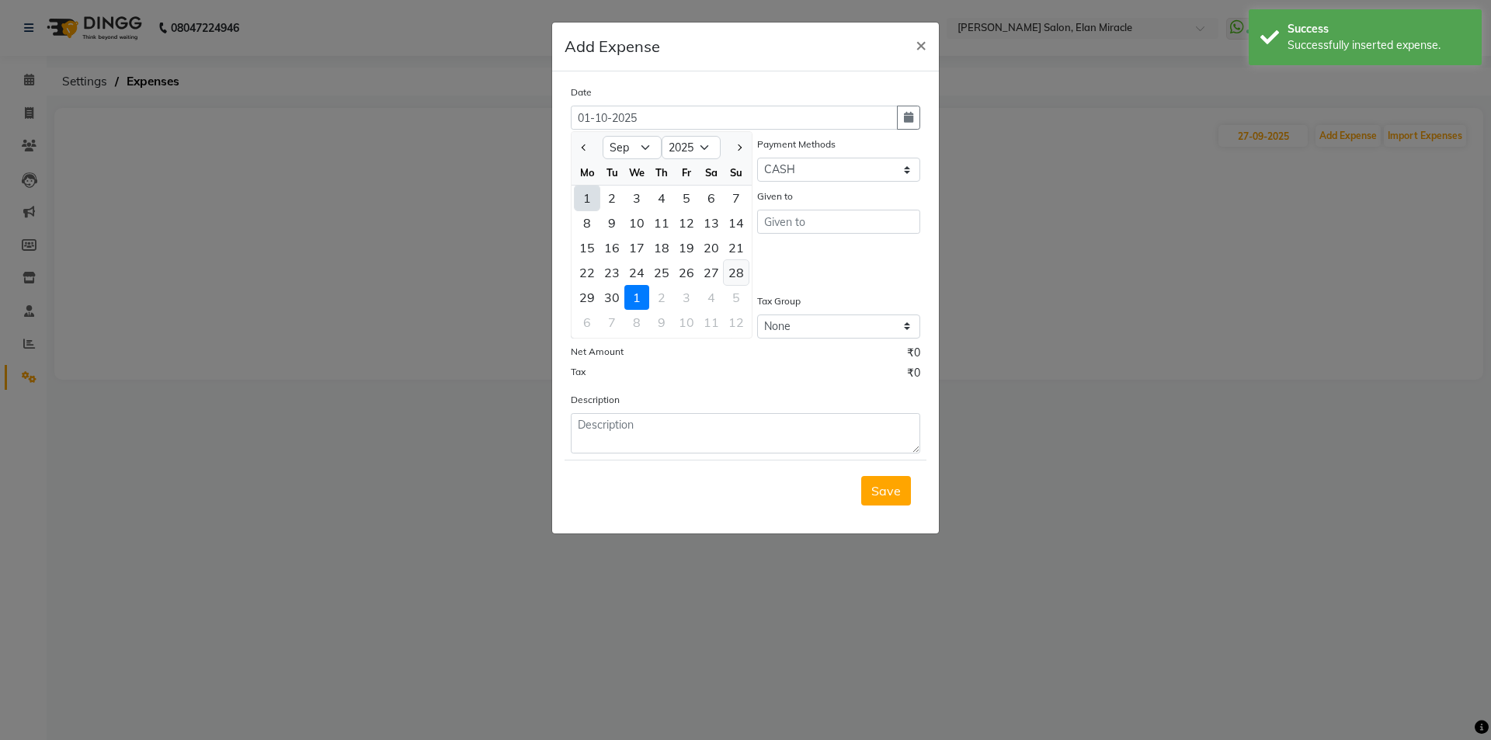
click at [725, 267] on div "28" at bounding box center [736, 272] width 25 height 25
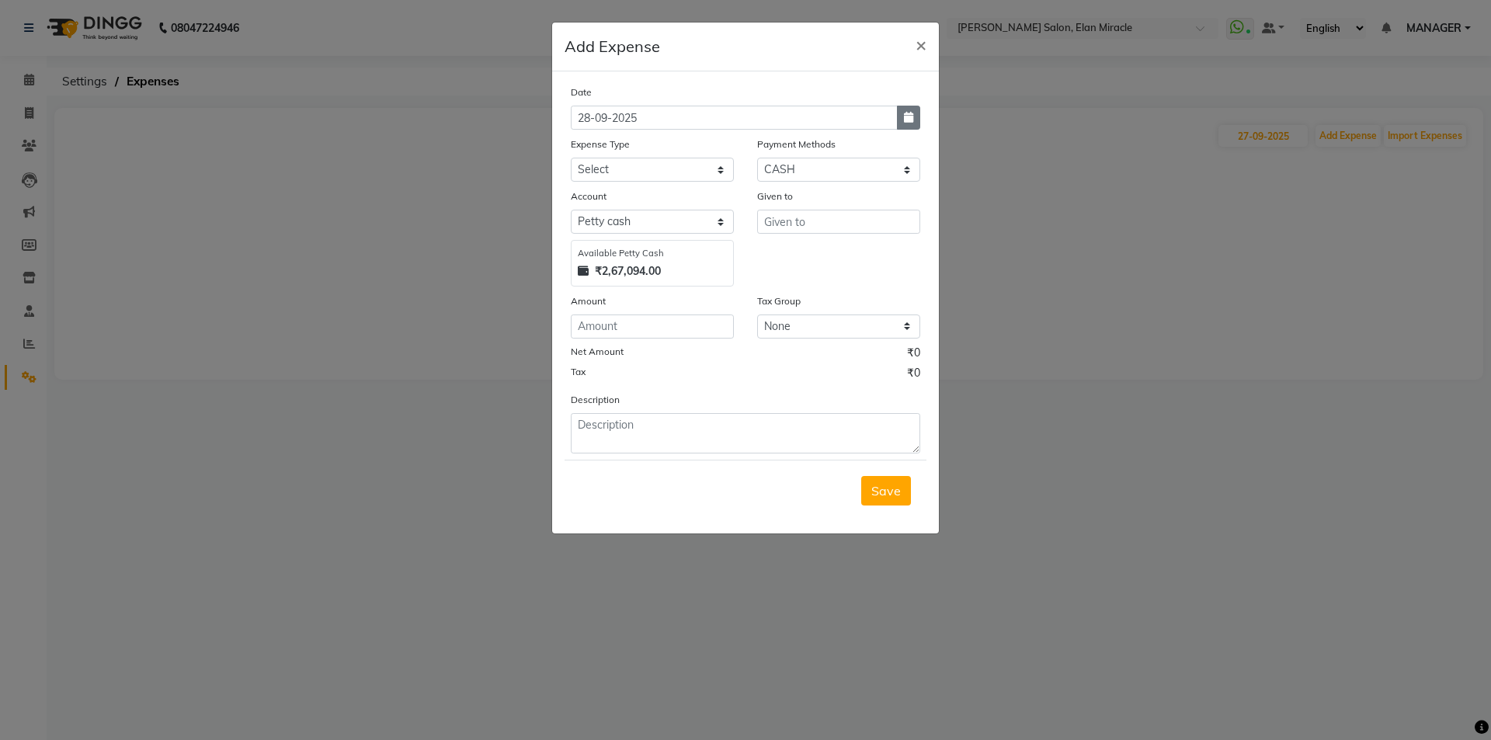
click at [910, 124] on button "button" at bounding box center [908, 118] width 23 height 24
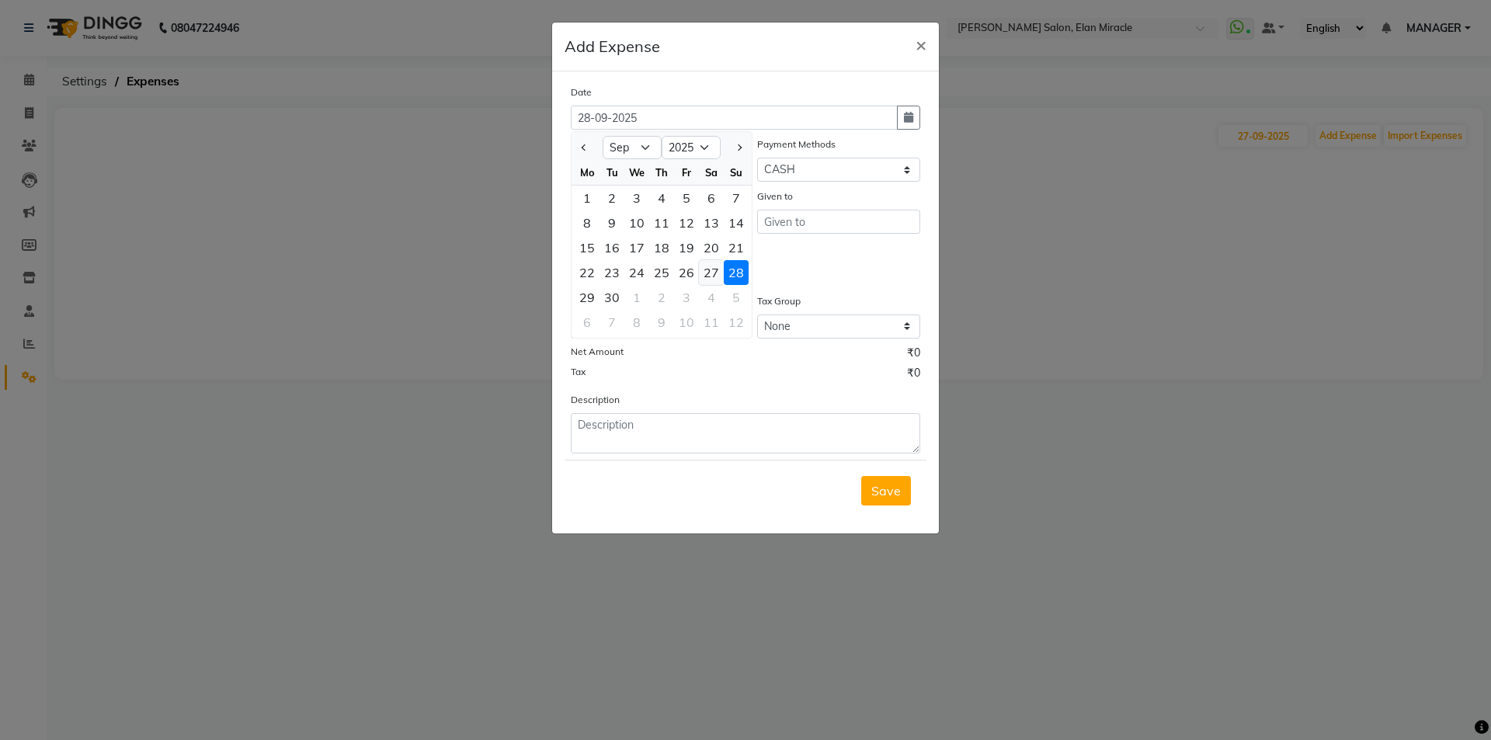
click at [713, 283] on div "27" at bounding box center [711, 272] width 25 height 25
click at [869, 496] on button "Save" at bounding box center [886, 491] width 50 height 30
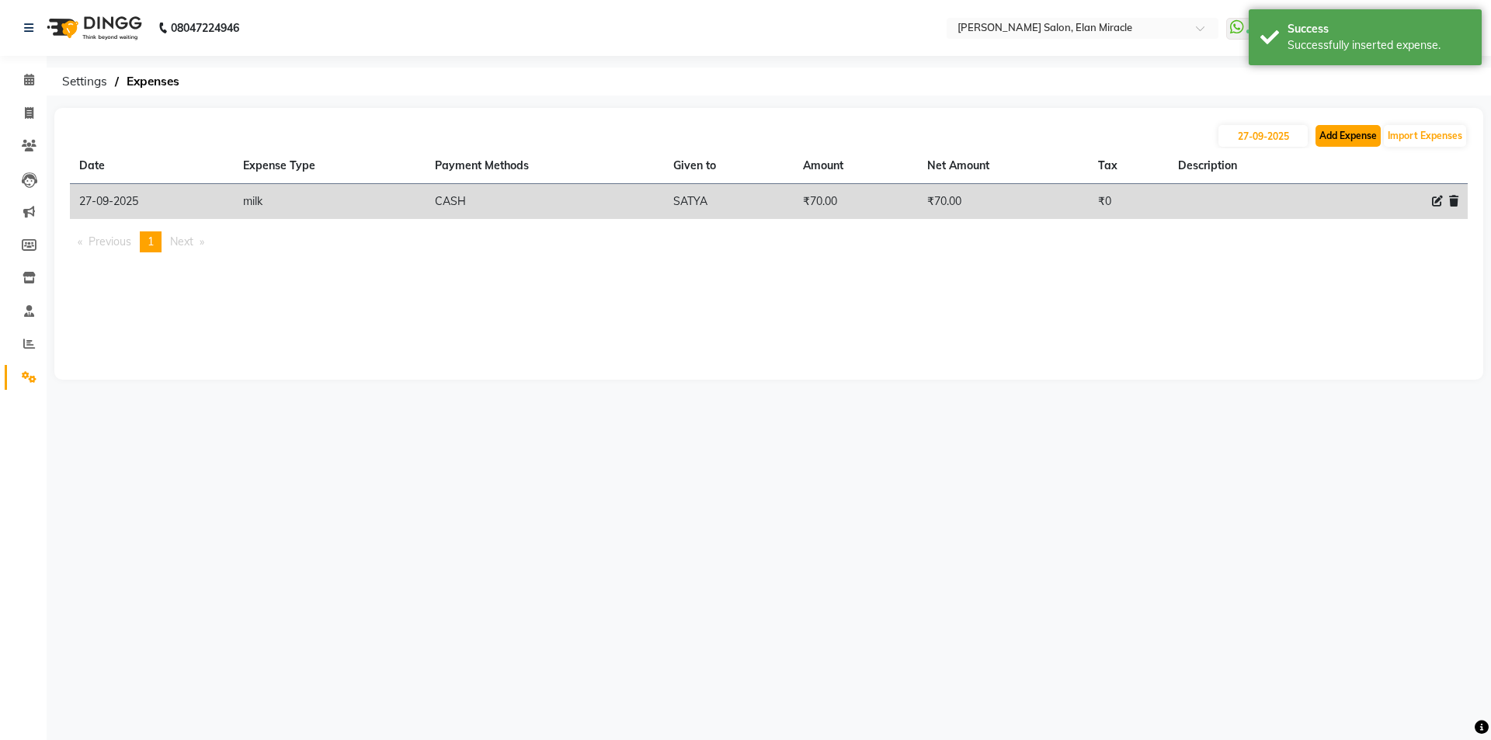
click at [1324, 143] on button "Add Expense" at bounding box center [1348, 136] width 65 height 22
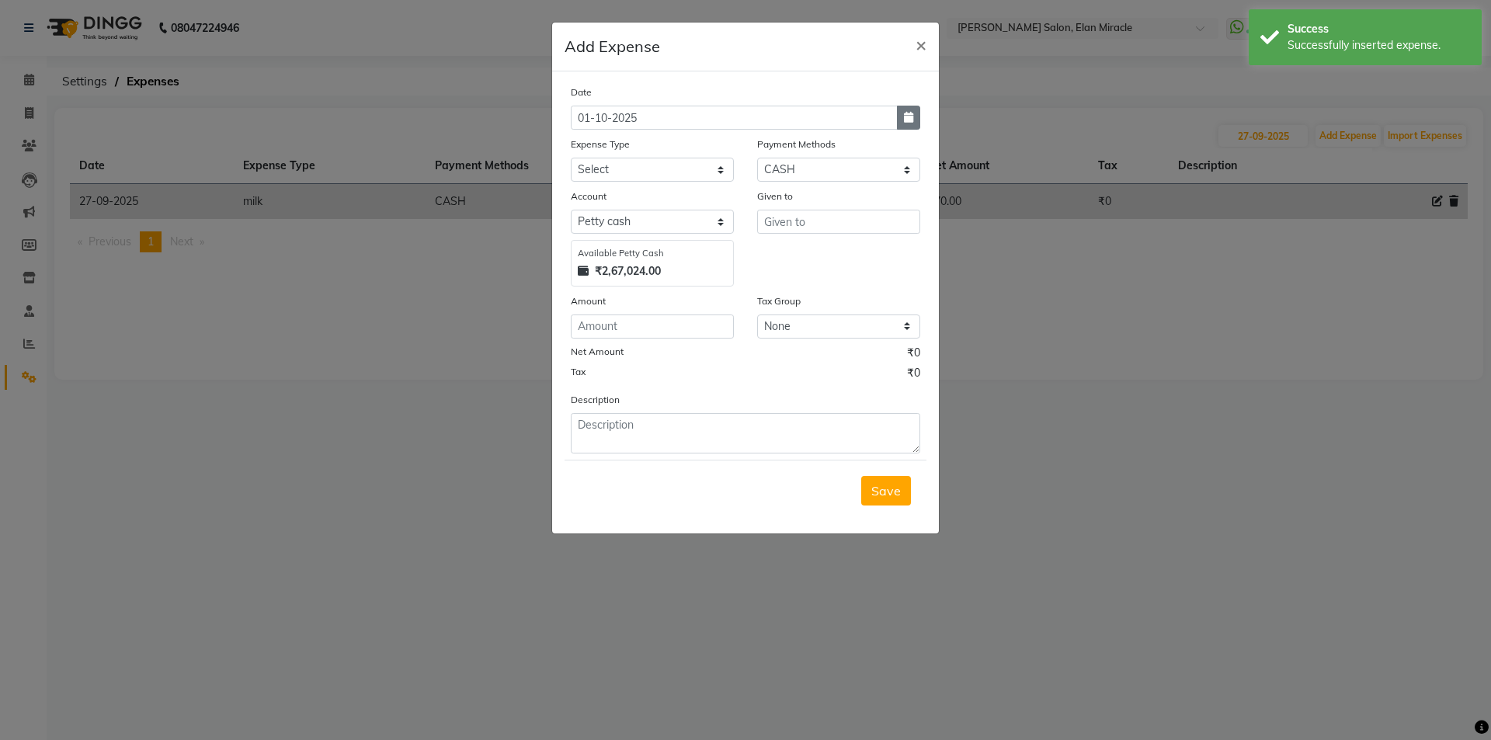
click at [907, 120] on icon "button" at bounding box center [908, 117] width 9 height 11
click at [592, 144] on div at bounding box center [587, 147] width 31 height 25
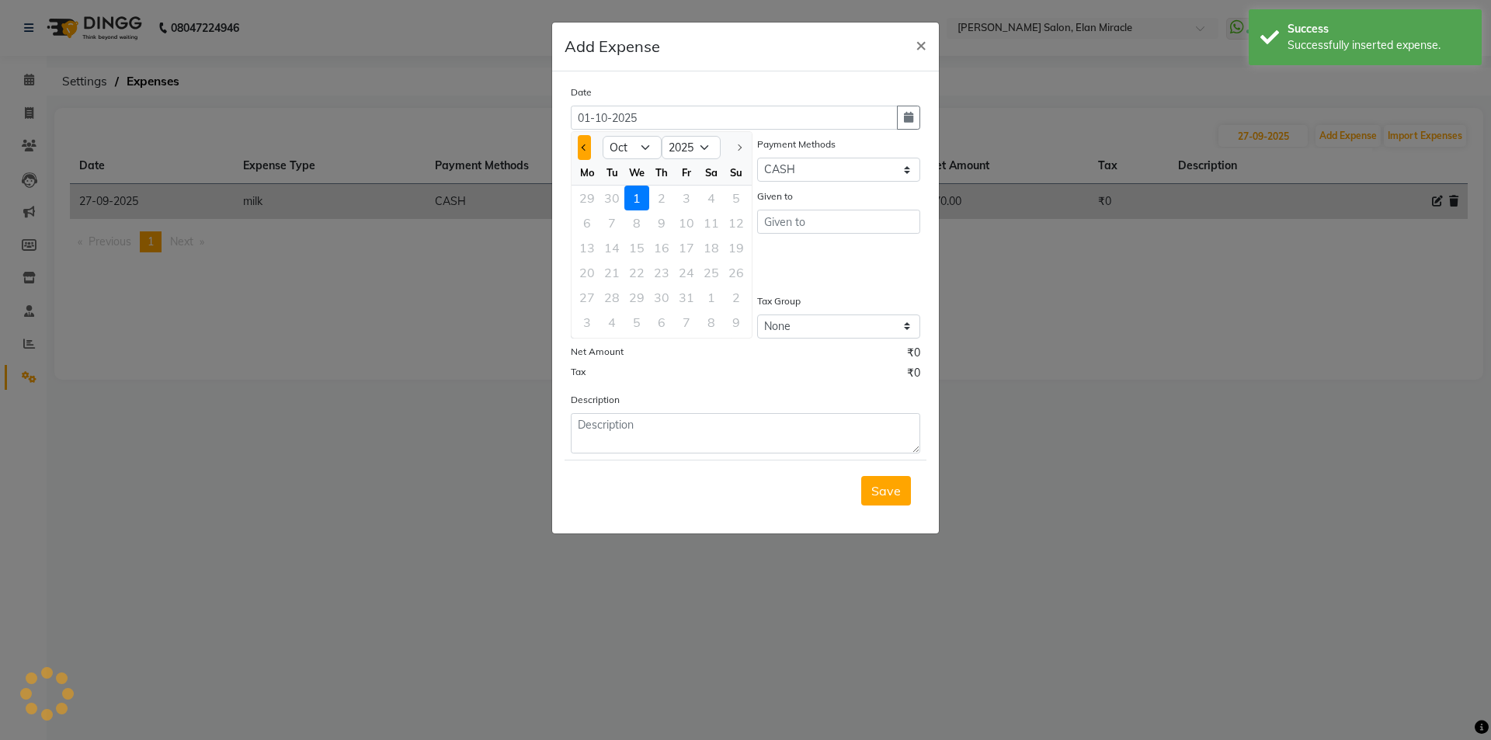
click at [588, 149] on button "Previous month" at bounding box center [584, 147] width 13 height 25
click at [705, 277] on div "27" at bounding box center [711, 272] width 25 height 25
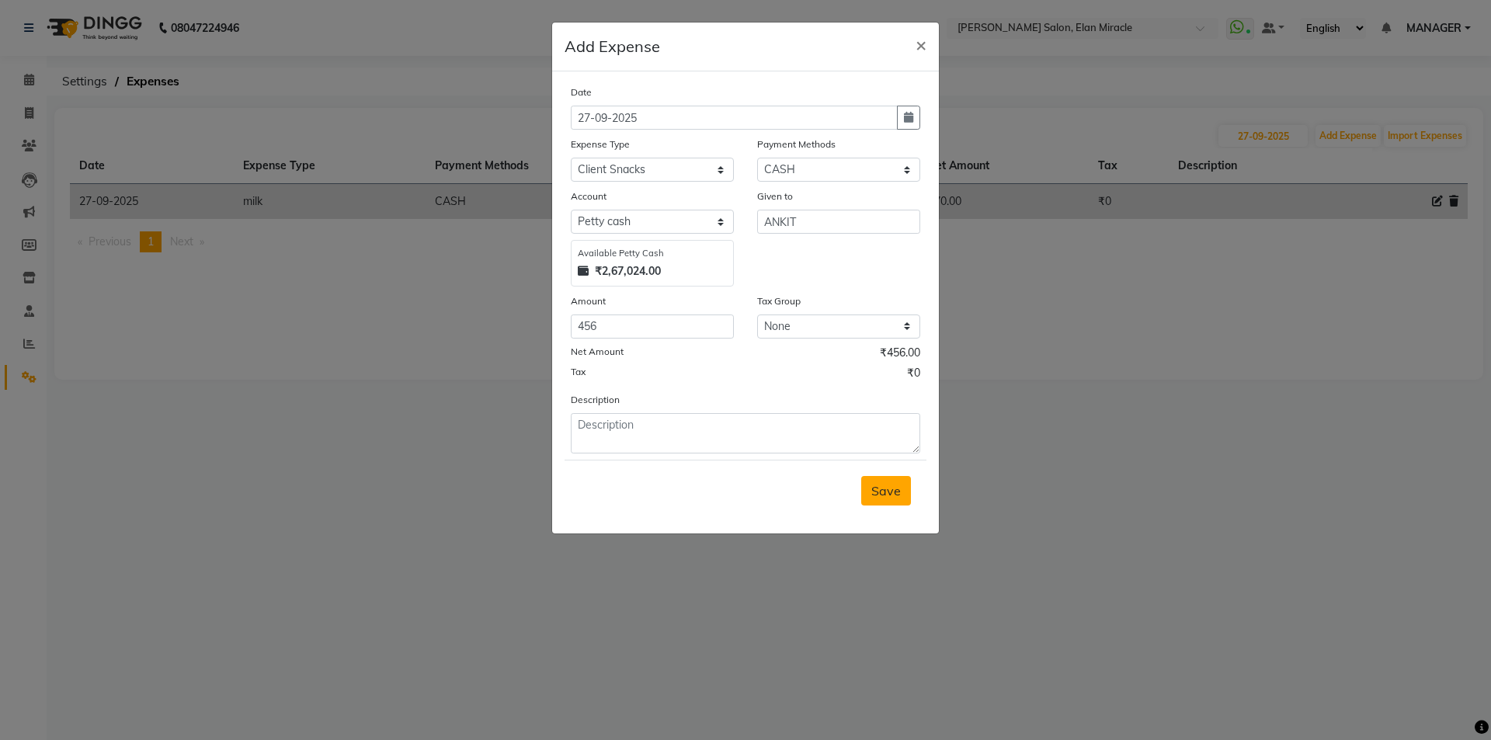
click at [883, 505] on button "Save" at bounding box center [886, 491] width 50 height 30
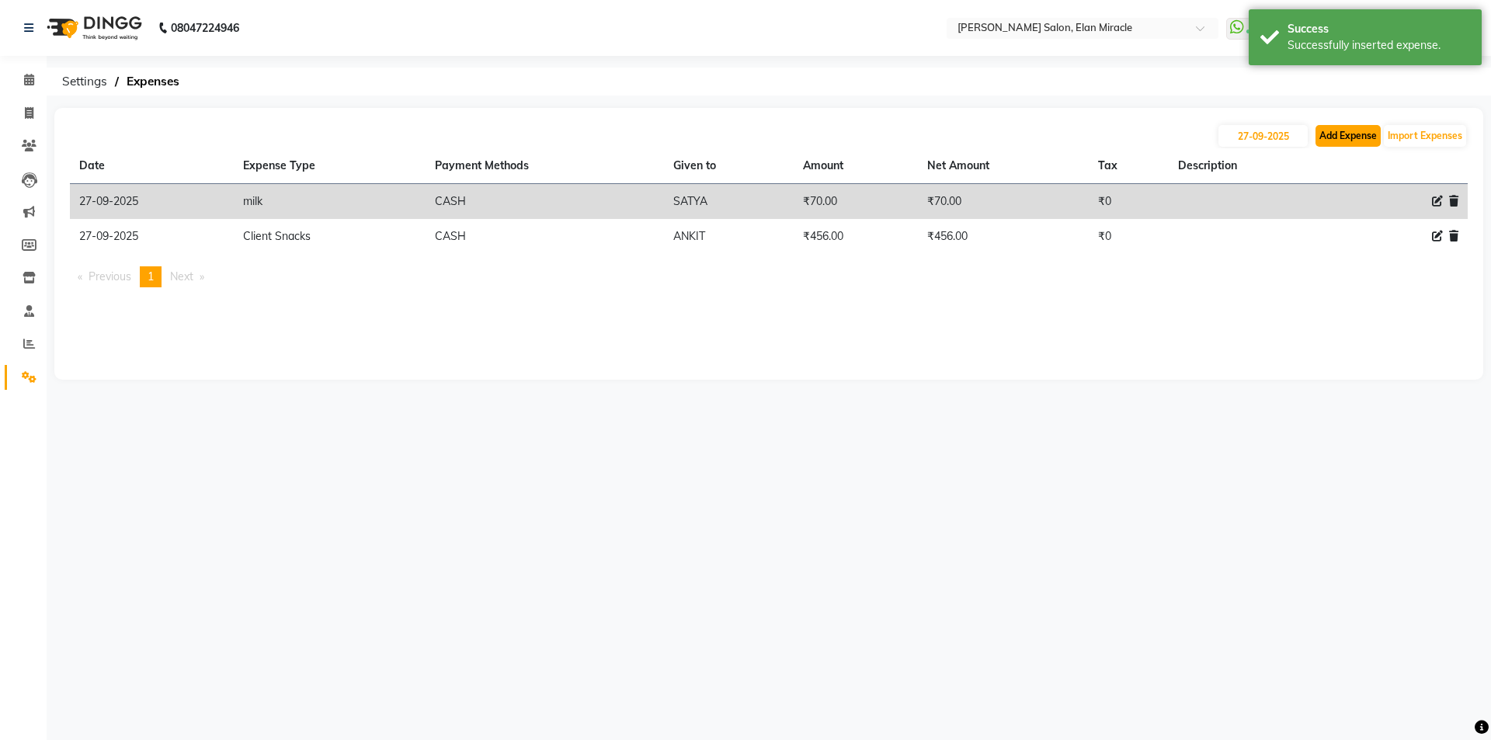
click at [1355, 141] on button "Add Expense" at bounding box center [1348, 136] width 65 height 22
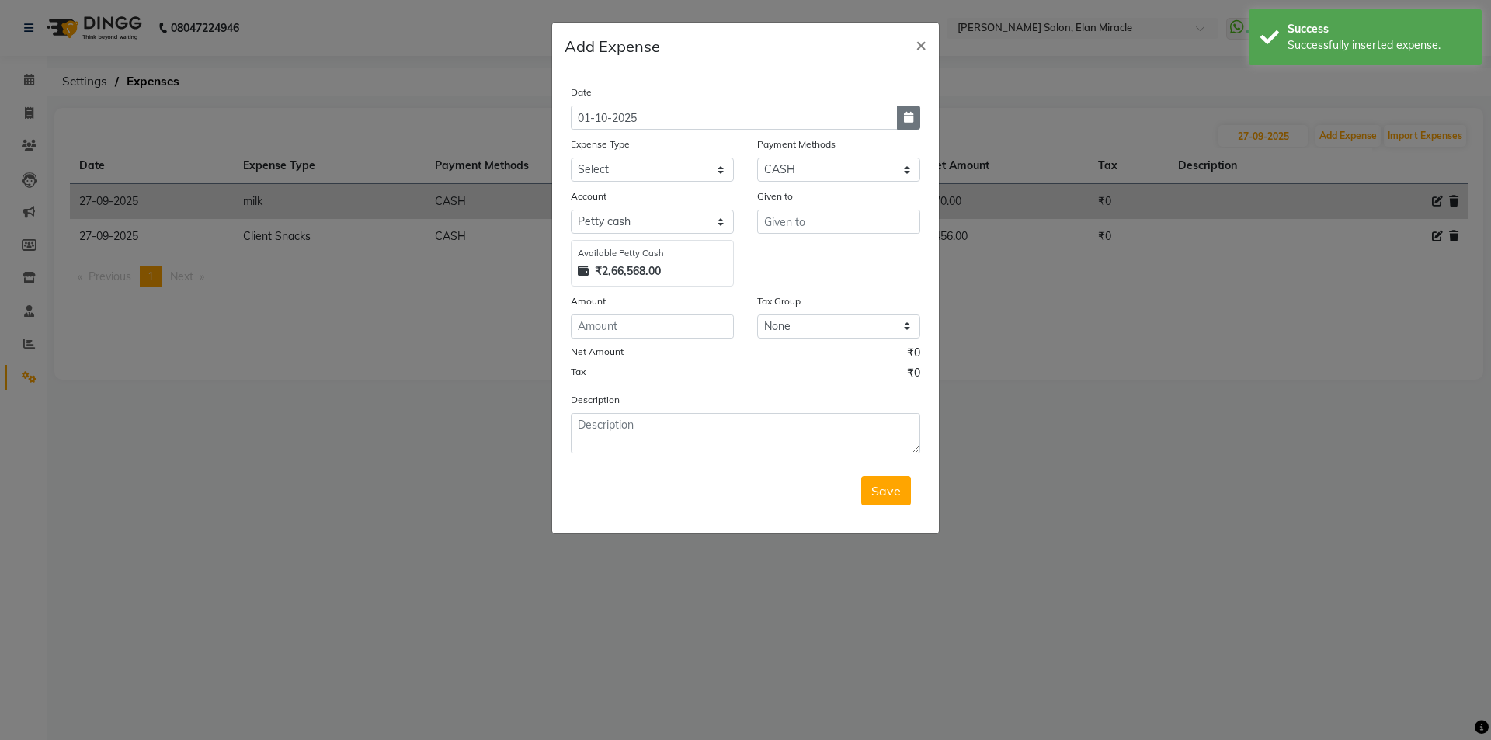
click at [904, 114] on icon "button" at bounding box center [908, 117] width 9 height 11
click at [586, 155] on button "Previous month" at bounding box center [584, 147] width 13 height 25
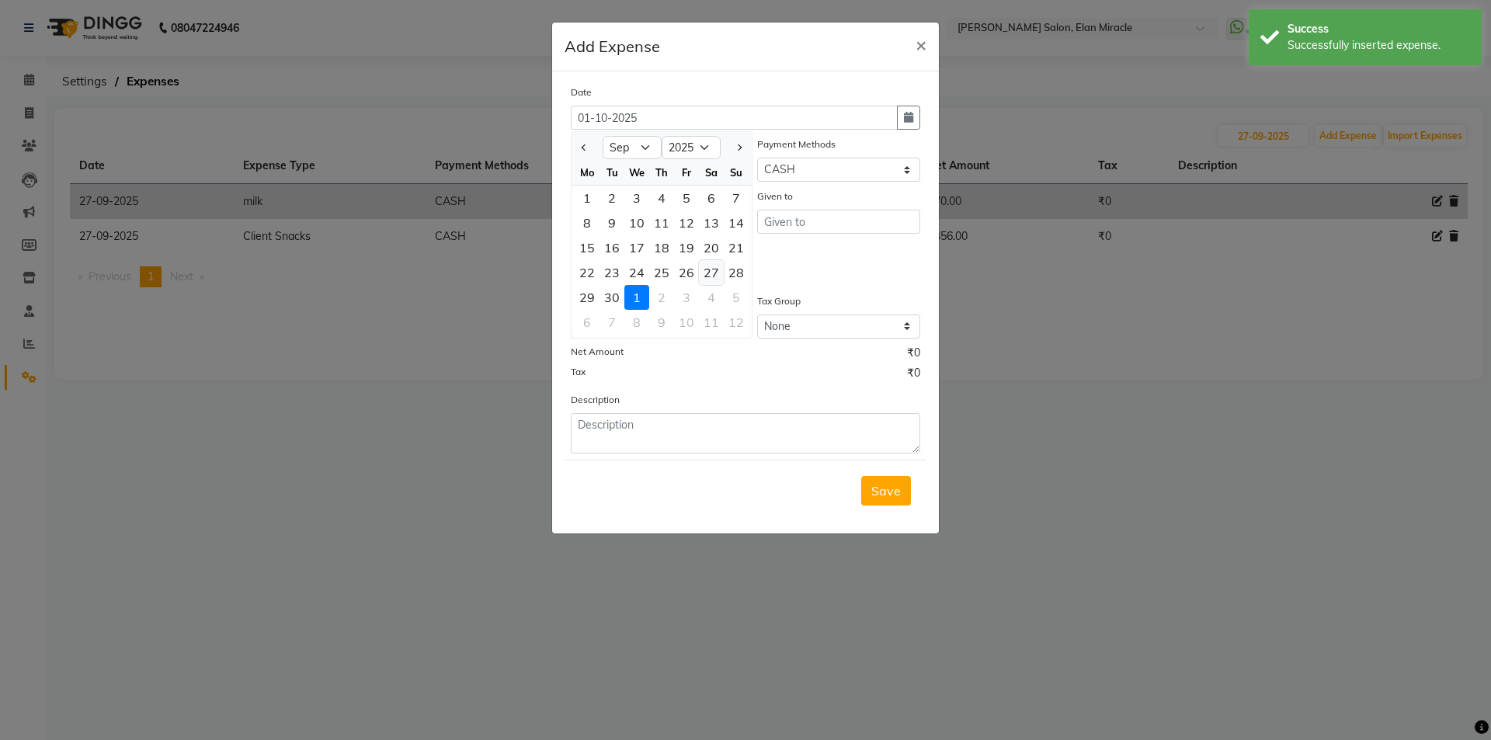
click at [708, 275] on div "27" at bounding box center [711, 272] width 25 height 25
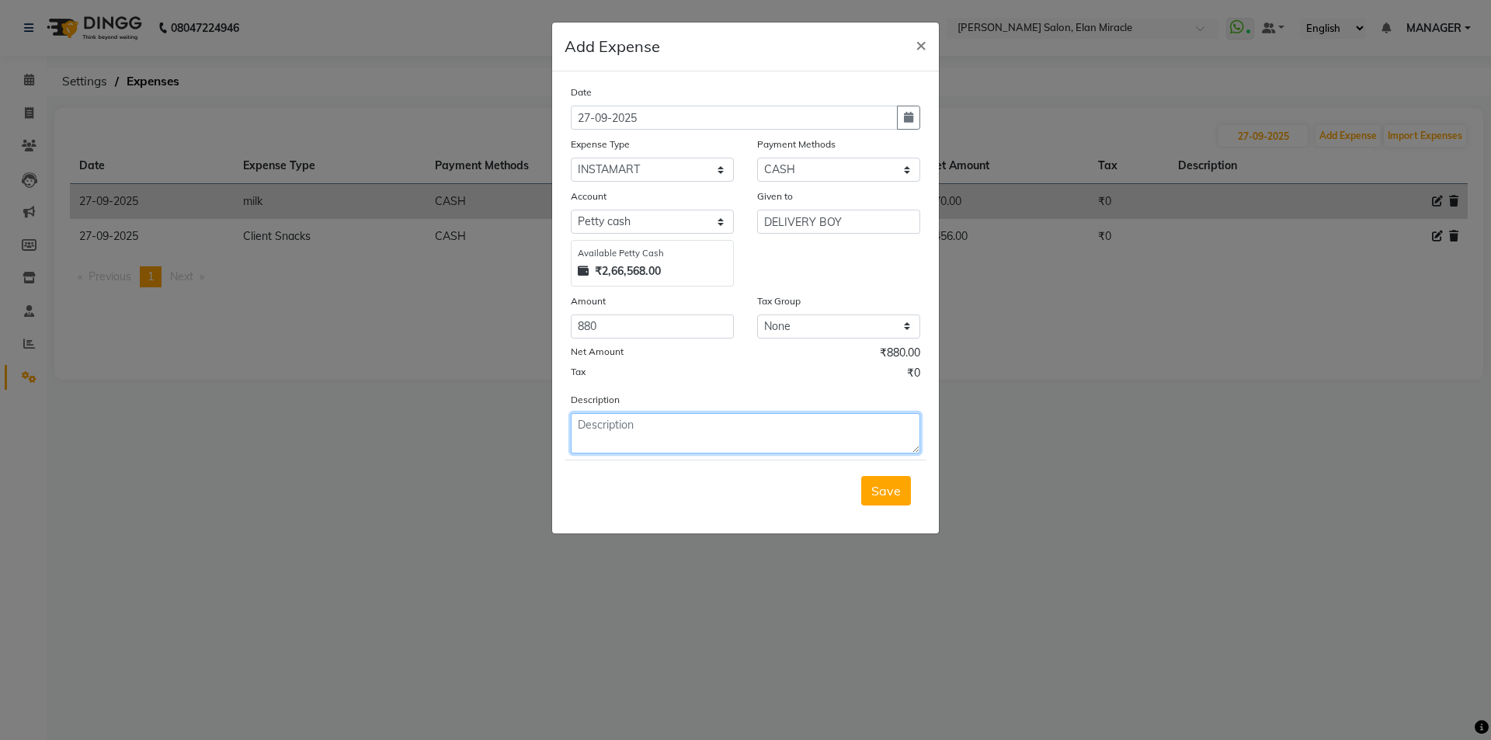
click at [812, 438] on textarea at bounding box center [746, 433] width 350 height 40
click at [873, 496] on span "Save" at bounding box center [887, 491] width 30 height 16
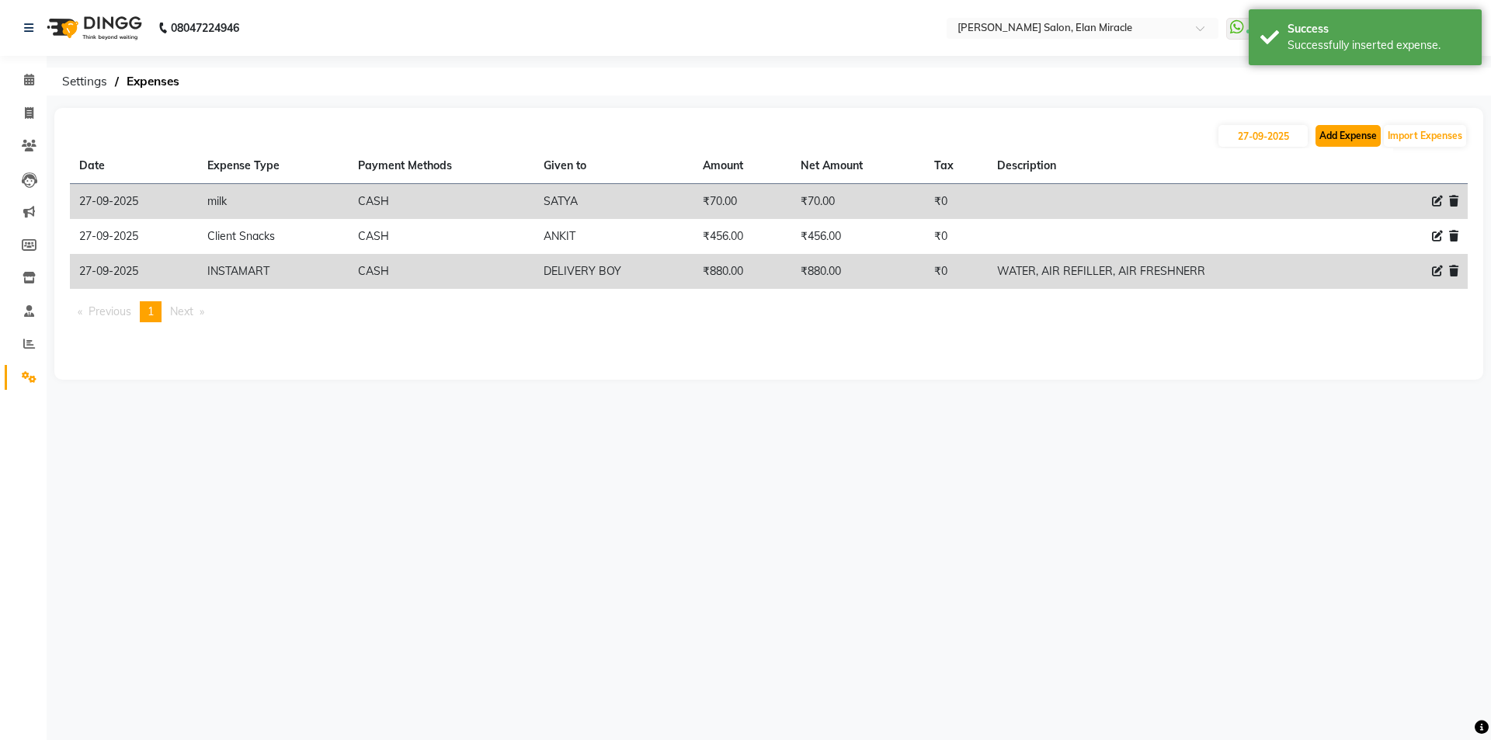
click at [1334, 133] on button "Add Expense" at bounding box center [1348, 136] width 65 height 22
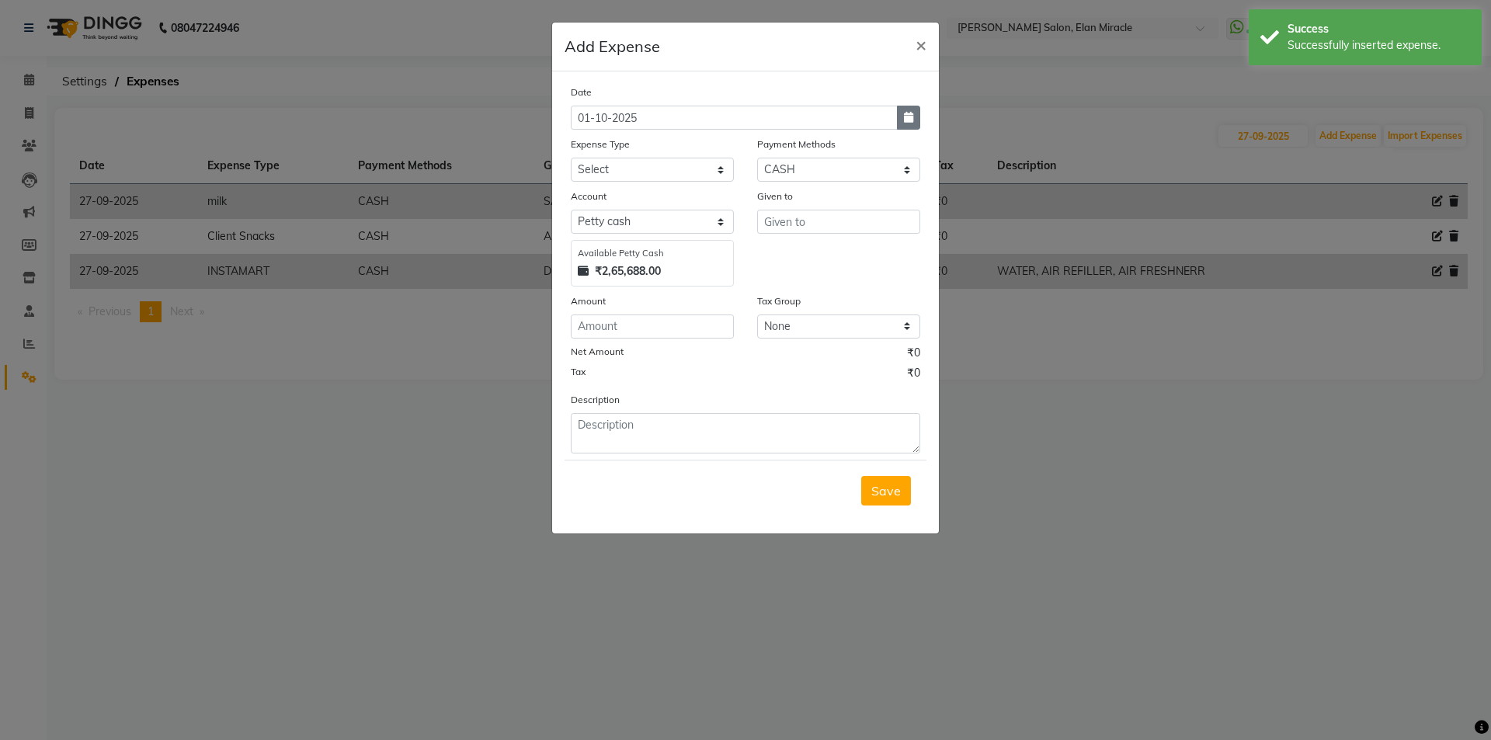
click at [912, 127] on button "button" at bounding box center [908, 118] width 23 height 24
click at [587, 145] on button "Previous month" at bounding box center [584, 147] width 13 height 25
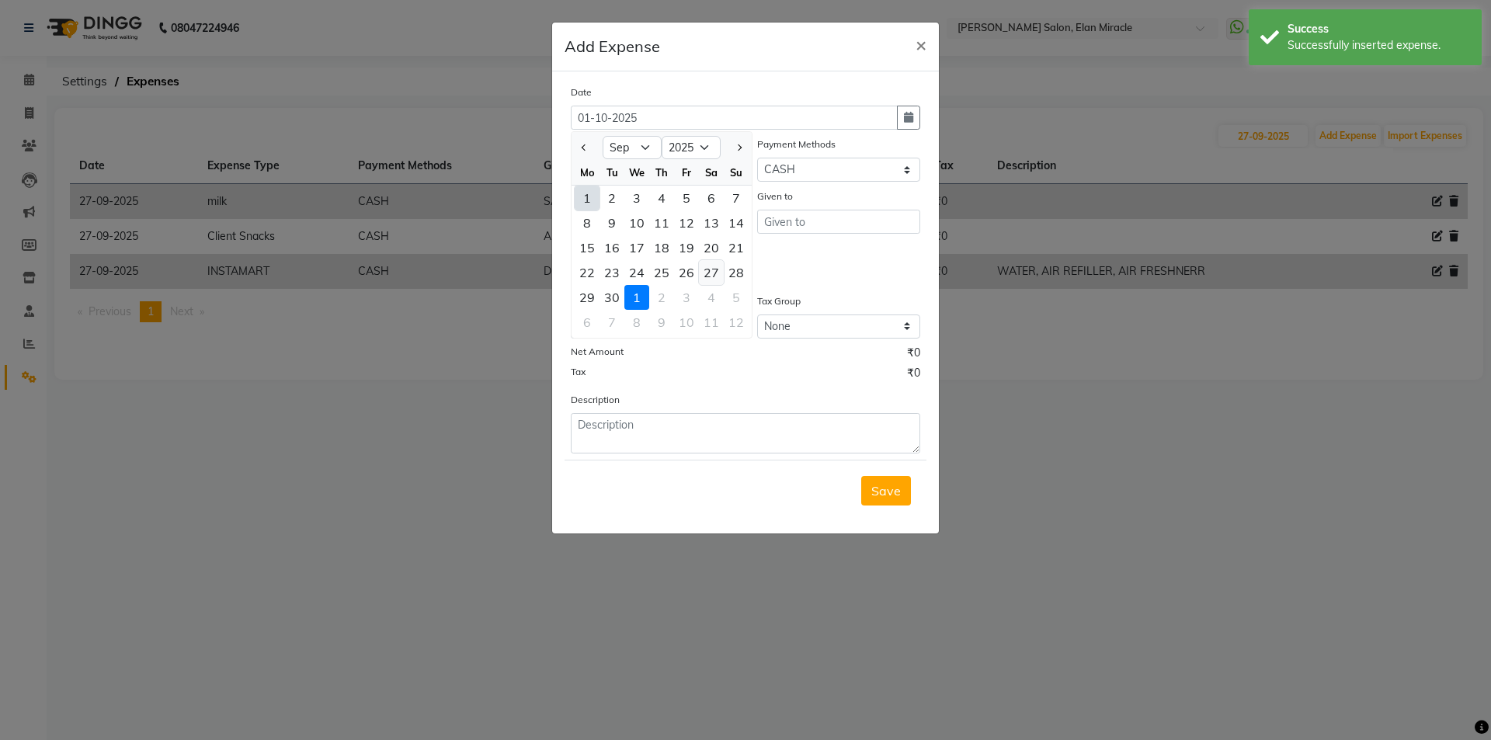
click at [706, 266] on div "27" at bounding box center [711, 272] width 25 height 25
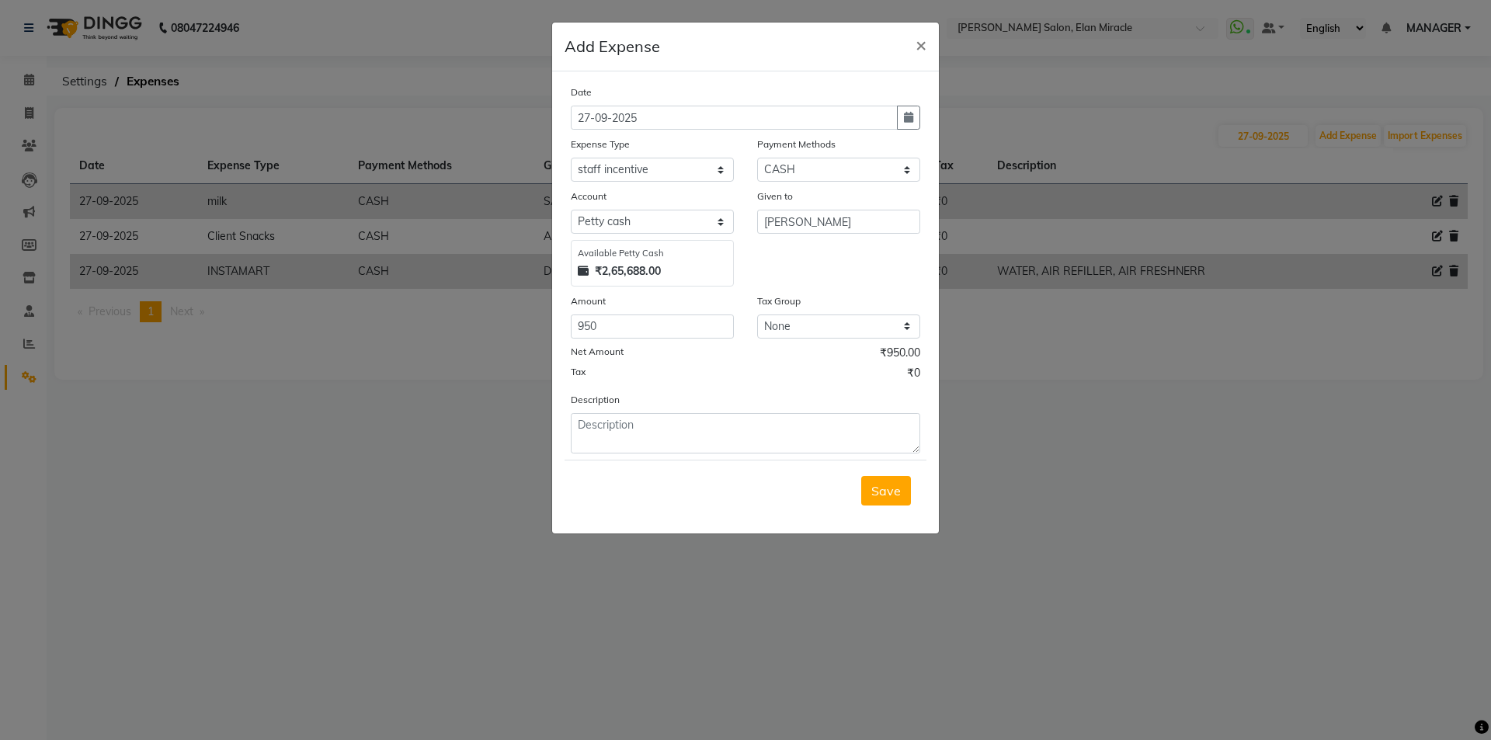
click at [865, 472] on div "Save" at bounding box center [746, 490] width 362 height 61
drag, startPoint x: 868, startPoint y: 474, endPoint x: 880, endPoint y: 482, distance: 14.7
click at [868, 474] on div "Save" at bounding box center [746, 490] width 362 height 61
click at [881, 483] on button "Save" at bounding box center [886, 491] width 50 height 30
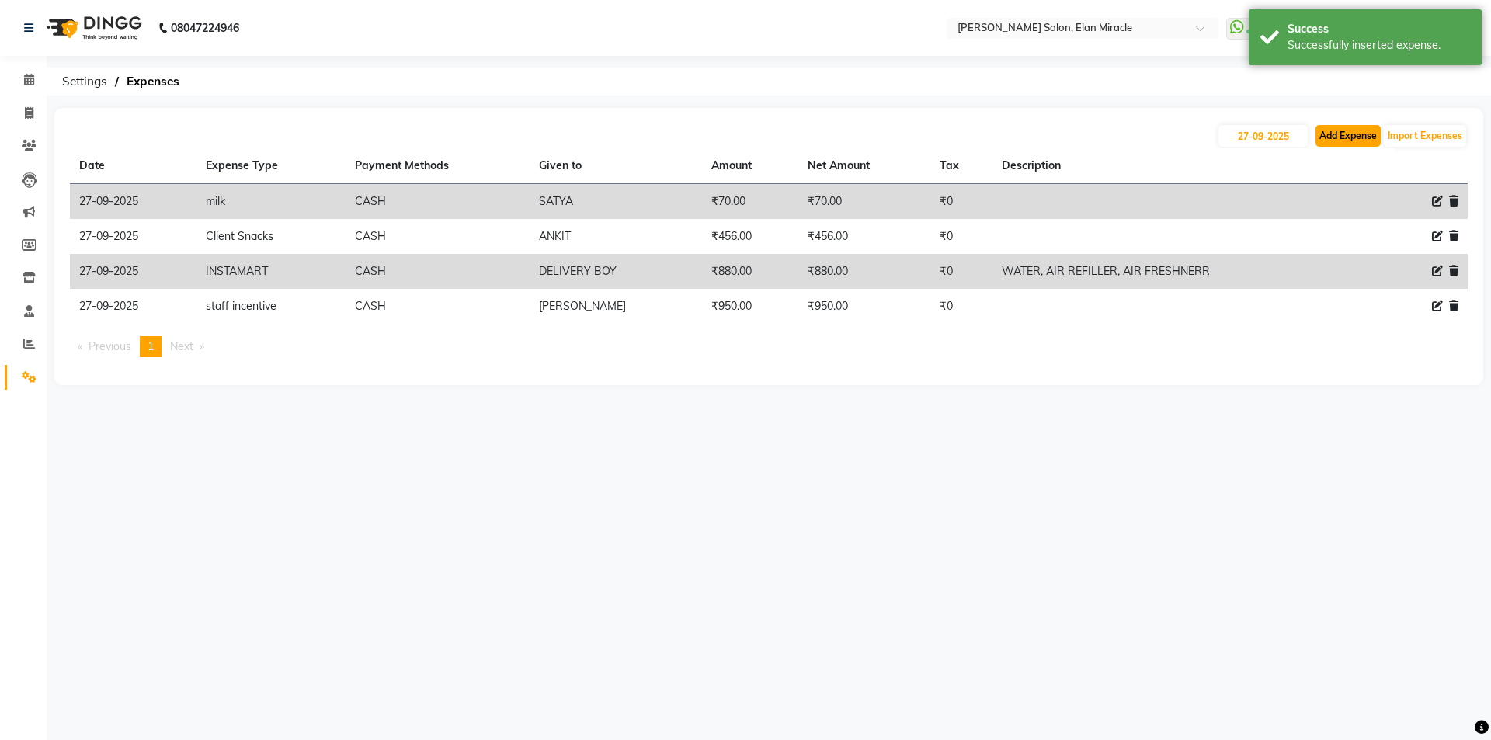
click at [1345, 125] on button "Add Expense" at bounding box center [1348, 136] width 65 height 22
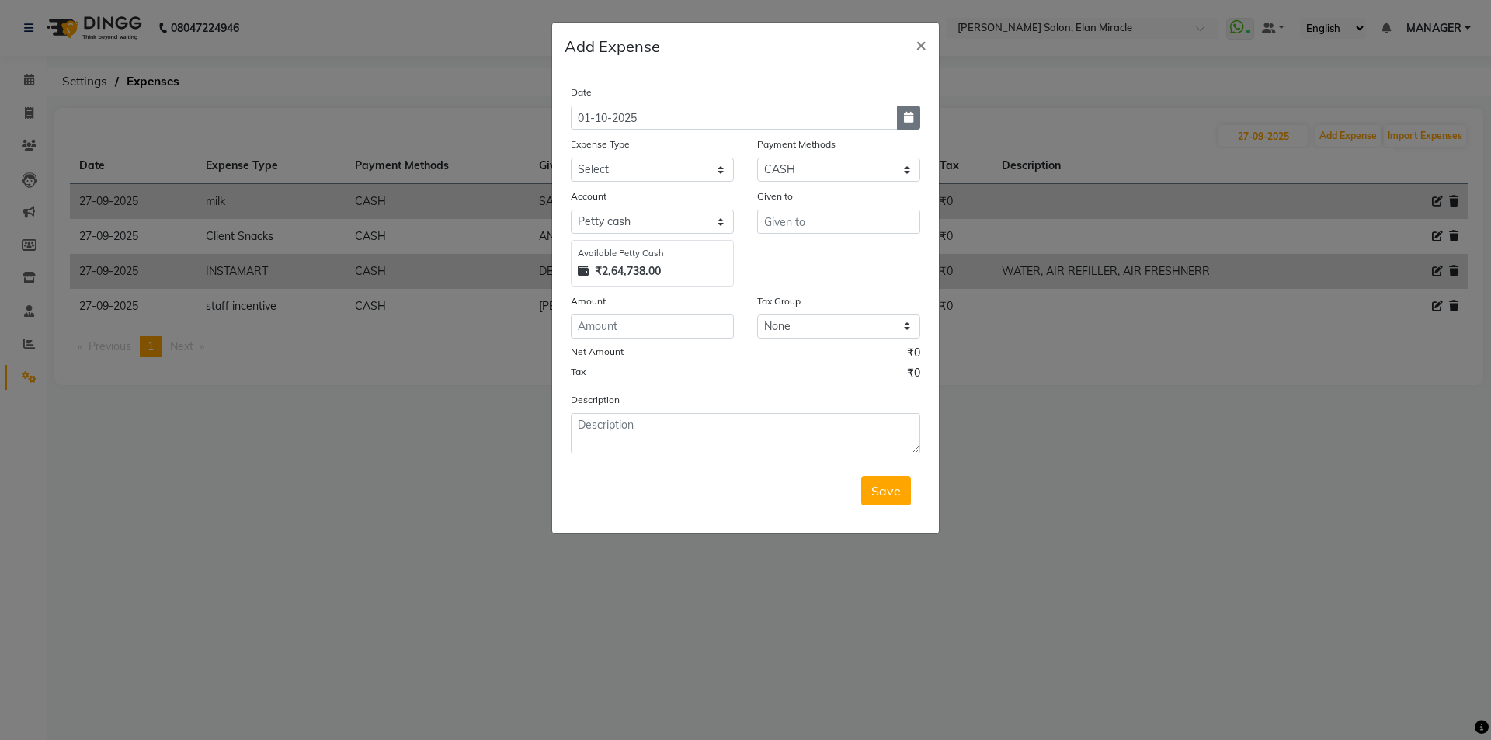
click at [913, 122] on button "button" at bounding box center [908, 118] width 23 height 24
click at [580, 147] on button "Previous month" at bounding box center [584, 147] width 13 height 25
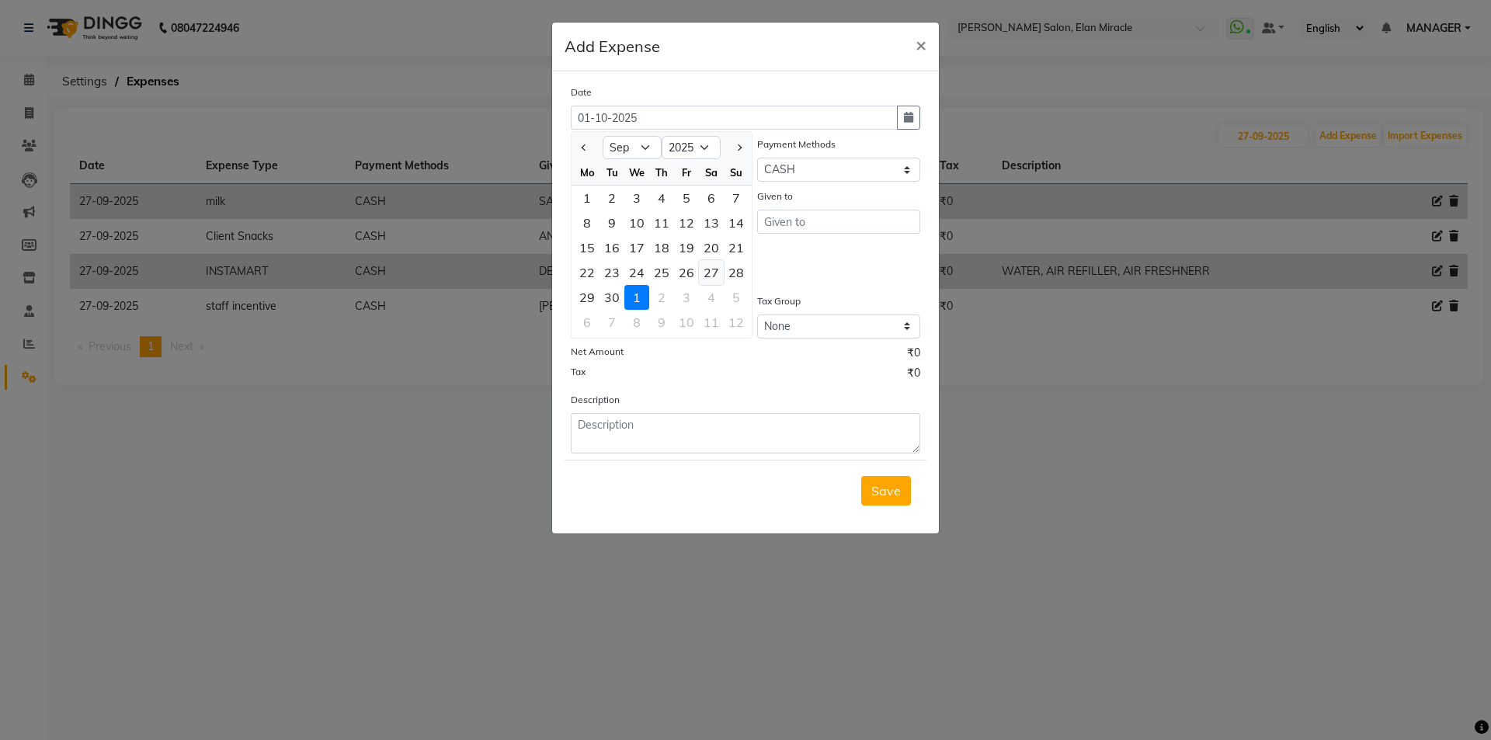
click at [702, 269] on div "27" at bounding box center [711, 272] width 25 height 25
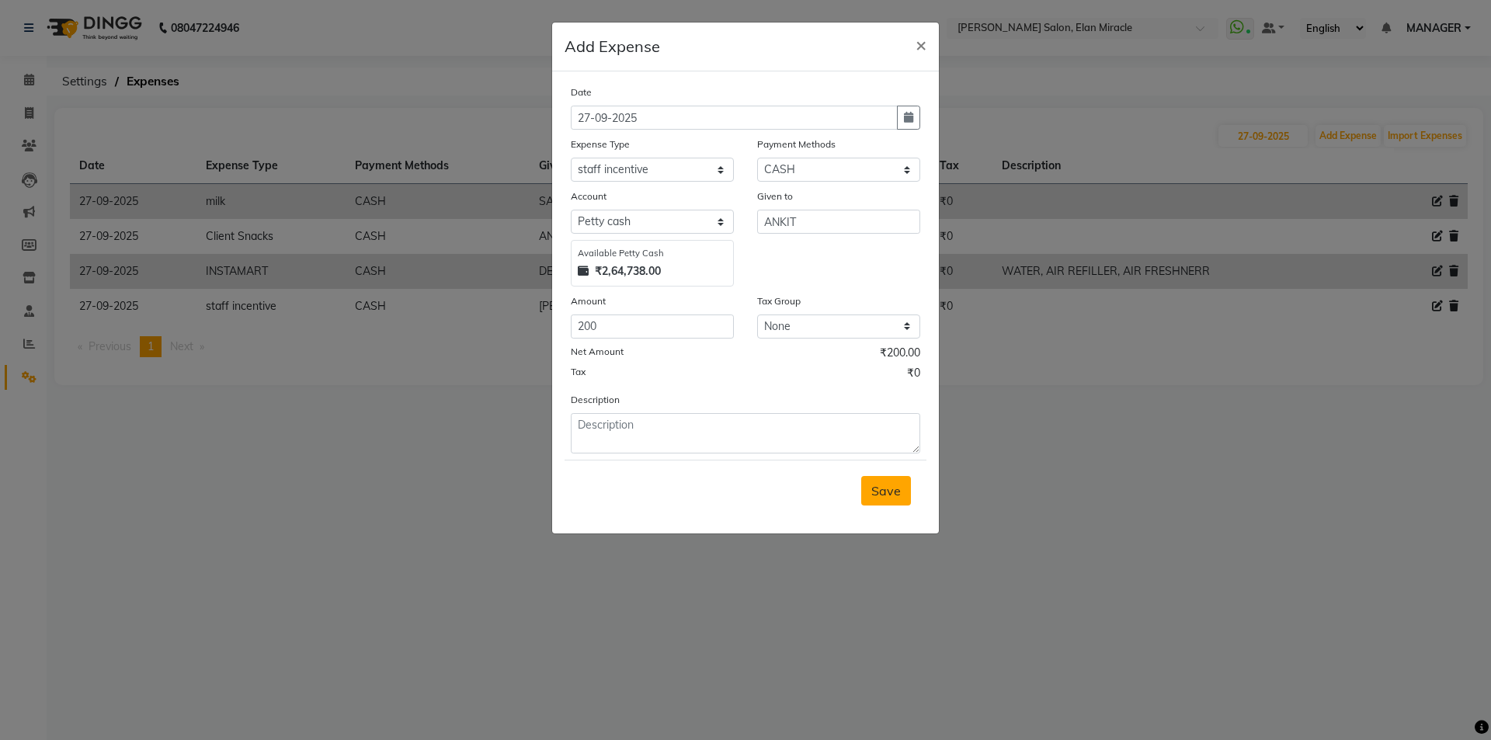
click at [883, 503] on button "Save" at bounding box center [886, 491] width 50 height 30
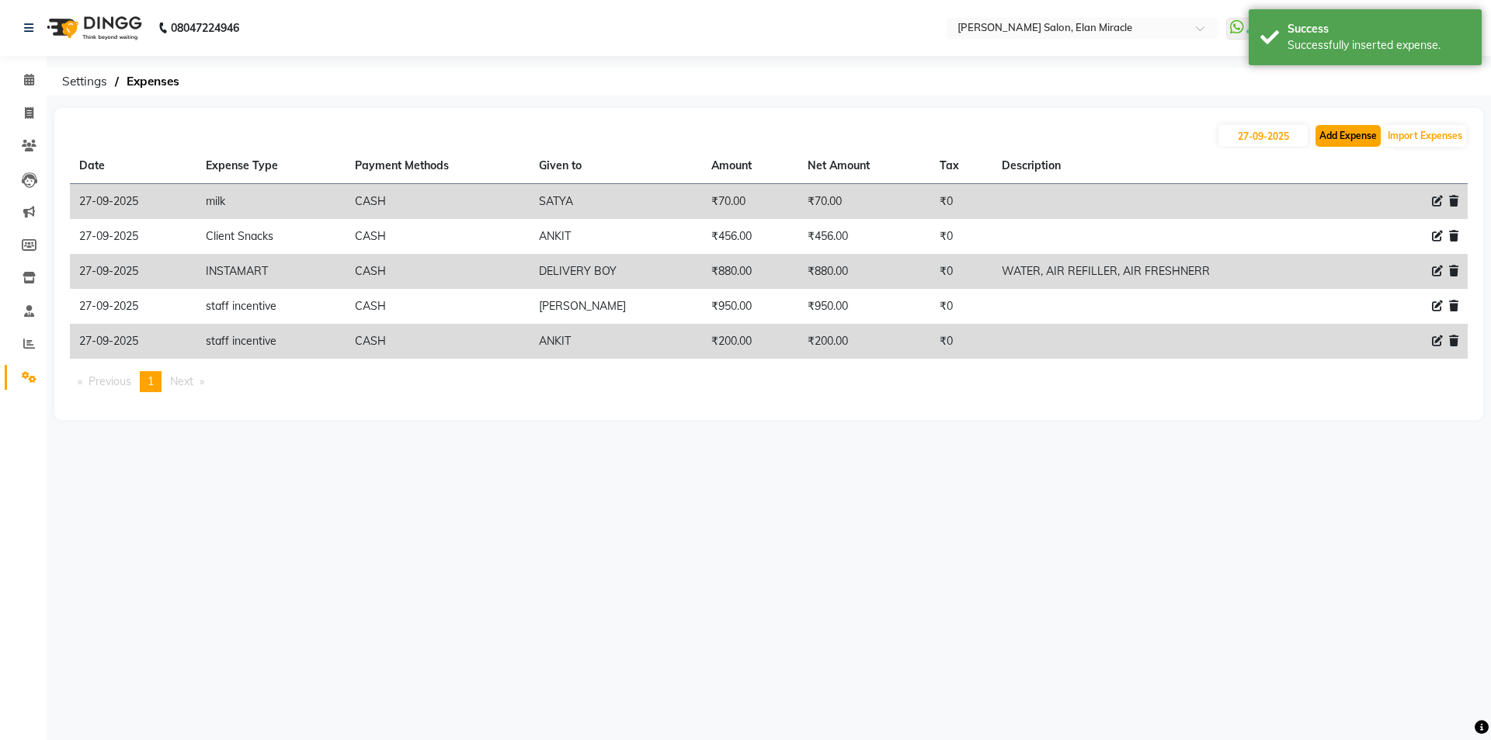
click at [1359, 130] on button "Add Expense" at bounding box center [1348, 136] width 65 height 22
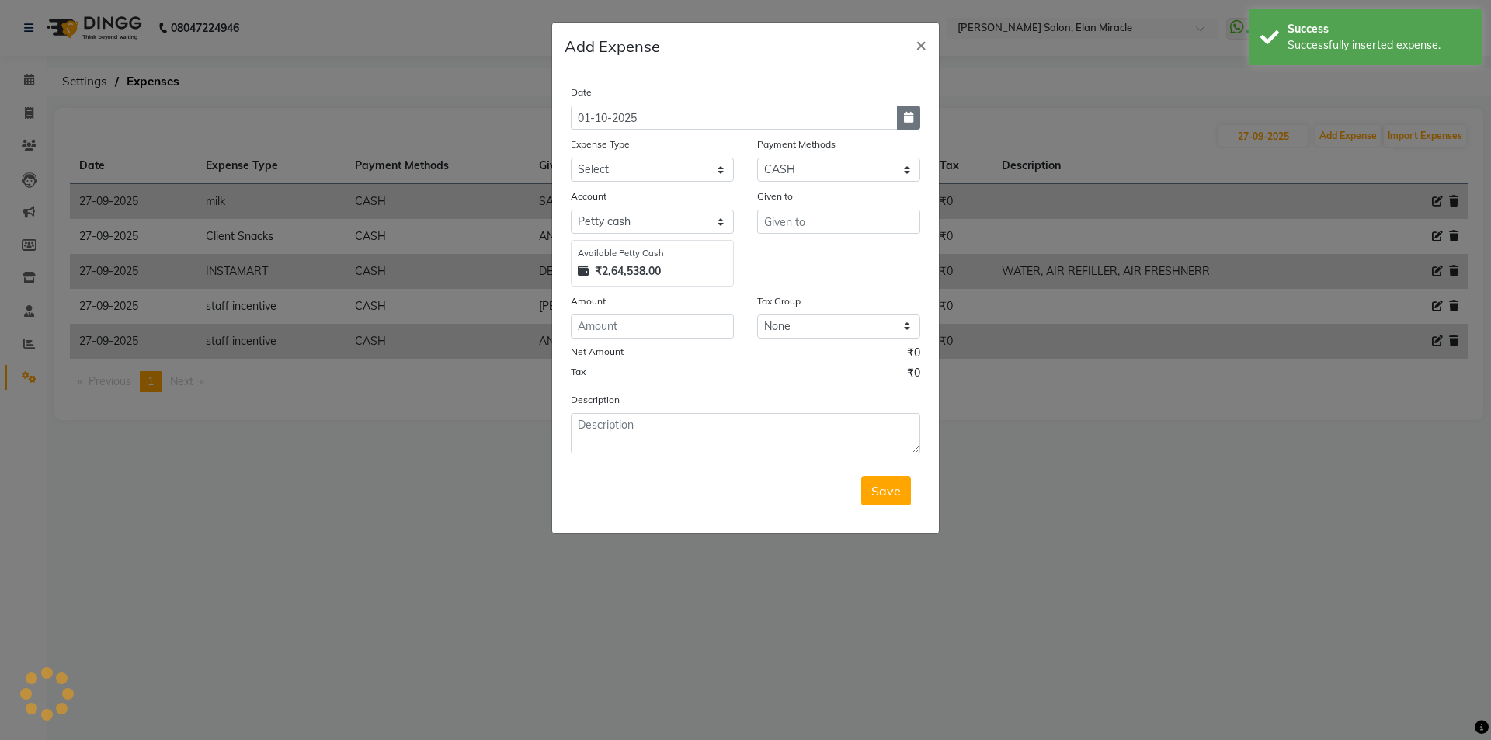
click at [918, 120] on button "button" at bounding box center [908, 118] width 23 height 24
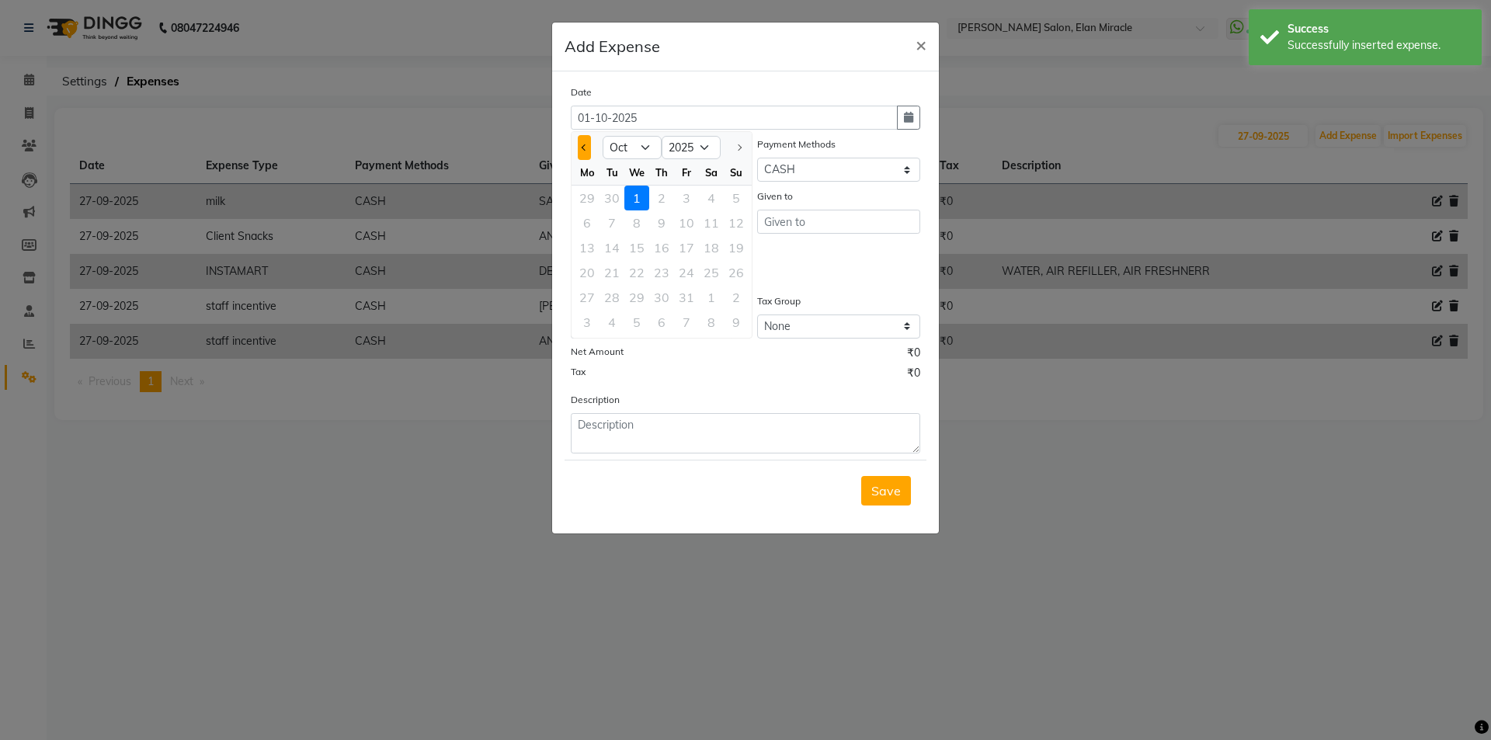
click at [582, 144] on button "Previous month" at bounding box center [584, 147] width 13 height 25
click at [715, 268] on div "27" at bounding box center [711, 272] width 25 height 25
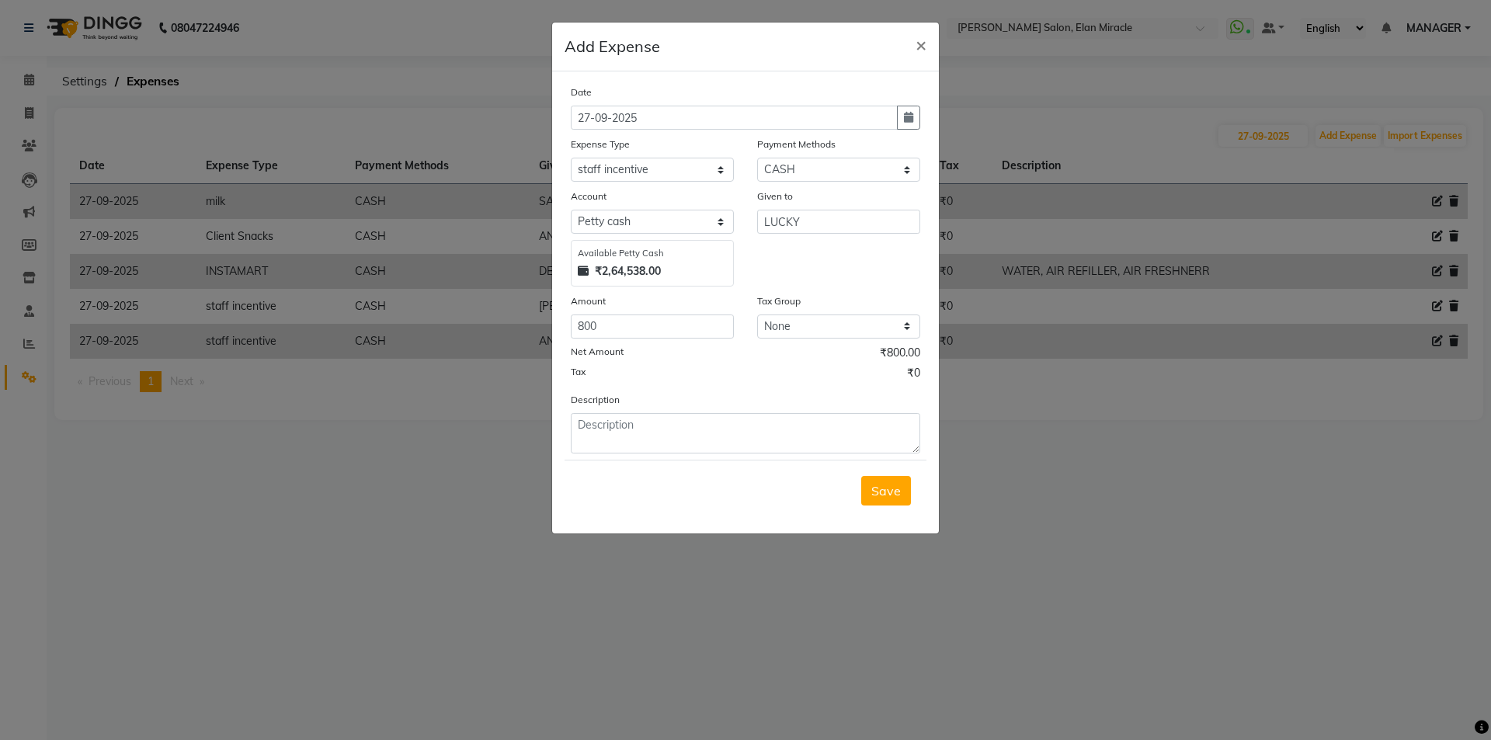
click at [849, 528] on div "Date 27-09-2025 Expense Type Select Advance Salary BILLS client change paytm Cl…" at bounding box center [745, 302] width 387 height 462
click at [879, 487] on span "Save" at bounding box center [887, 491] width 30 height 16
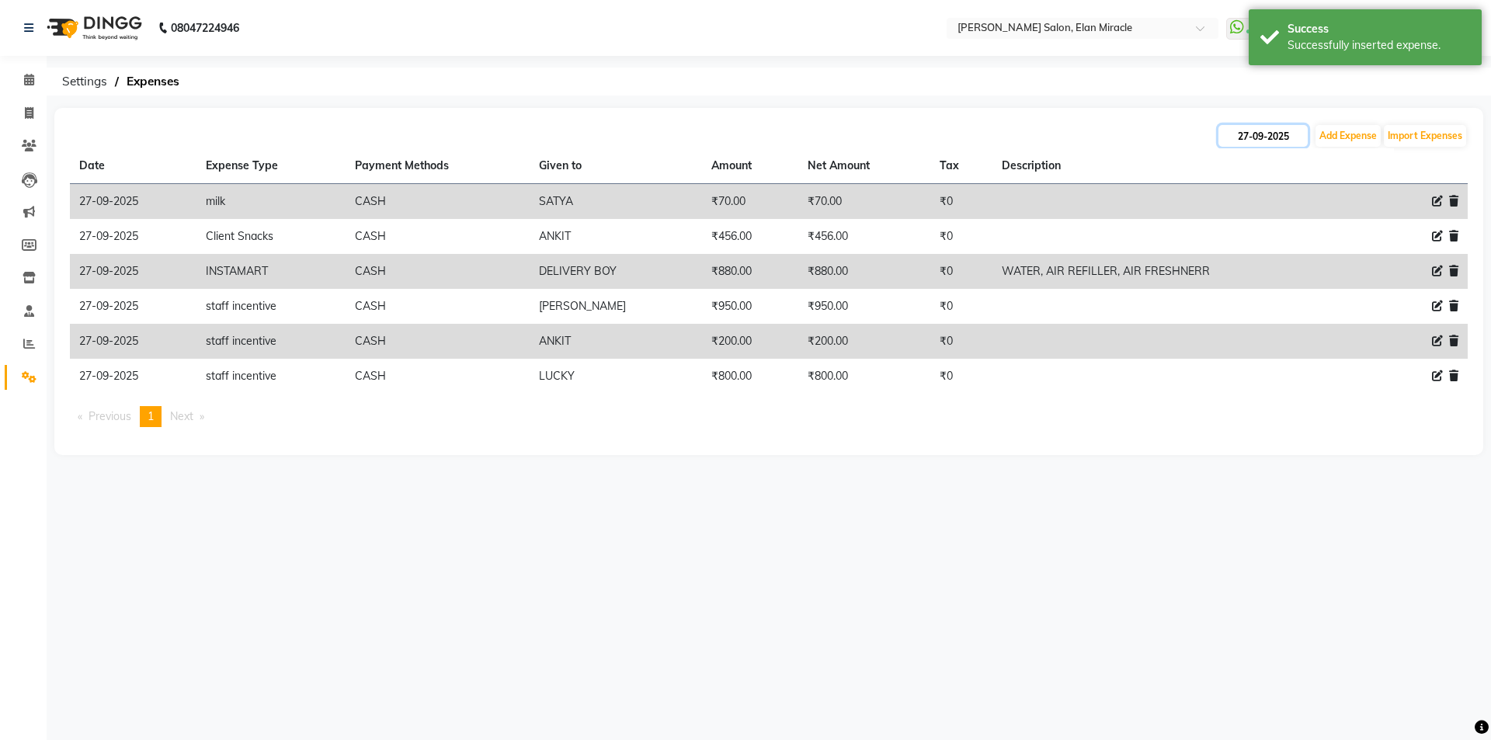
click at [1252, 137] on input "27-09-2025" at bounding box center [1263, 136] width 89 height 22
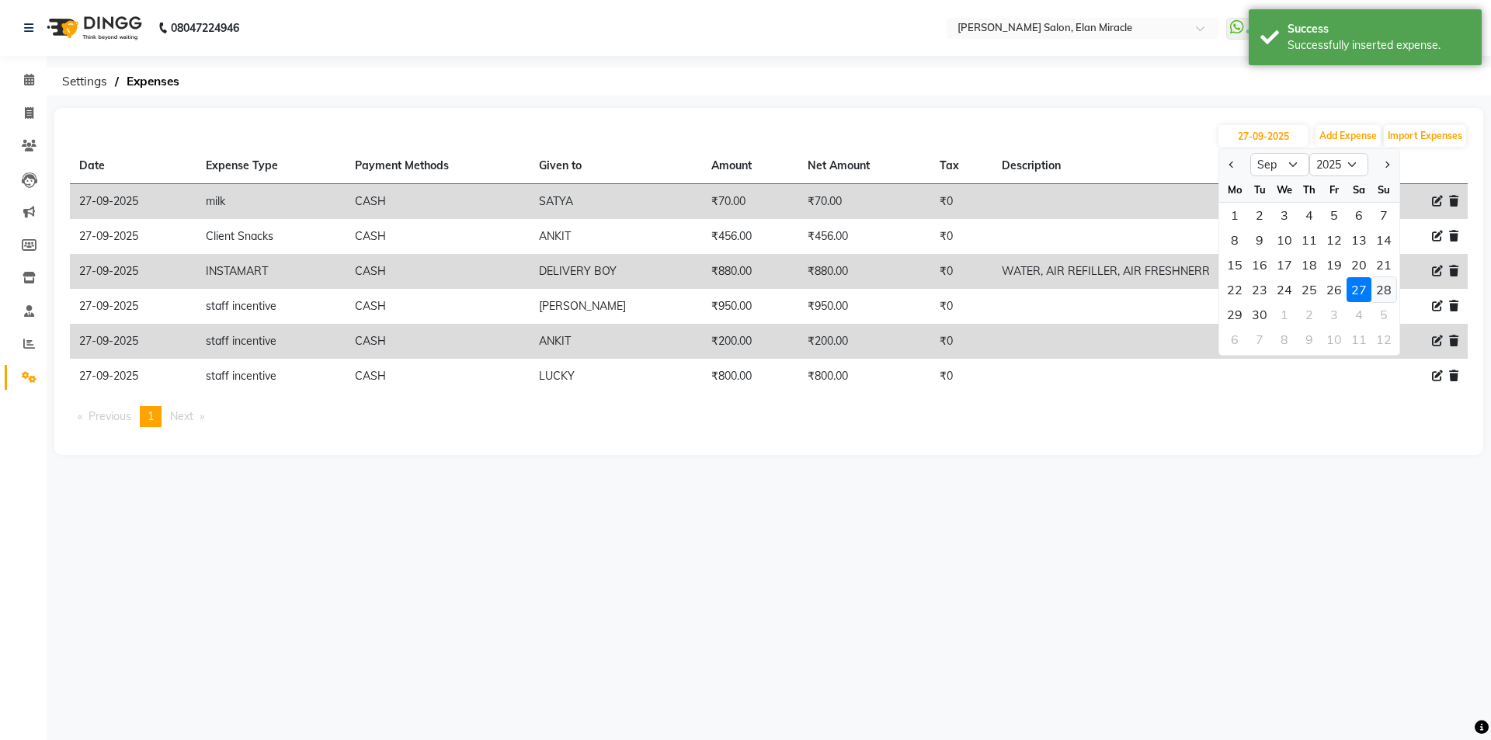
click at [1376, 288] on div "28" at bounding box center [1384, 289] width 25 height 25
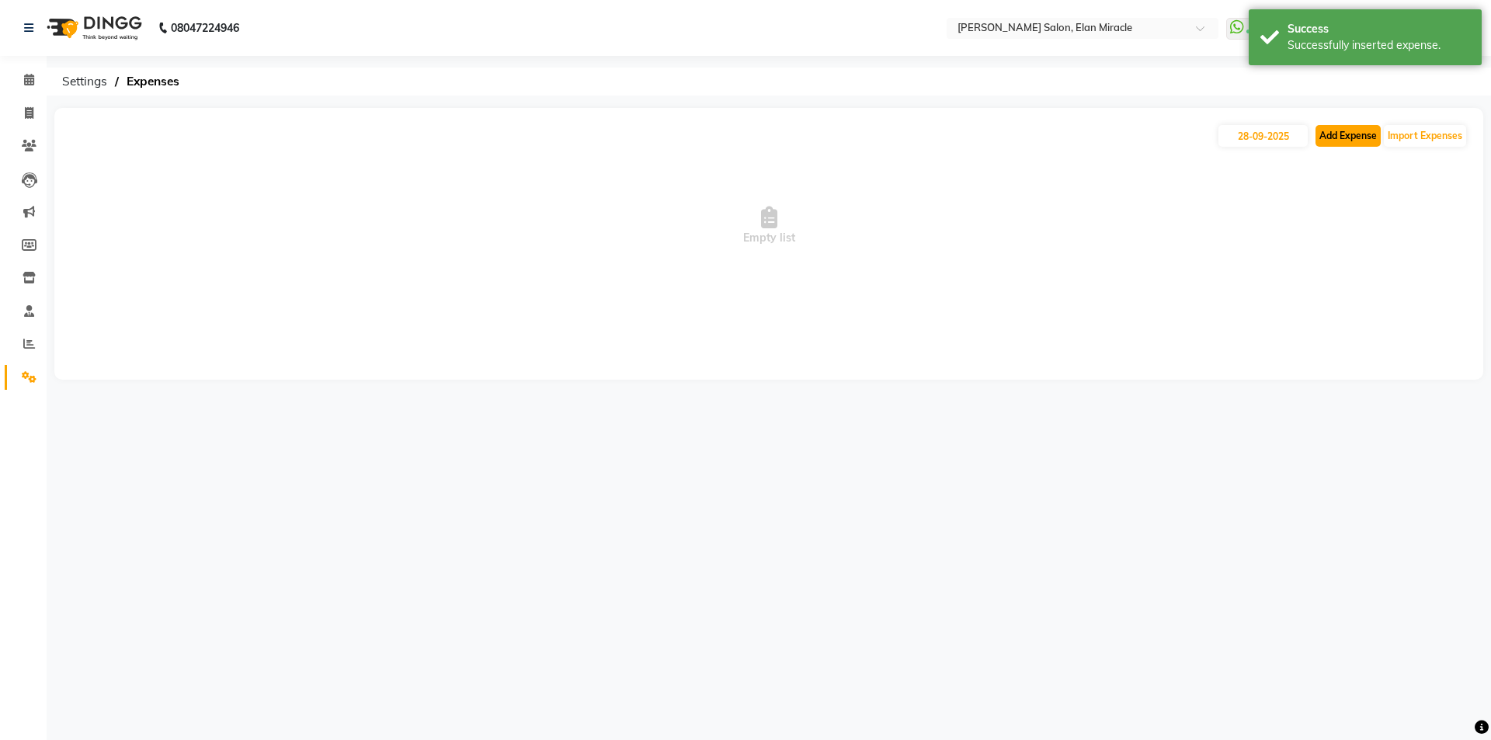
click at [1352, 141] on button "Add Expense" at bounding box center [1348, 136] width 65 height 22
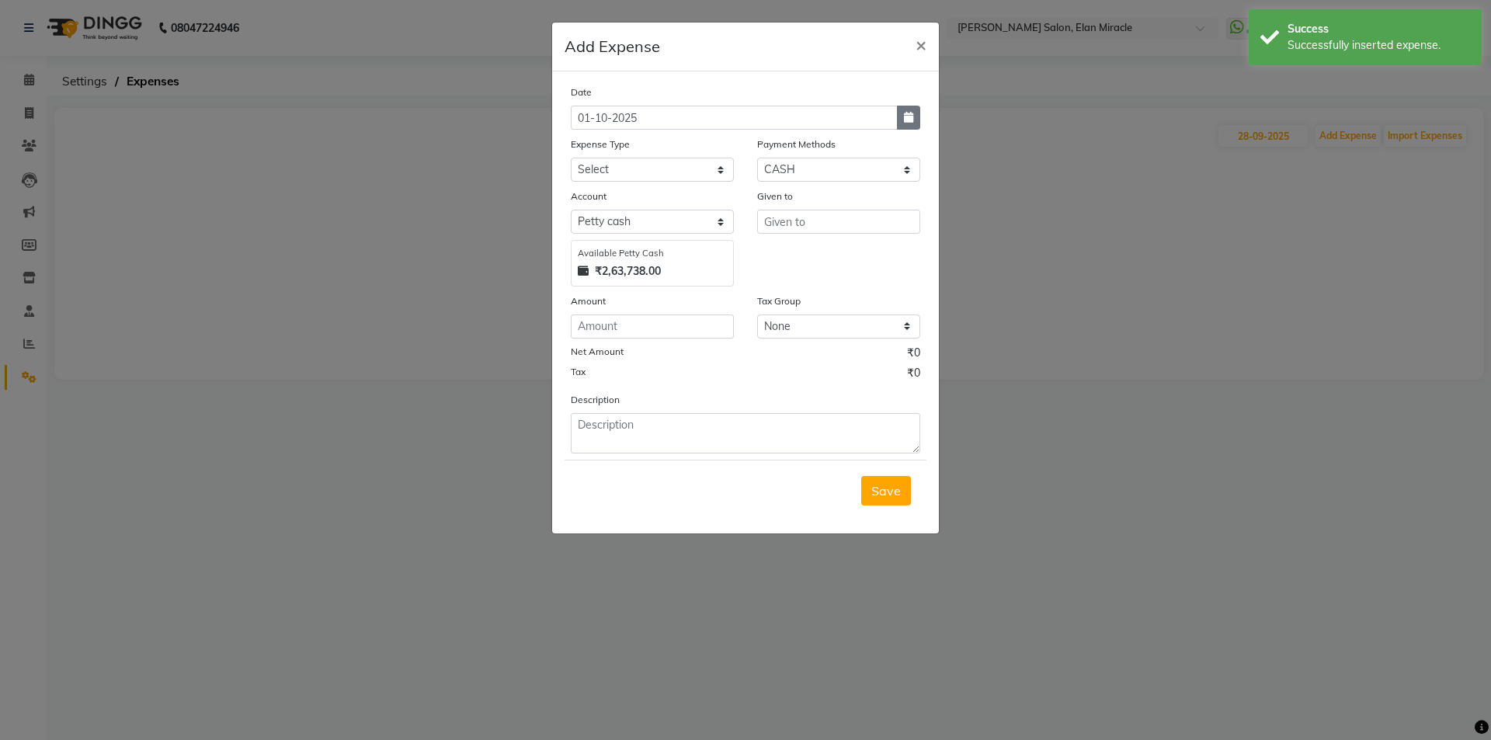
click at [917, 118] on button "button" at bounding box center [908, 118] width 23 height 24
click at [579, 138] on button "Previous month" at bounding box center [584, 147] width 13 height 25
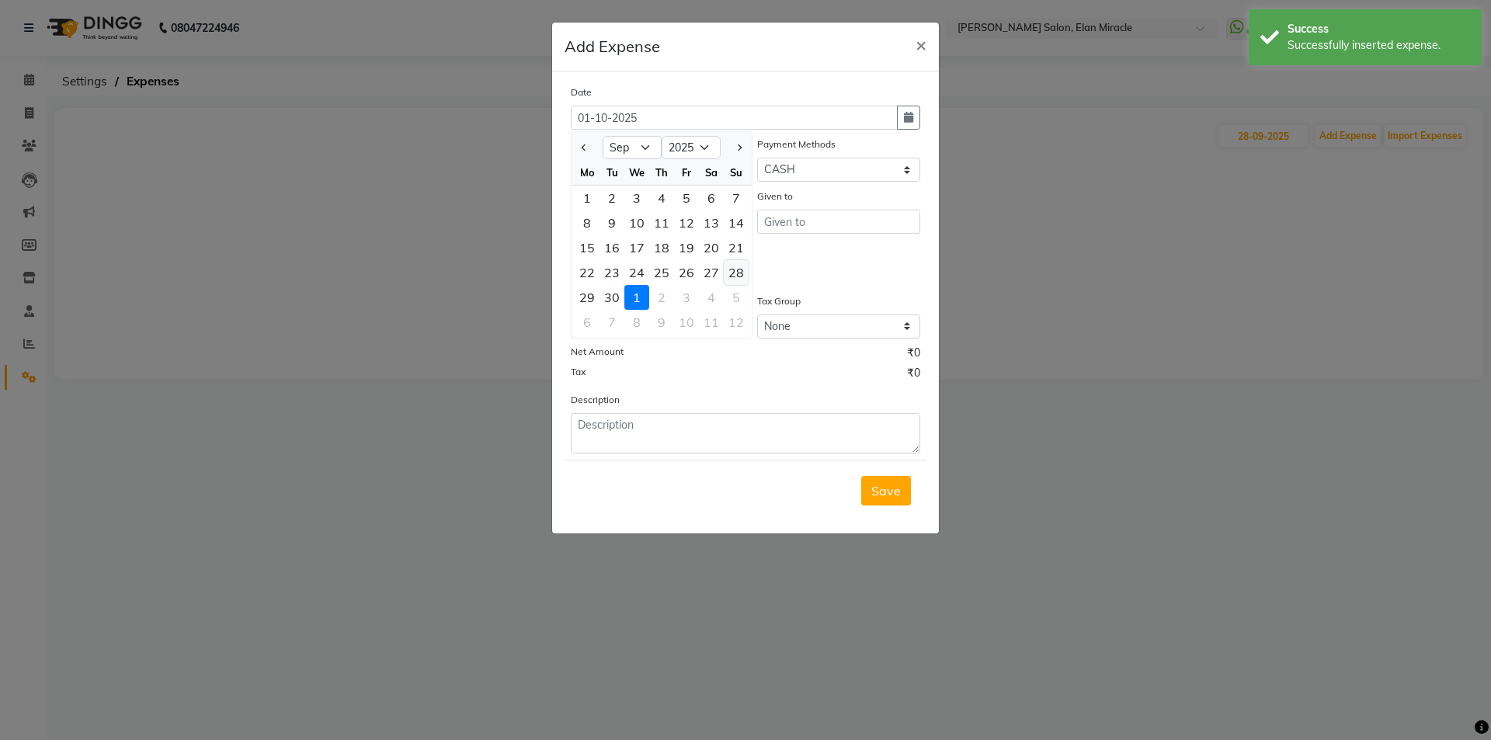
click at [743, 270] on div "28" at bounding box center [736, 272] width 25 height 25
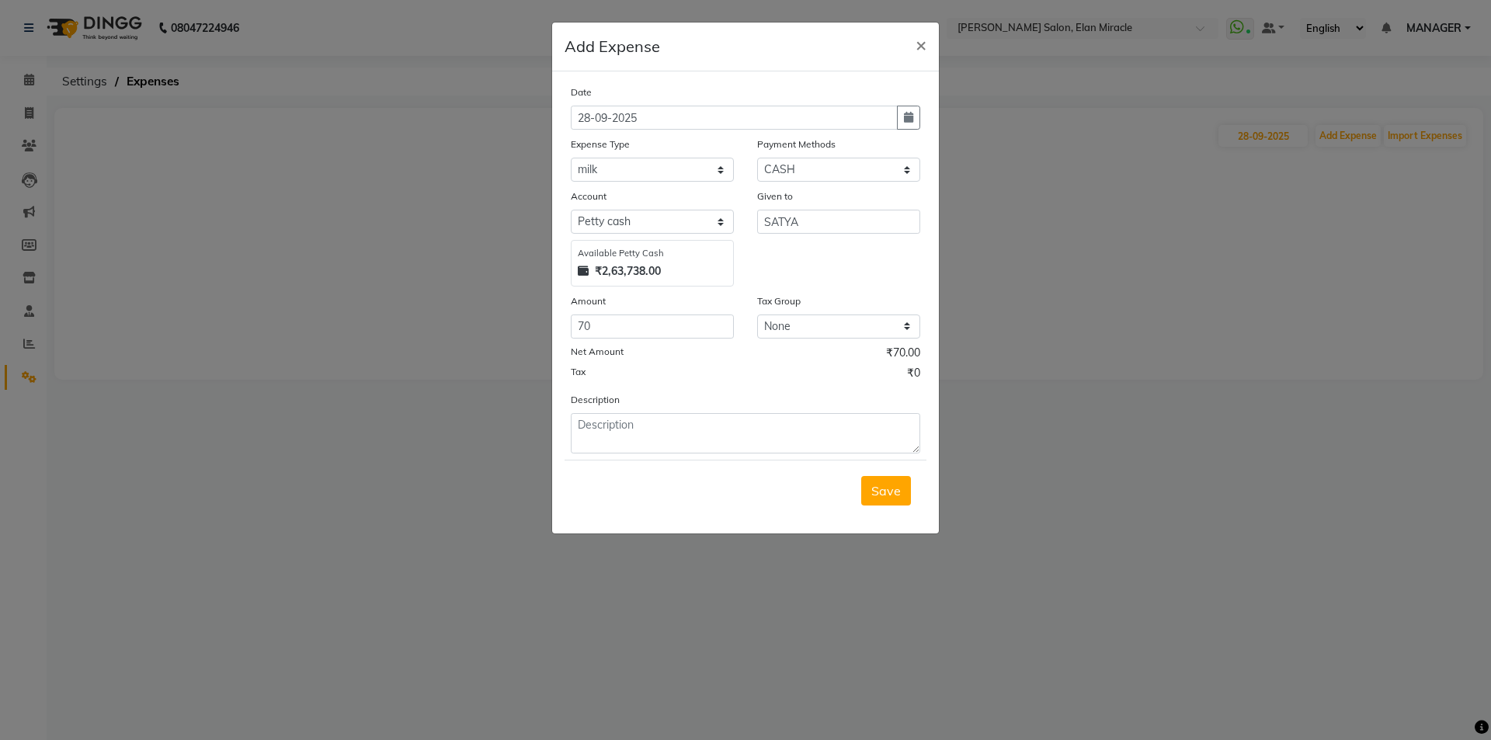
click at [911, 473] on div "Save" at bounding box center [746, 490] width 362 height 61
click at [902, 482] on button "Save" at bounding box center [886, 491] width 50 height 30
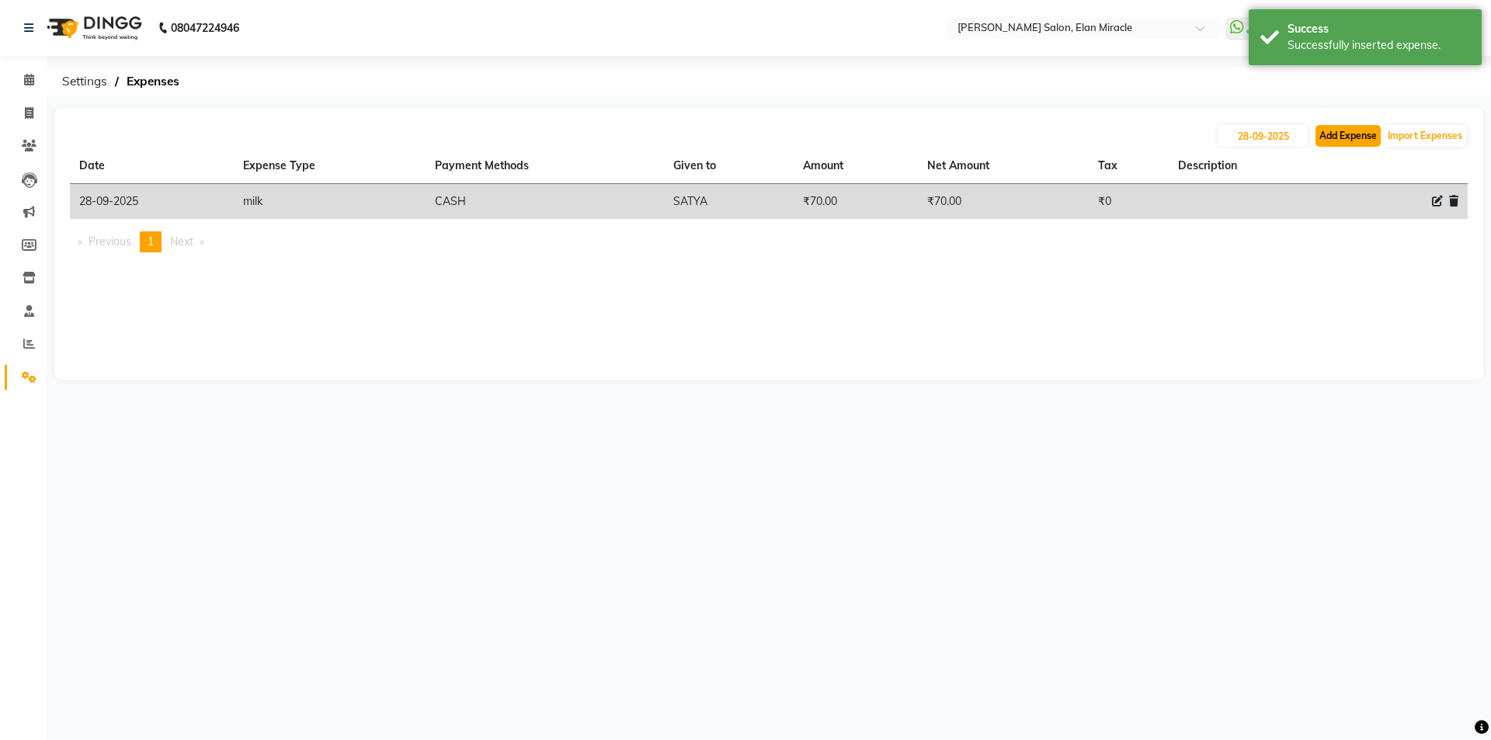
click at [1344, 139] on button "Add Expense" at bounding box center [1348, 136] width 65 height 22
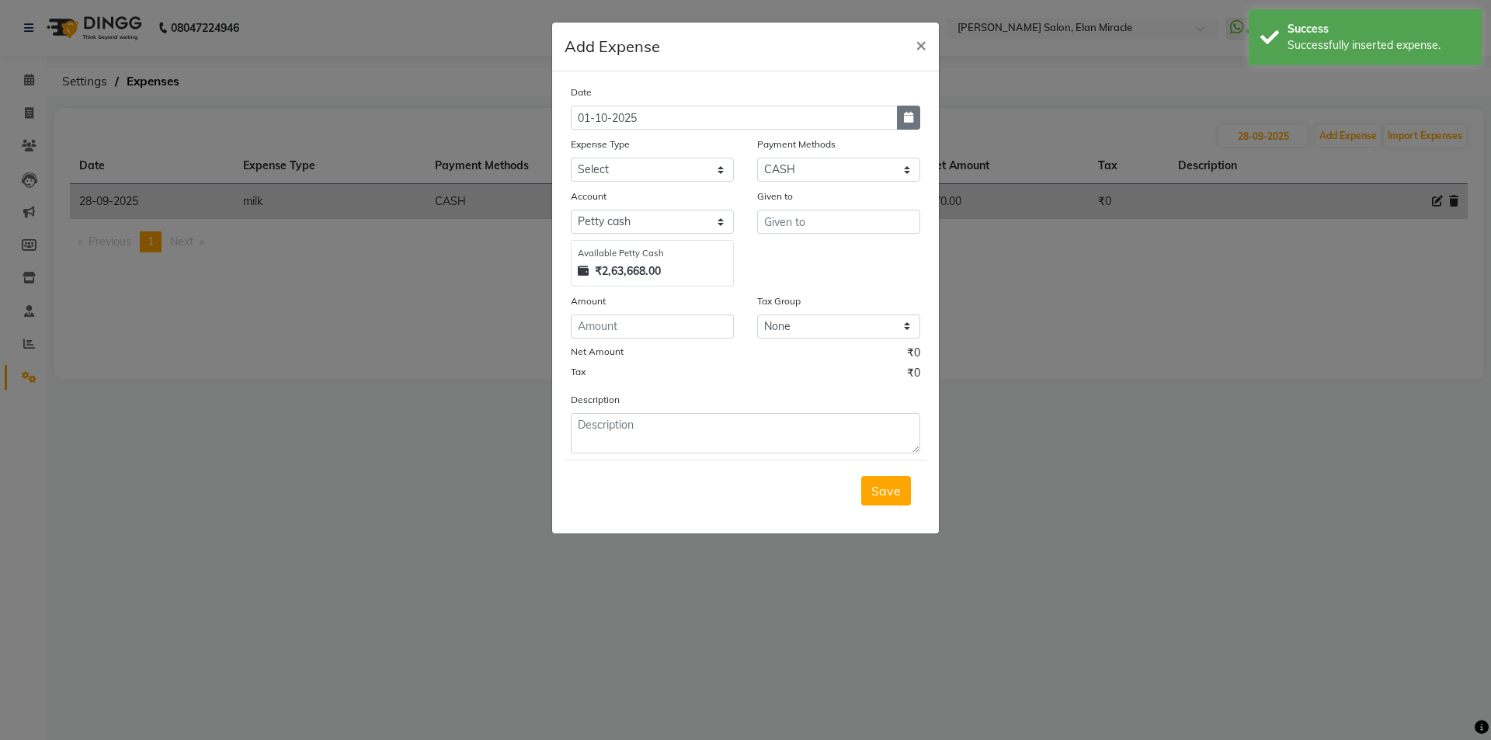
click at [910, 117] on icon "button" at bounding box center [908, 117] width 9 height 11
click at [590, 146] on button "Previous month" at bounding box center [584, 147] width 13 height 25
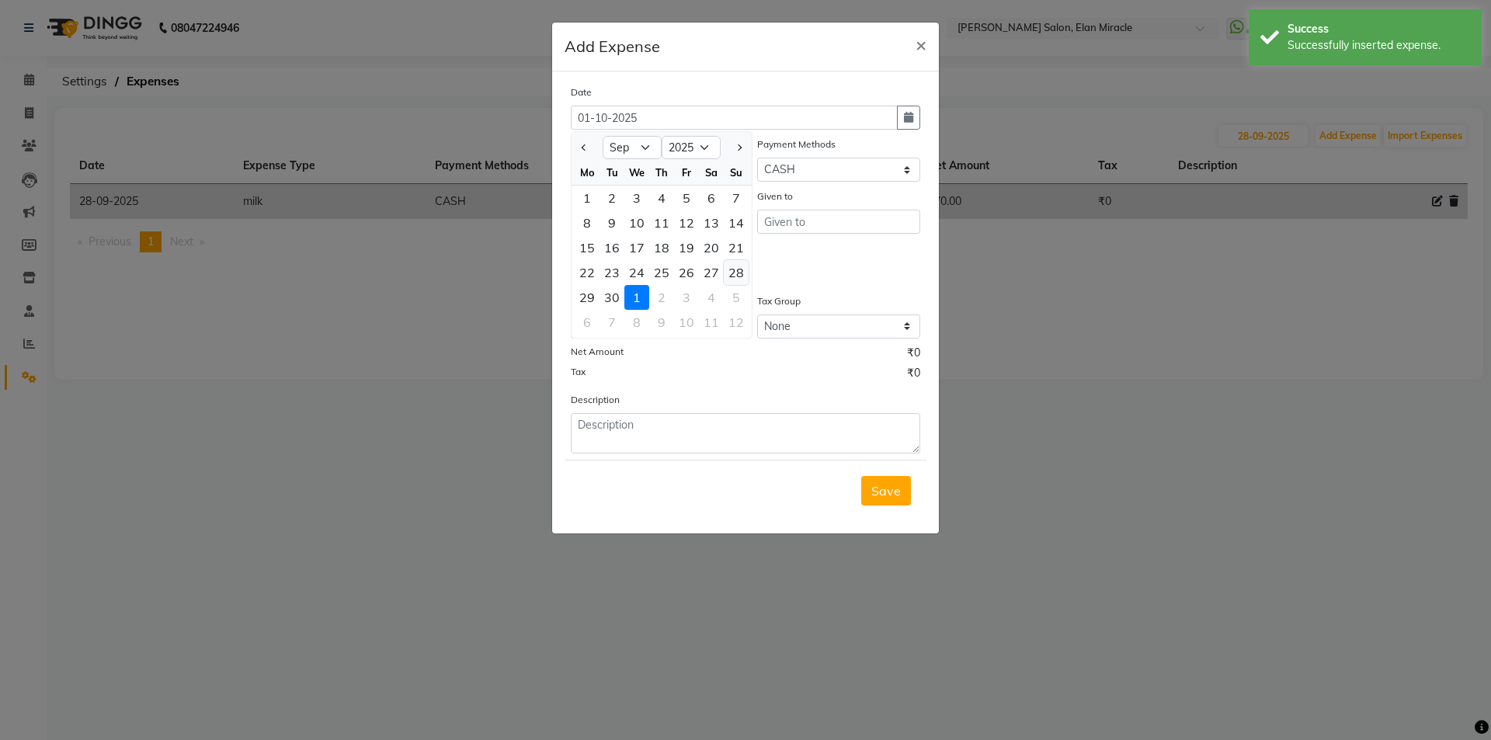
click at [732, 269] on div "28" at bounding box center [736, 272] width 25 height 25
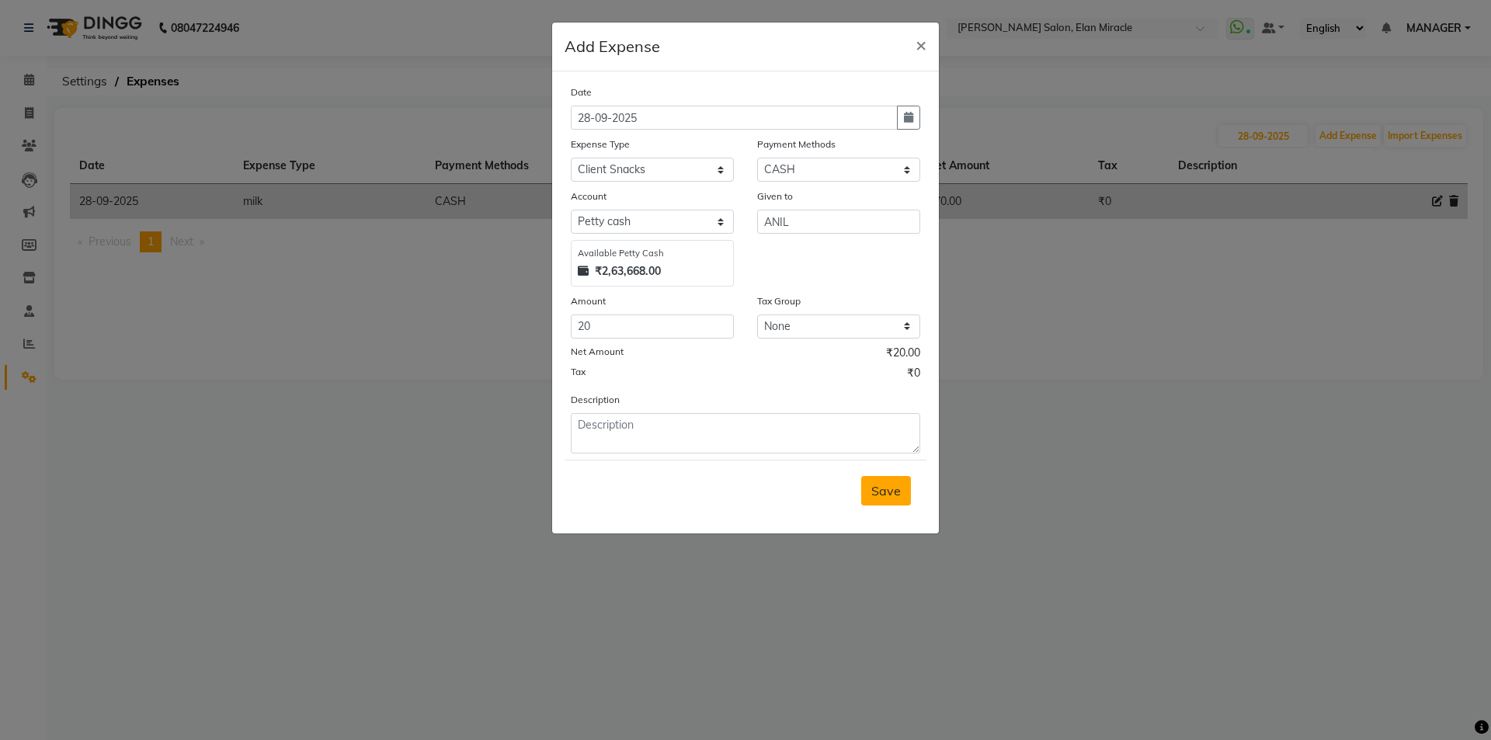
click at [867, 499] on button "Save" at bounding box center [886, 491] width 50 height 30
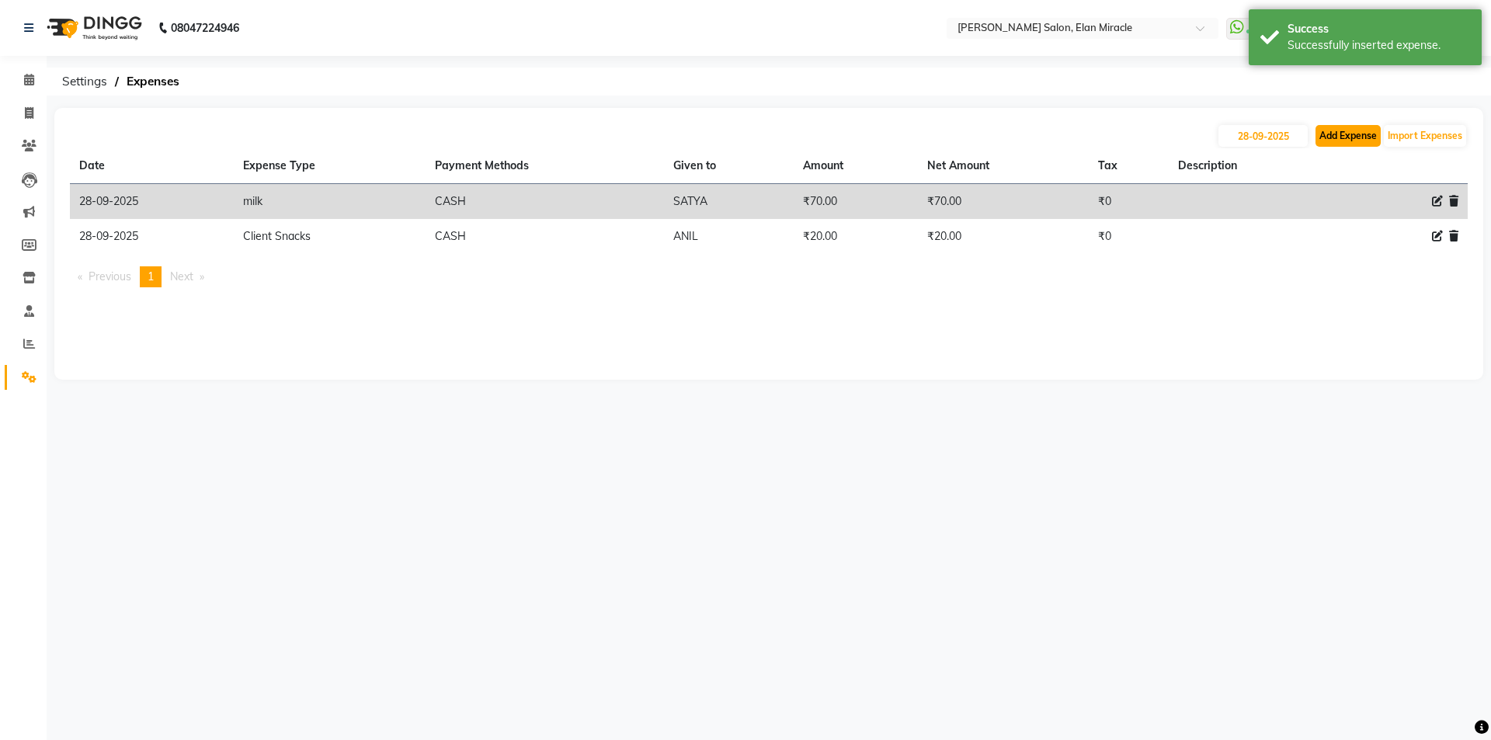
click at [1355, 141] on button "Add Expense" at bounding box center [1348, 136] width 65 height 22
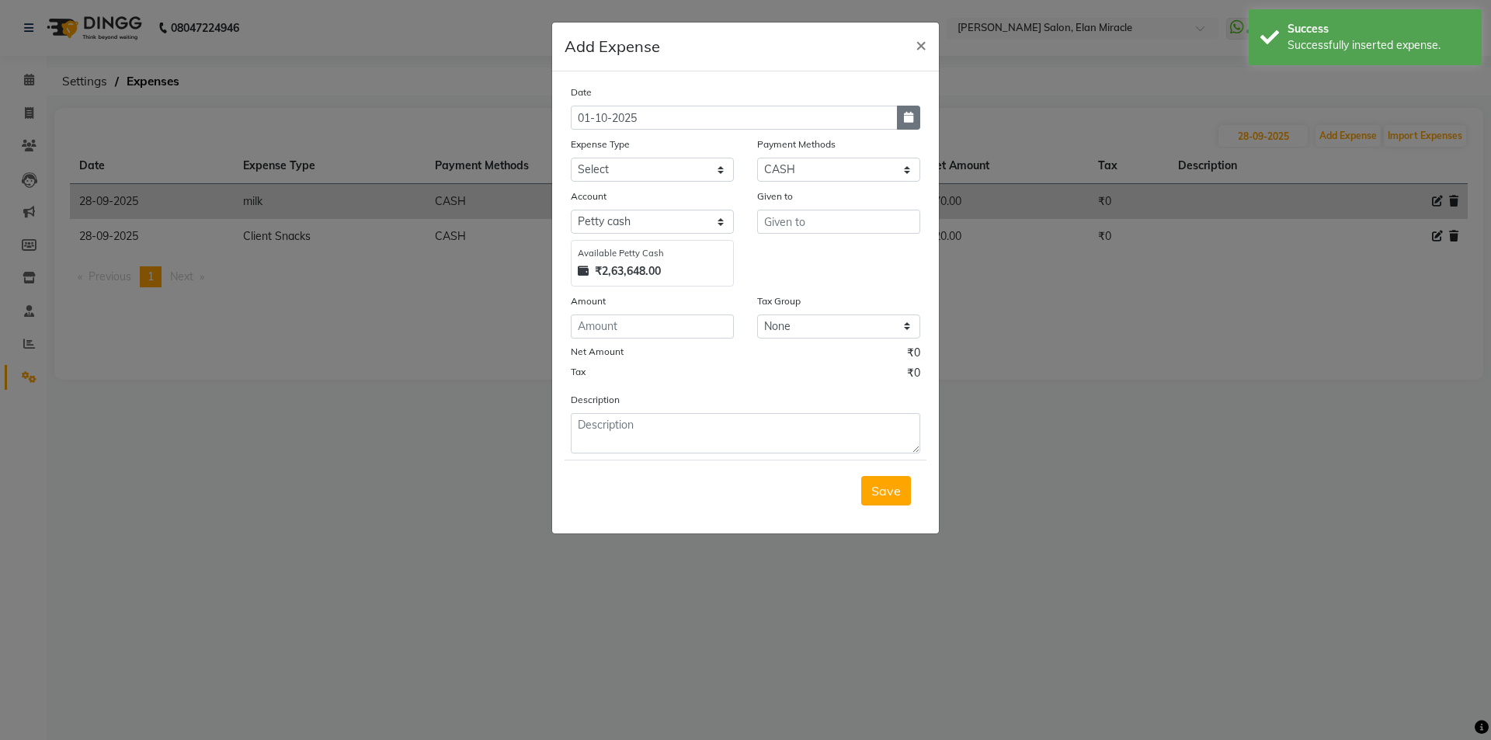
click at [916, 119] on button "button" at bounding box center [908, 118] width 23 height 24
click at [588, 149] on button "Previous month" at bounding box center [584, 147] width 13 height 25
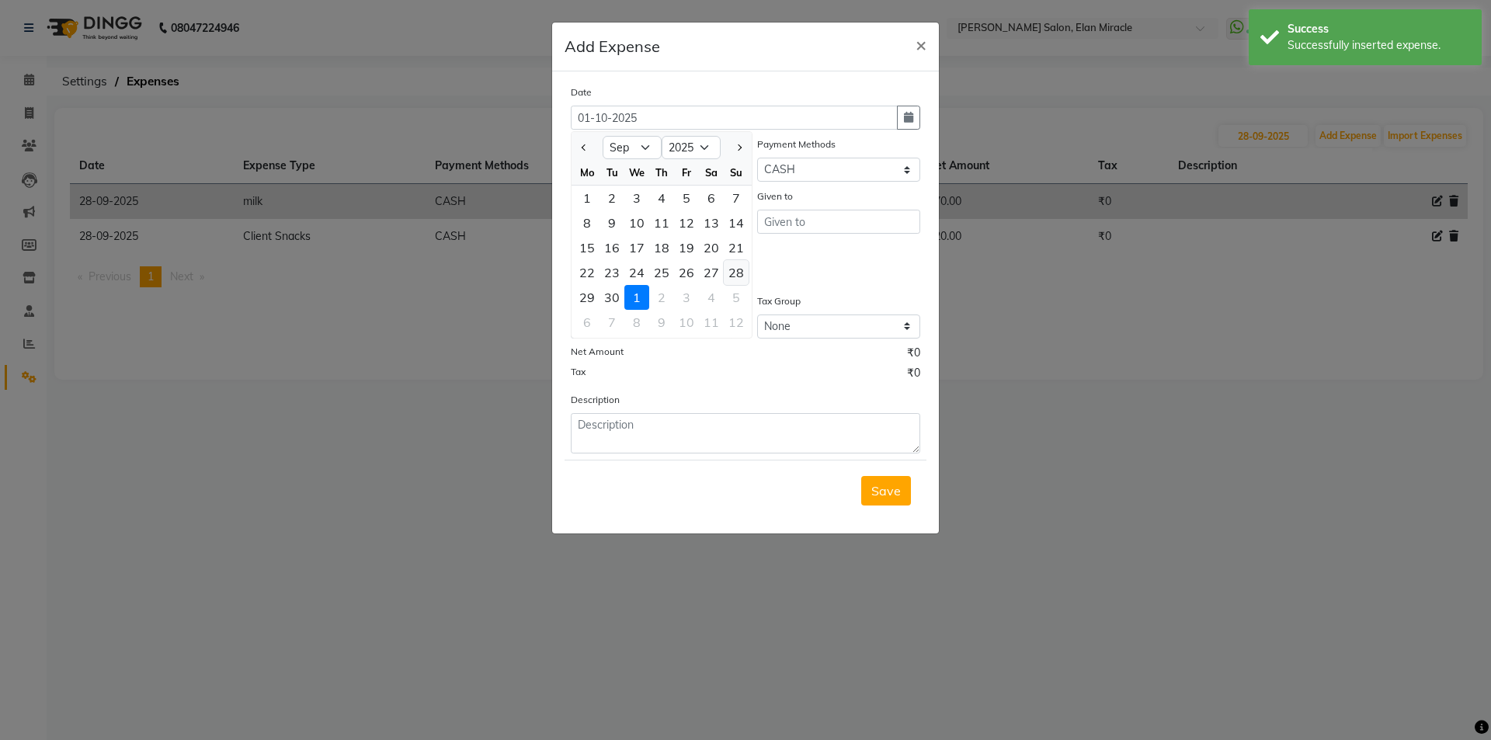
click at [731, 272] on div "28" at bounding box center [736, 272] width 25 height 25
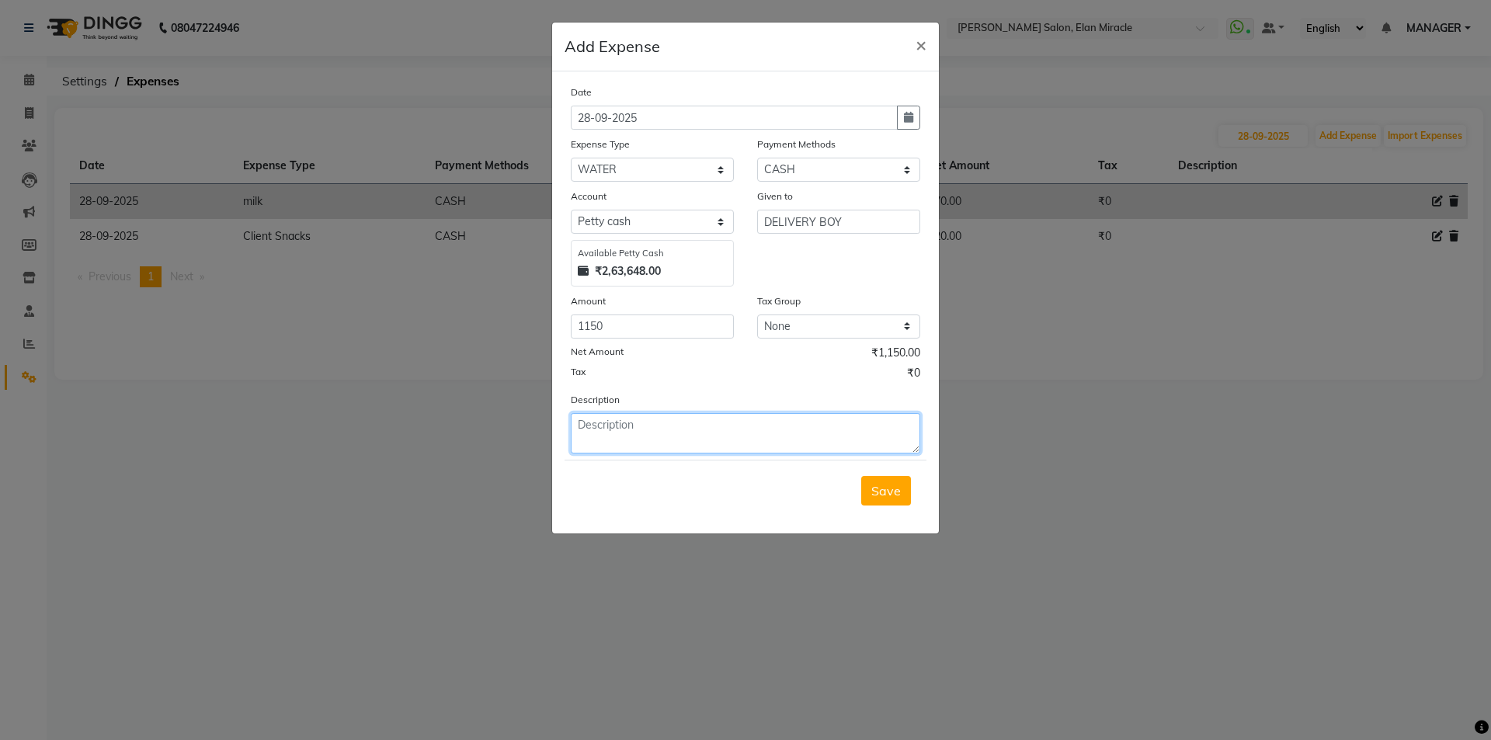
click at [776, 443] on textarea at bounding box center [746, 433] width 350 height 40
click at [882, 484] on span "Save" at bounding box center [887, 491] width 30 height 16
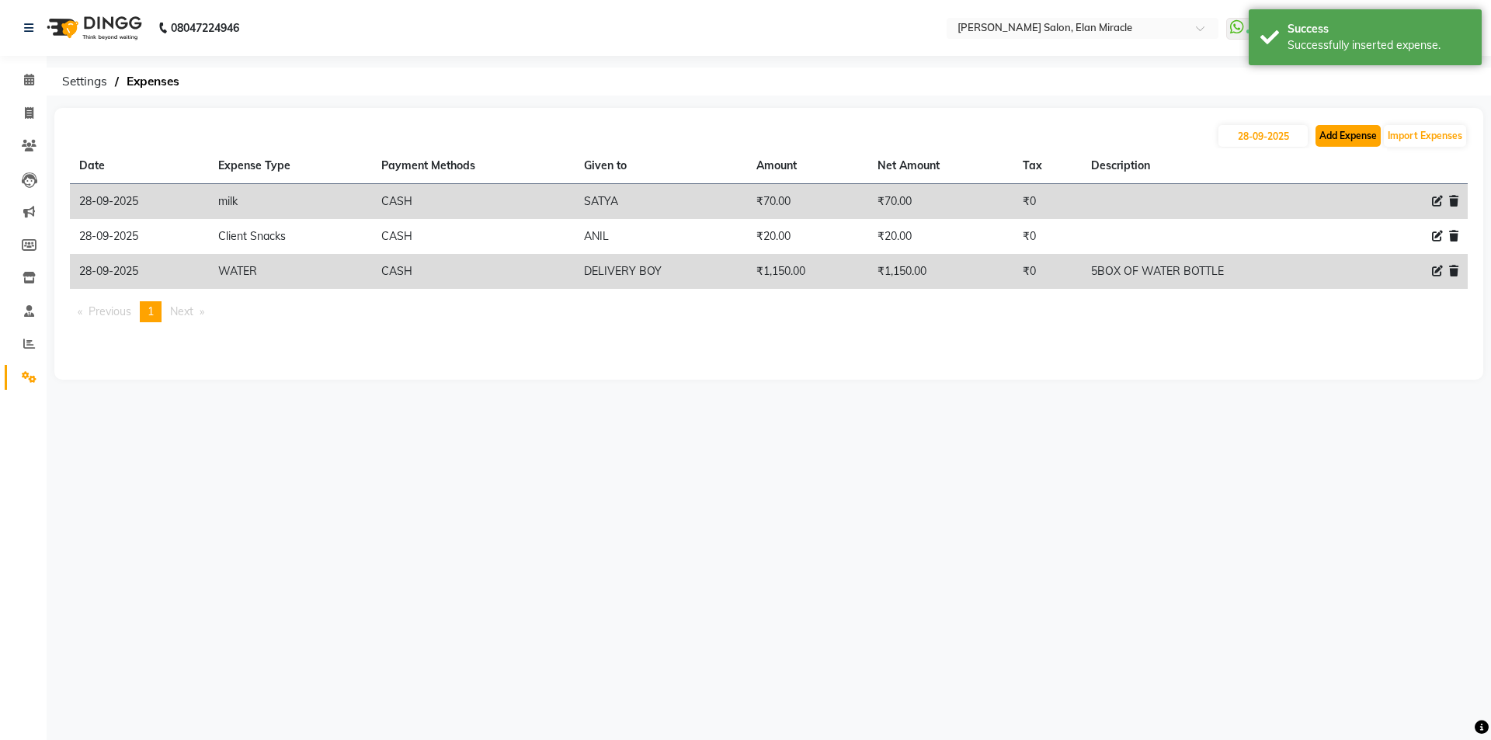
click at [1336, 134] on button "Add Expense" at bounding box center [1348, 136] width 65 height 22
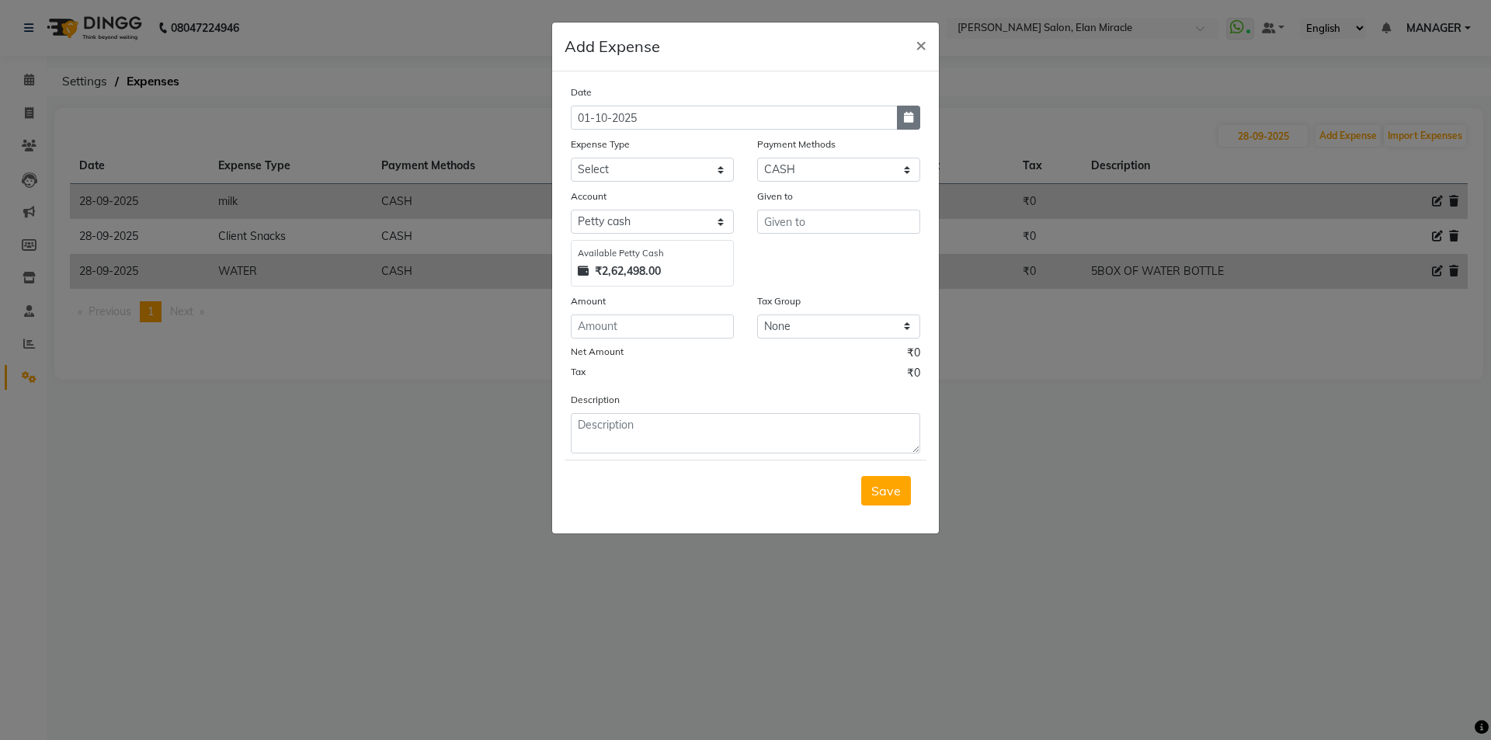
drag, startPoint x: 909, startPoint y: 107, endPoint x: 685, endPoint y: 130, distance: 224.8
click at [904, 109] on button "button" at bounding box center [908, 118] width 23 height 24
click at [579, 148] on button "Previous month" at bounding box center [584, 147] width 13 height 25
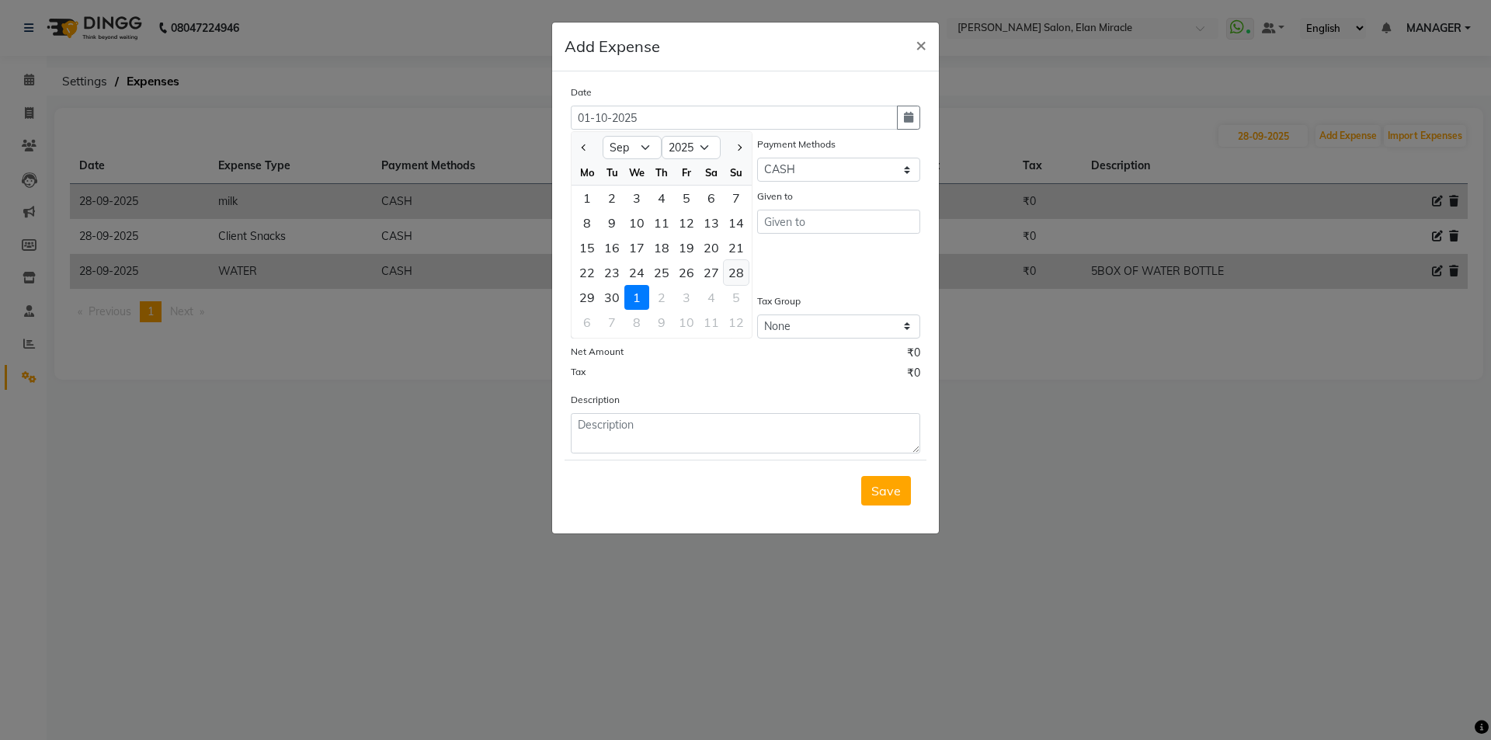
click at [736, 273] on div "28" at bounding box center [736, 272] width 25 height 25
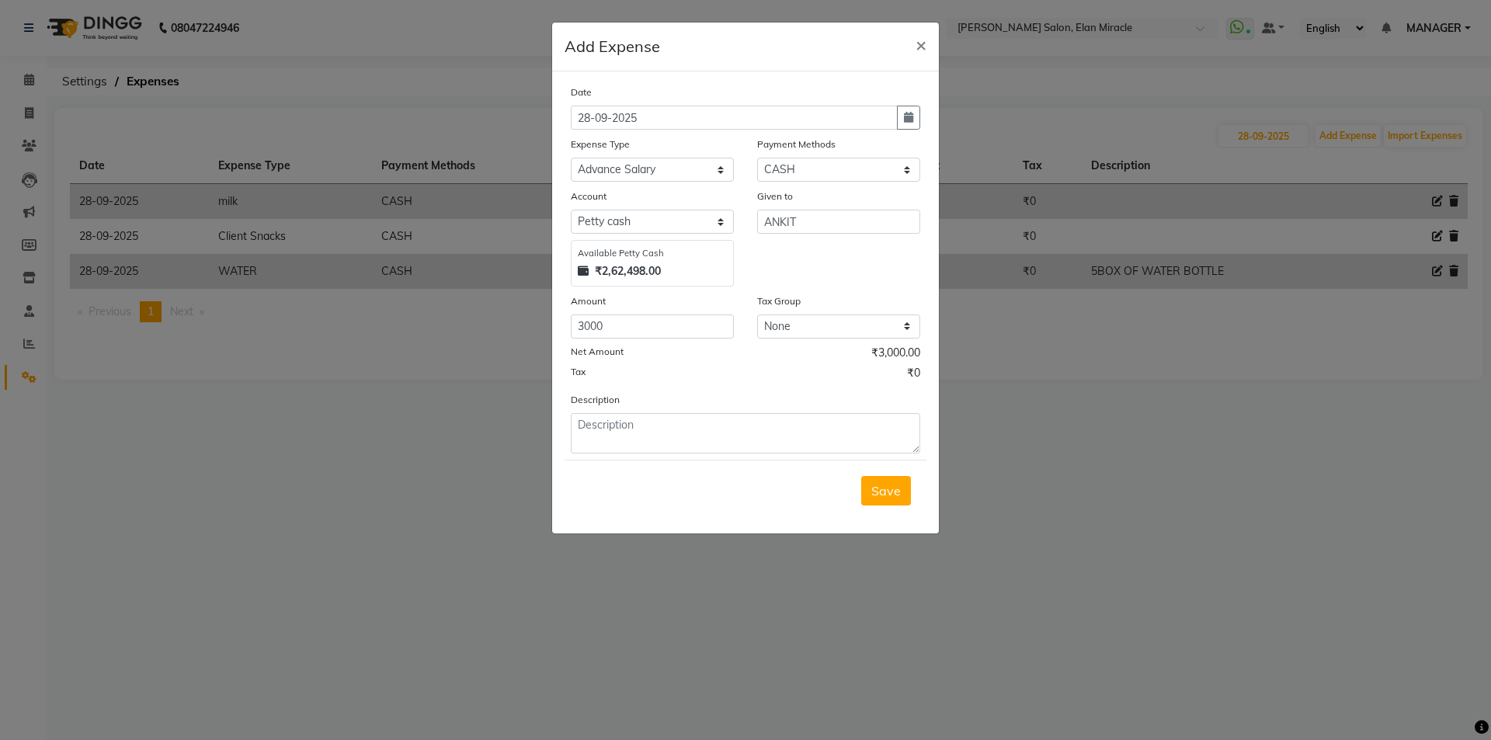
click at [915, 485] on div "Save" at bounding box center [746, 490] width 362 height 61
click at [903, 493] on button "Save" at bounding box center [886, 491] width 50 height 30
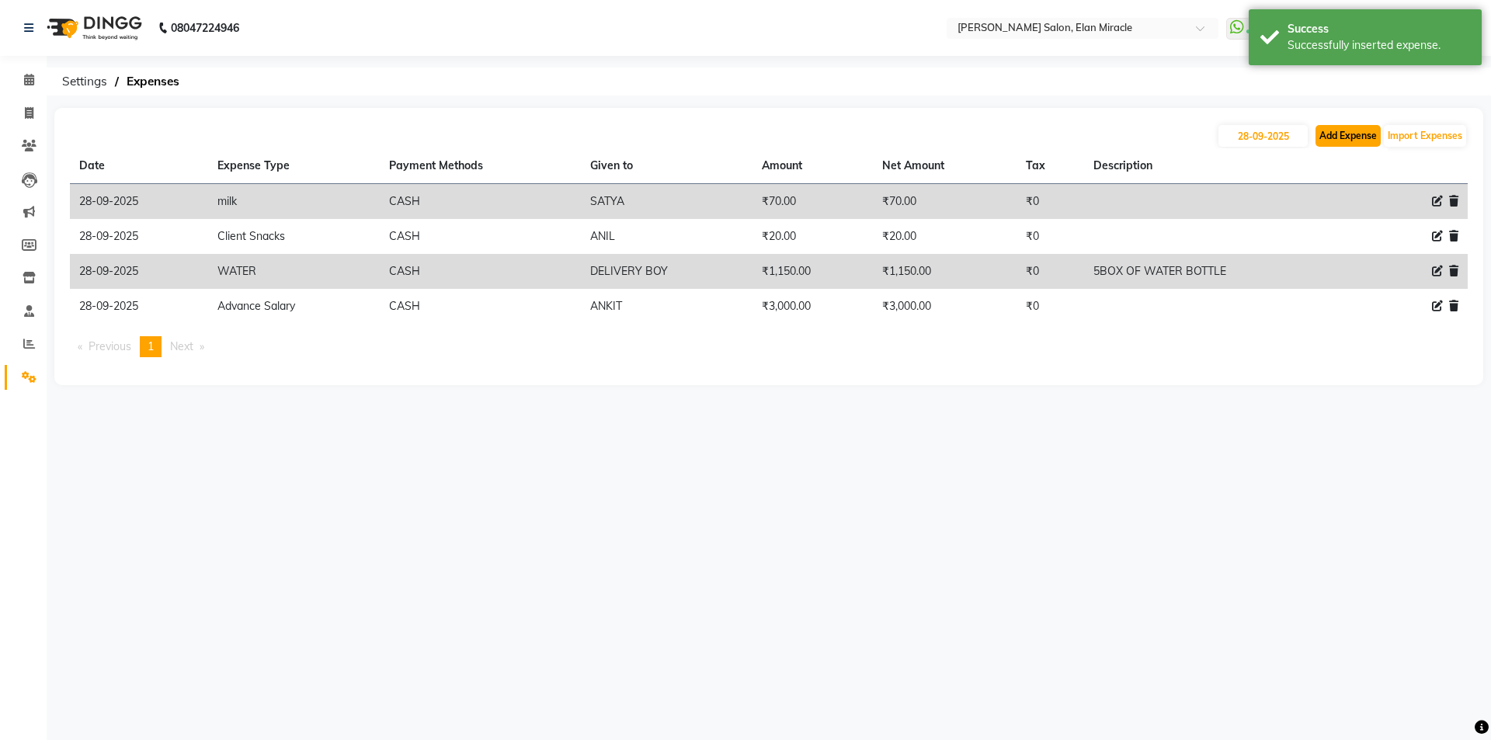
click at [1342, 144] on button "Add Expense" at bounding box center [1348, 136] width 65 height 22
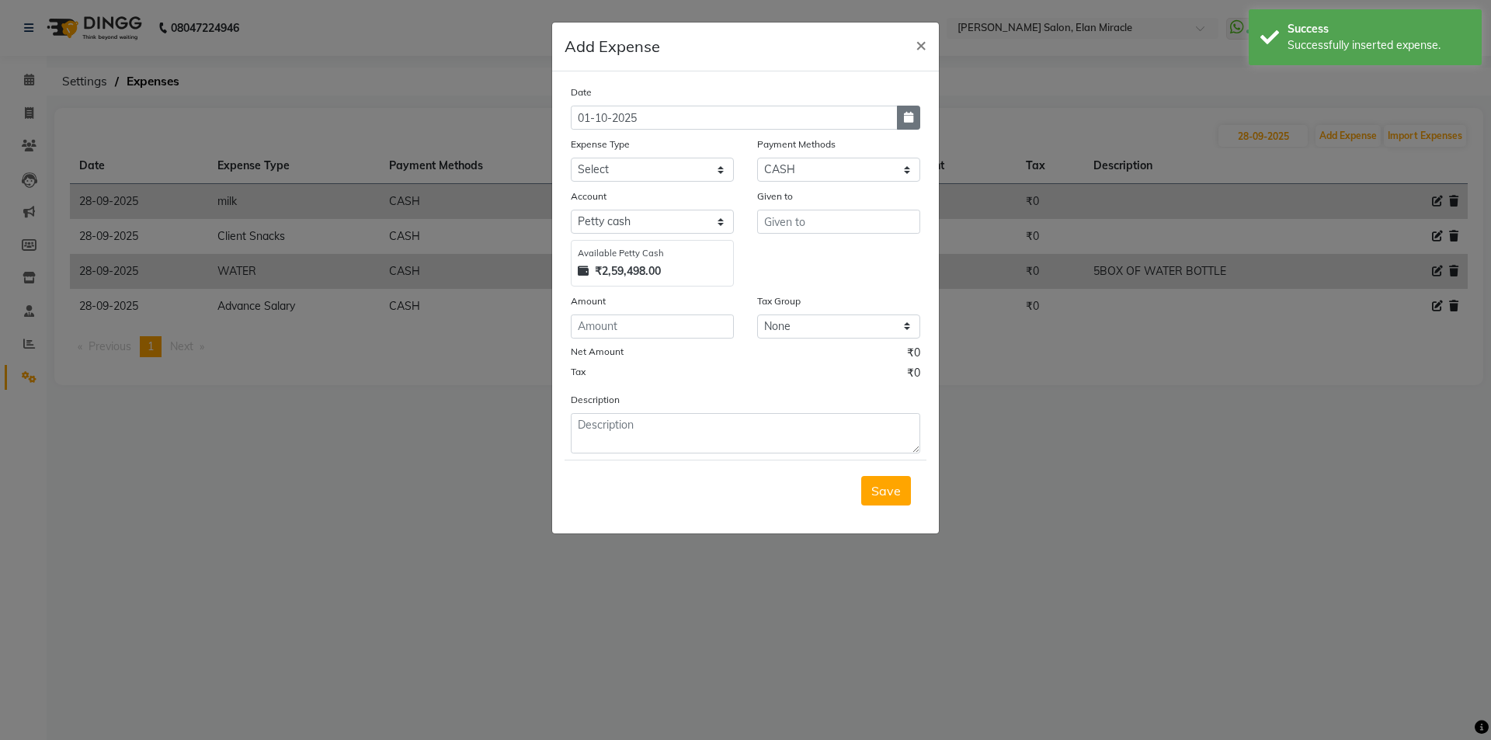
click at [905, 113] on icon "button" at bounding box center [908, 117] width 9 height 11
click at [576, 148] on div at bounding box center [587, 147] width 31 height 25
click at [588, 153] on button "Previous month" at bounding box center [584, 147] width 13 height 25
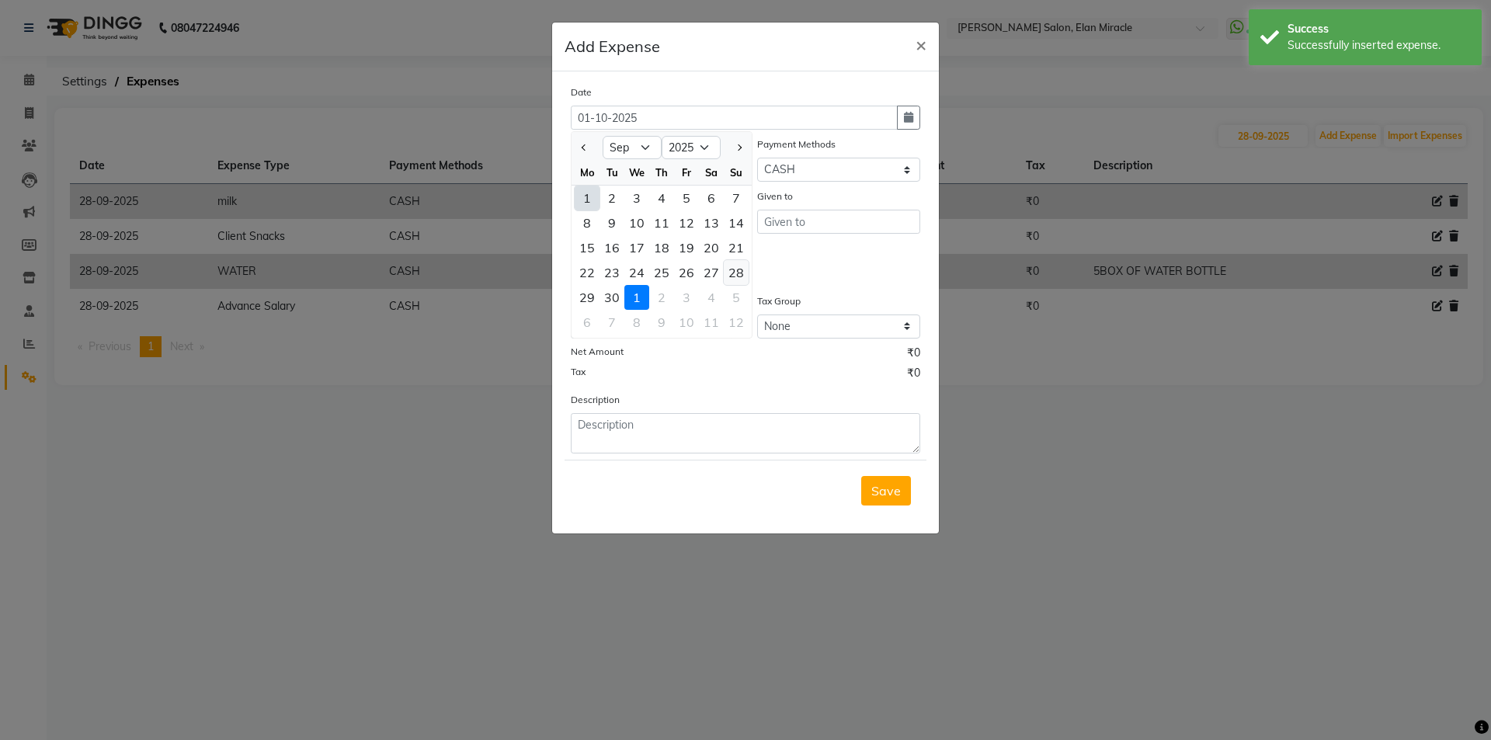
click at [737, 268] on div "28" at bounding box center [736, 272] width 25 height 25
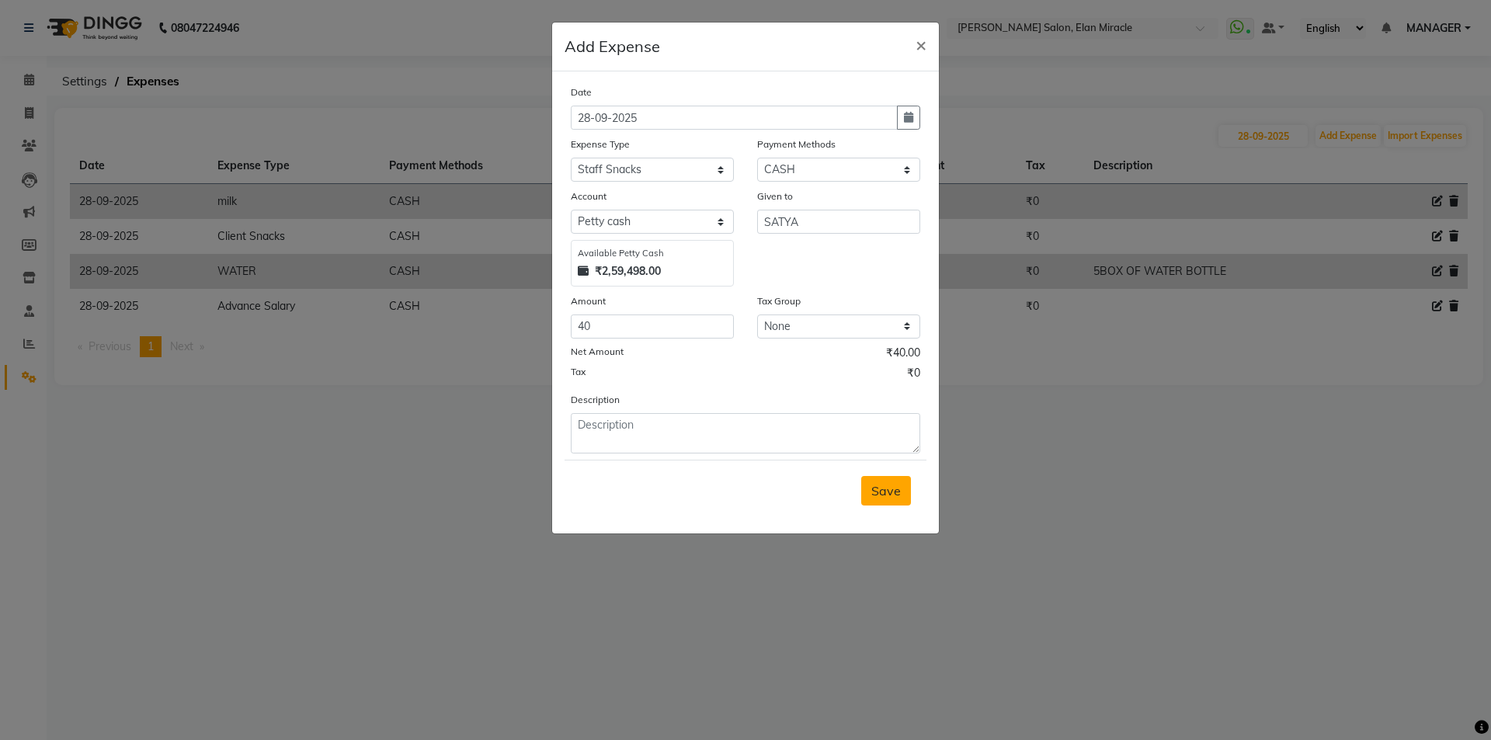
click at [884, 499] on button "Save" at bounding box center [886, 491] width 50 height 30
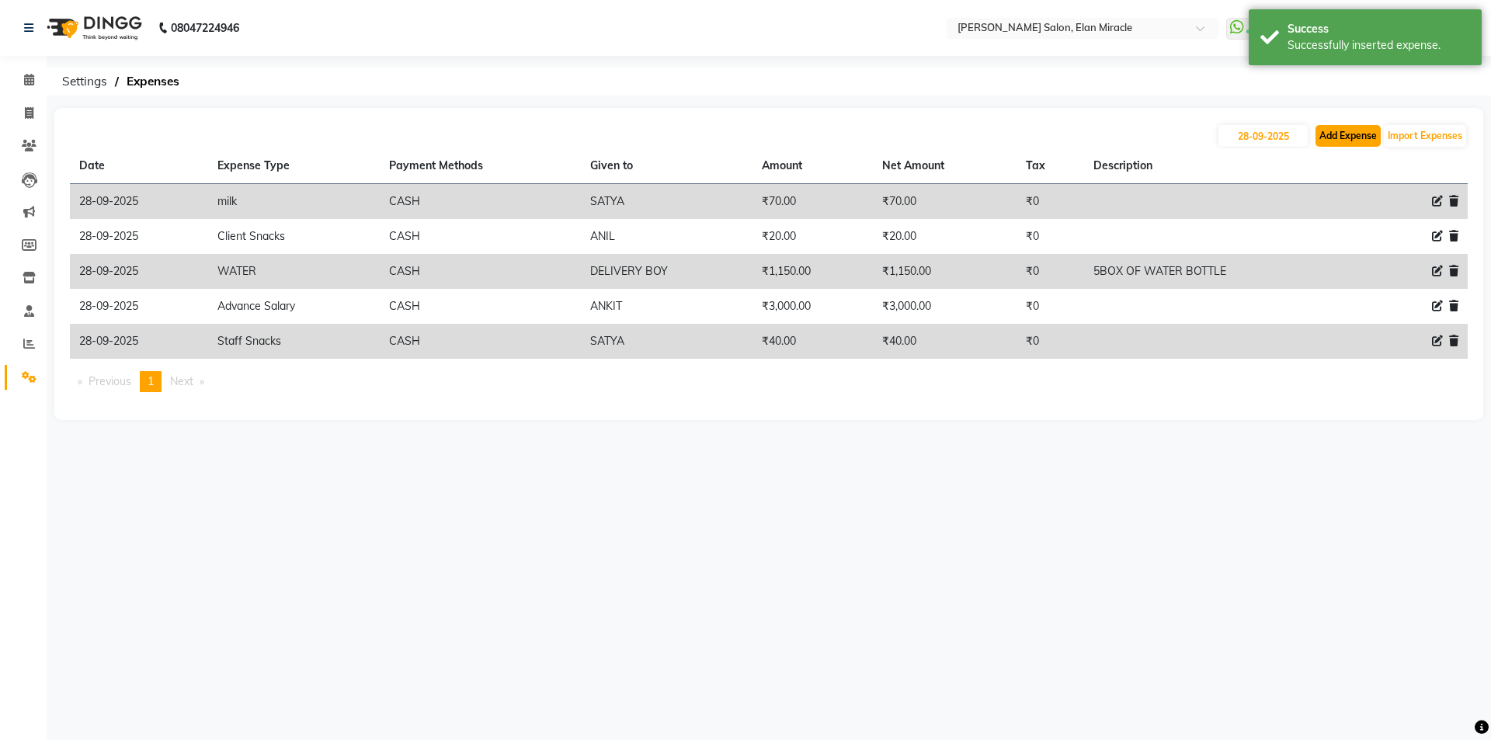
click at [1355, 130] on button "Add Expense" at bounding box center [1348, 136] width 65 height 22
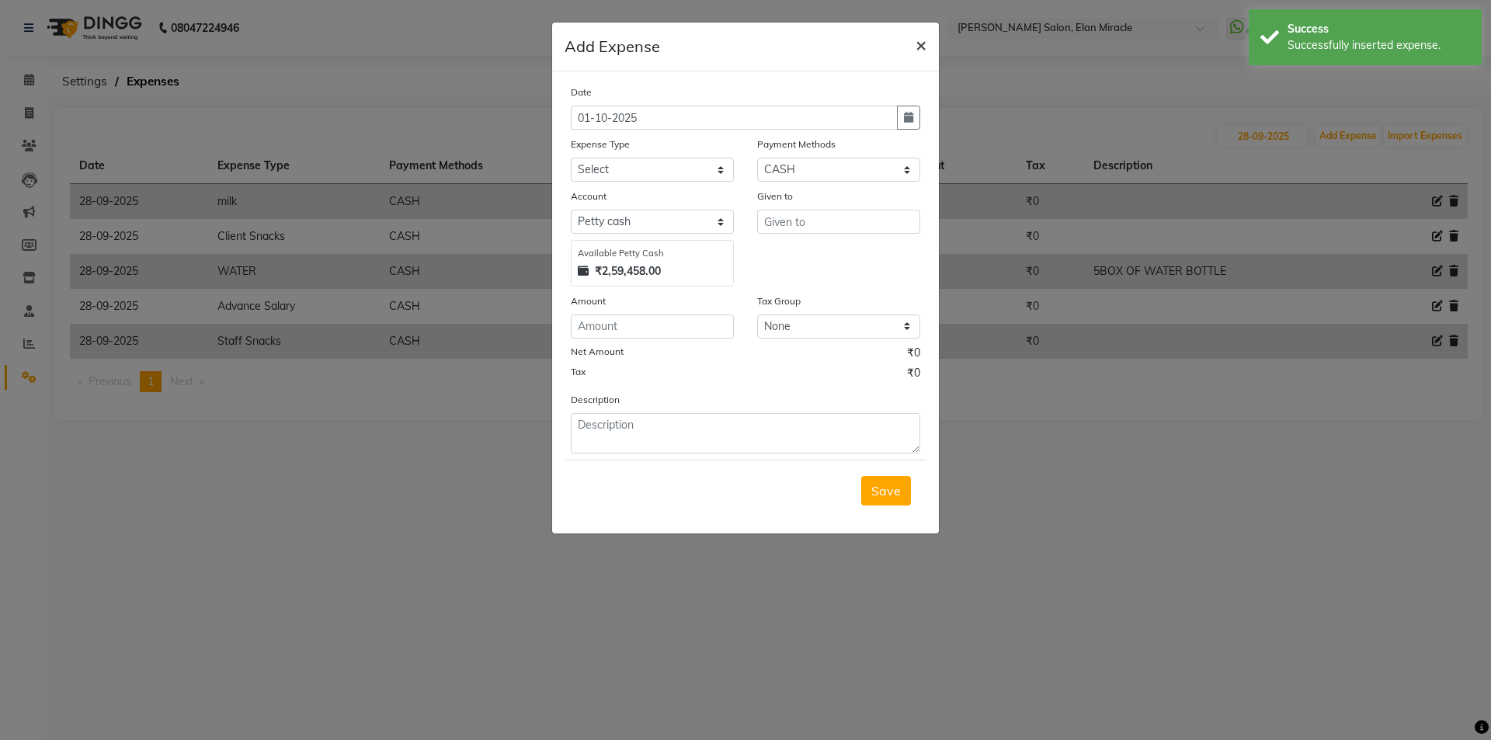
click at [921, 47] on span "×" at bounding box center [921, 44] width 11 height 23
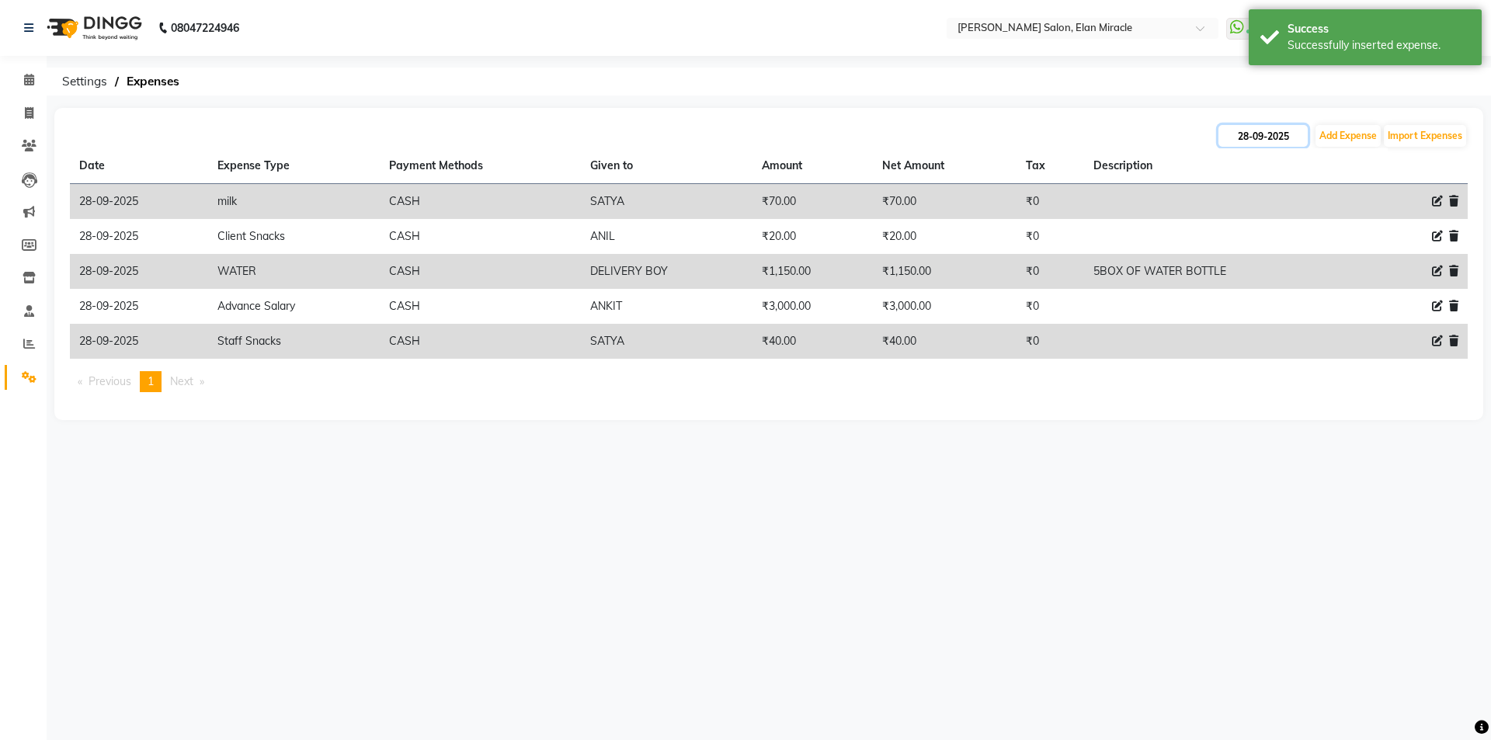
click at [1247, 141] on input "28-09-2025" at bounding box center [1263, 136] width 89 height 22
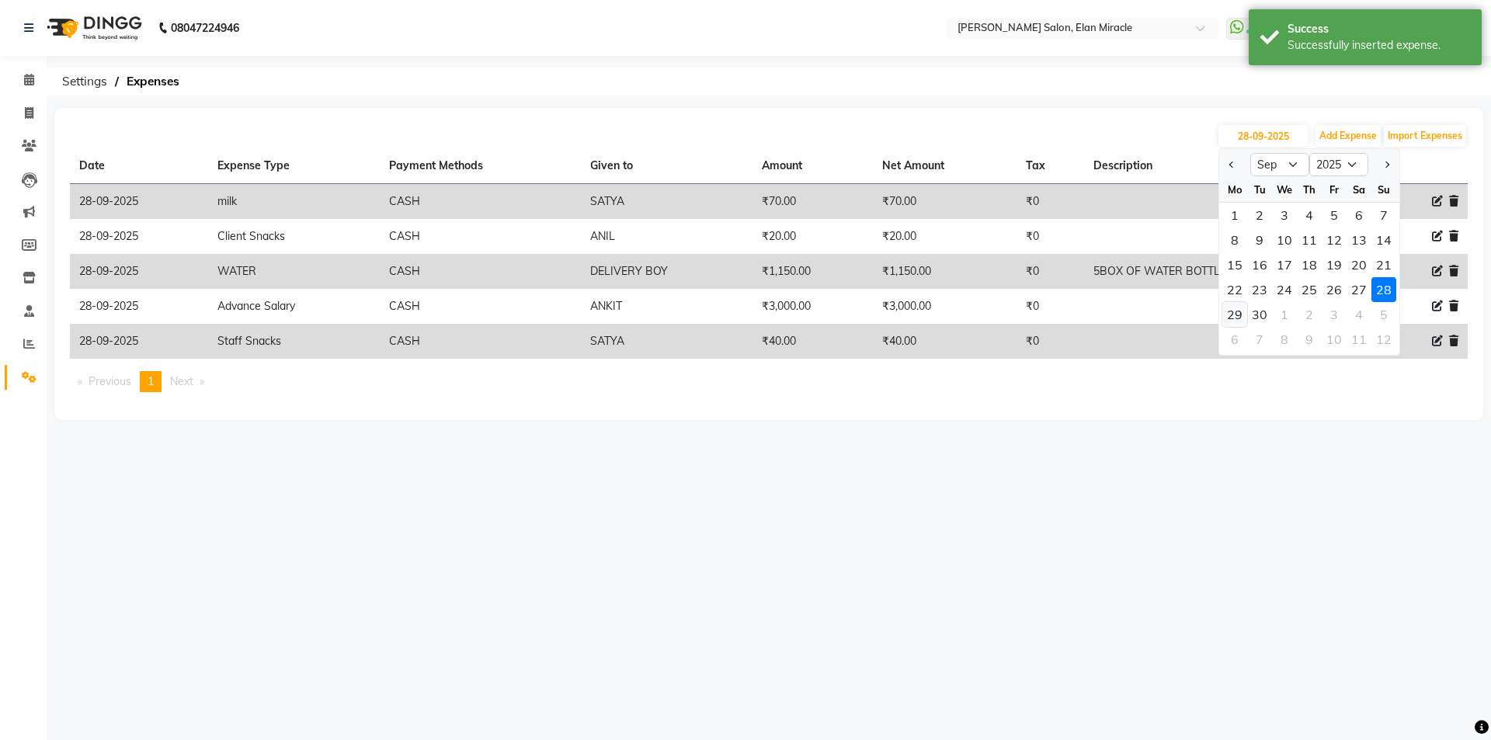
click at [1235, 314] on div "29" at bounding box center [1235, 314] width 25 height 25
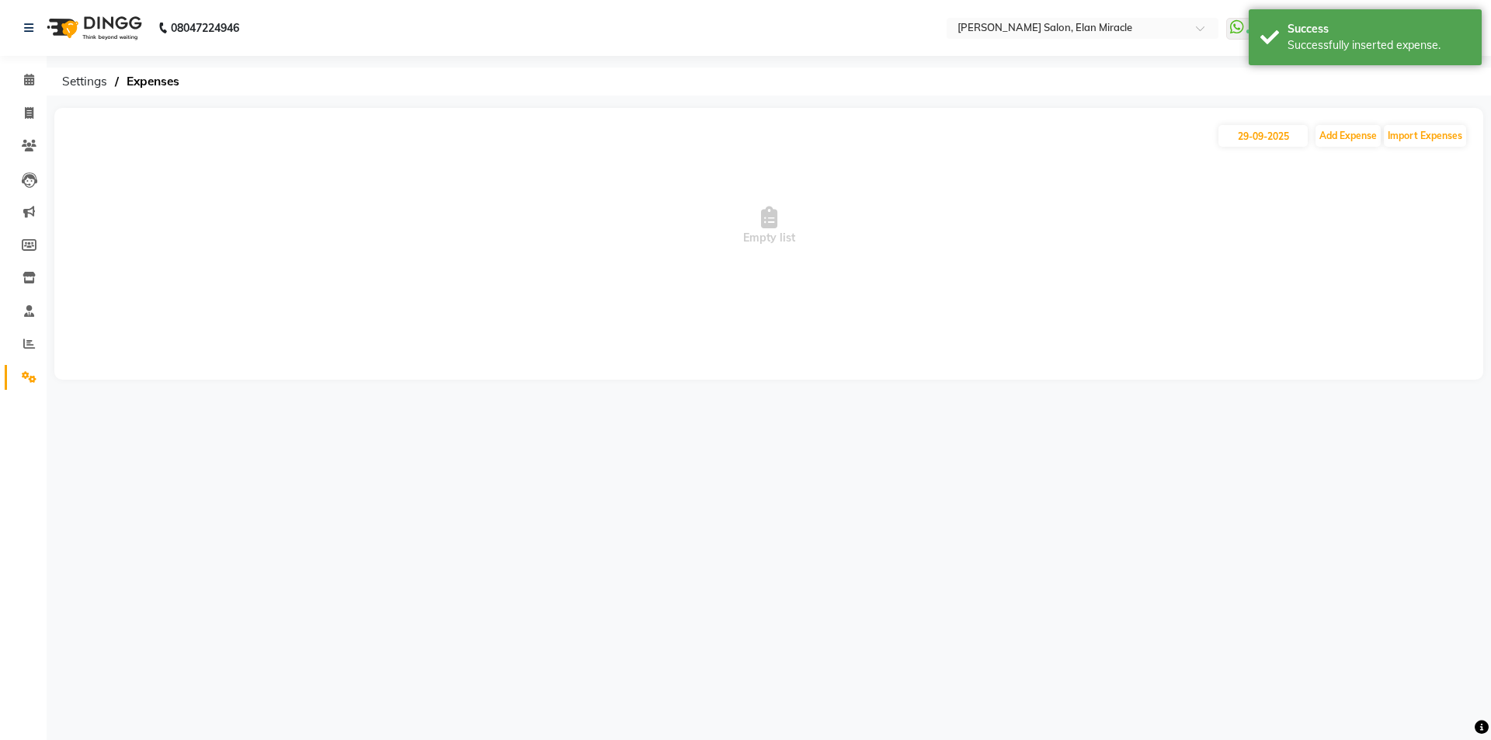
click at [1335, 151] on span "Empty list" at bounding box center [769, 225] width 1398 height 155
click at [1343, 144] on button "Add Expense" at bounding box center [1348, 136] width 65 height 22
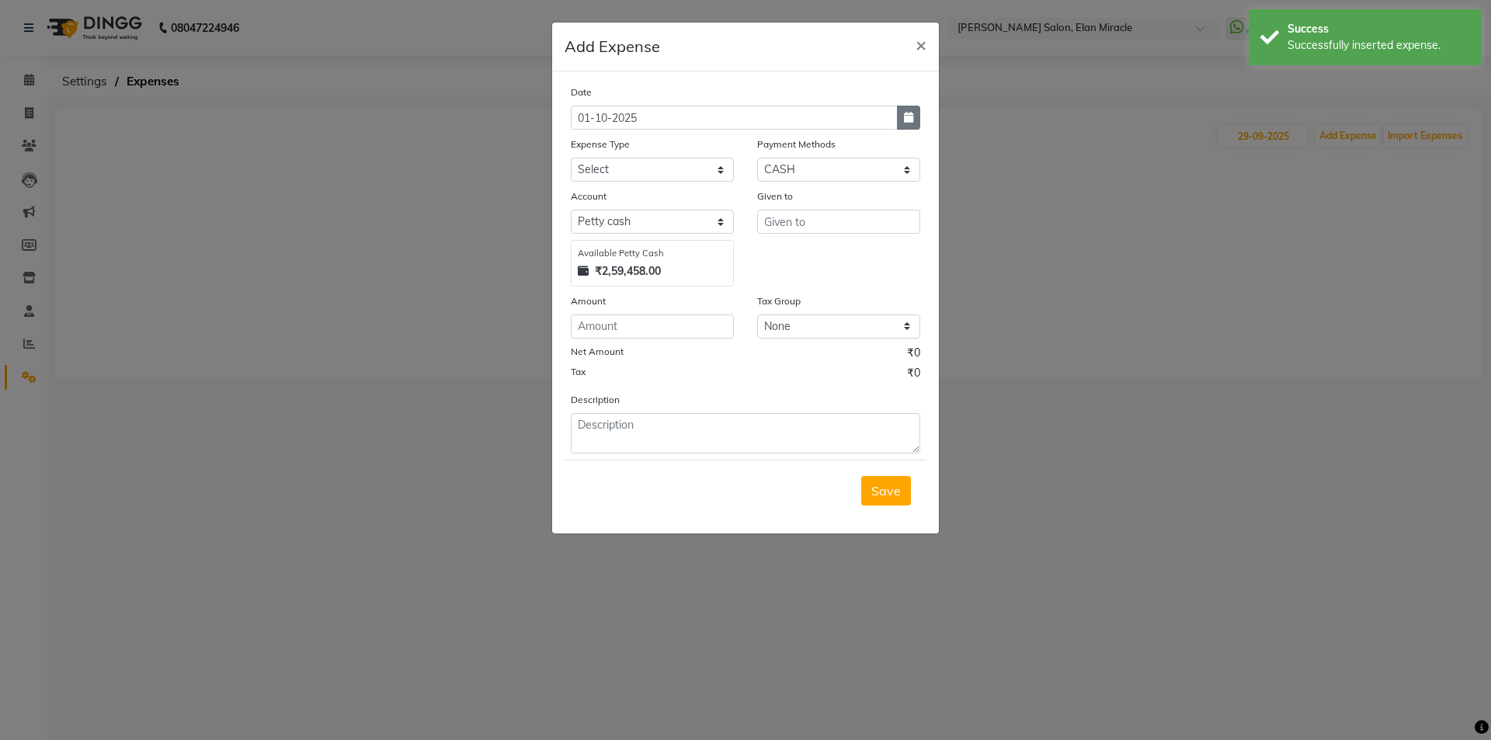
drag, startPoint x: 907, startPoint y: 122, endPoint x: 765, endPoint y: 164, distance: 147.5
click at [906, 122] on icon "button" at bounding box center [908, 117] width 9 height 11
click at [585, 146] on span "Previous month" at bounding box center [585, 147] width 6 height 6
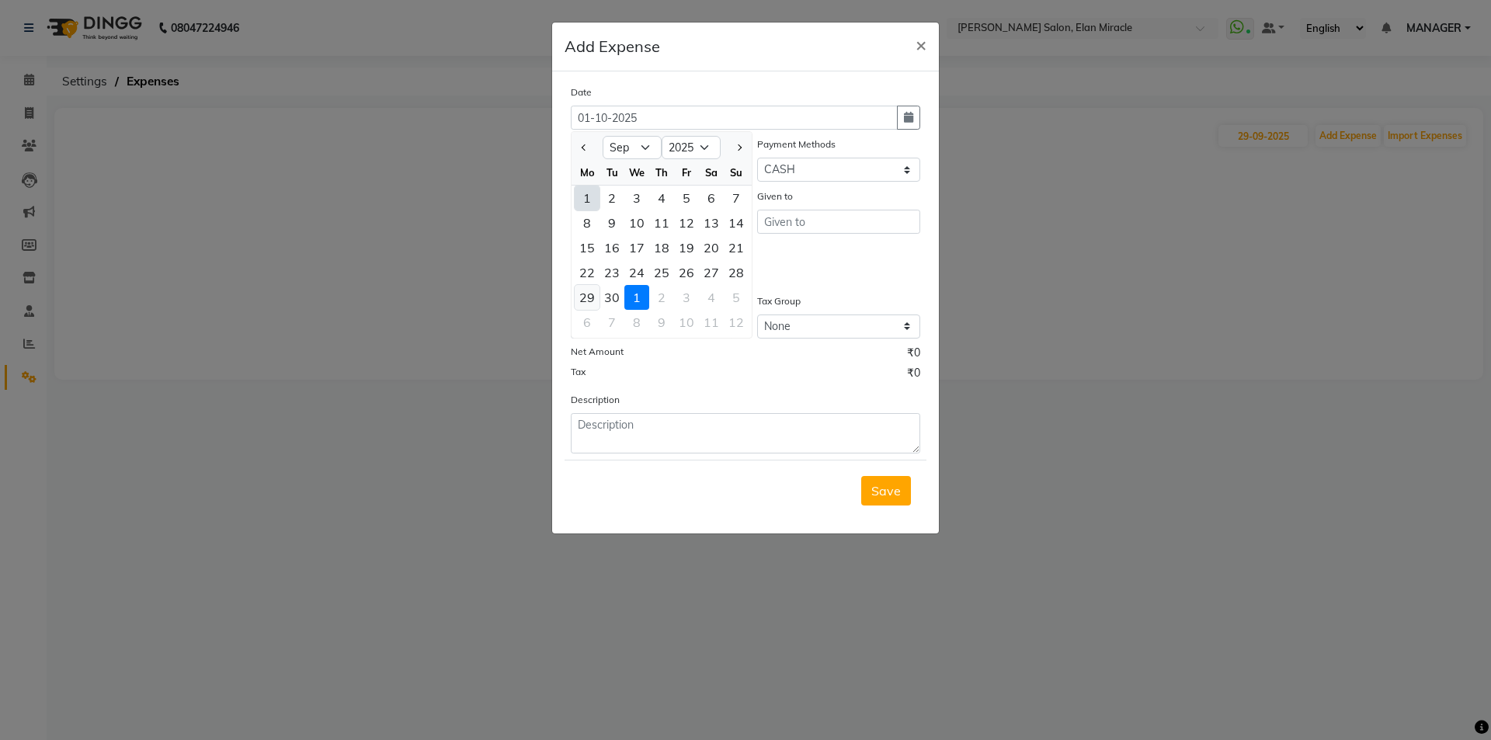
click at [581, 294] on div "29" at bounding box center [587, 297] width 25 height 25
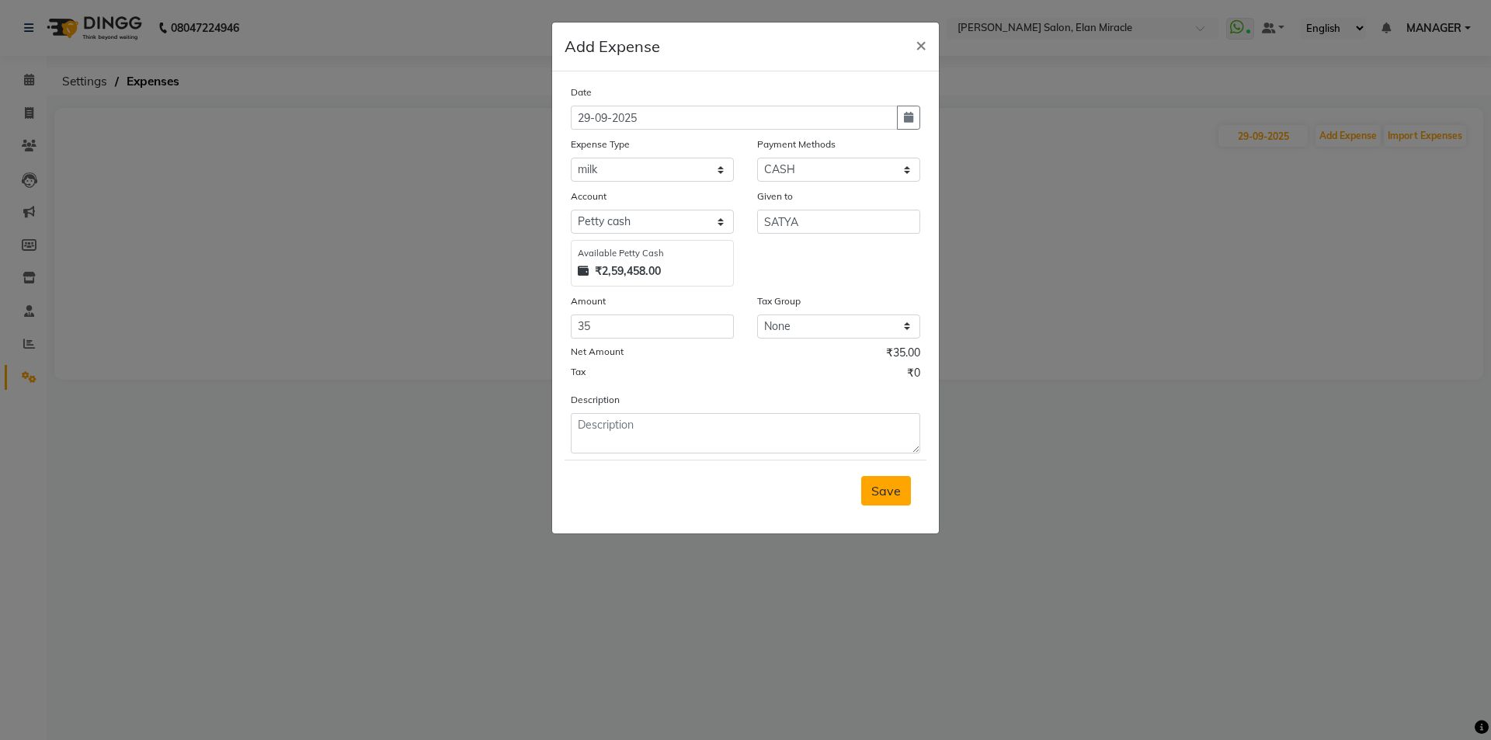
click at [885, 490] on span "Save" at bounding box center [887, 491] width 30 height 16
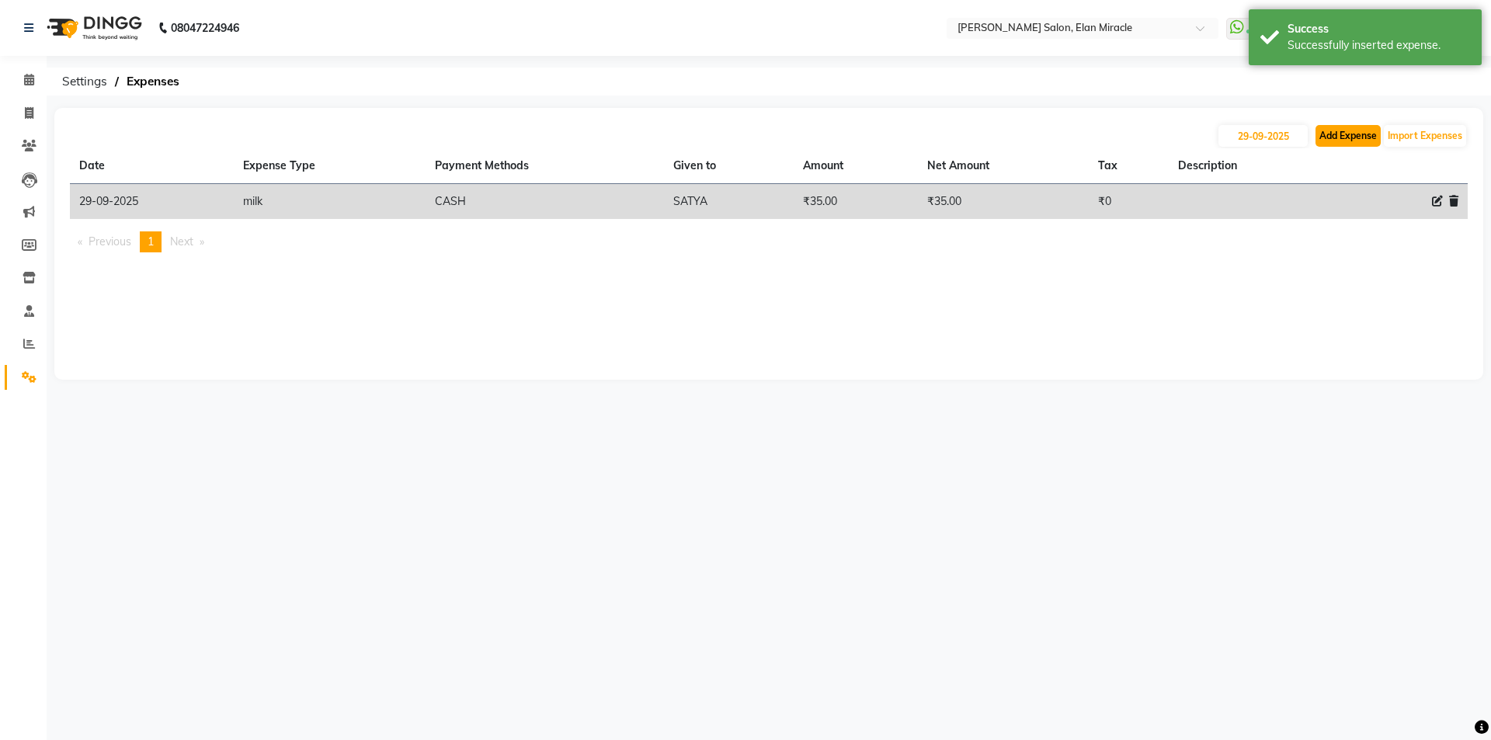
click at [1362, 133] on button "Add Expense" at bounding box center [1348, 136] width 65 height 22
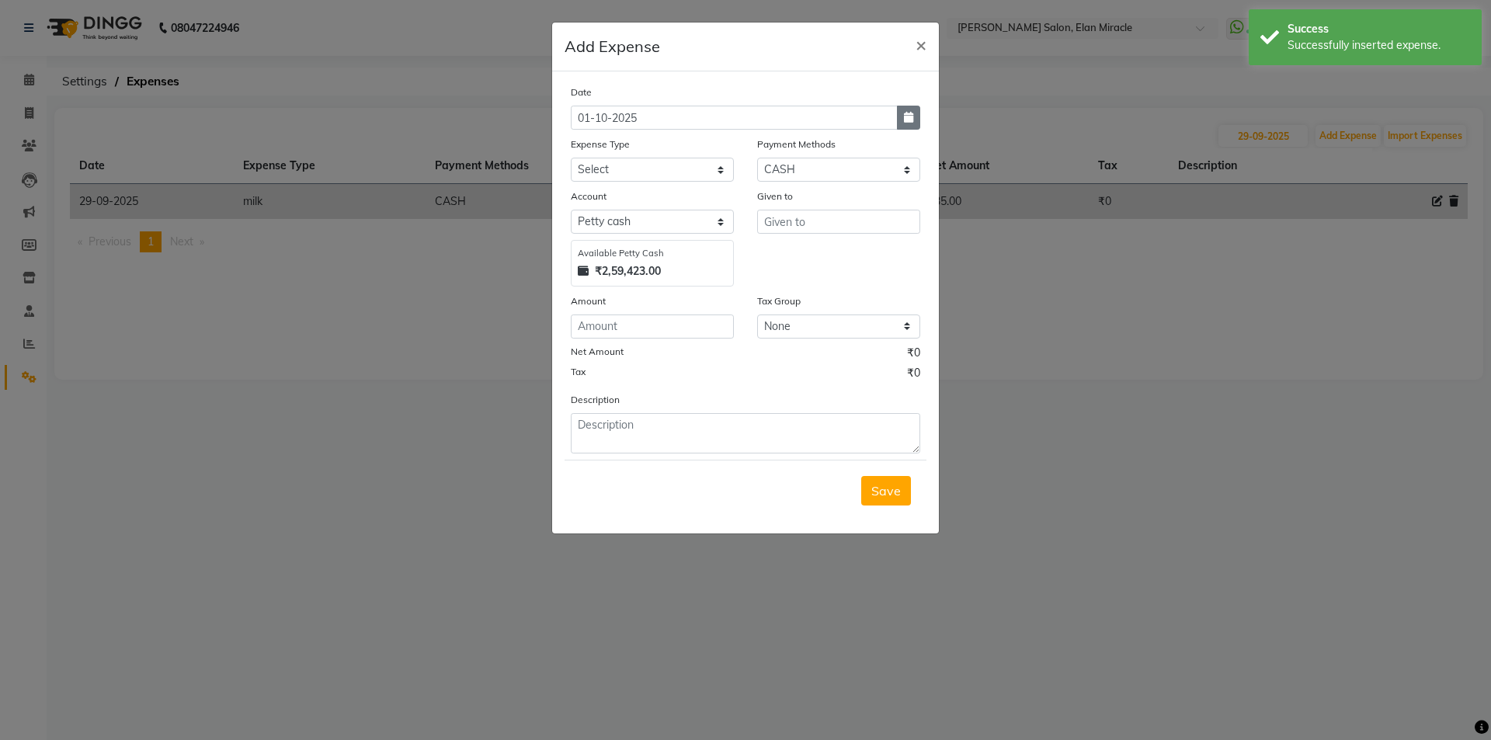
click at [915, 118] on button "button" at bounding box center [908, 118] width 23 height 24
click at [591, 147] on button "Previous month" at bounding box center [584, 147] width 13 height 25
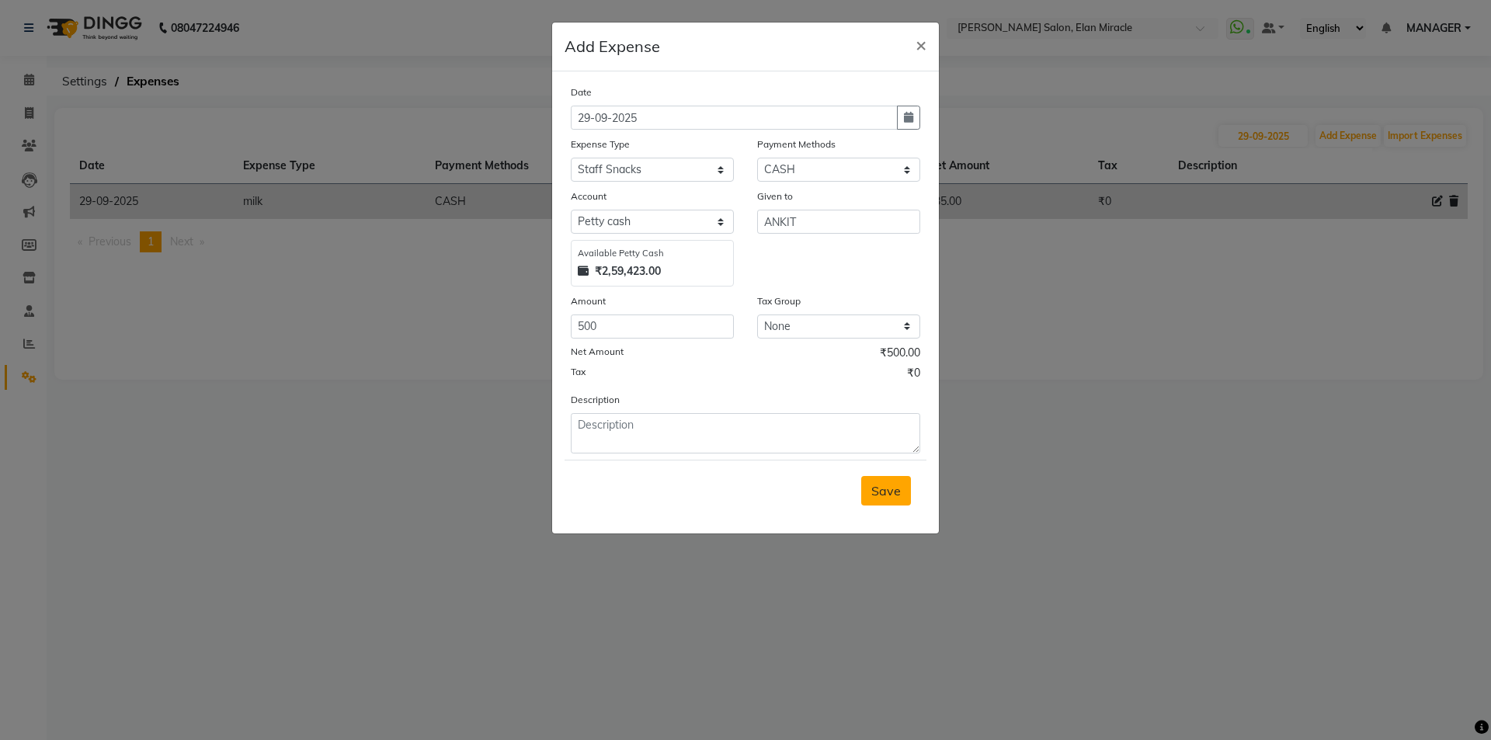
click at [888, 488] on span "Save" at bounding box center [887, 491] width 30 height 16
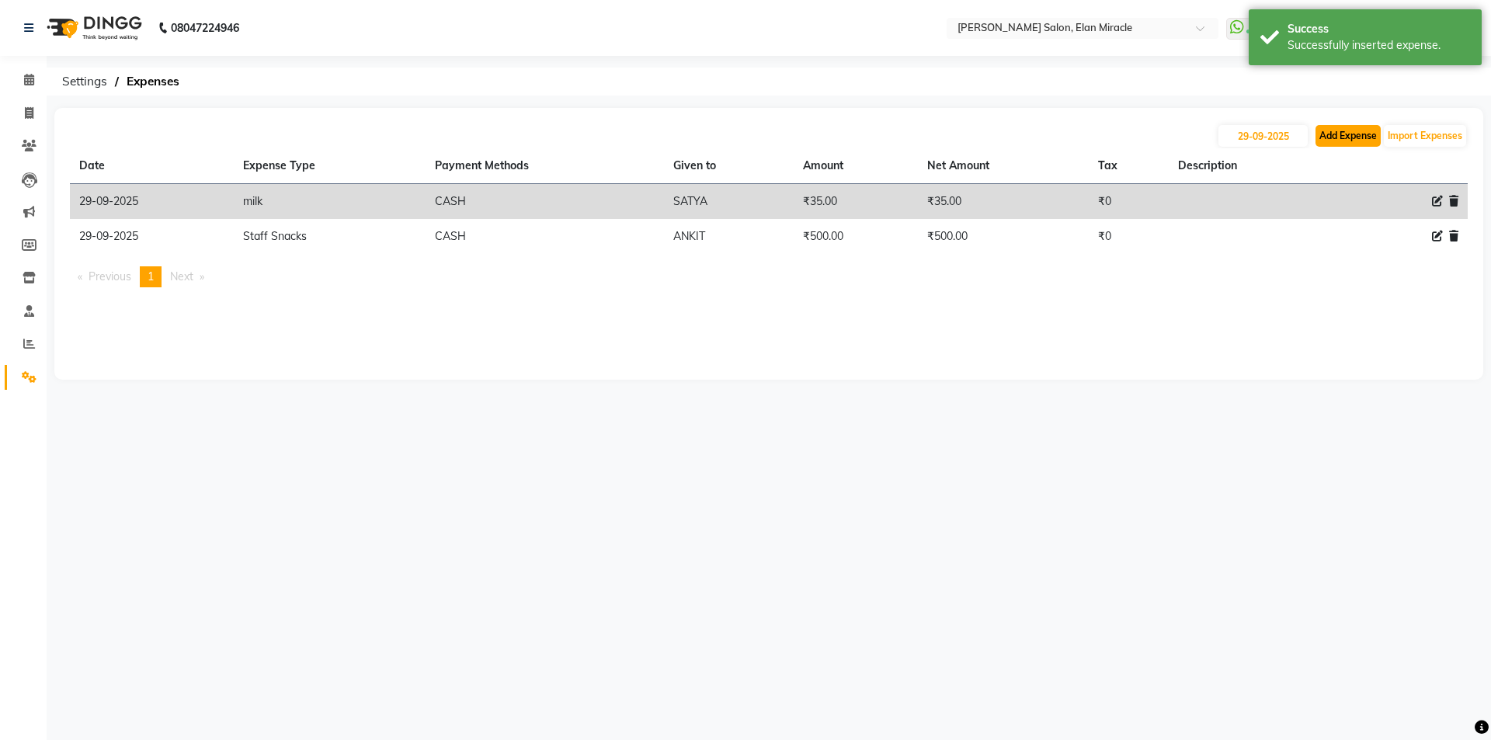
click at [1342, 135] on button "Add Expense" at bounding box center [1348, 136] width 65 height 22
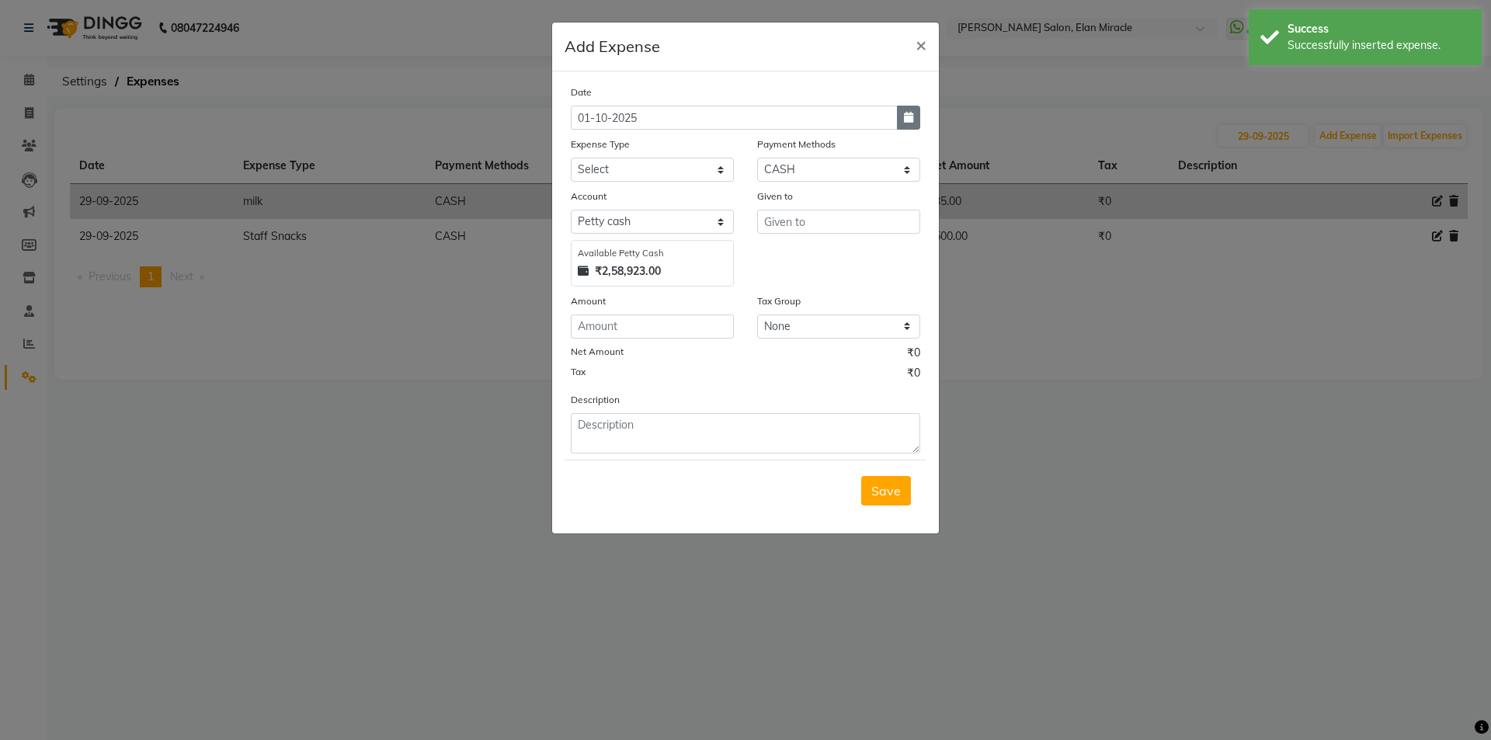
click at [906, 124] on button "button" at bounding box center [908, 118] width 23 height 24
click at [594, 153] on div at bounding box center [587, 147] width 31 height 25
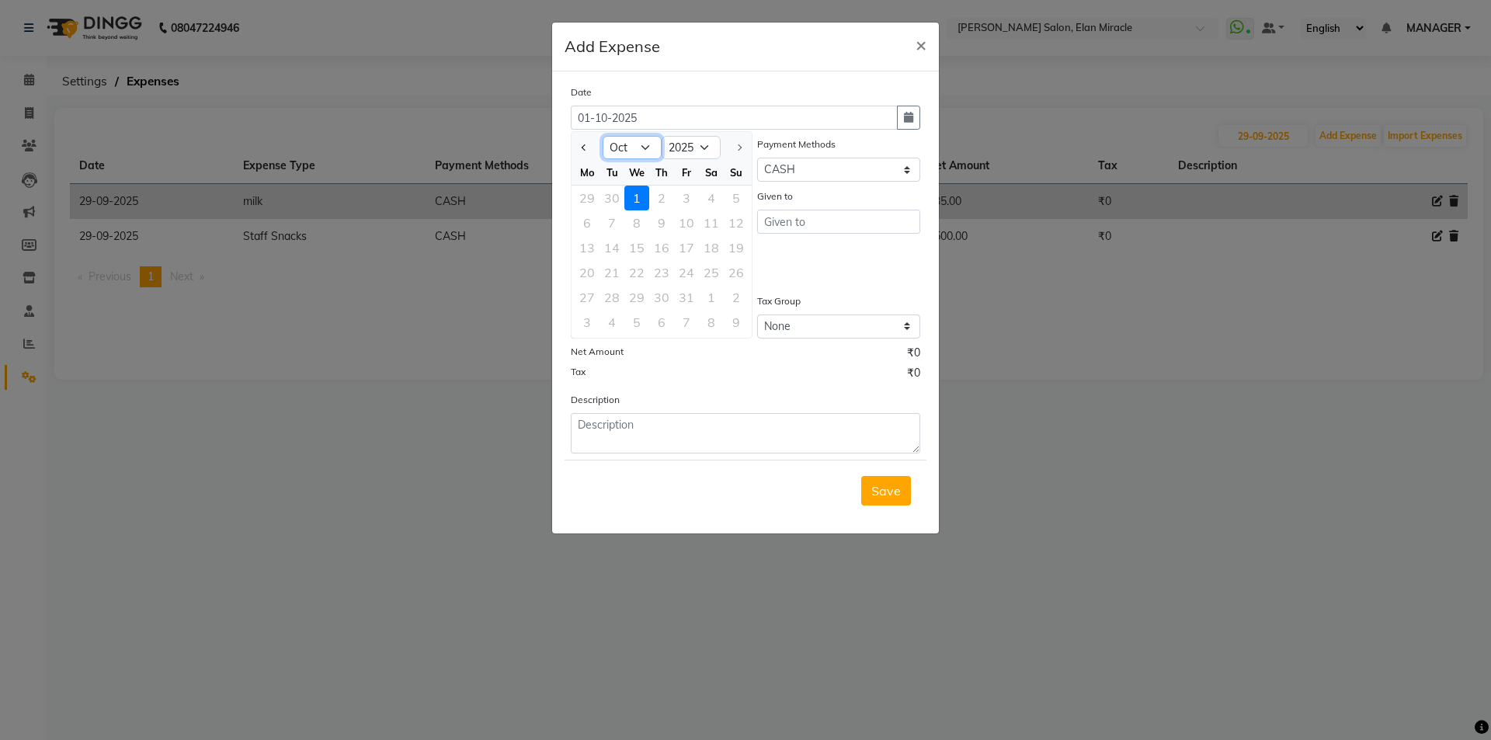
click at [629, 149] on select "Jan Feb Mar Apr May Jun Jul Aug Sep Oct" at bounding box center [632, 147] width 59 height 23
click at [581, 148] on button "Previous month" at bounding box center [584, 147] width 13 height 25
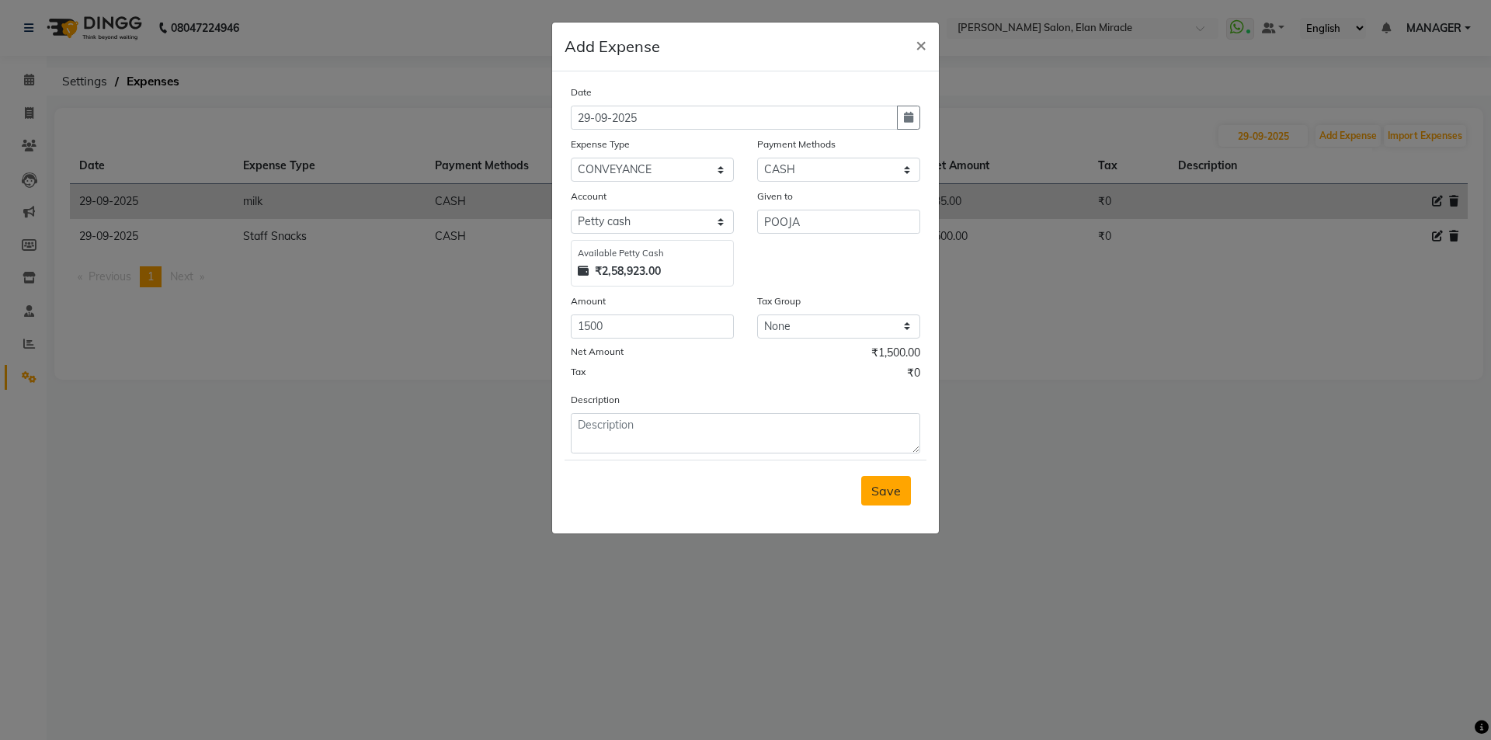
click at [901, 493] on button "Save" at bounding box center [886, 491] width 50 height 30
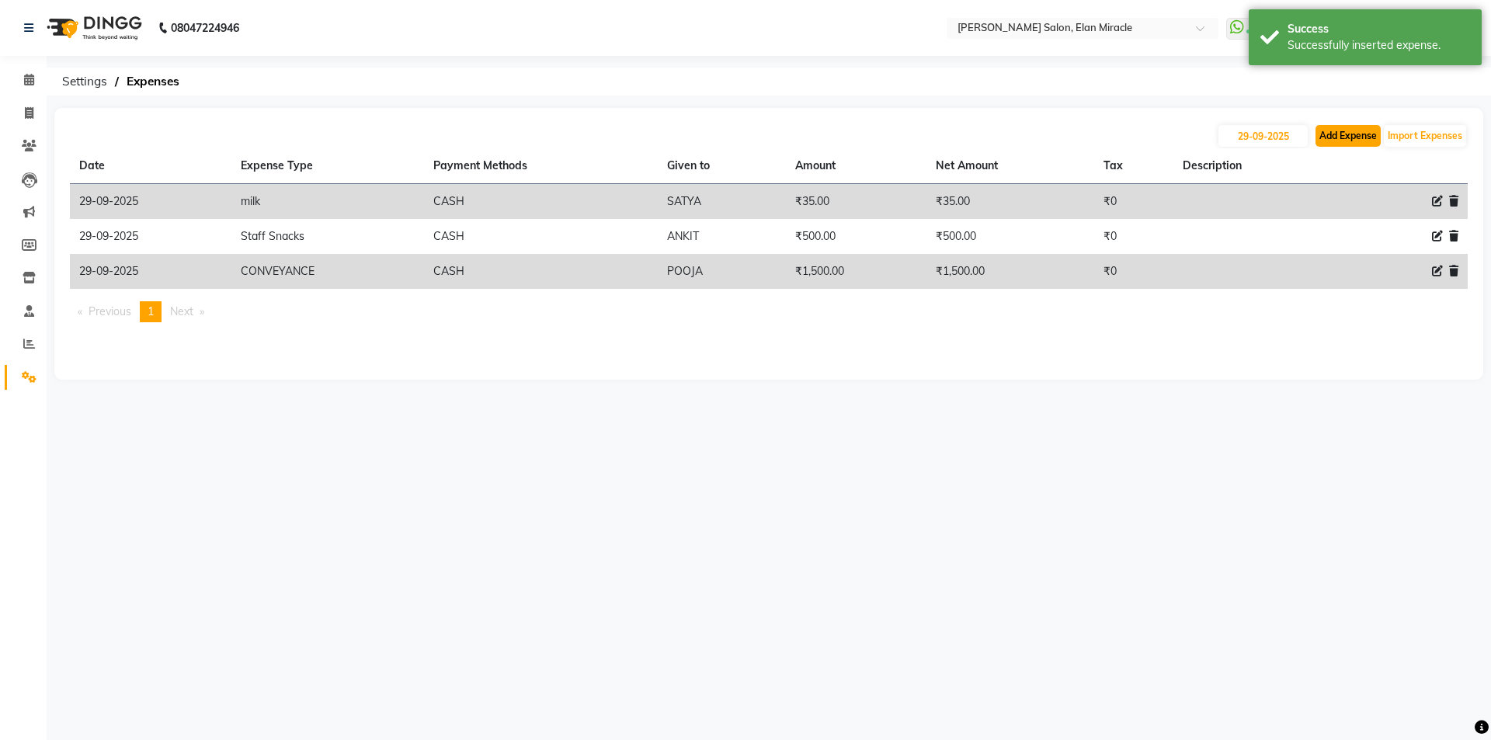
click at [1367, 134] on button "Add Expense" at bounding box center [1348, 136] width 65 height 22
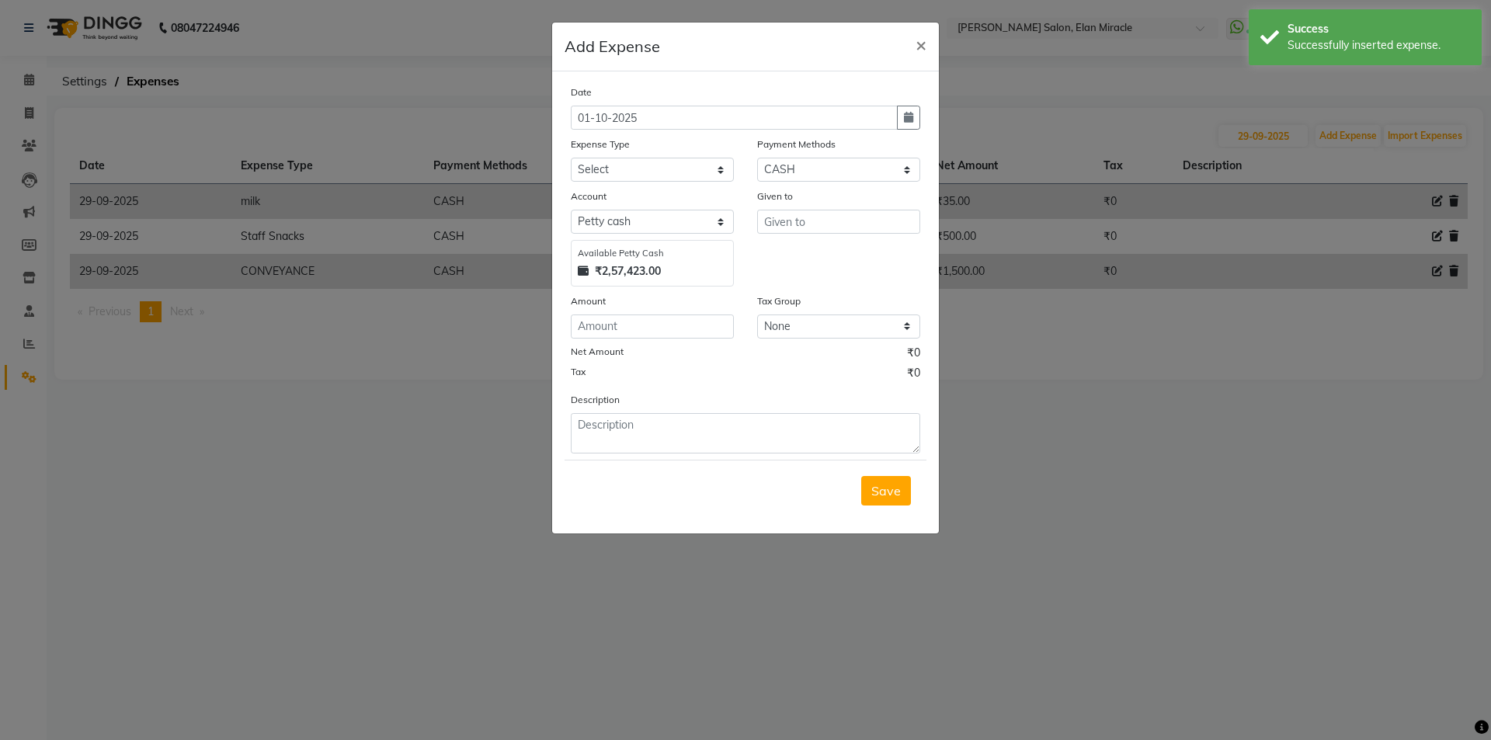
click at [913, 132] on div "Date 01-10-2025 Expense Type Select Advance Salary BILLS client change paytm Cl…" at bounding box center [746, 269] width 350 height 370
click at [913, 130] on div "Date 01-10-2025 Expense Type Select Advance Salary BILLS client change paytm Cl…" at bounding box center [746, 269] width 350 height 370
click at [919, 110] on button "button" at bounding box center [908, 118] width 23 height 24
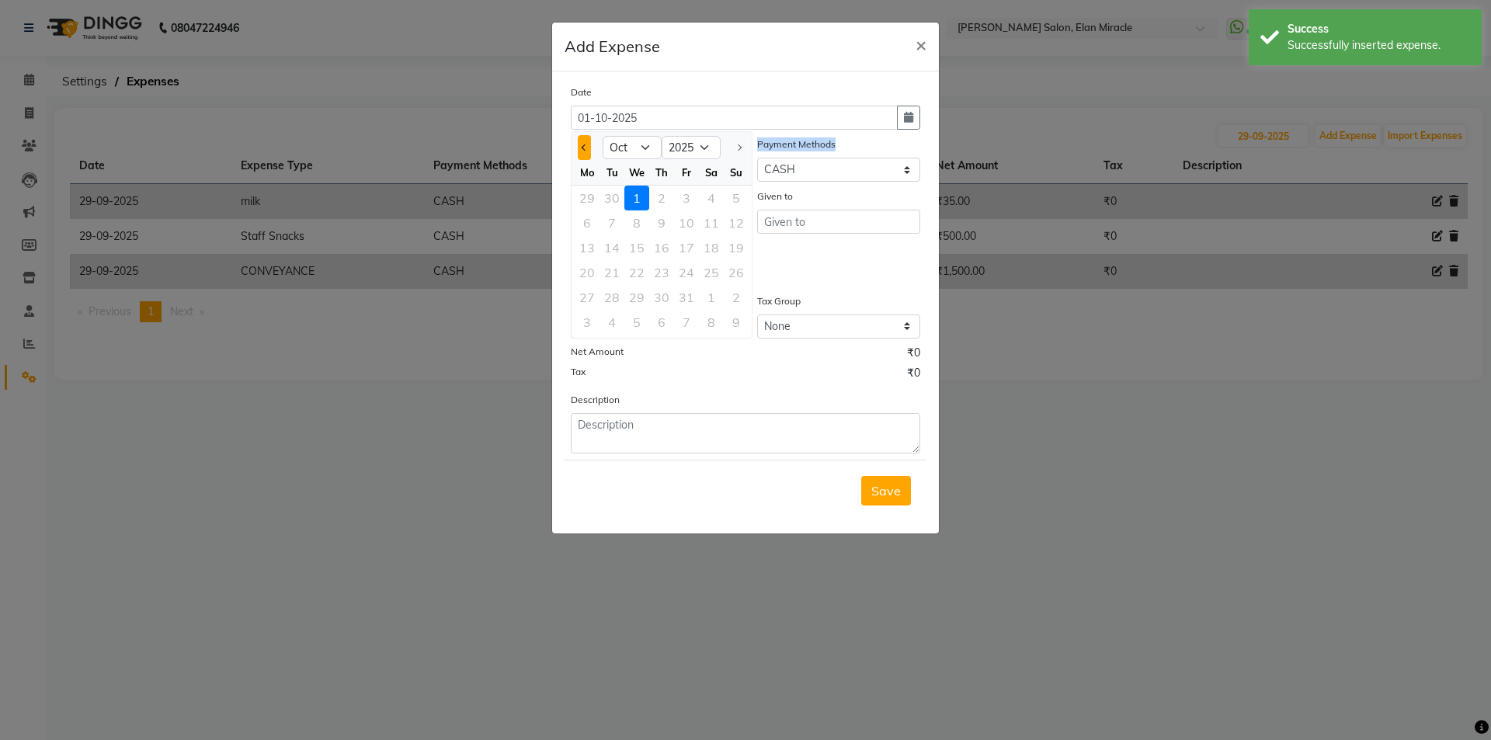
click at [584, 144] on span "Previous month" at bounding box center [585, 147] width 6 height 6
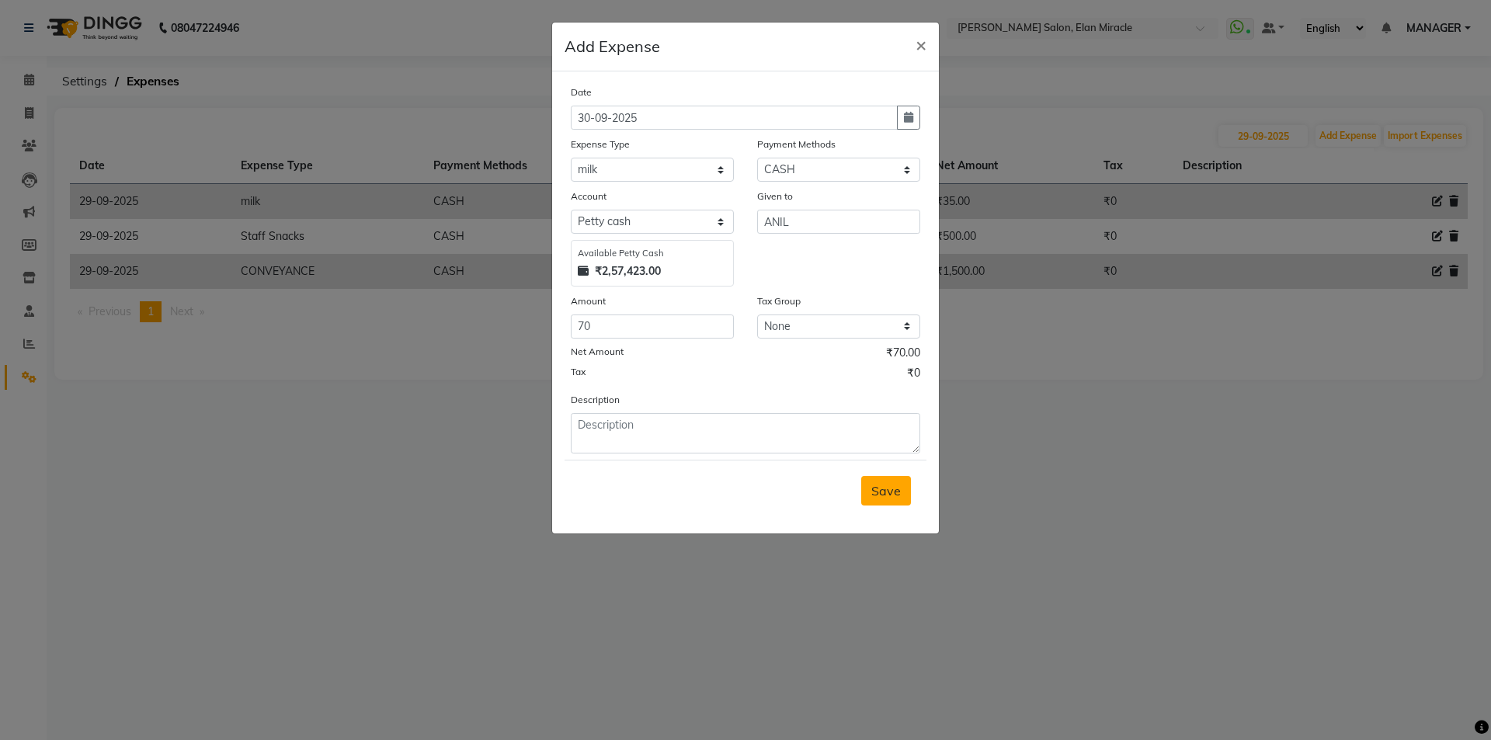
click at [893, 488] on span "Save" at bounding box center [887, 491] width 30 height 16
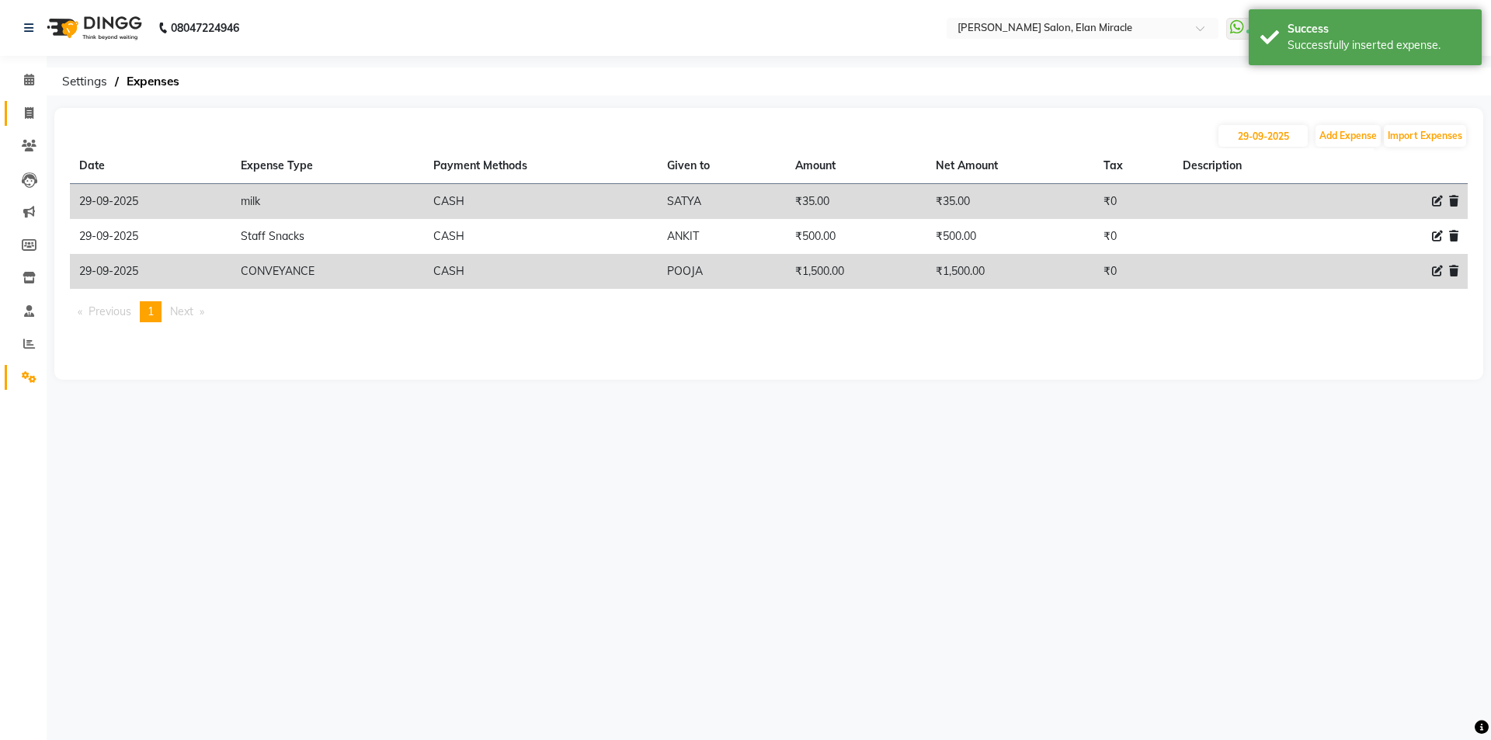
click at [31, 102] on link "Invoice" at bounding box center [23, 114] width 37 height 26
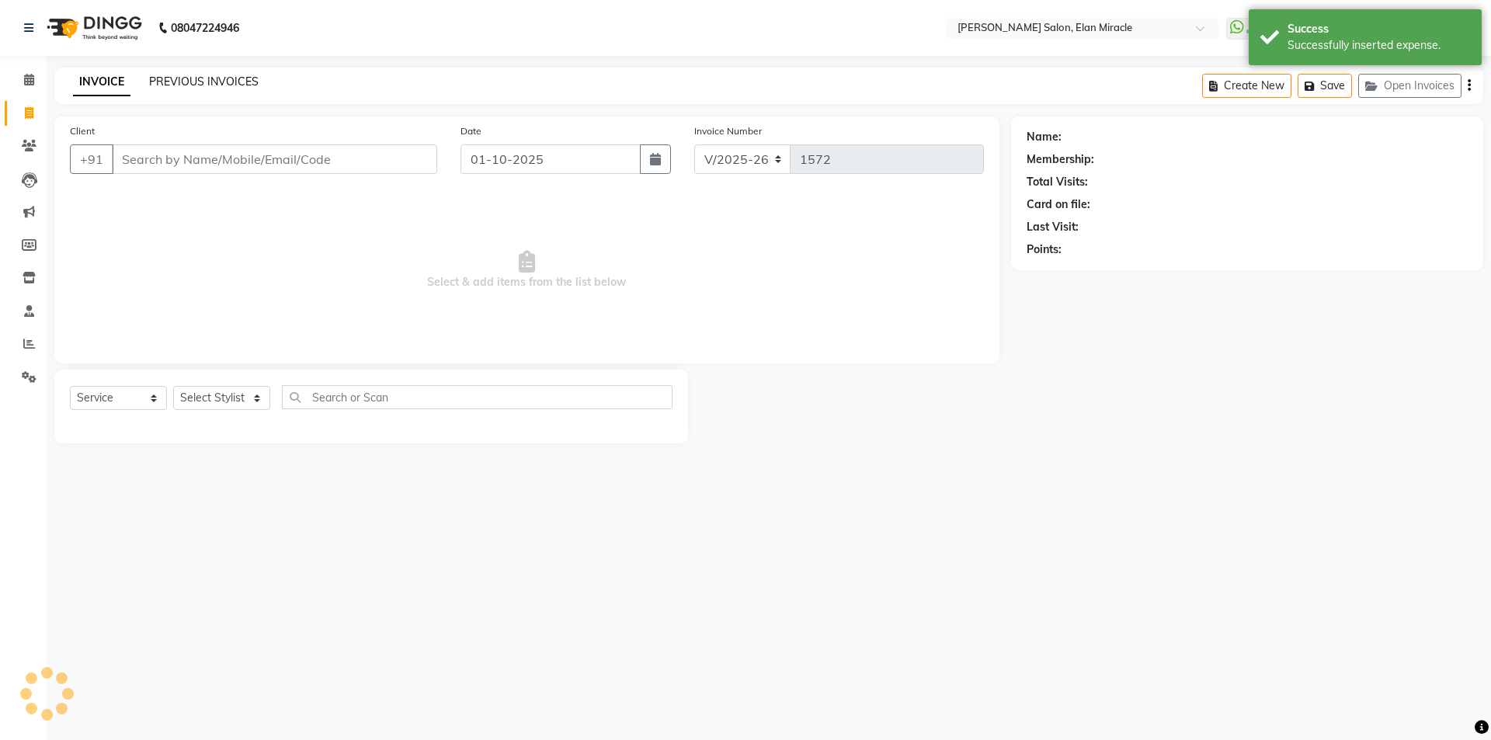
click at [185, 86] on link "PREVIOUS INVOICES" at bounding box center [204, 82] width 110 height 14
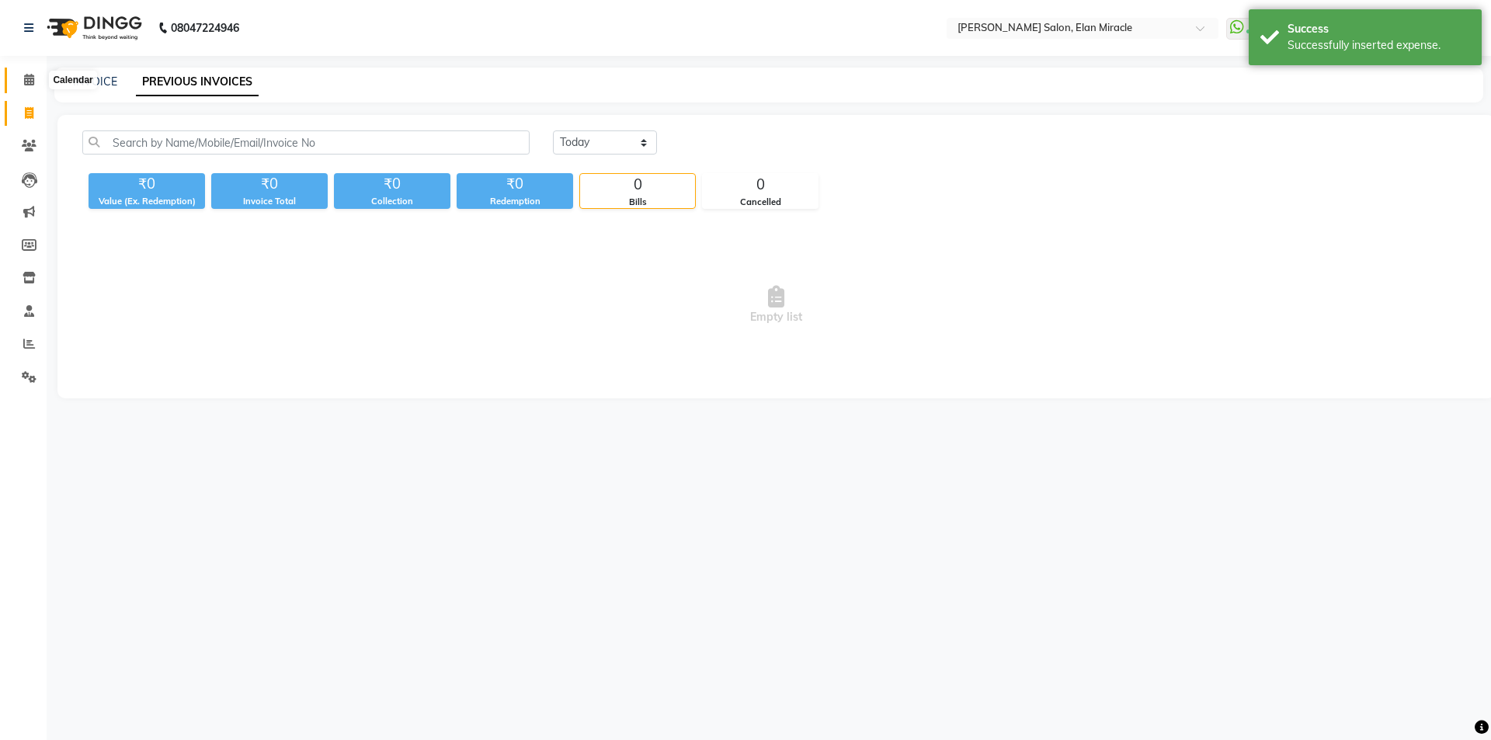
click at [33, 79] on icon at bounding box center [29, 80] width 10 height 12
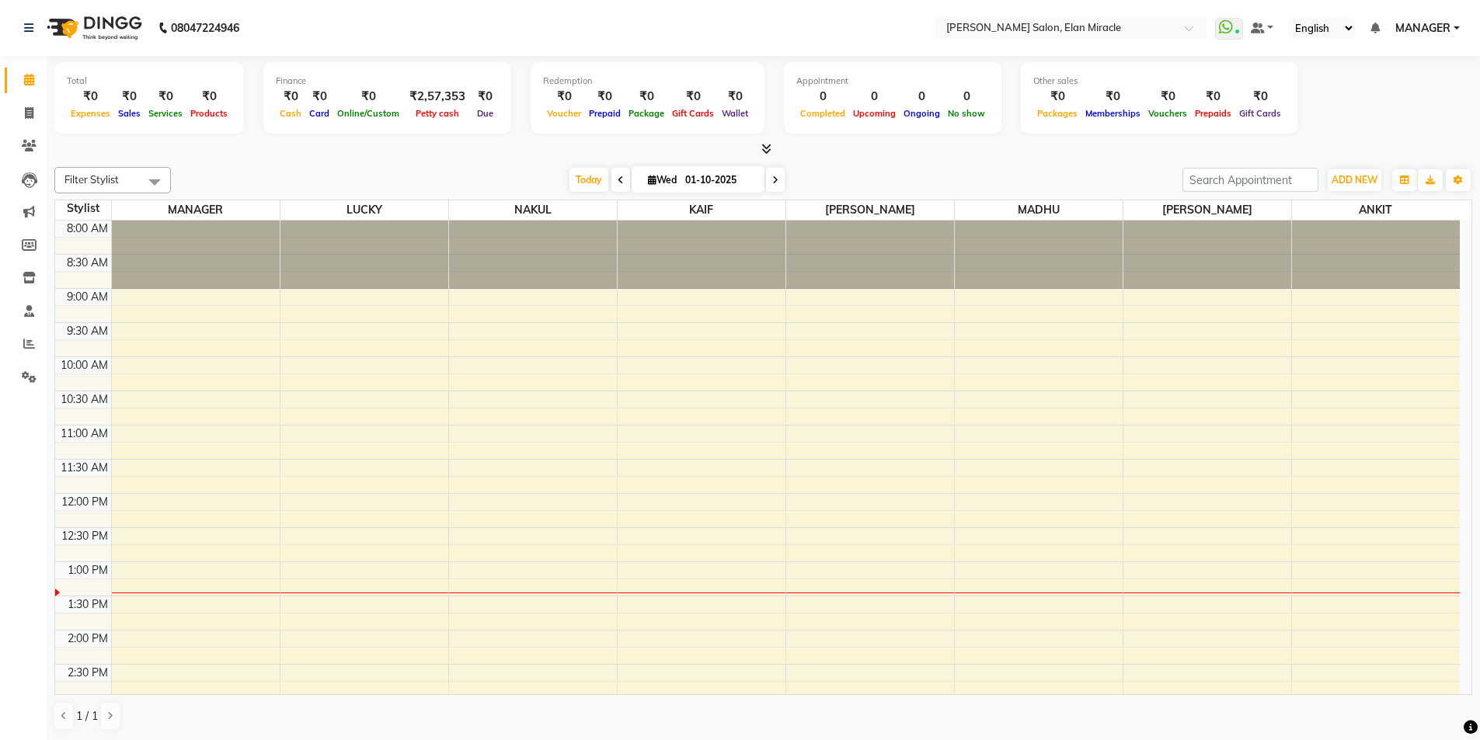
click at [1012, 40] on app-home "08047224946 Select Location × Madonna Salon, Elan Miracle WhatsApp Status ✕ Sta…" at bounding box center [740, 370] width 1480 height 741
click at [426, 190] on div "Today Wed 01-10-2025" at bounding box center [677, 180] width 996 height 23
click at [26, 121] on span at bounding box center [29, 114] width 27 height 18
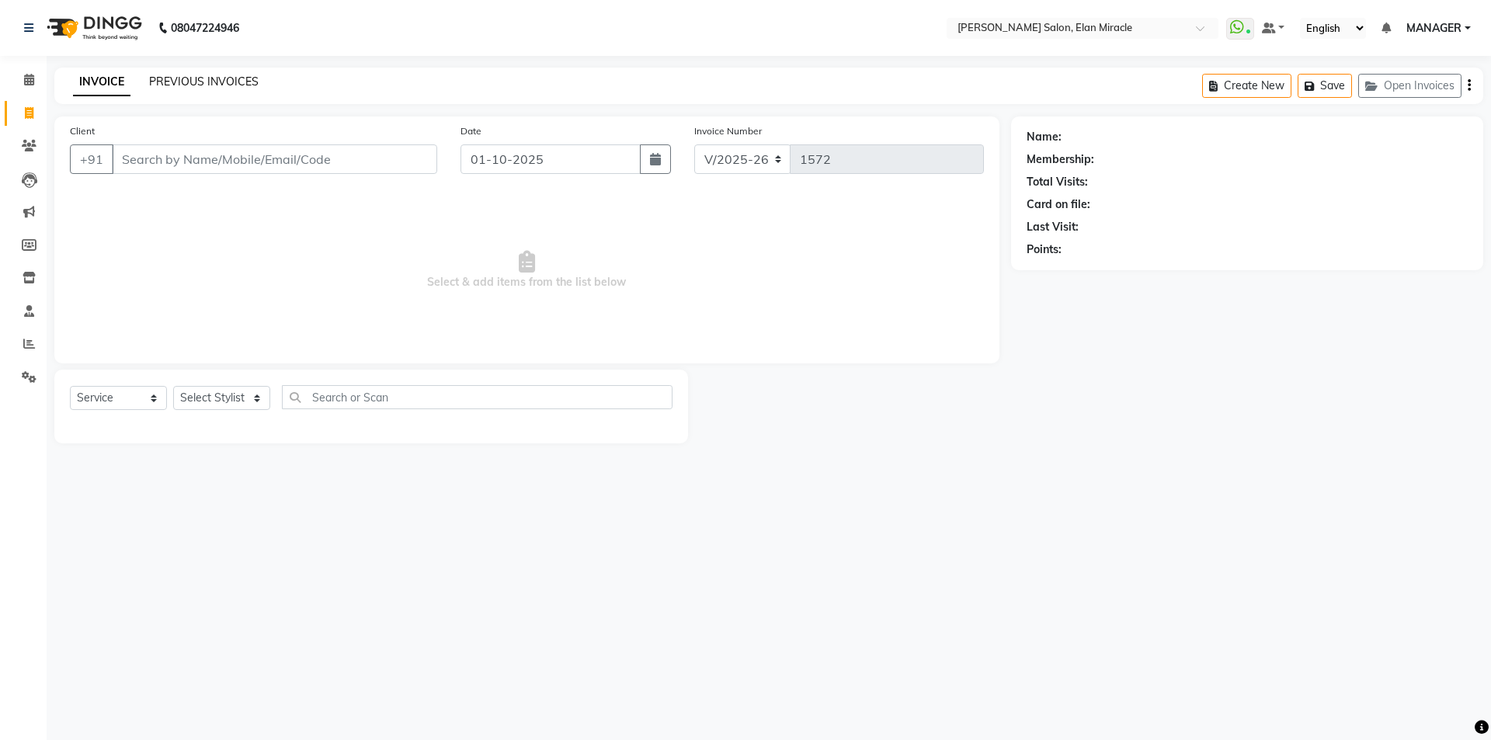
click at [238, 81] on link "PREVIOUS INVOICES" at bounding box center [204, 82] width 110 height 14
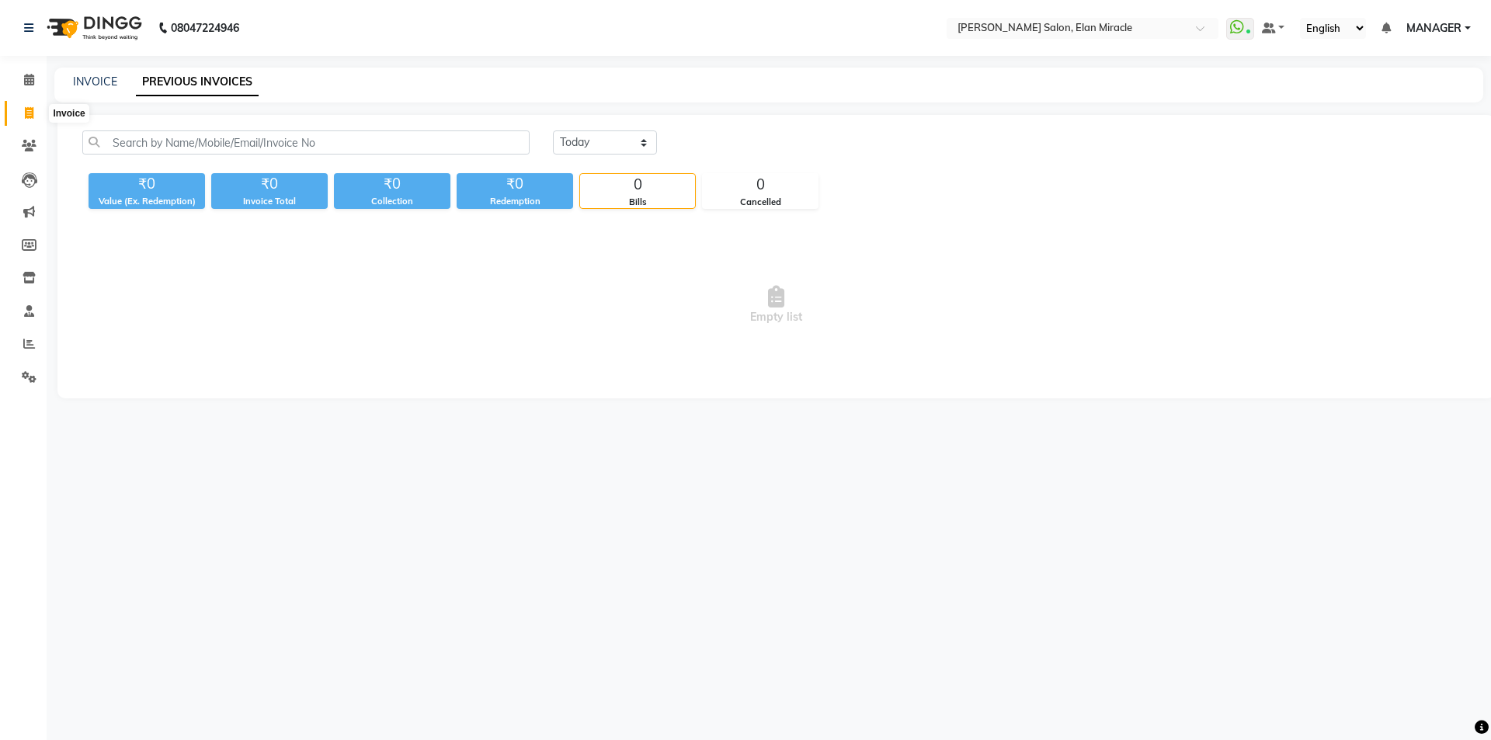
click at [28, 110] on icon at bounding box center [29, 113] width 9 height 12
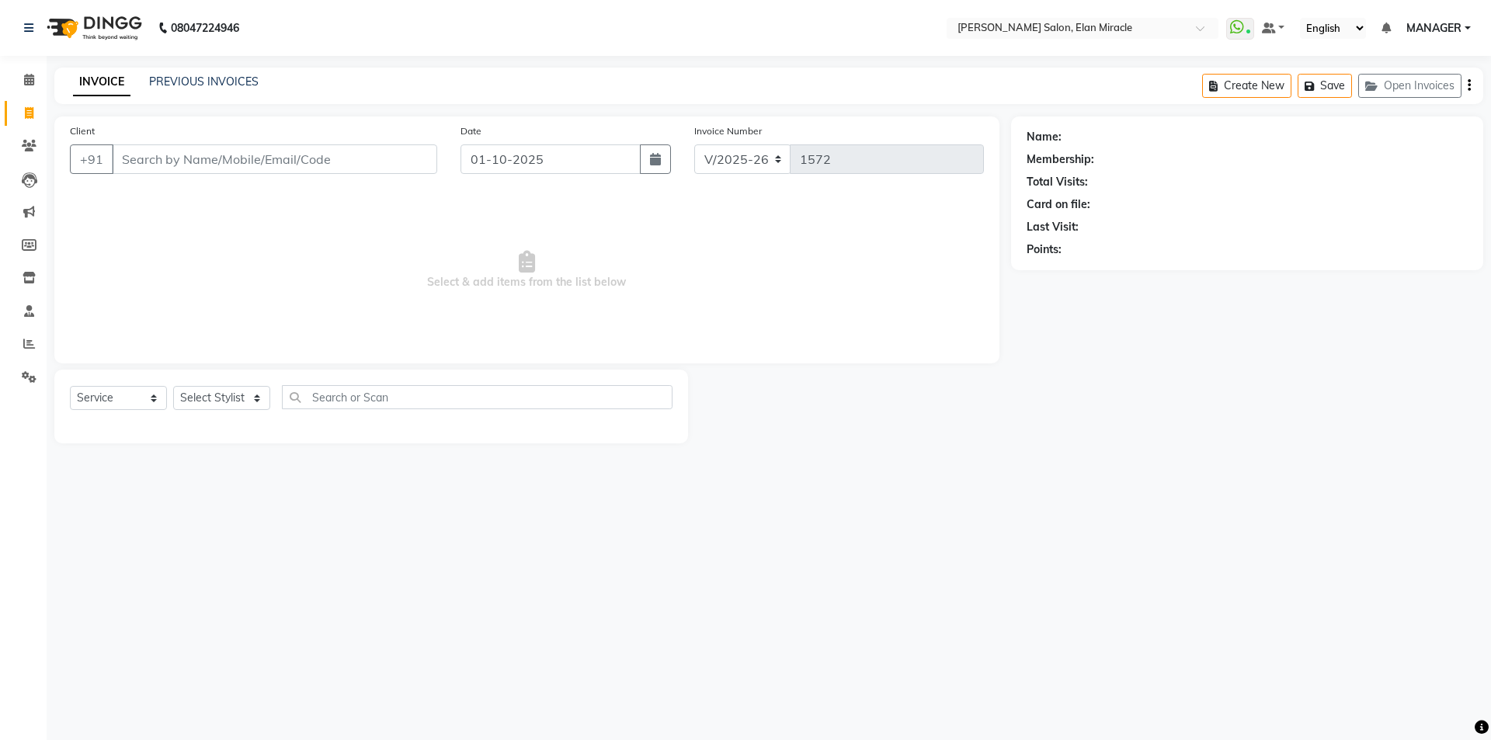
click at [238, 385] on div "Select Service Product Membership Package Voucher Prepaid Gift Card Select Styl…" at bounding box center [371, 403] width 603 height 37
click at [238, 396] on select "Select Stylist" at bounding box center [221, 398] width 97 height 24
click at [173, 386] on select "Select Stylist Anchal Mishra ANKIT KAIF KOMAL LUCKY MADHU MANAGER NAKUL SAURAV" at bounding box center [221, 398] width 97 height 24
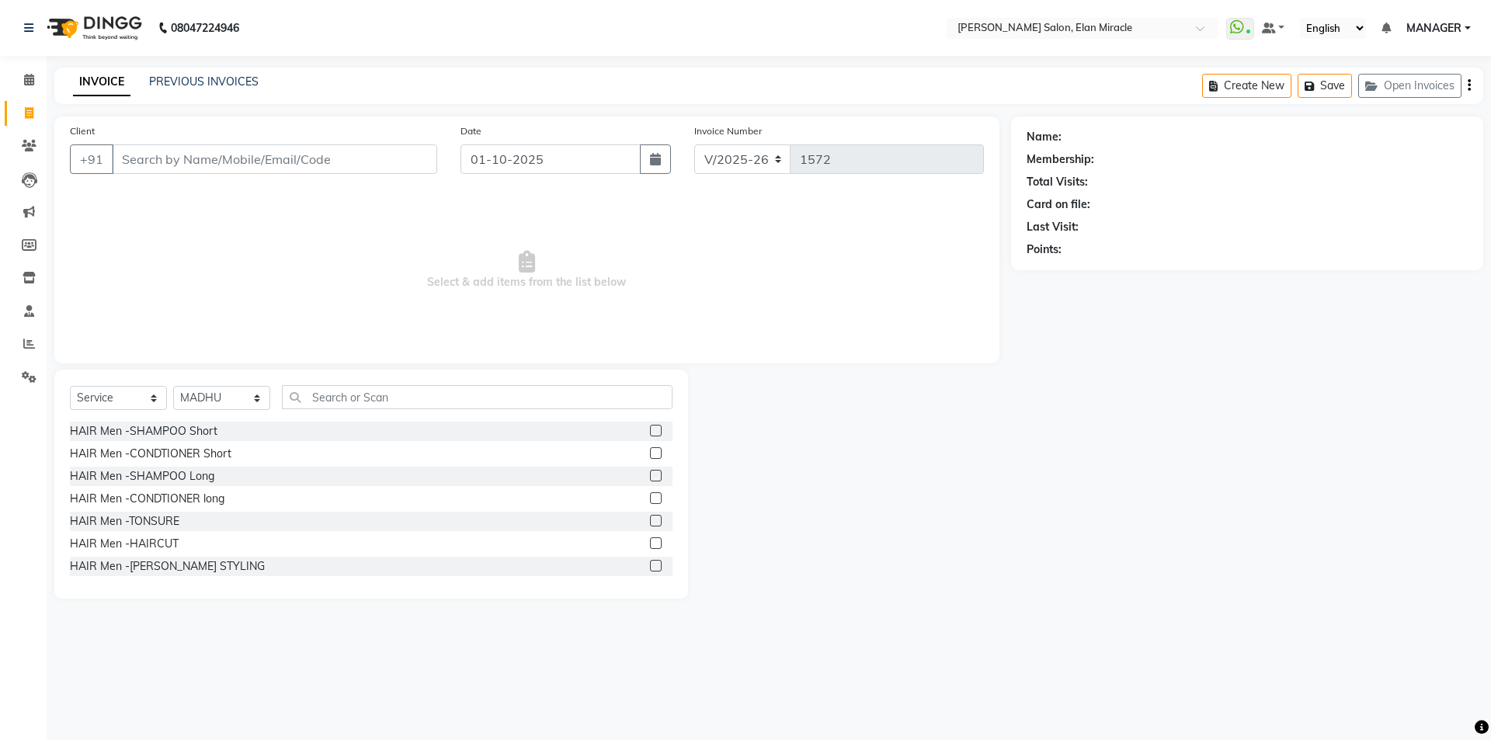
click at [406, 384] on div "Select Service Product Membership Package Voucher Prepaid Gift Card Select Styl…" at bounding box center [371, 484] width 634 height 229
click at [406, 391] on input "text" at bounding box center [477, 397] width 391 height 24
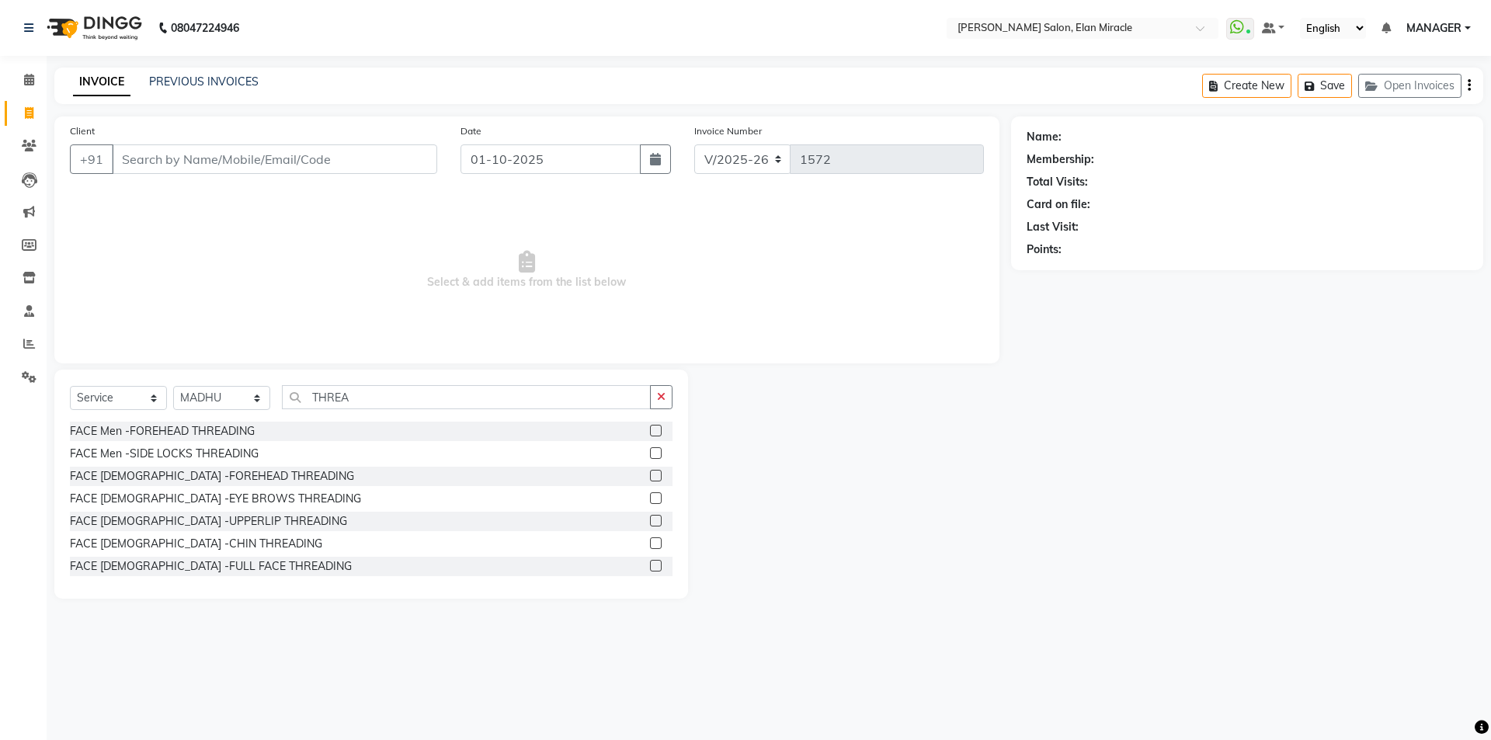
drag, startPoint x: 646, startPoint y: 501, endPoint x: 650, endPoint y: 510, distance: 10.4
click at [650, 510] on div "FACE Men -FOREHEAD THREADING FACE Men -SIDE LOCKS THREADING FACE Female -FOREHE…" at bounding box center [371, 499] width 603 height 155
click at [635, 497] on div "FACE [DEMOGRAPHIC_DATA] -EYE BROWS THREADING" at bounding box center [371, 498] width 603 height 19
click at [650, 499] on label at bounding box center [656, 498] width 12 height 12
click at [650, 499] on input "checkbox" at bounding box center [655, 499] width 10 height 10
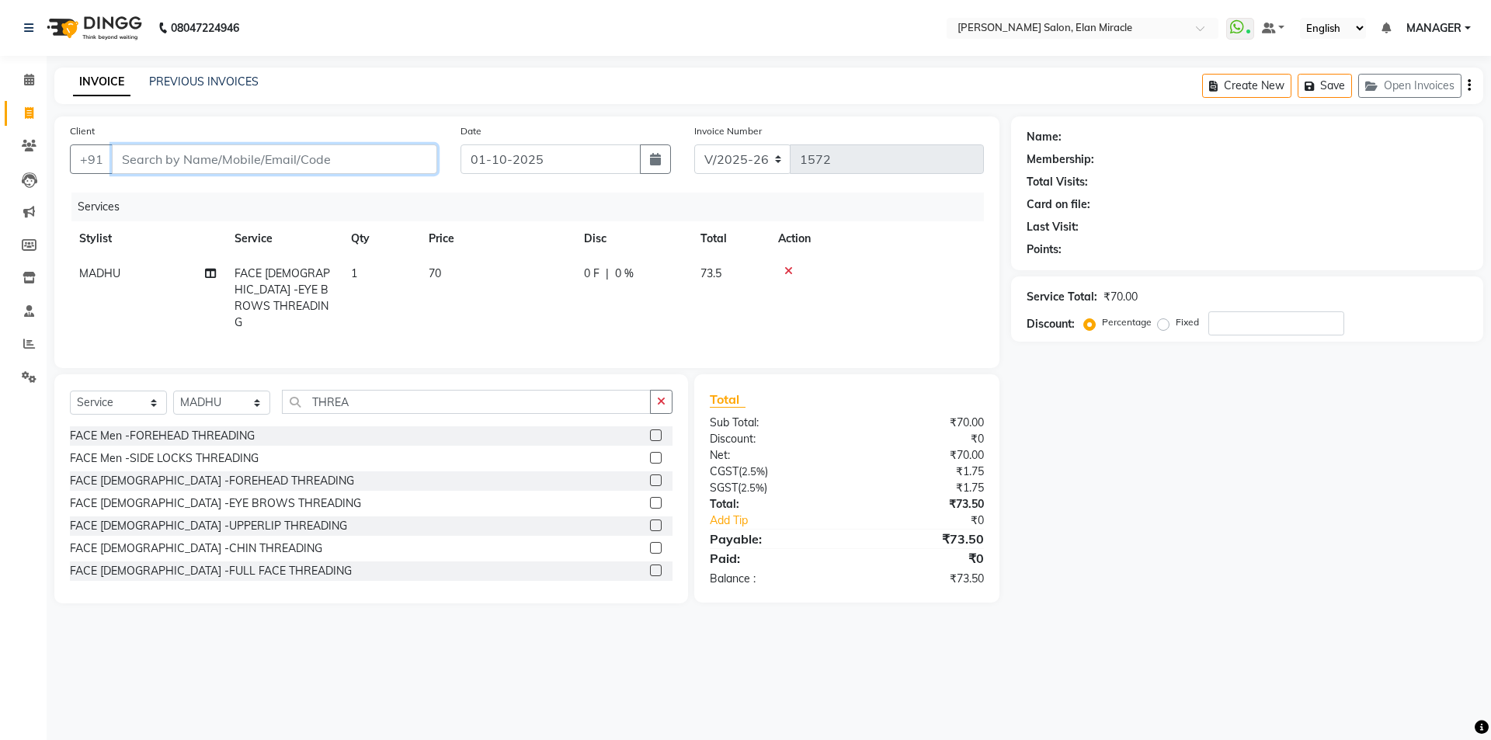
click at [413, 155] on input "Client" at bounding box center [274, 159] width 325 height 30
click at [263, 195] on button "poonam 965024 6911" at bounding box center [196, 195] width 169 height 25
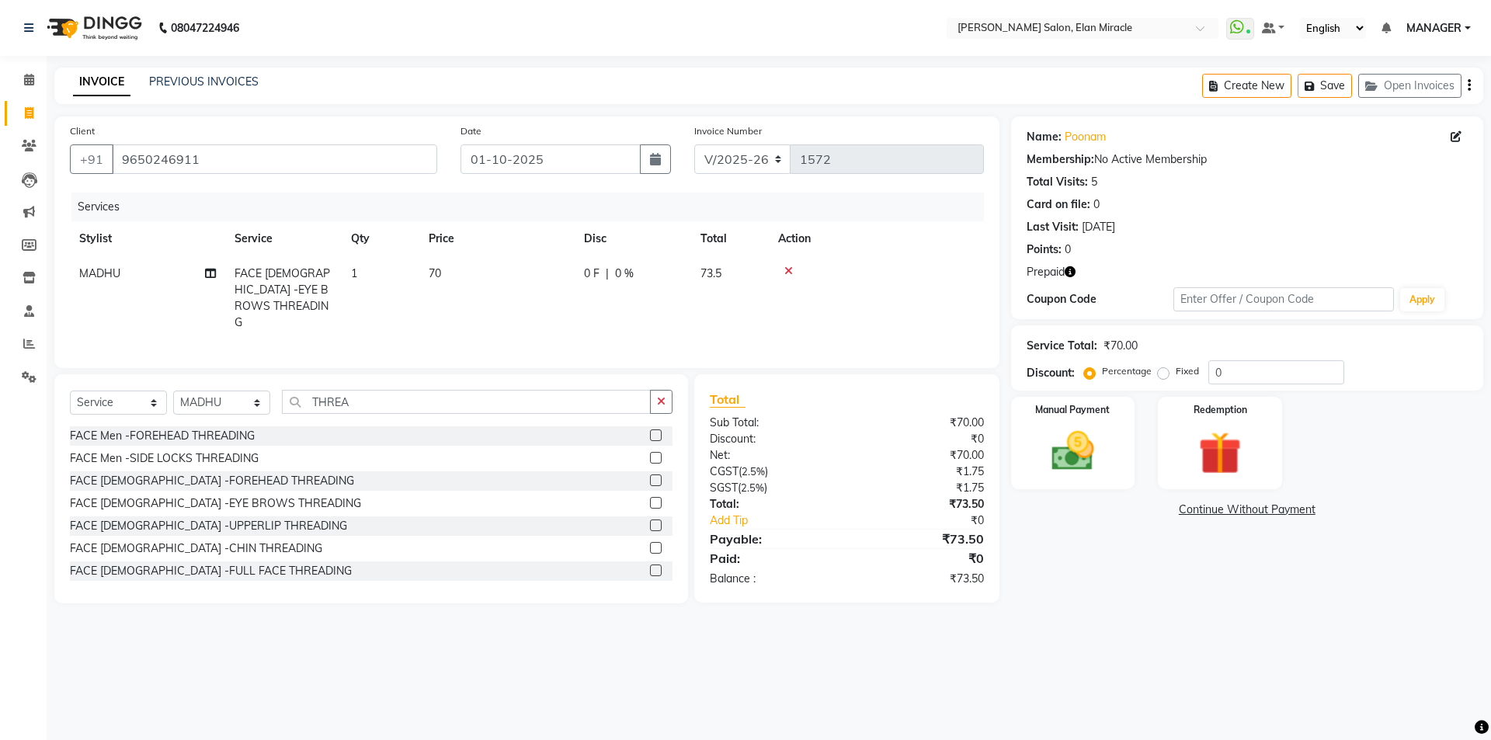
click at [1065, 275] on icon "button" at bounding box center [1070, 271] width 11 height 11
click at [1070, 270] on icon "button" at bounding box center [1070, 271] width 11 height 11
click at [1181, 466] on div "Redemption" at bounding box center [1220, 443] width 129 height 96
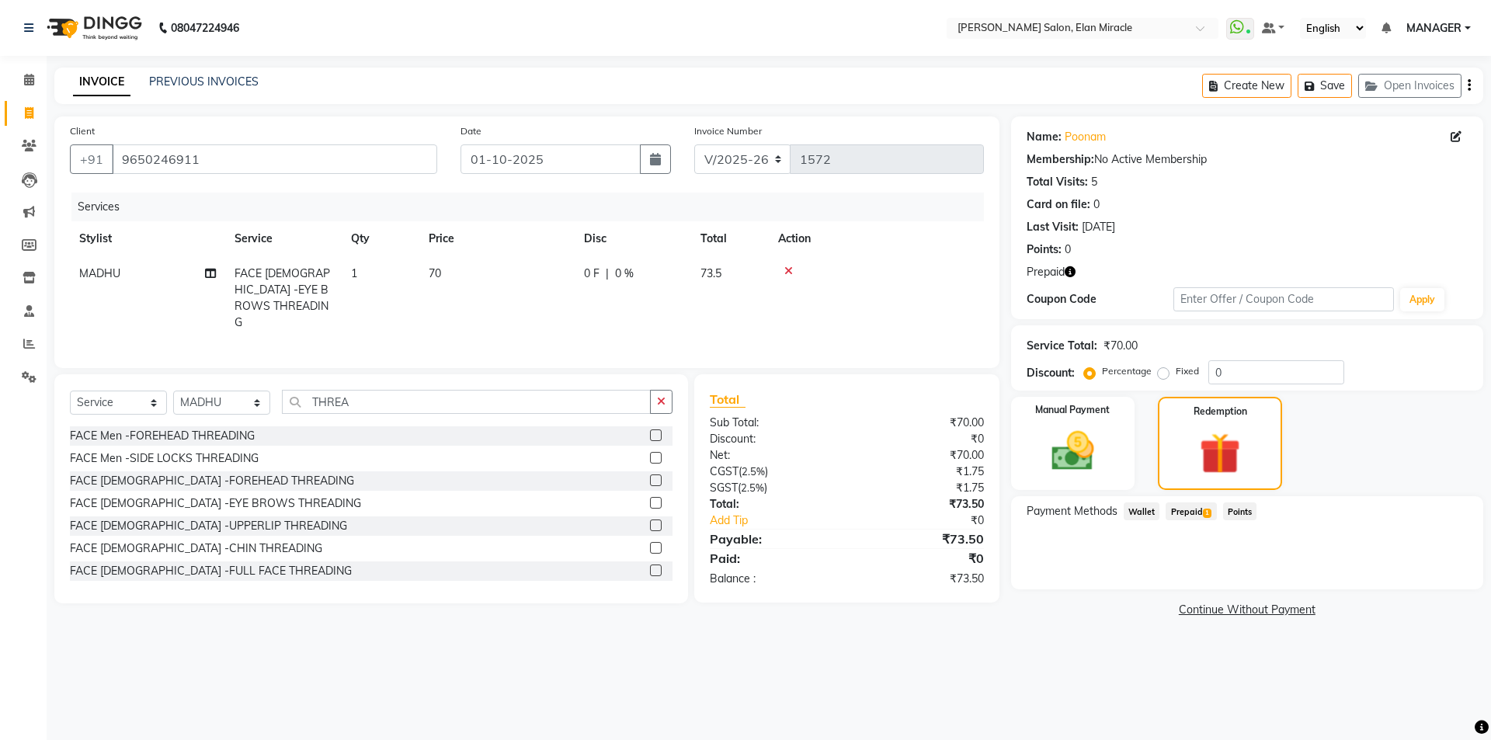
click at [1203, 515] on span "1" at bounding box center [1207, 513] width 9 height 9
click at [1436, 573] on button "Add" at bounding box center [1431, 574] width 57 height 26
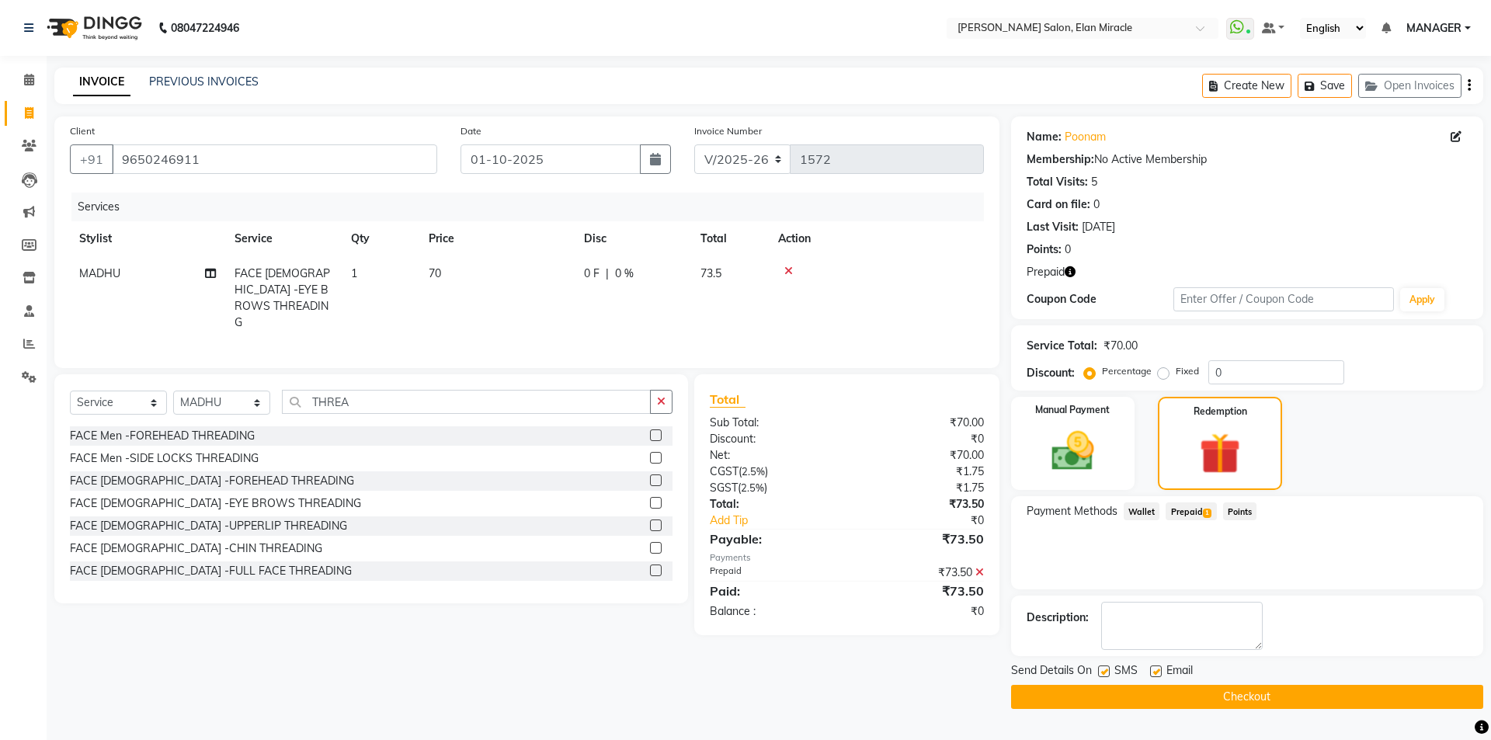
click at [1370, 697] on button "Checkout" at bounding box center [1247, 697] width 472 height 24
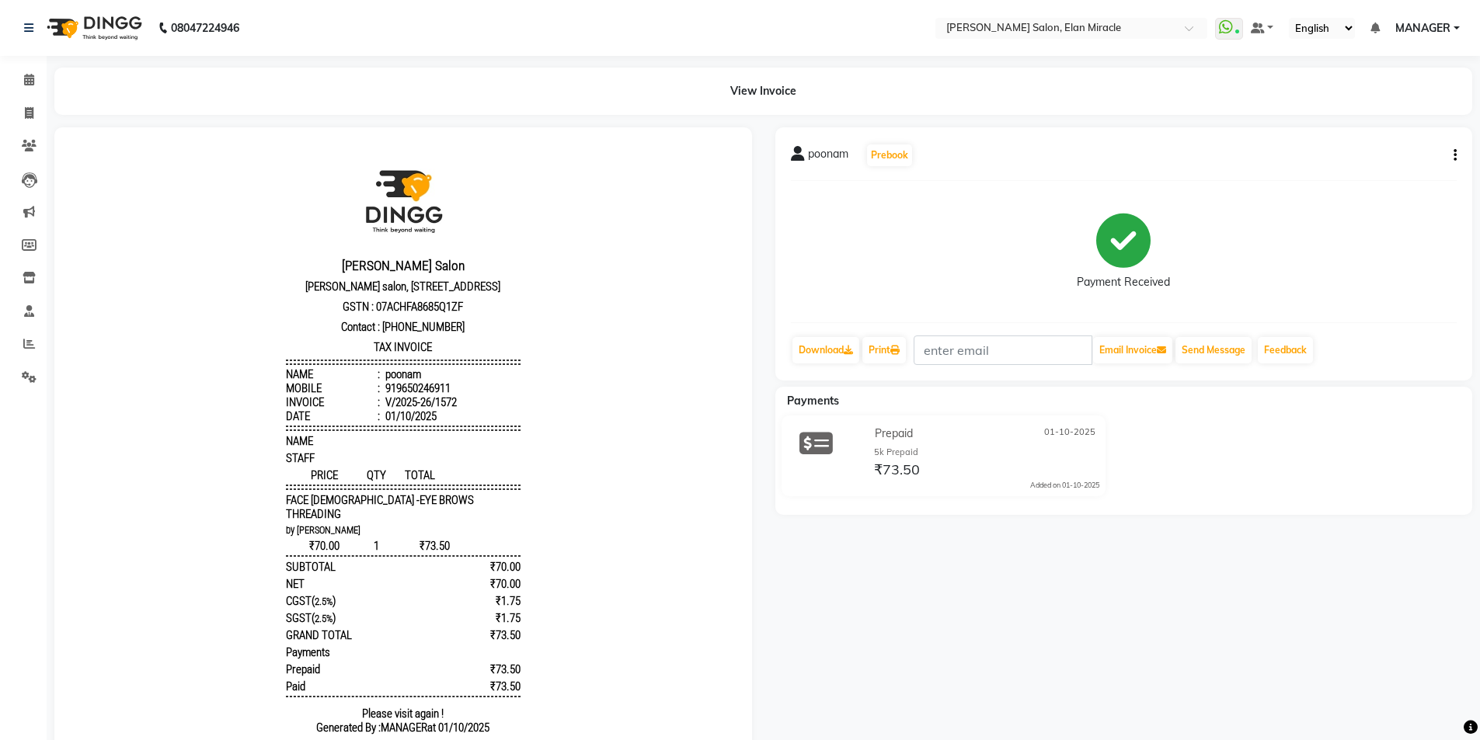
click at [1456, 156] on icon "button" at bounding box center [1454, 155] width 3 height 1
click at [1389, 174] on div "Edit Invoice" at bounding box center [1377, 174] width 106 height 19
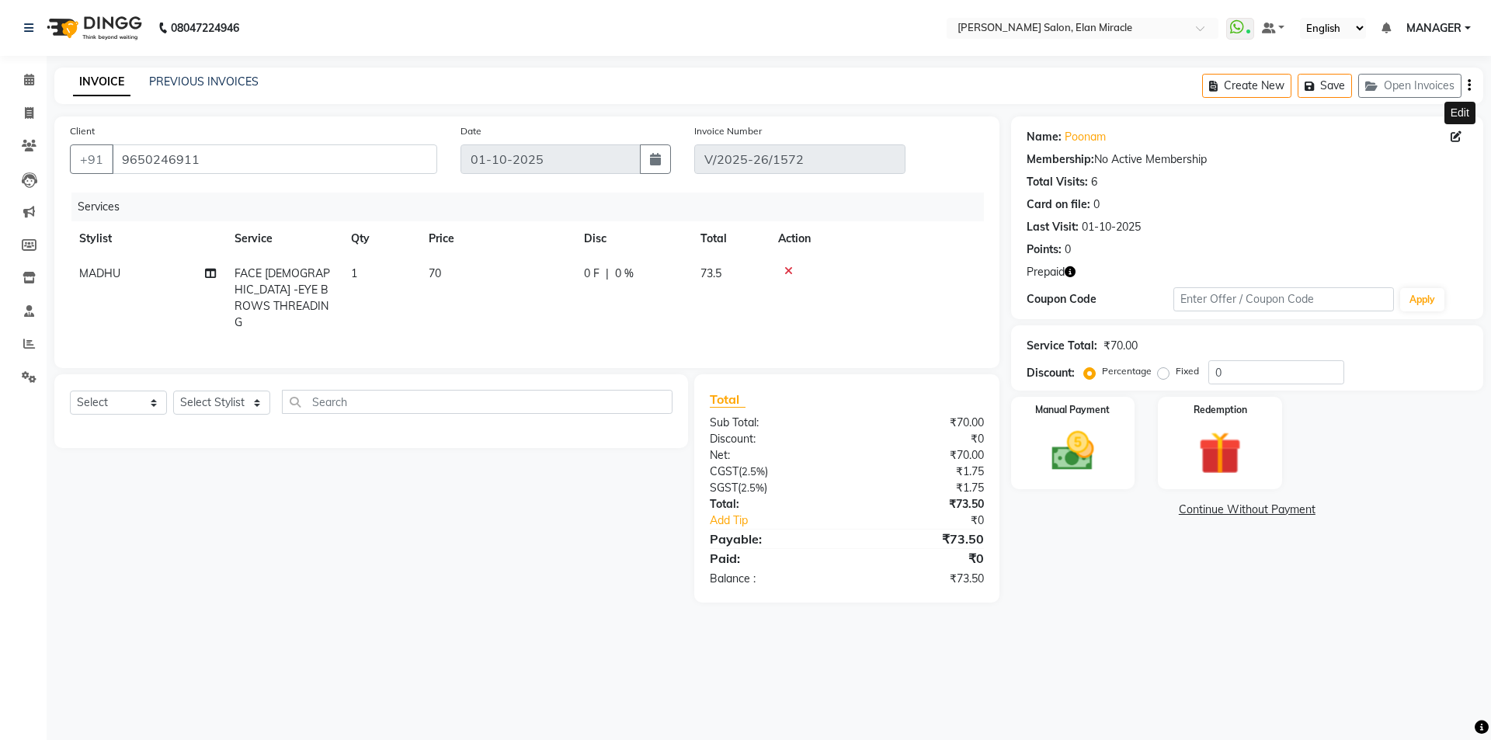
click at [1461, 135] on icon at bounding box center [1456, 136] width 11 height 11
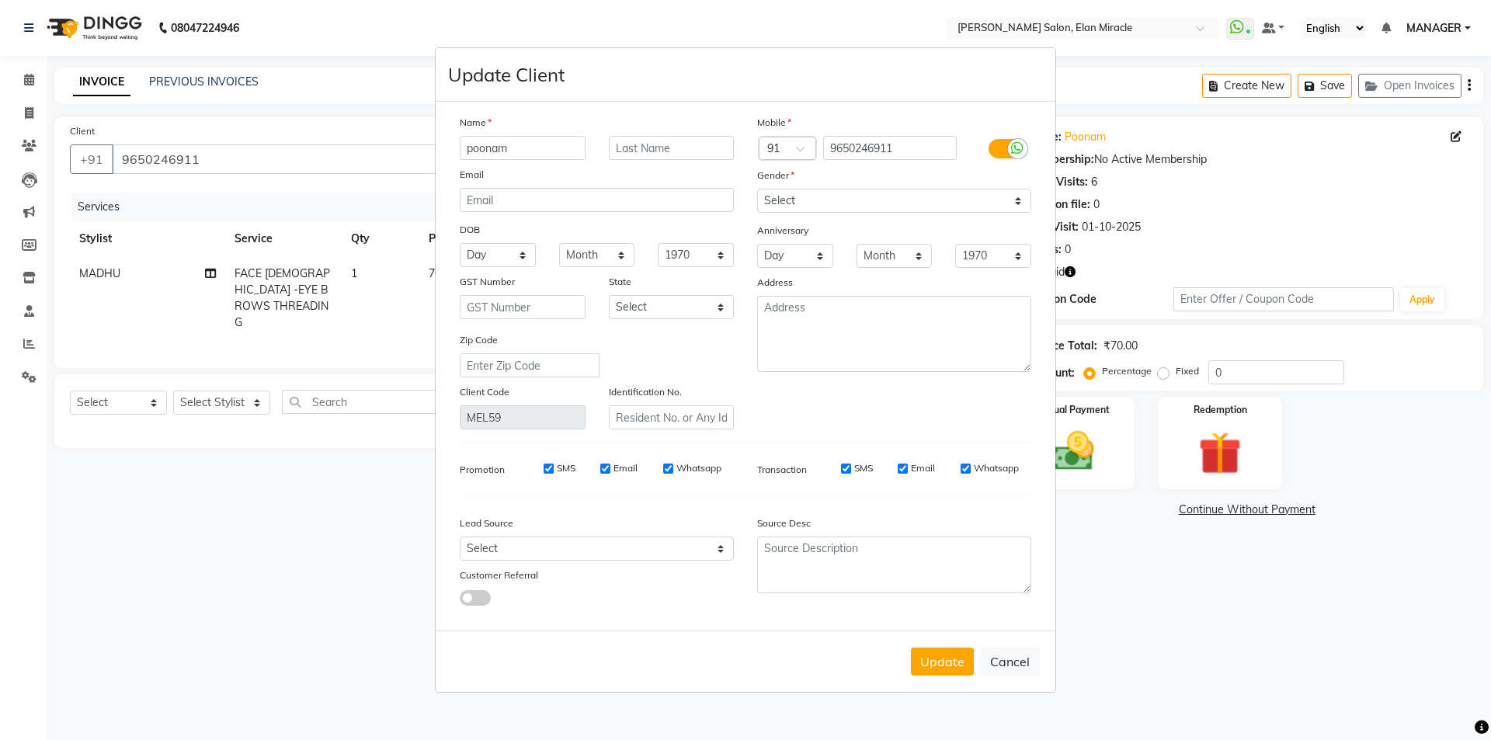
click at [549, 154] on input "poonam" at bounding box center [523, 148] width 126 height 24
click at [925, 664] on button "Update" at bounding box center [942, 662] width 63 height 28
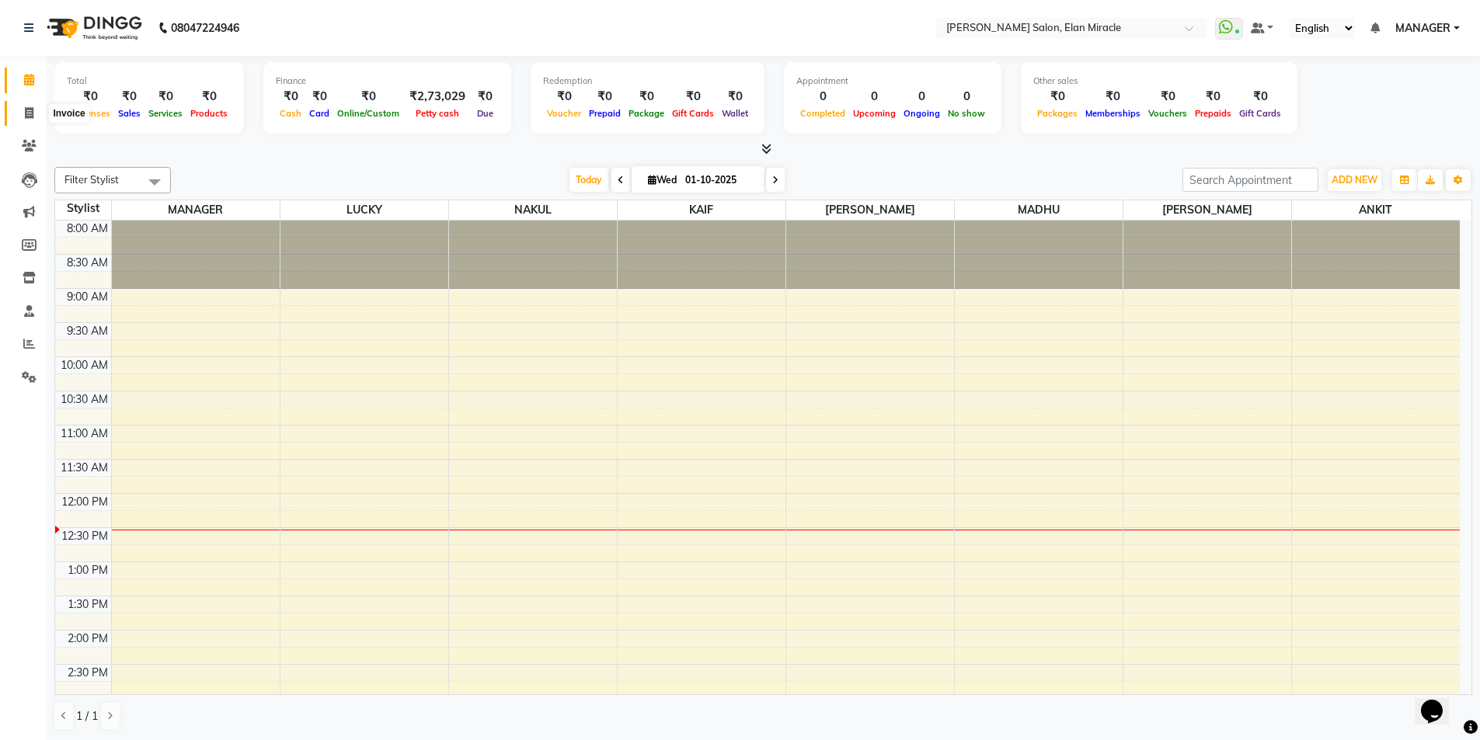
click at [37, 112] on span at bounding box center [29, 114] width 27 height 18
select select "service"
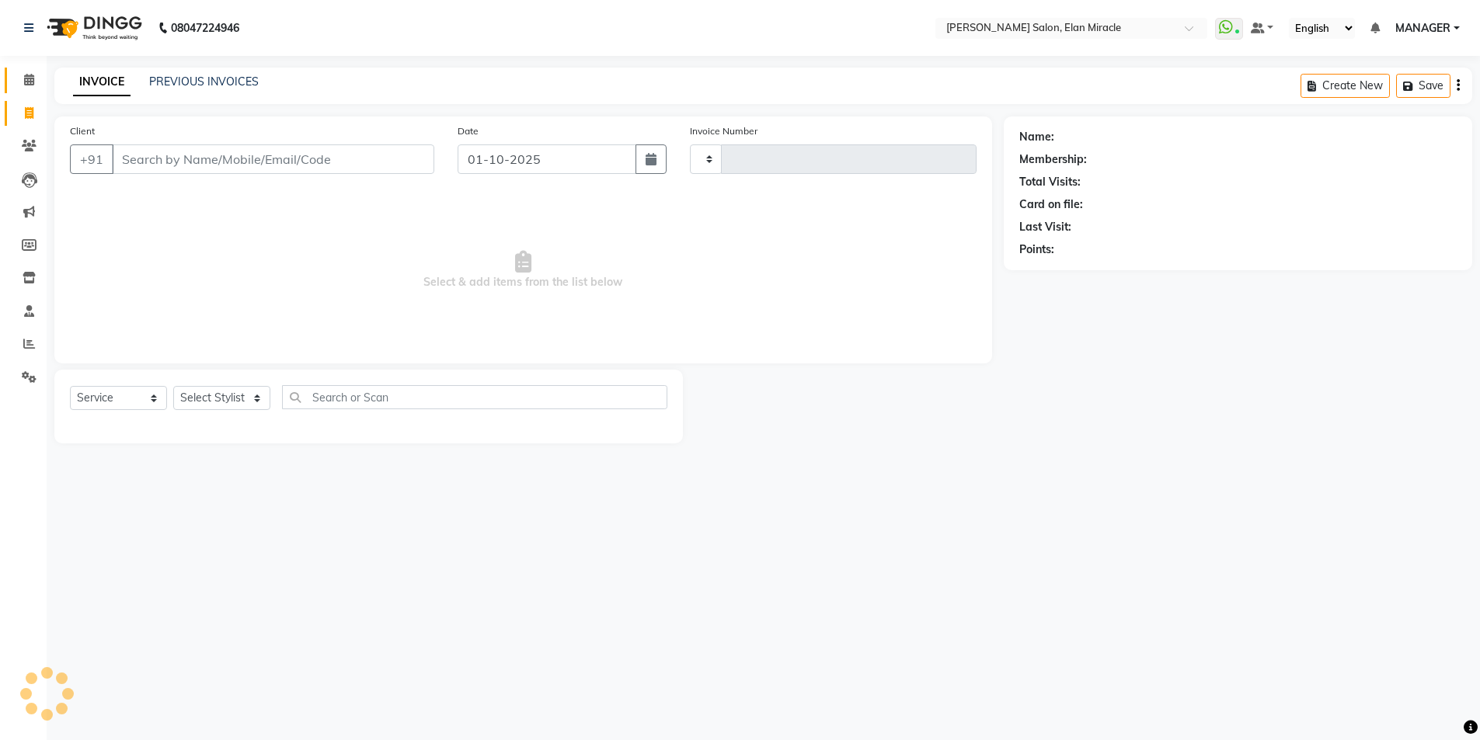
type input "1572"
select select "7738"
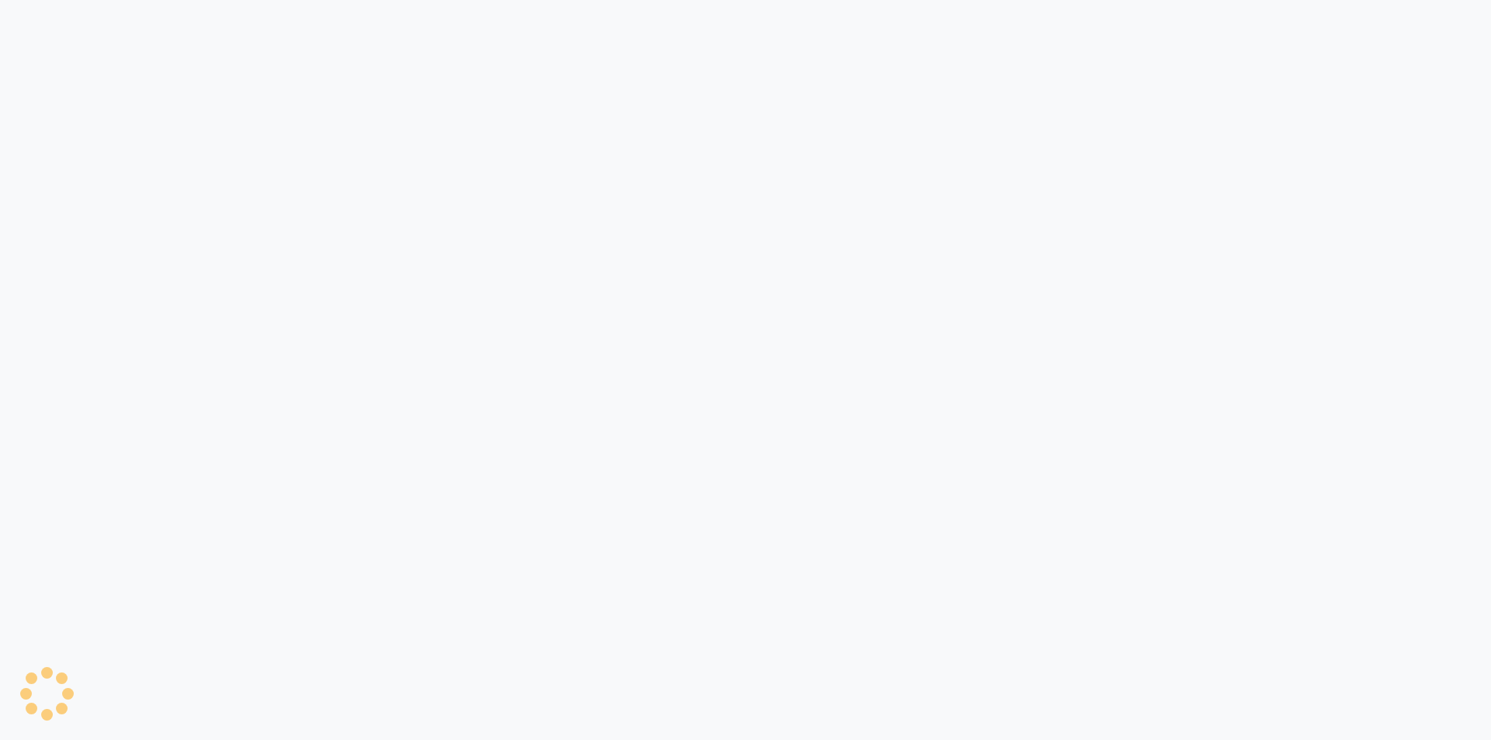
select select "service"
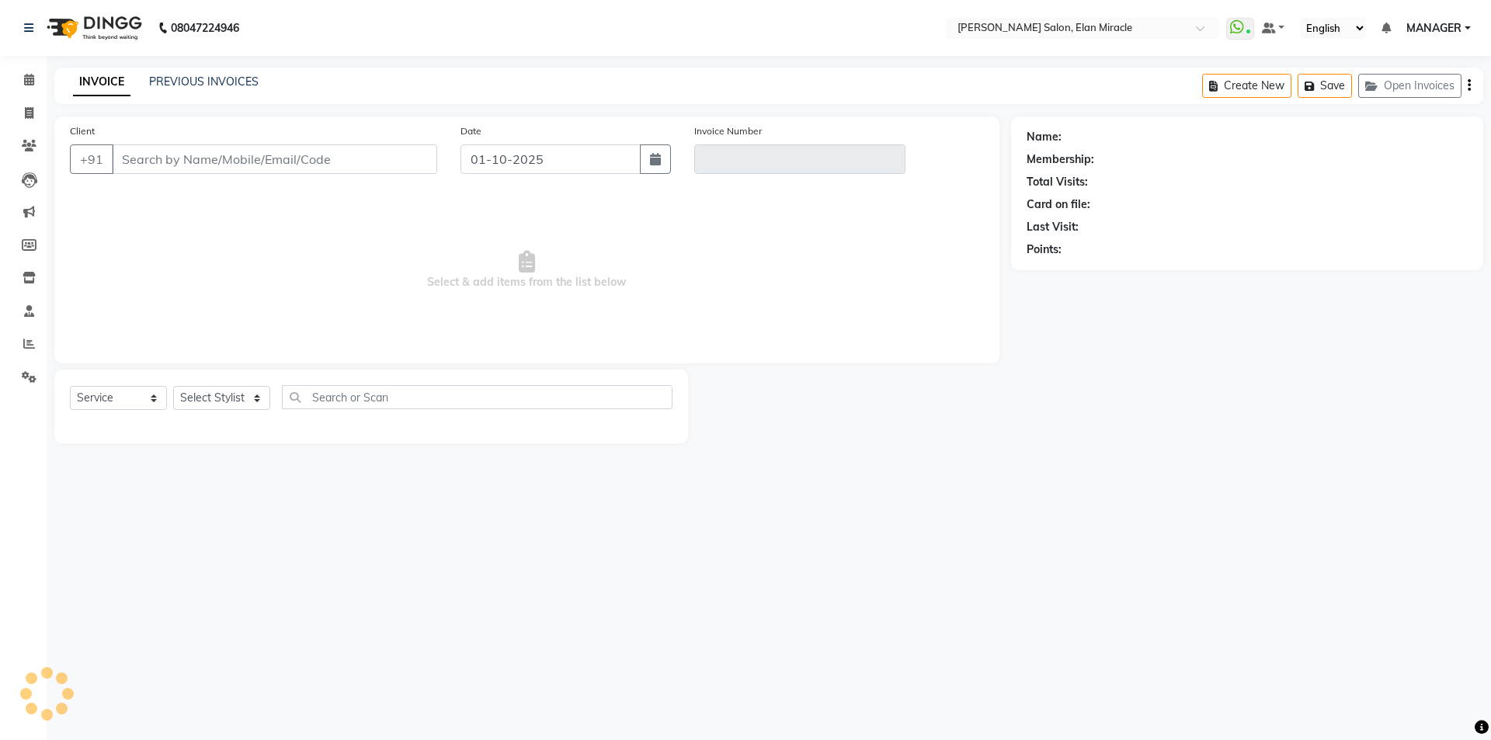
type input "9650246911"
type input "V/2025-26/1572"
select select "select"
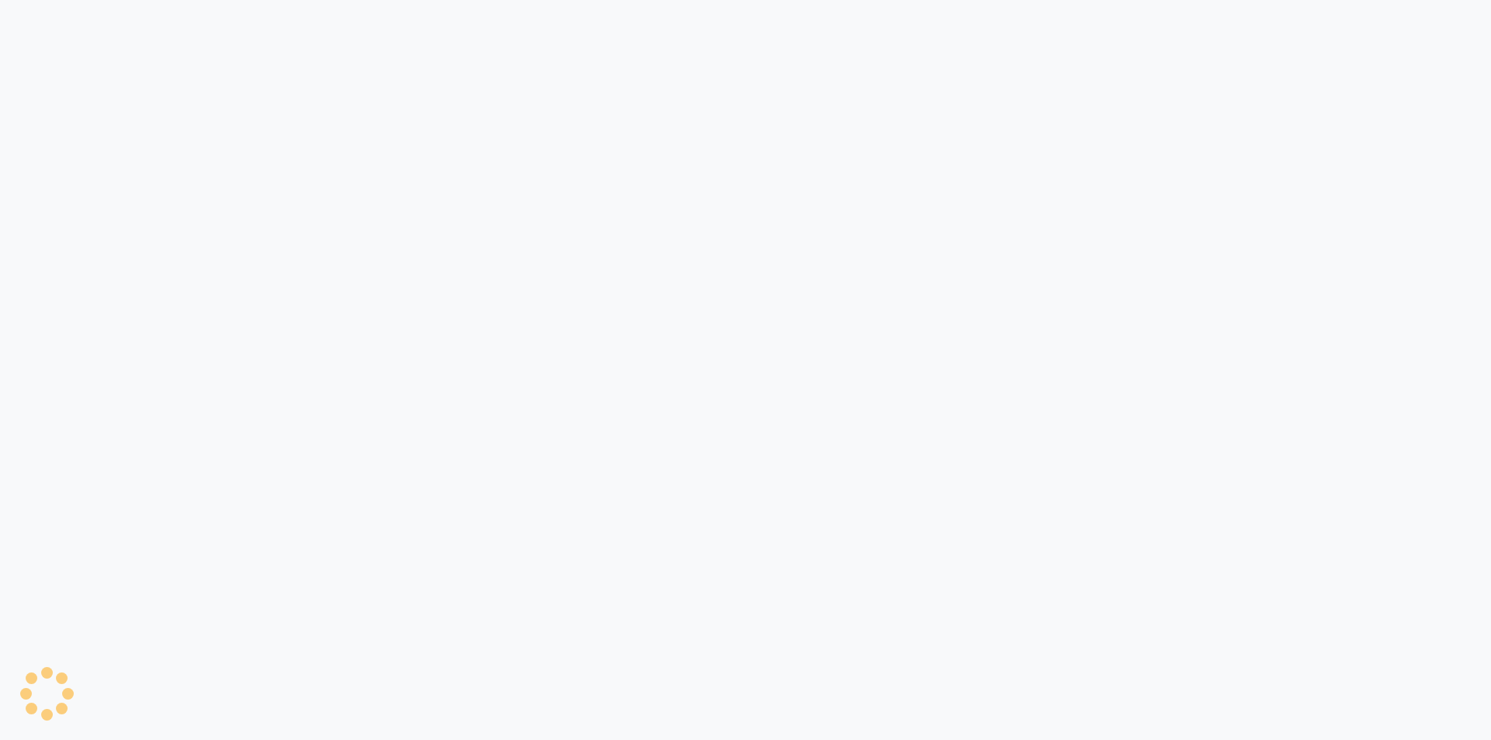
select select "service"
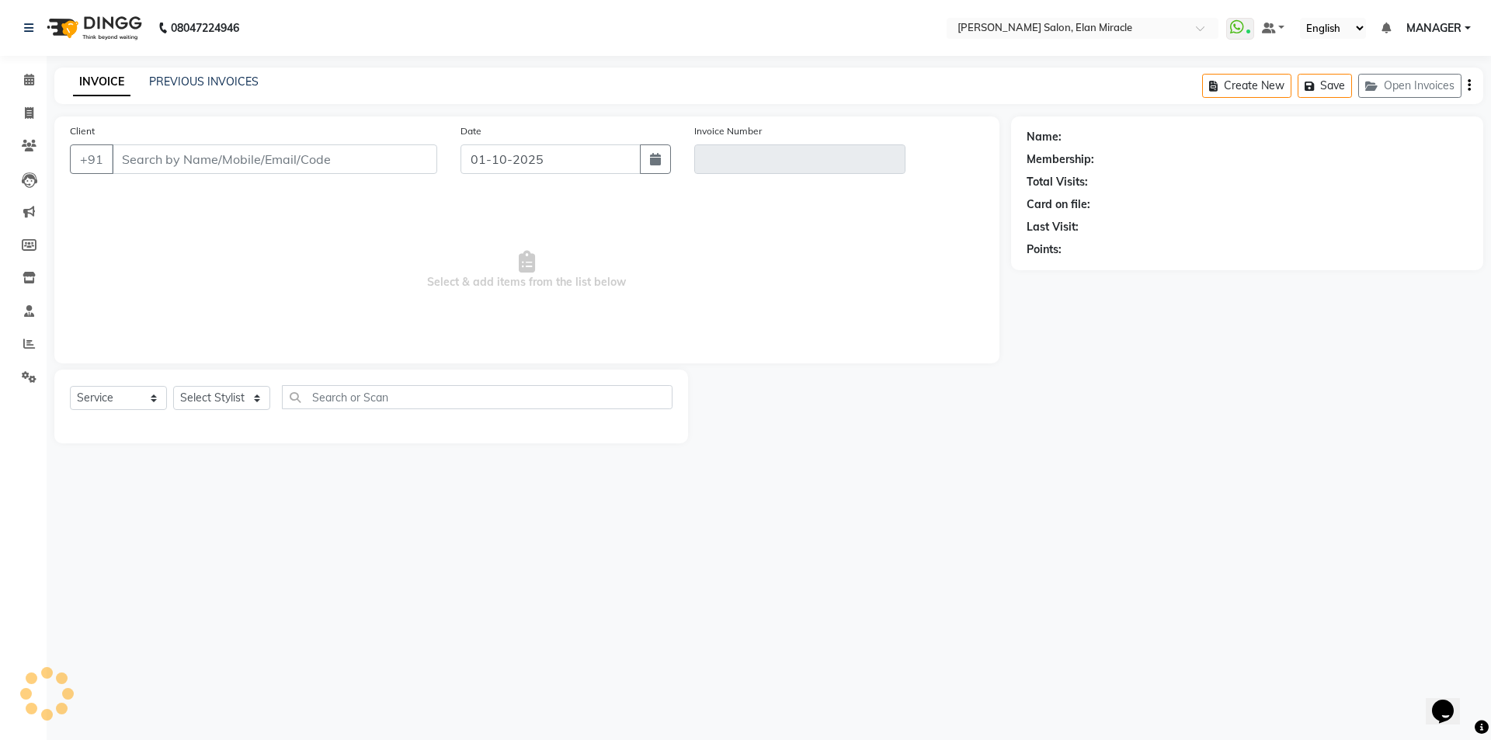
type input "9650246911"
type input "V/2025-26/1572"
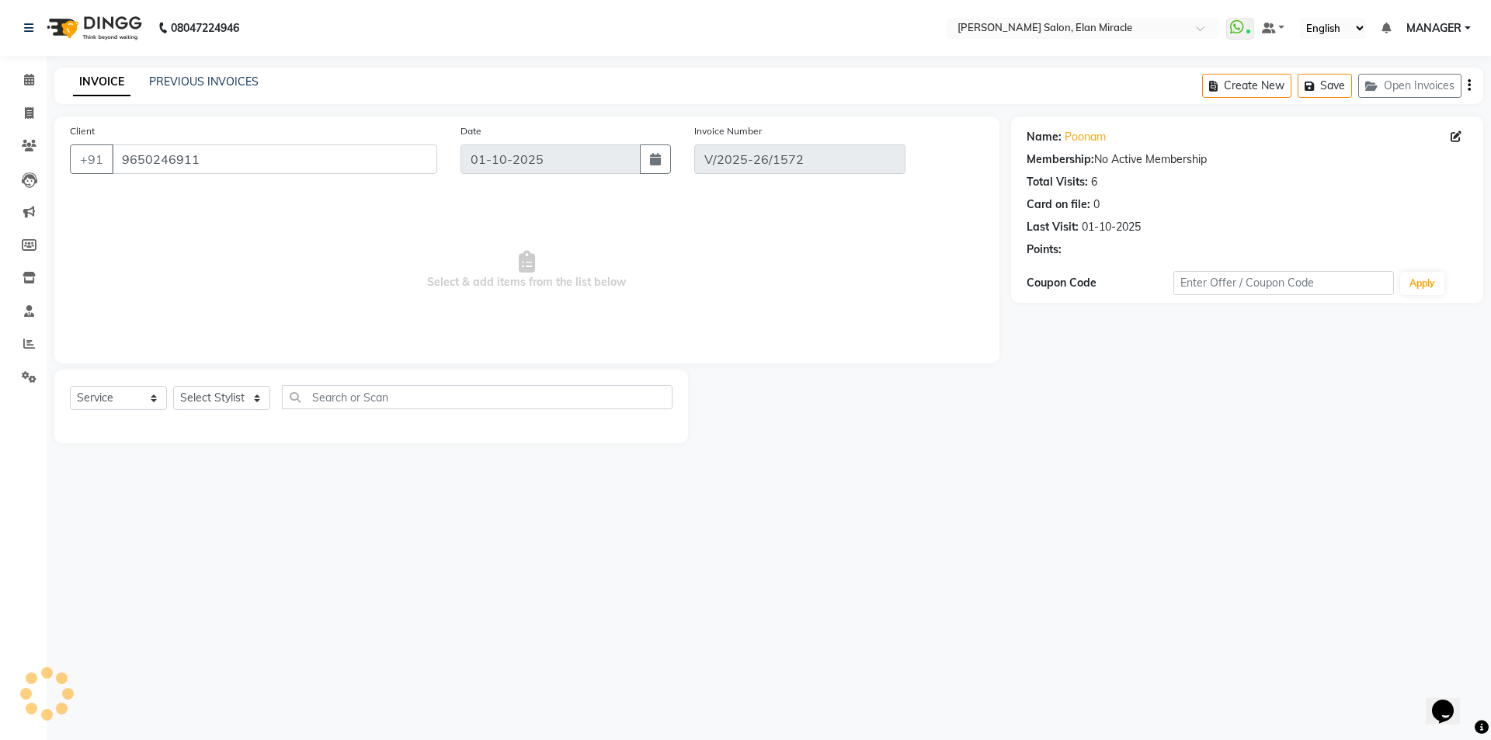
select select "select"
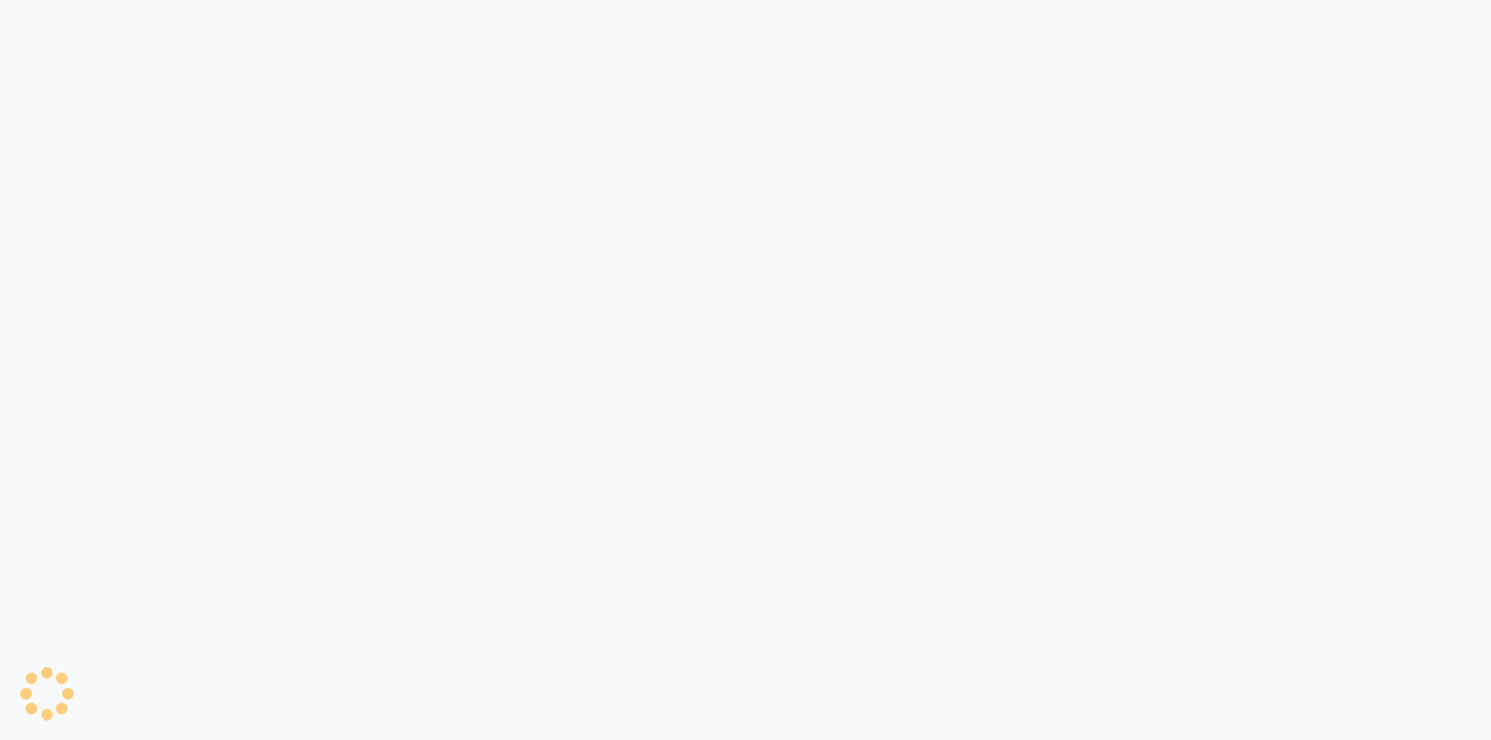
select select "service"
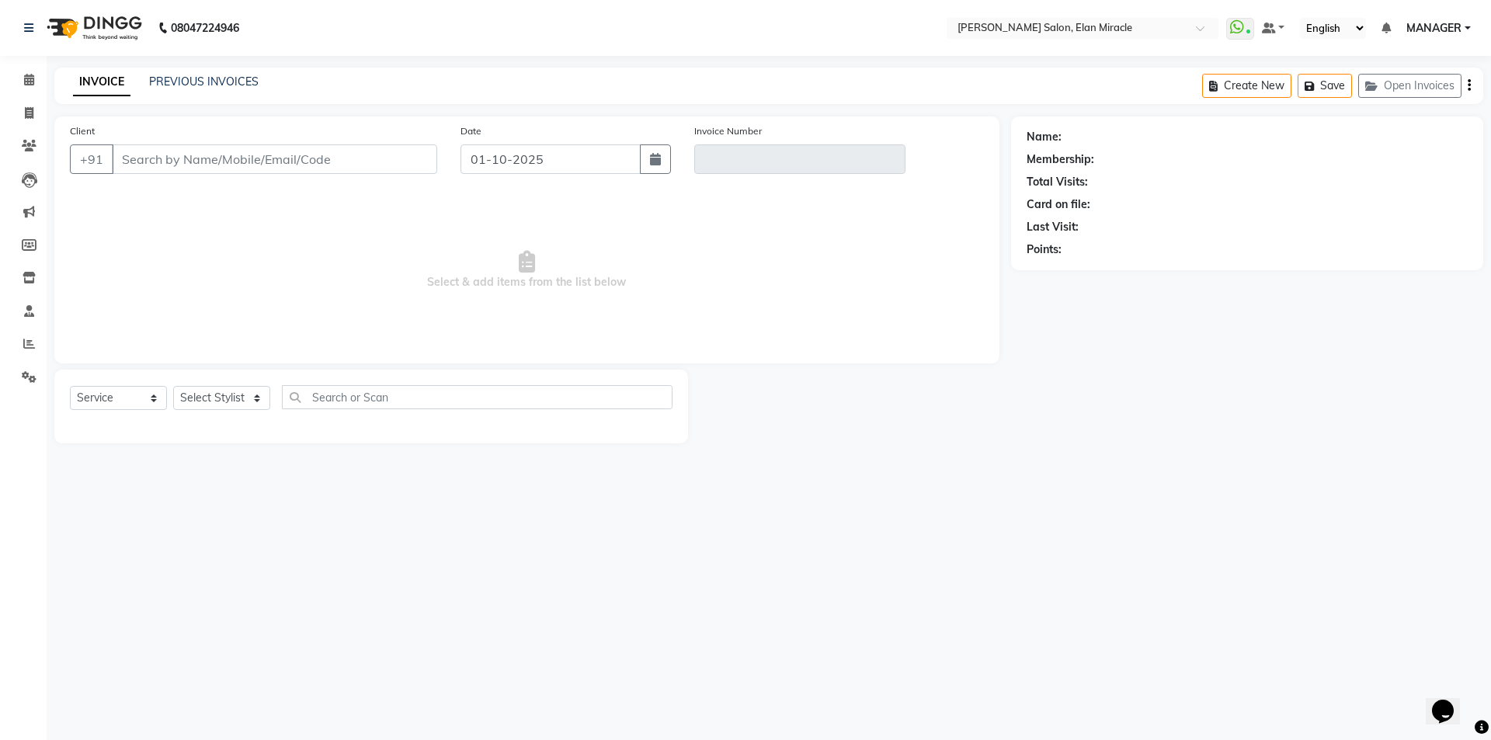
type input "9650246911"
type input "V/2025-26/1572"
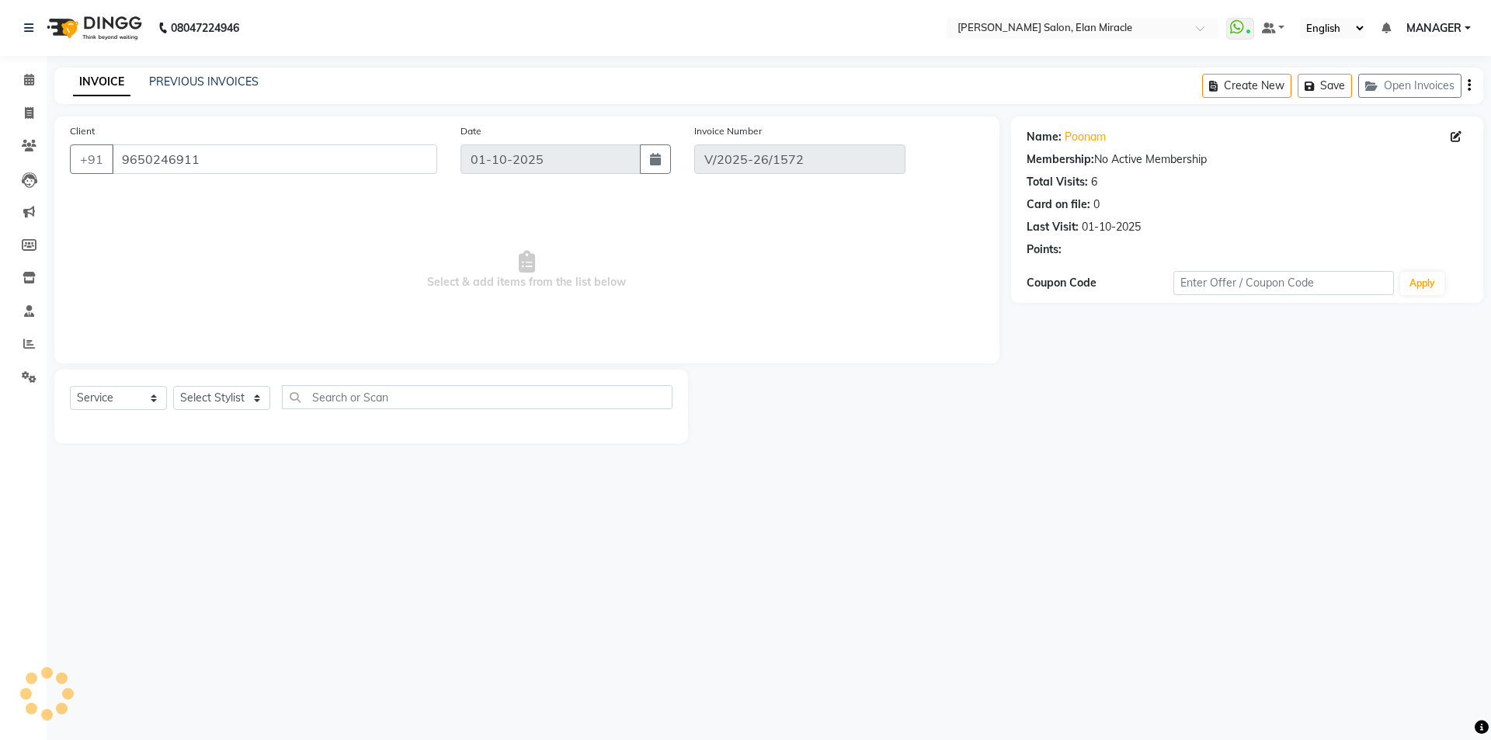
select select "select"
